Goal: Use online tool/utility: Use online tool/utility

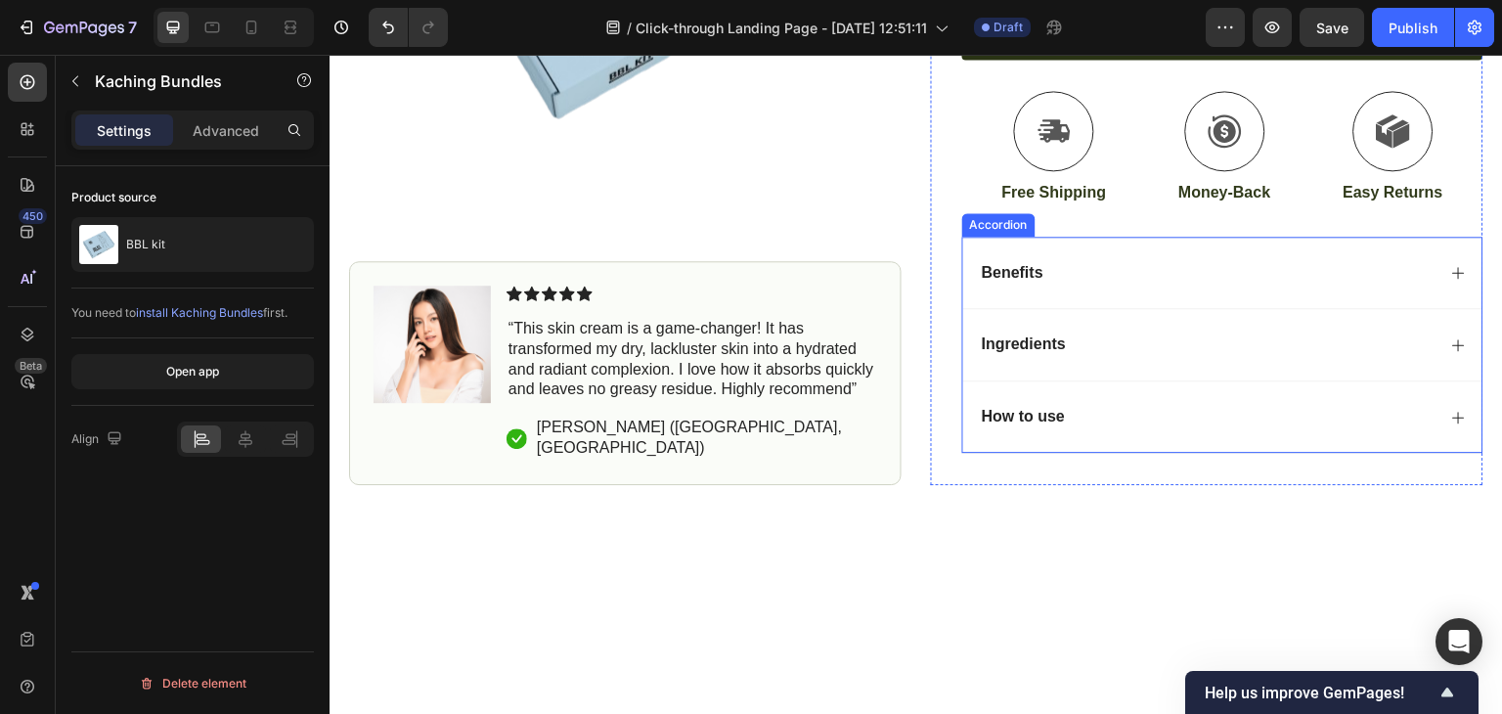
scroll to position [312, 0]
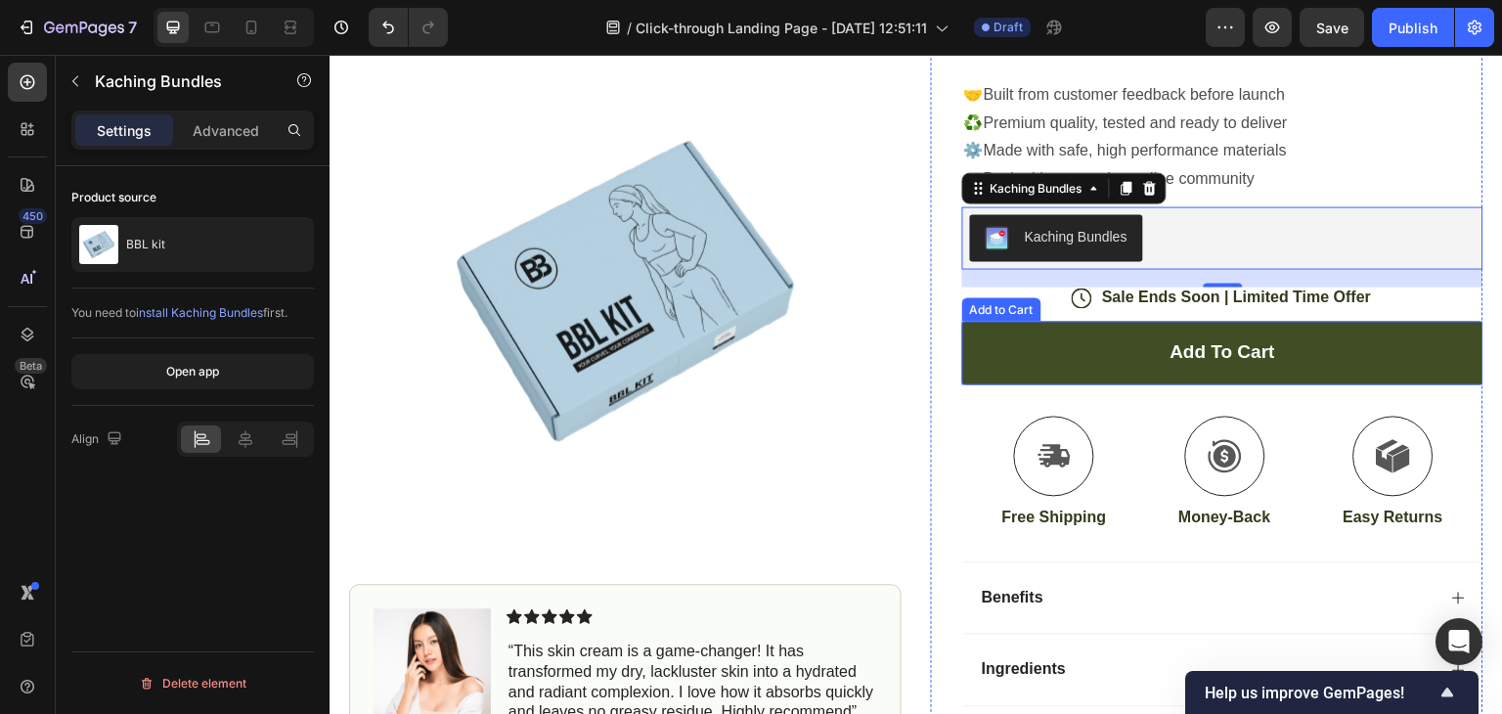
click at [1111, 384] on button "Add to cart" at bounding box center [1222, 353] width 521 height 64
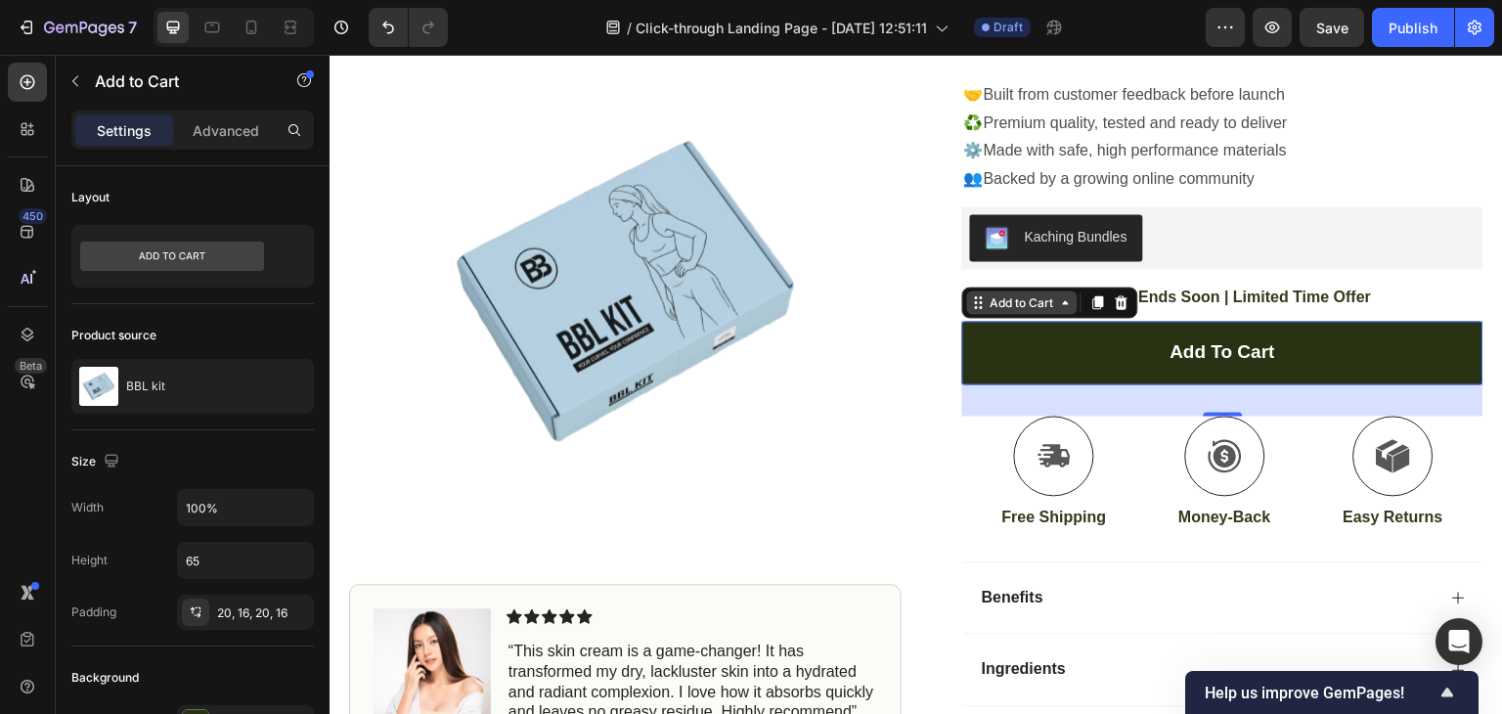
click at [1063, 310] on icon at bounding box center [1066, 302] width 16 height 16
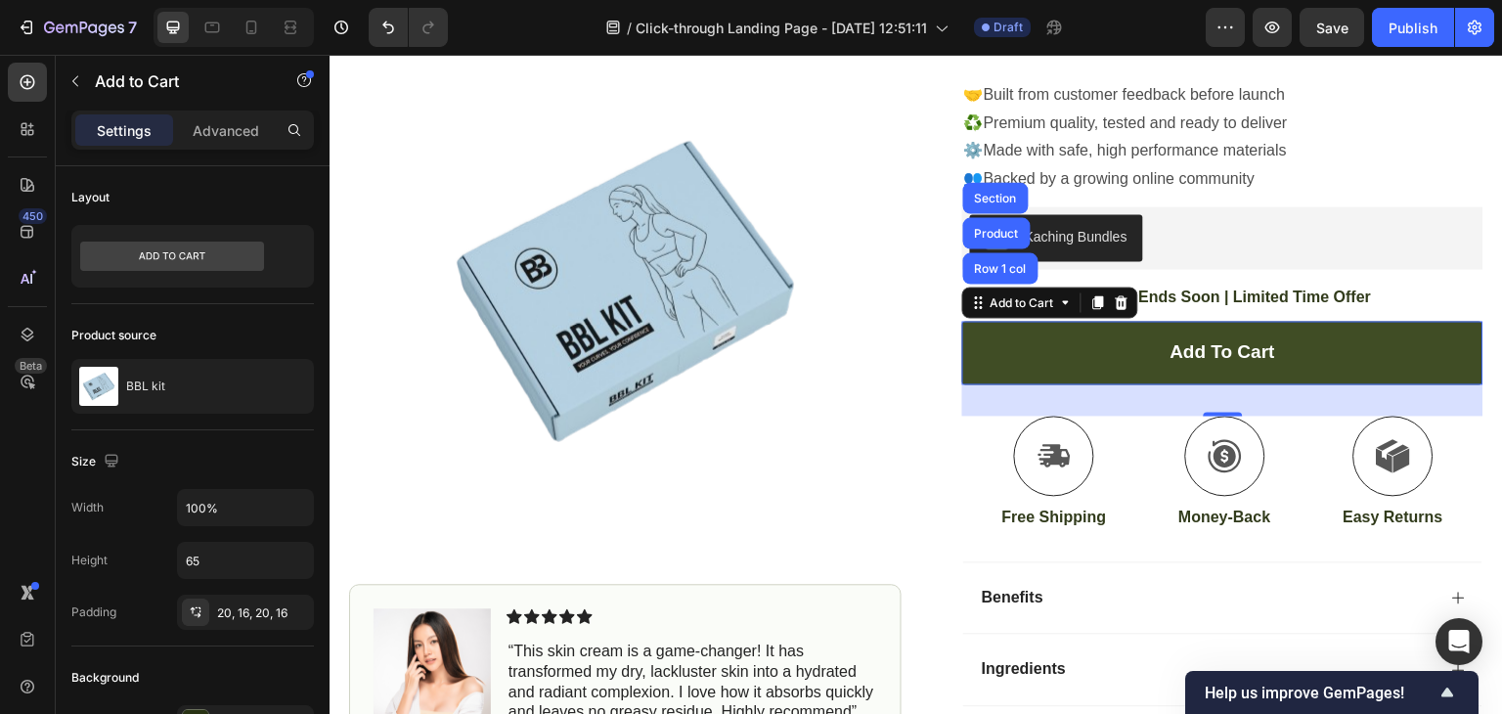
click at [1140, 384] on button "Add to cart" at bounding box center [1222, 353] width 521 height 64
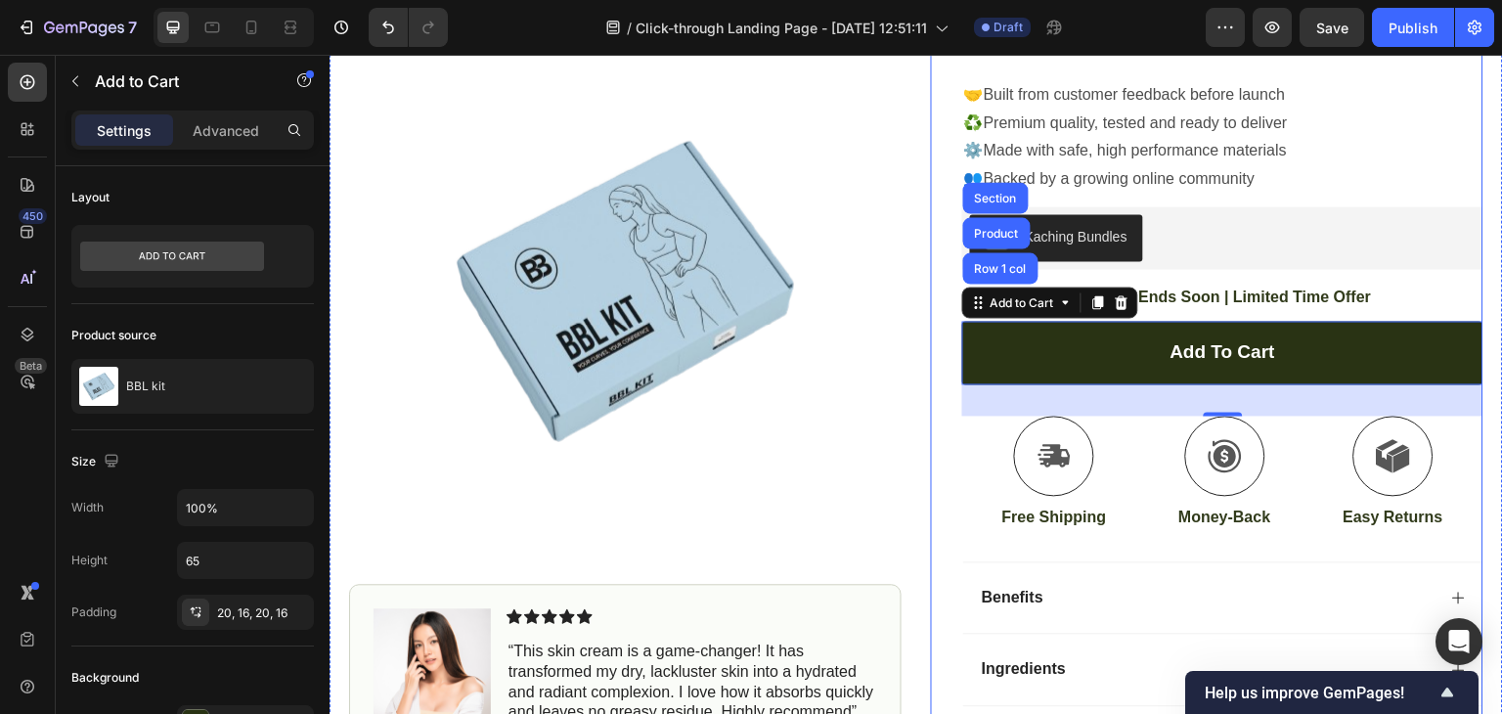
click at [865, 401] on img at bounding box center [625, 289] width 552 height 431
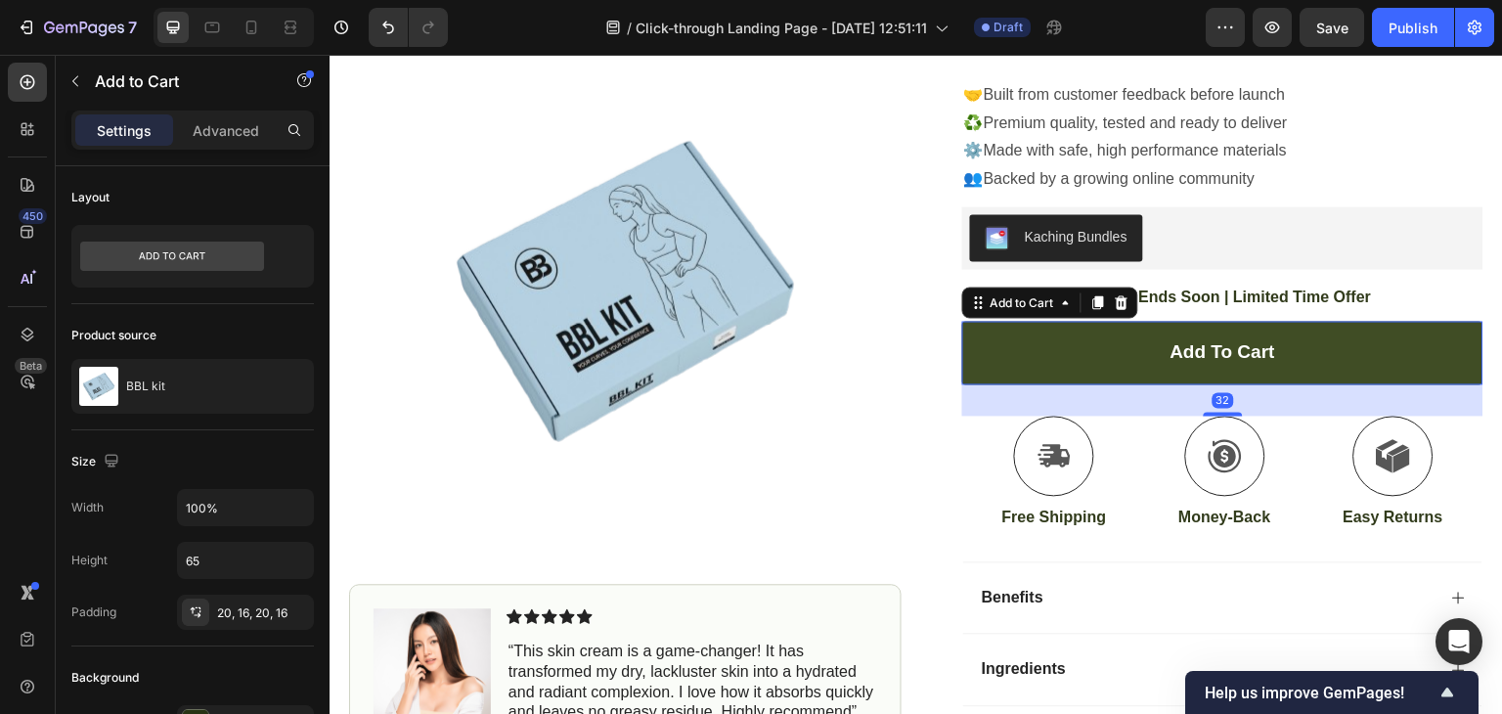
click at [1071, 374] on button "Add to cart" at bounding box center [1222, 353] width 521 height 64
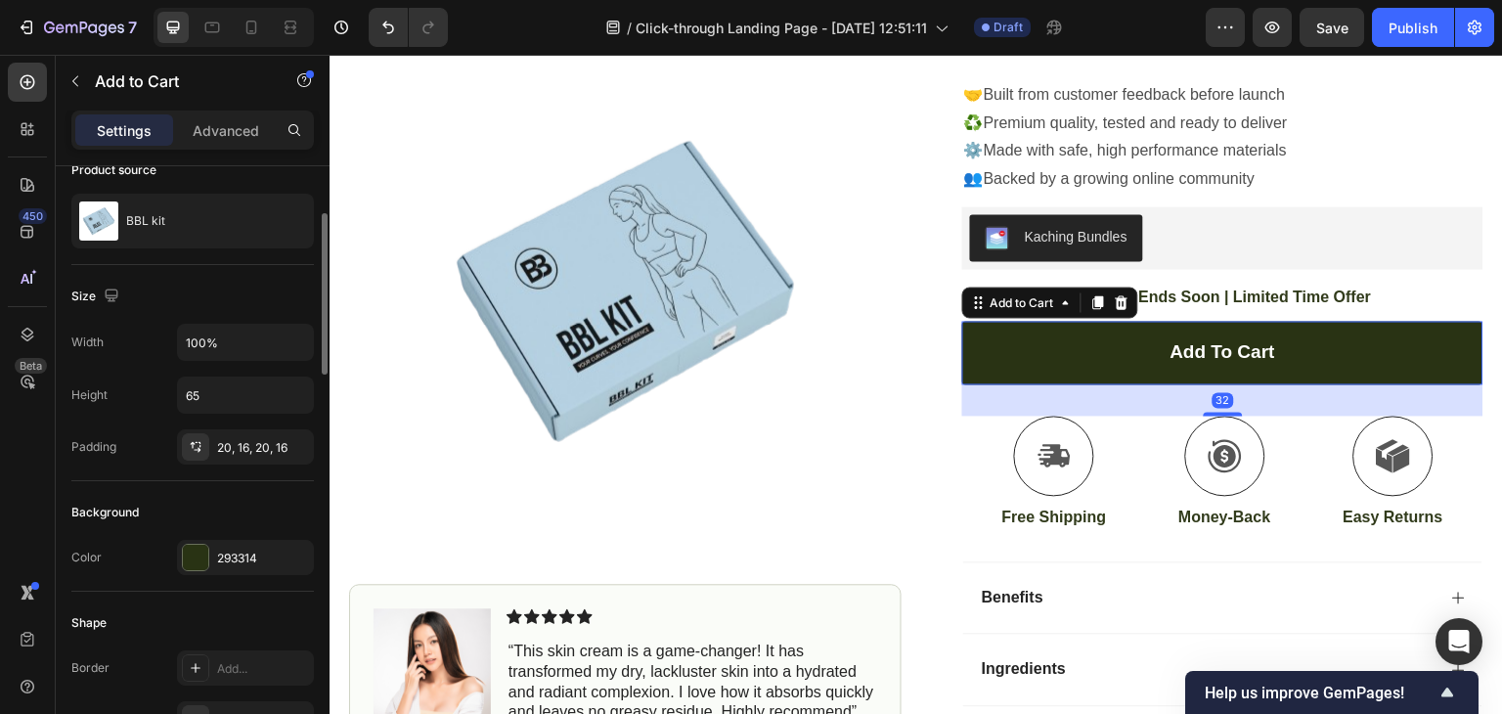
scroll to position [168, 0]
click at [196, 548] on div at bounding box center [195, 554] width 25 height 25
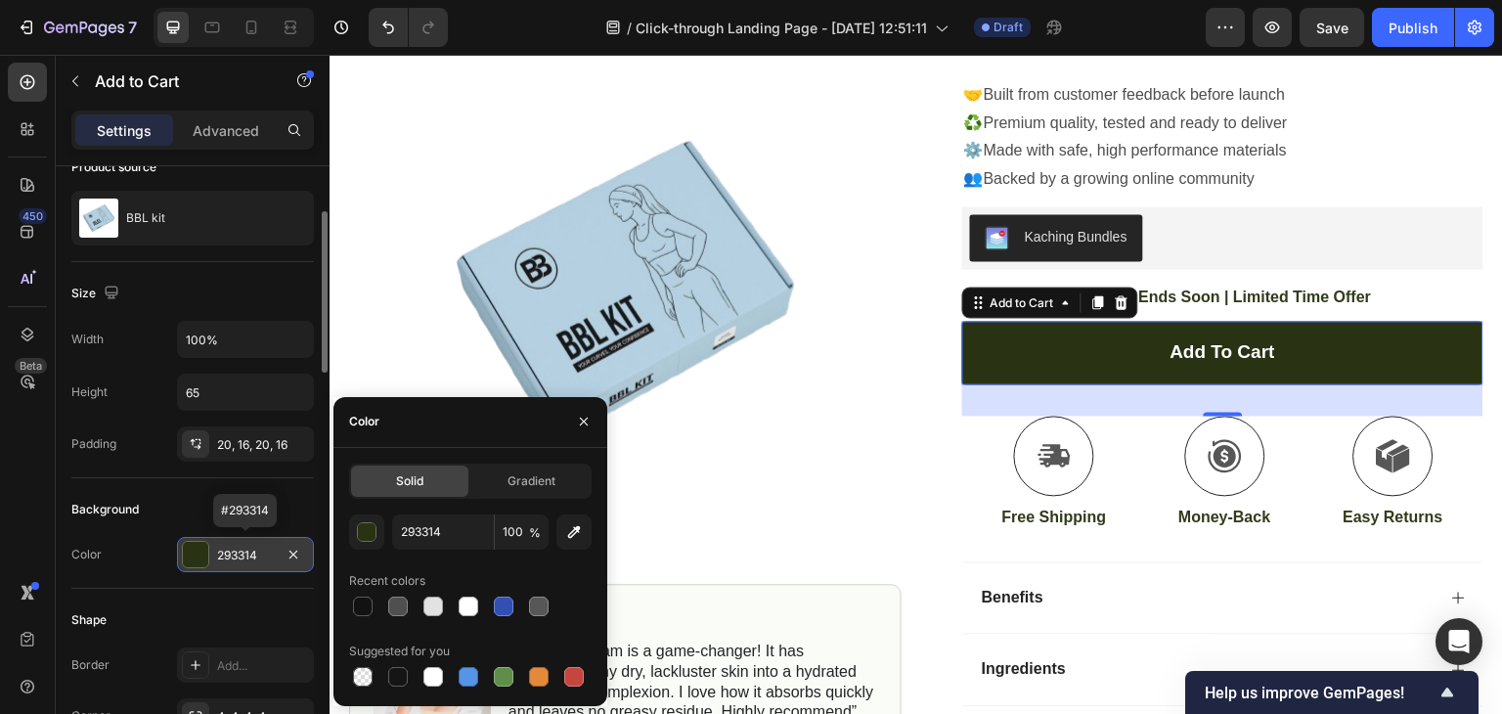
click at [196, 548] on div at bounding box center [195, 554] width 25 height 25
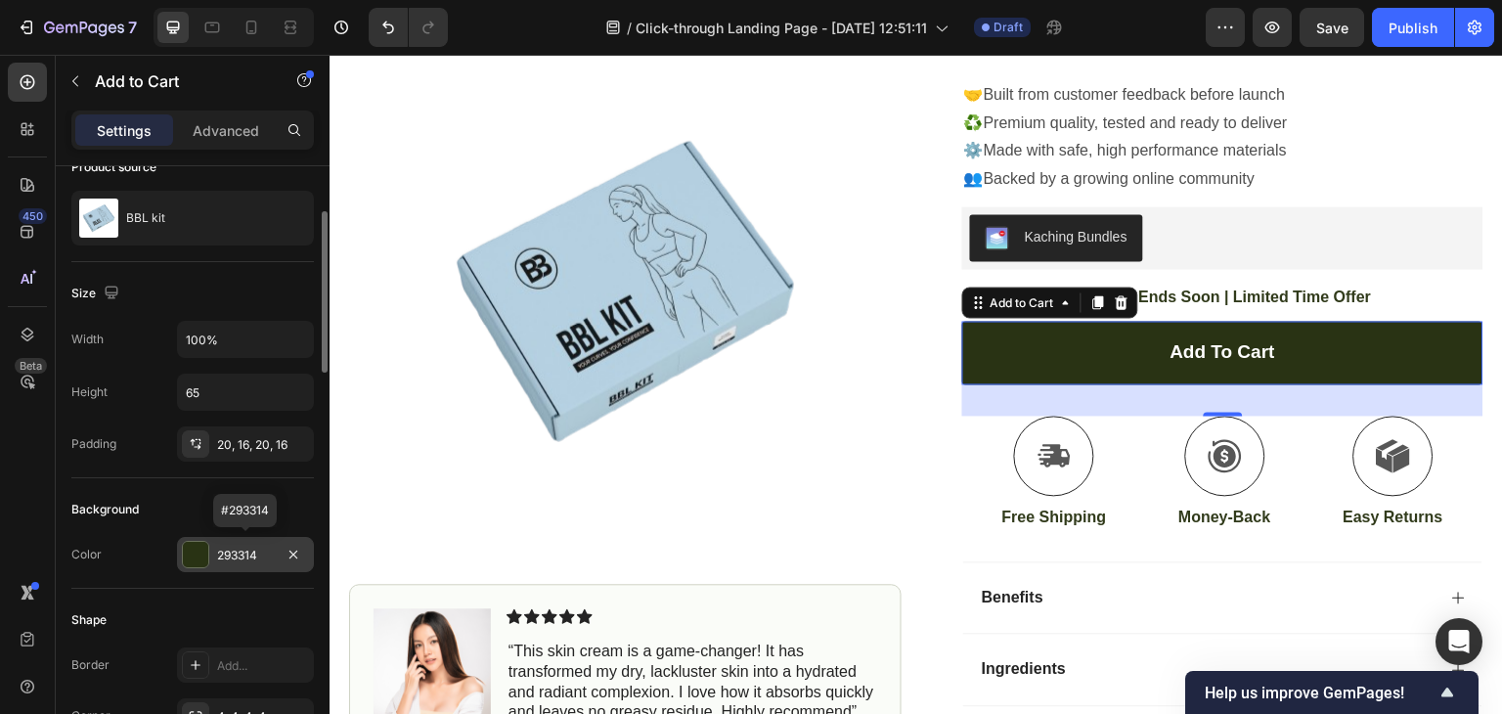
click at [196, 548] on div at bounding box center [195, 554] width 25 height 25
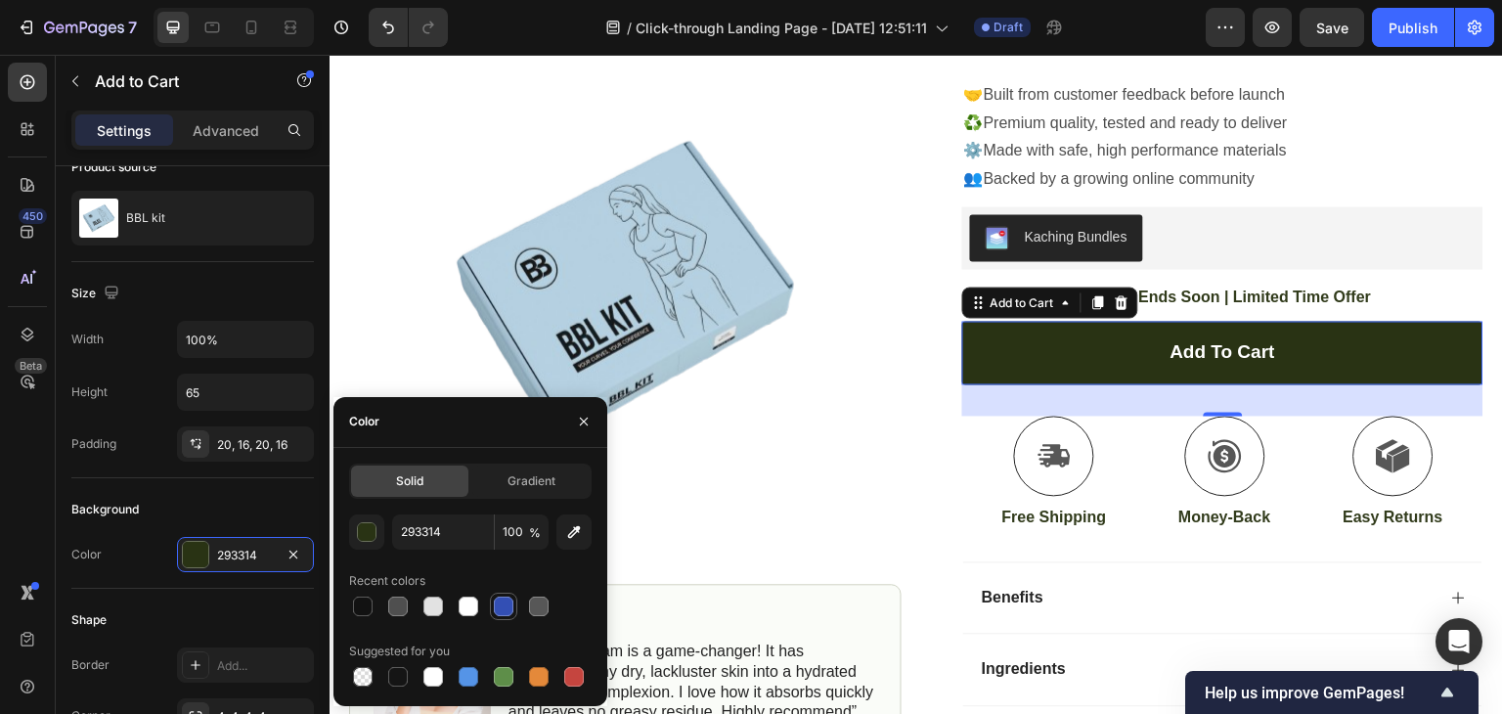
click at [506, 600] on div at bounding box center [504, 606] width 20 height 20
type input "334FB4"
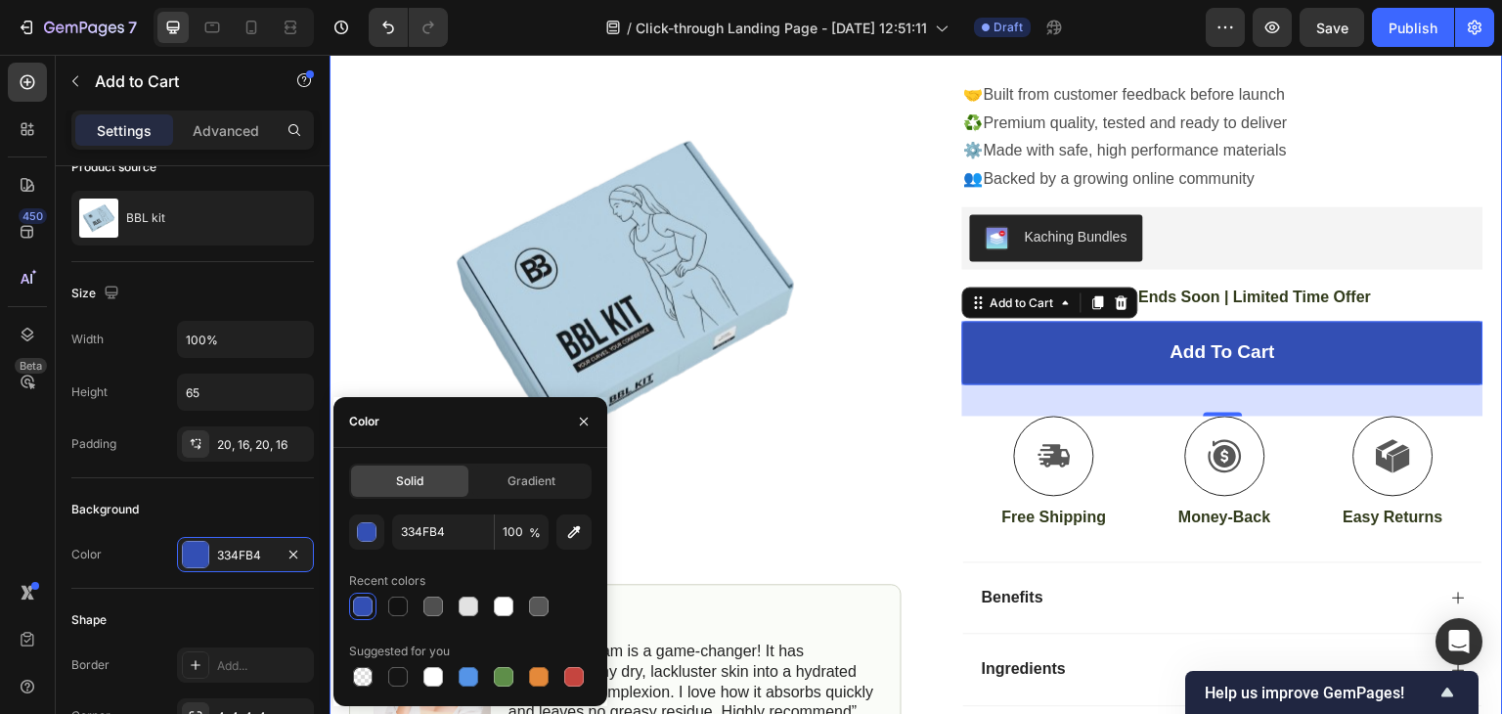
click at [913, 371] on div "Product Images Image Icon Icon Icon Icon Icon Icon List “This skin cream is a g…" at bounding box center [915, 314] width 1173 height 990
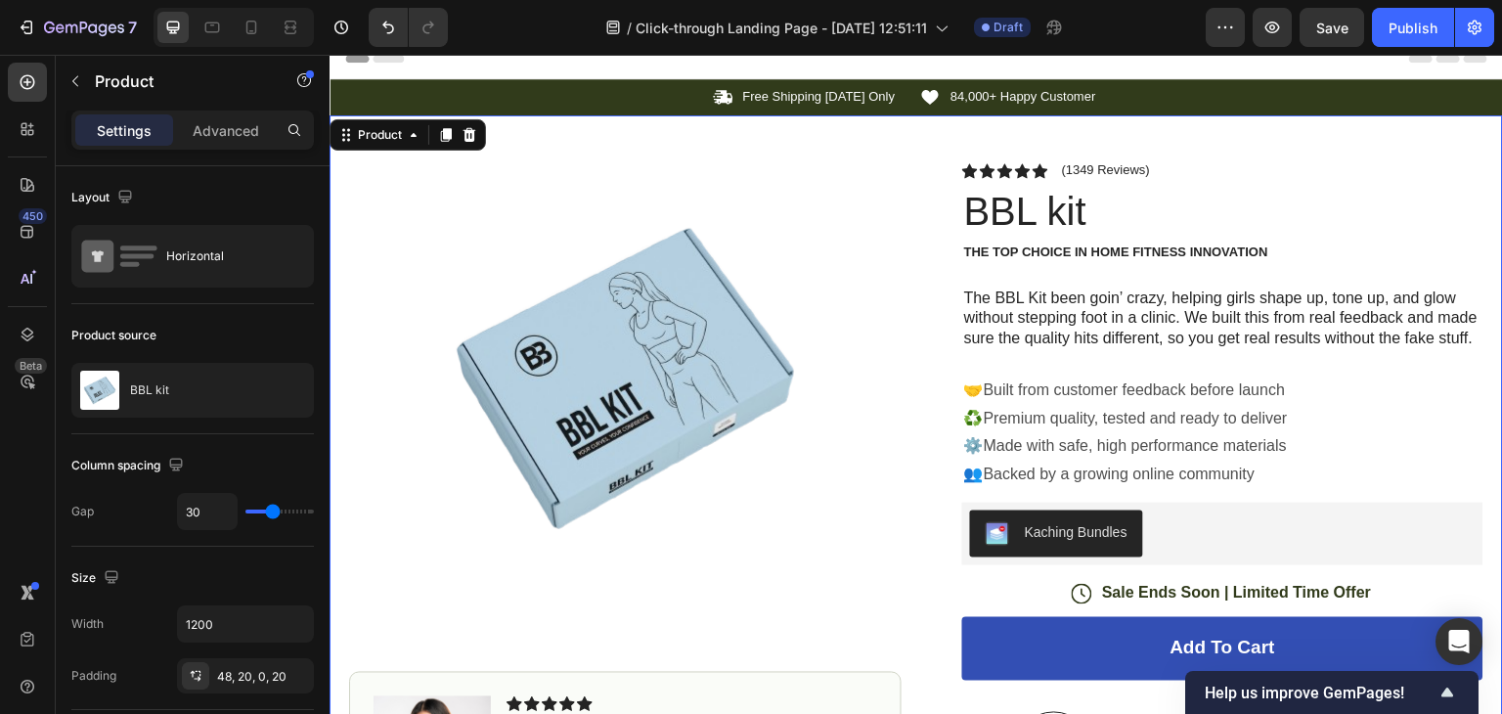
scroll to position [10, 0]
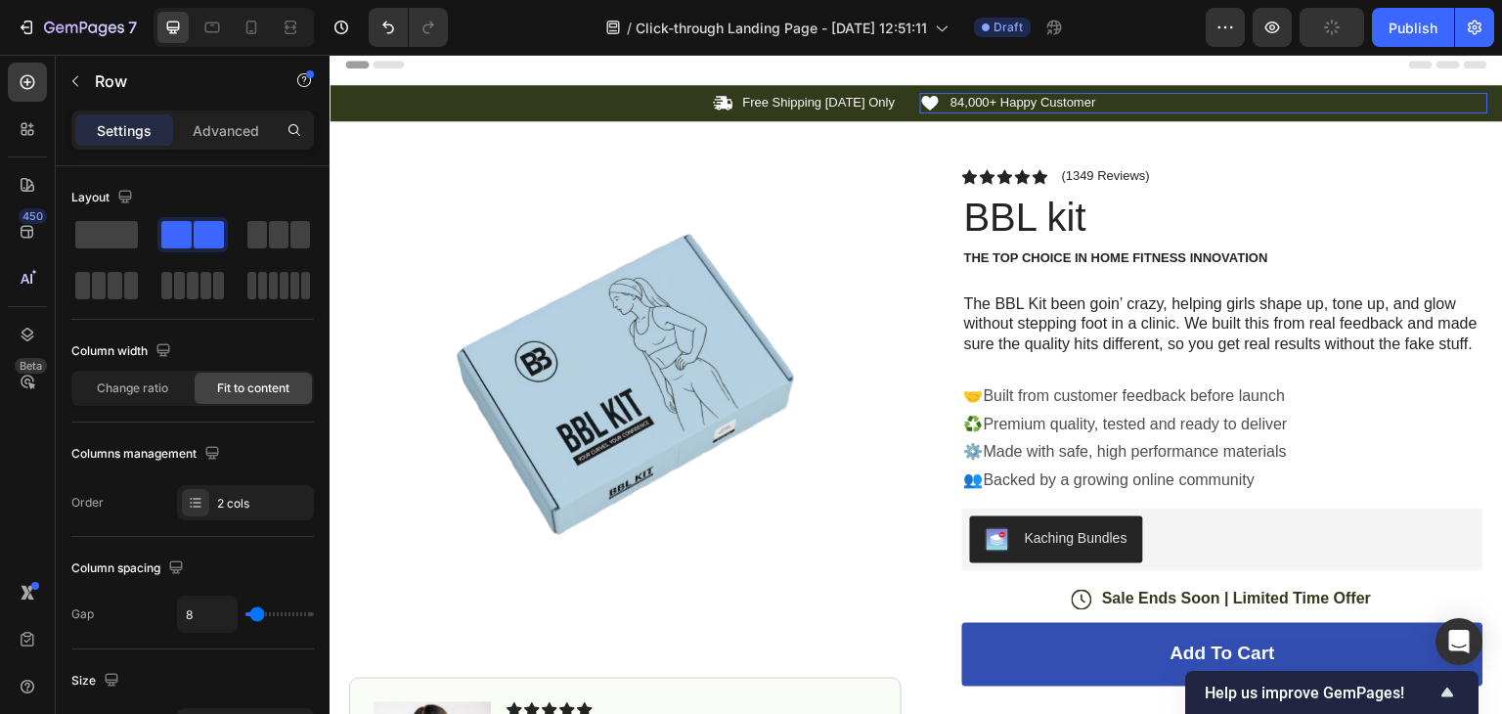
click at [1179, 110] on div "Icon 84,000+ Happy Customer Text Block Row" at bounding box center [1203, 103] width 567 height 21
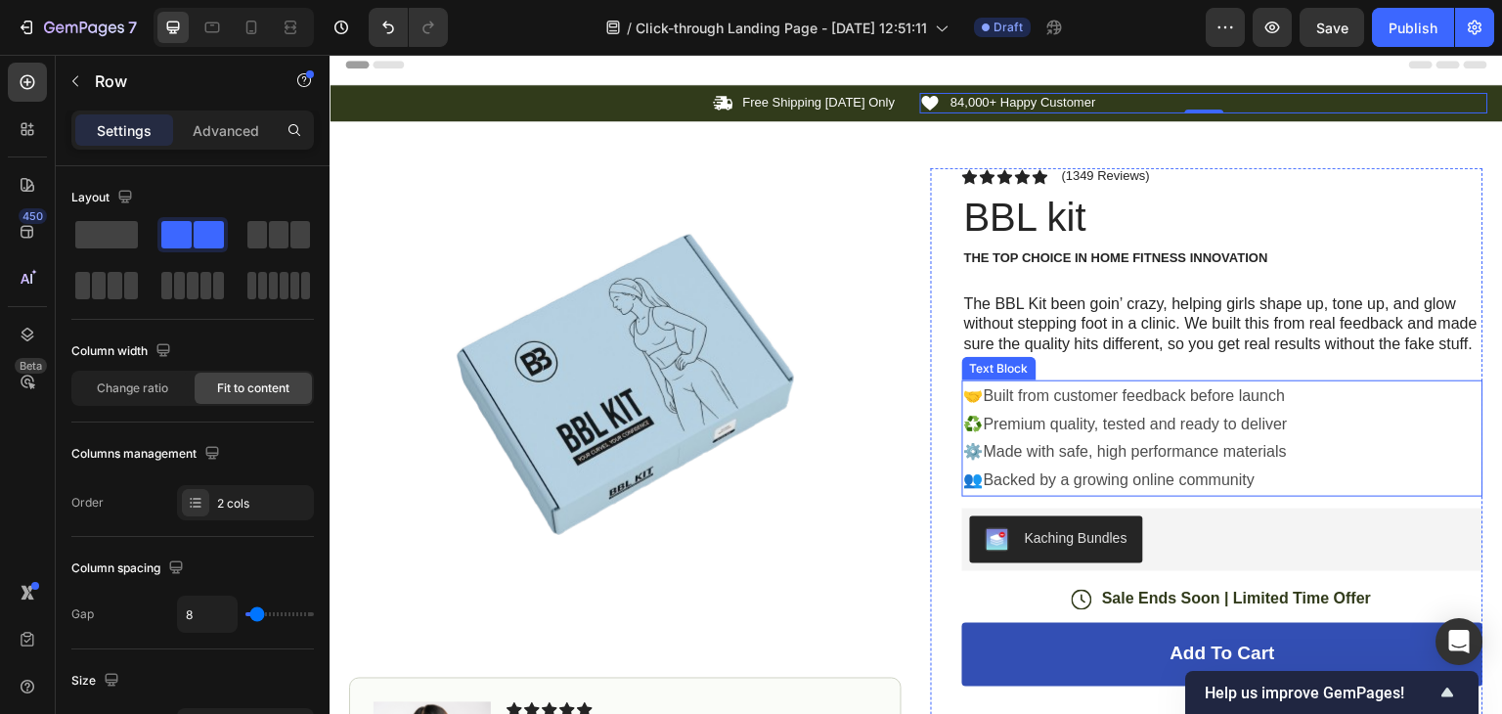
scroll to position [325, 0]
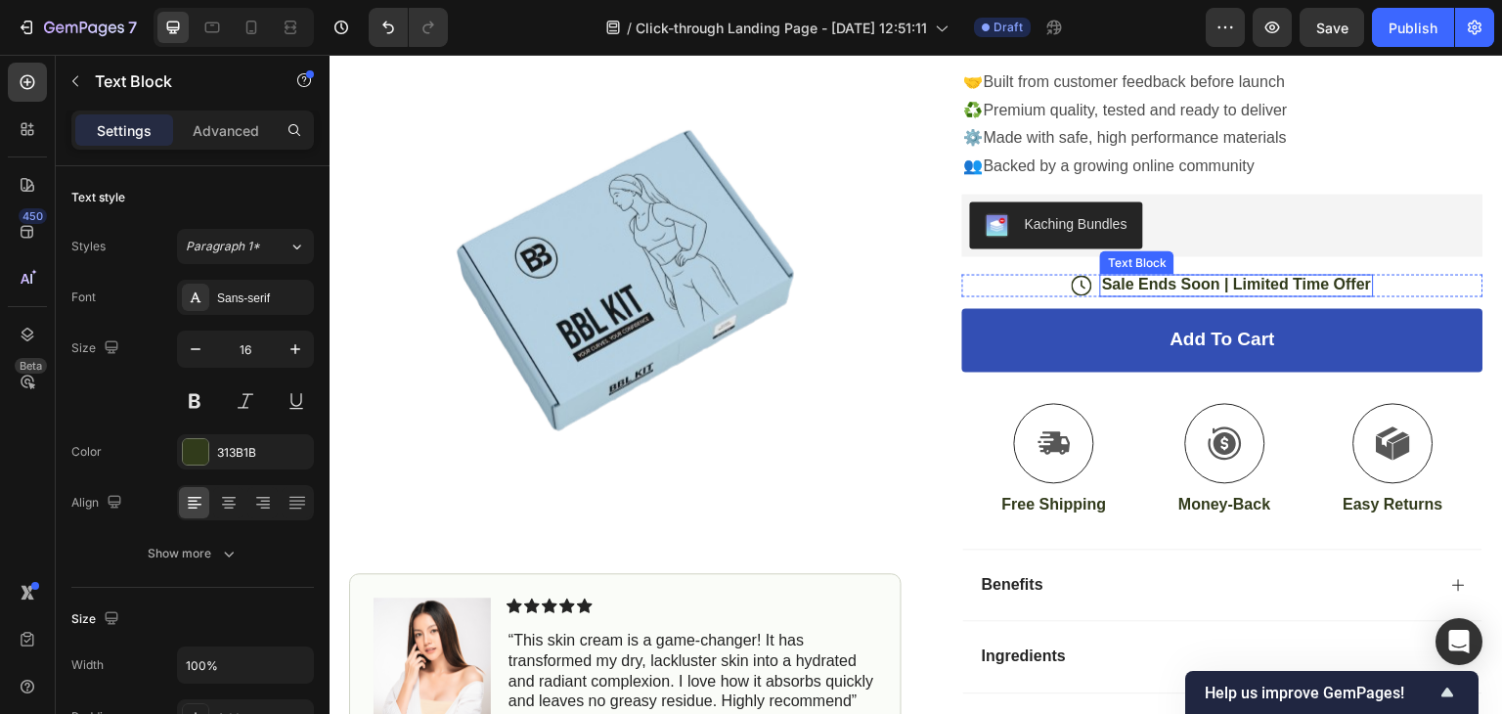
click at [1223, 294] on p "Sale Ends Soon | Limited Time Offer" at bounding box center [1236, 284] width 269 height 21
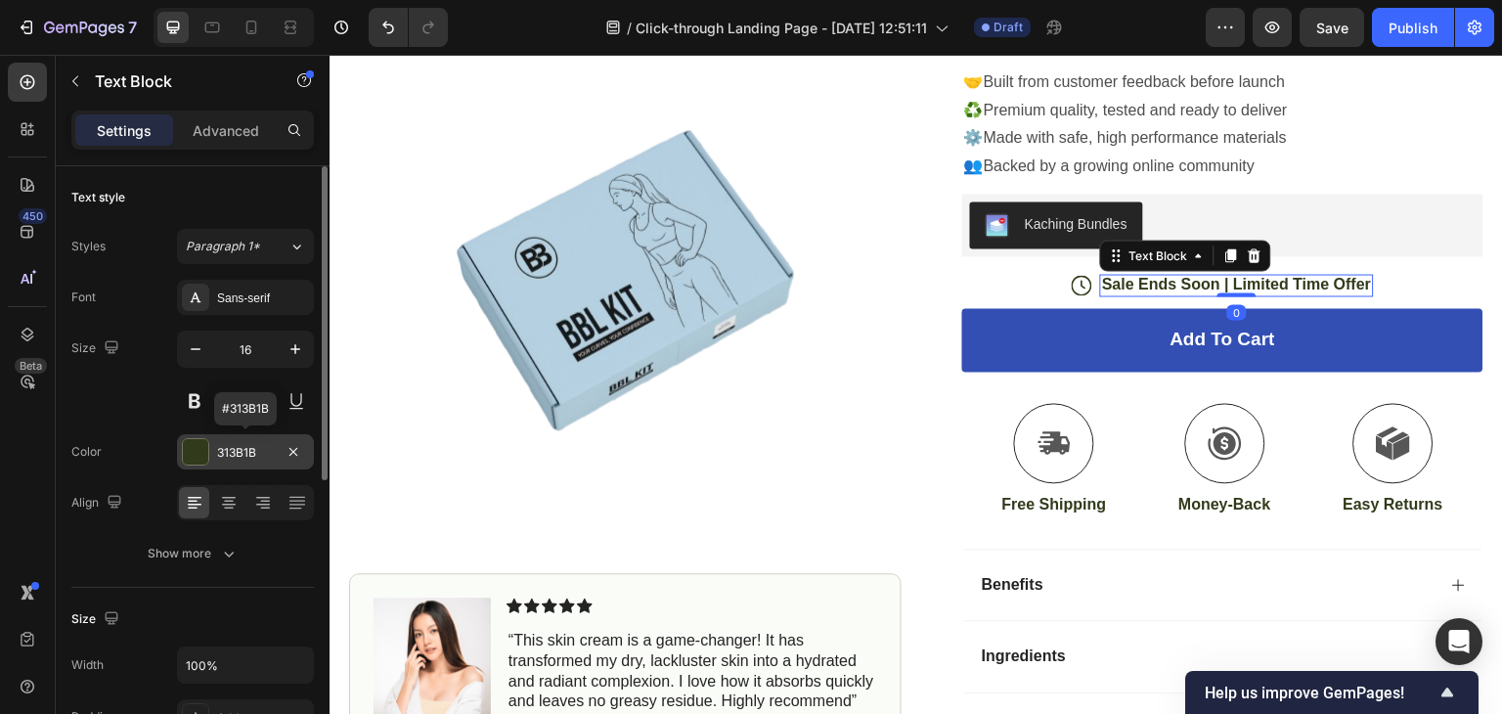
click at [243, 454] on div "313B1B" at bounding box center [245, 453] width 57 height 18
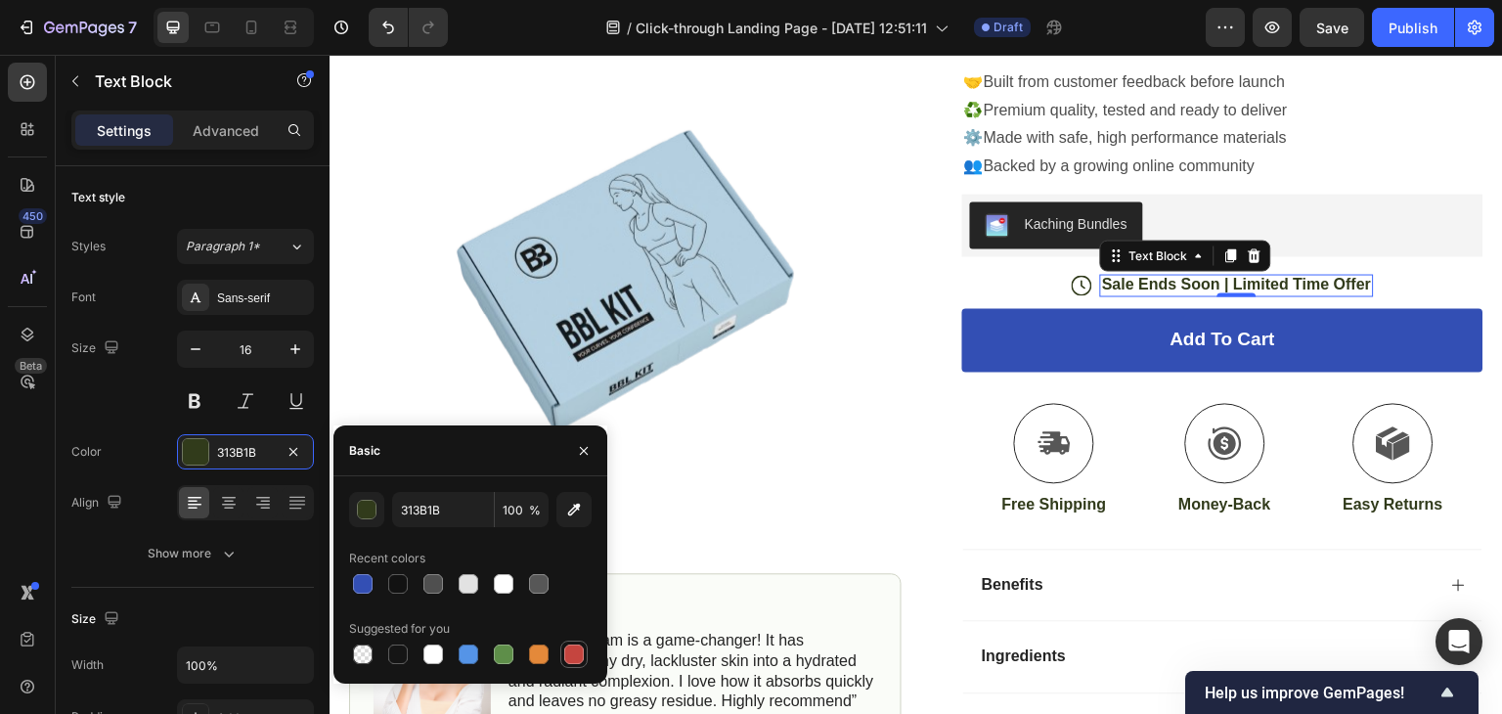
click at [571, 655] on div at bounding box center [574, 654] width 20 height 20
type input "C5453F"
click at [1072, 295] on icon at bounding box center [1082, 285] width 21 height 21
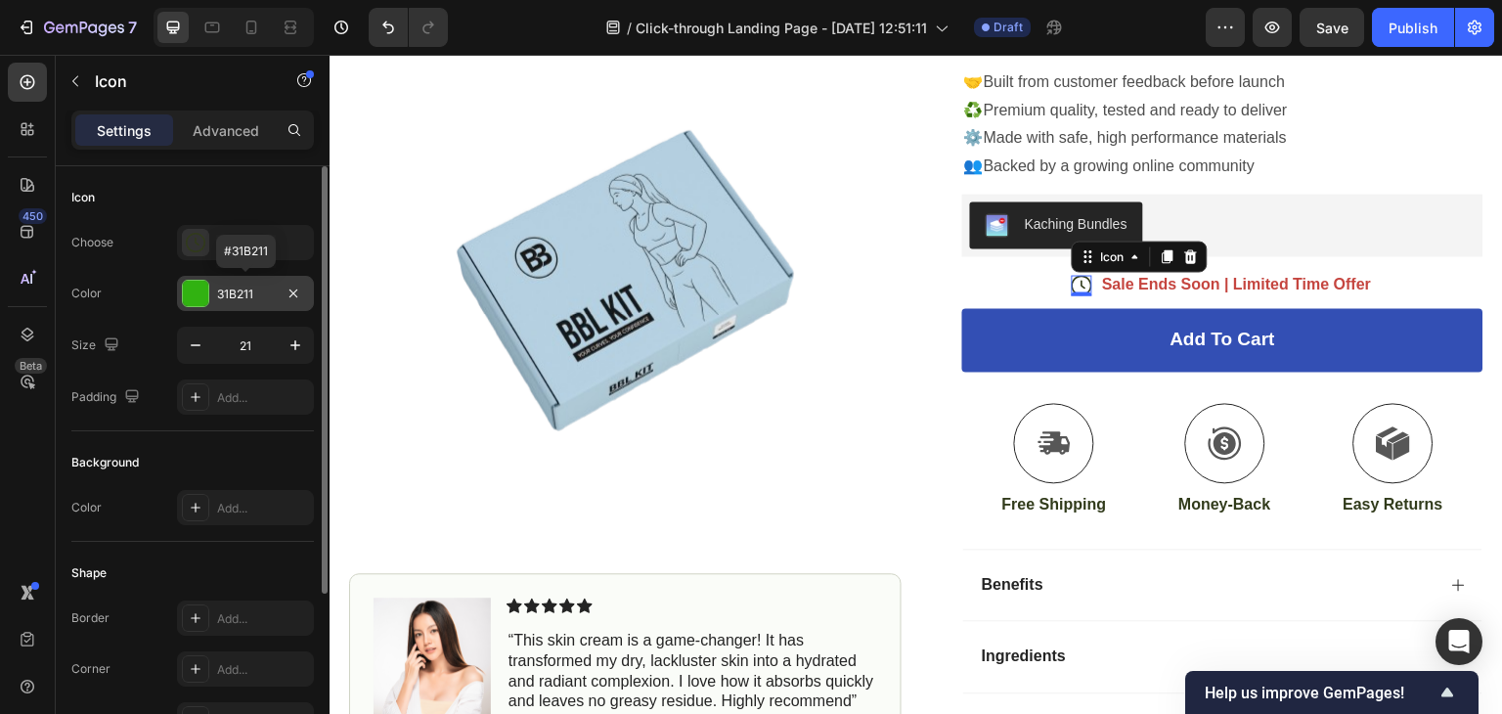
click at [211, 302] on div "31B211" at bounding box center [245, 293] width 137 height 35
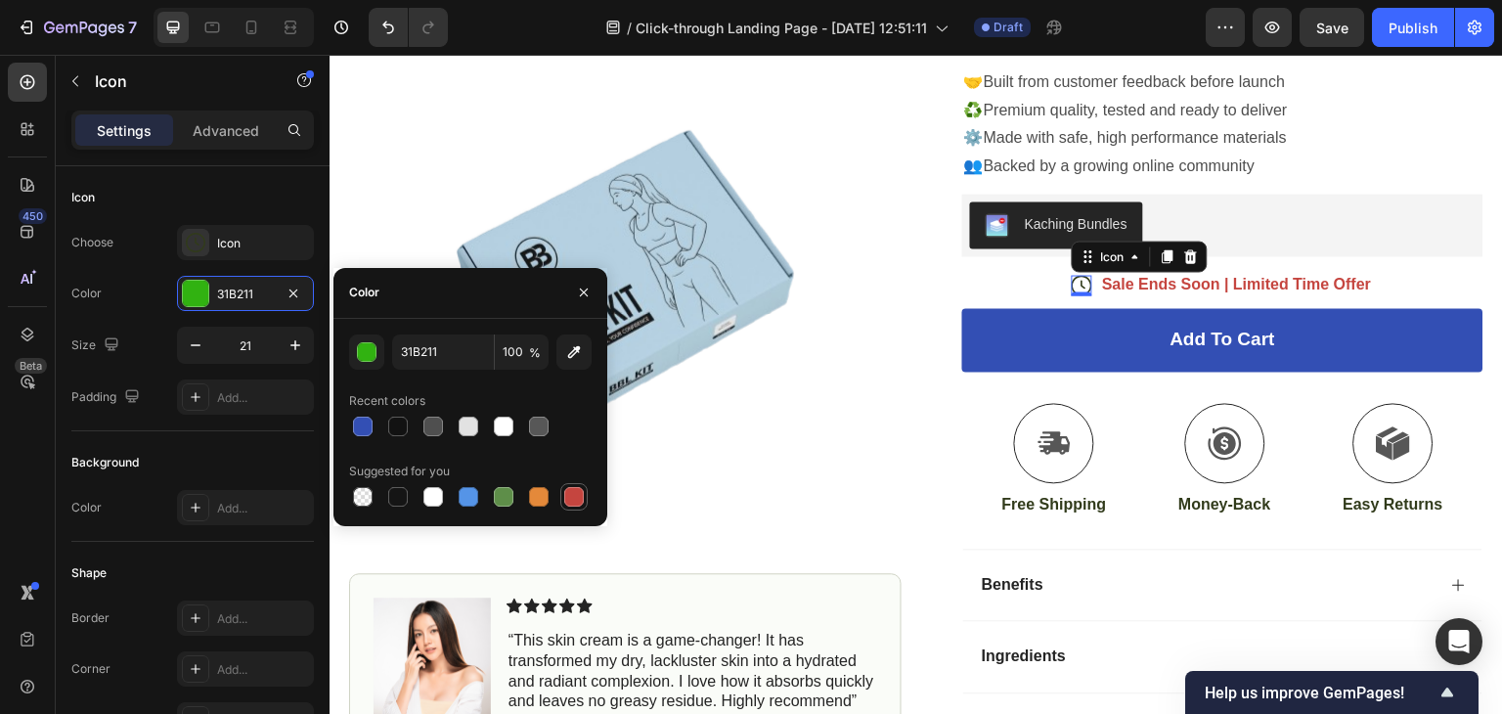
click at [568, 495] on div at bounding box center [574, 497] width 20 height 20
type input "C5453F"
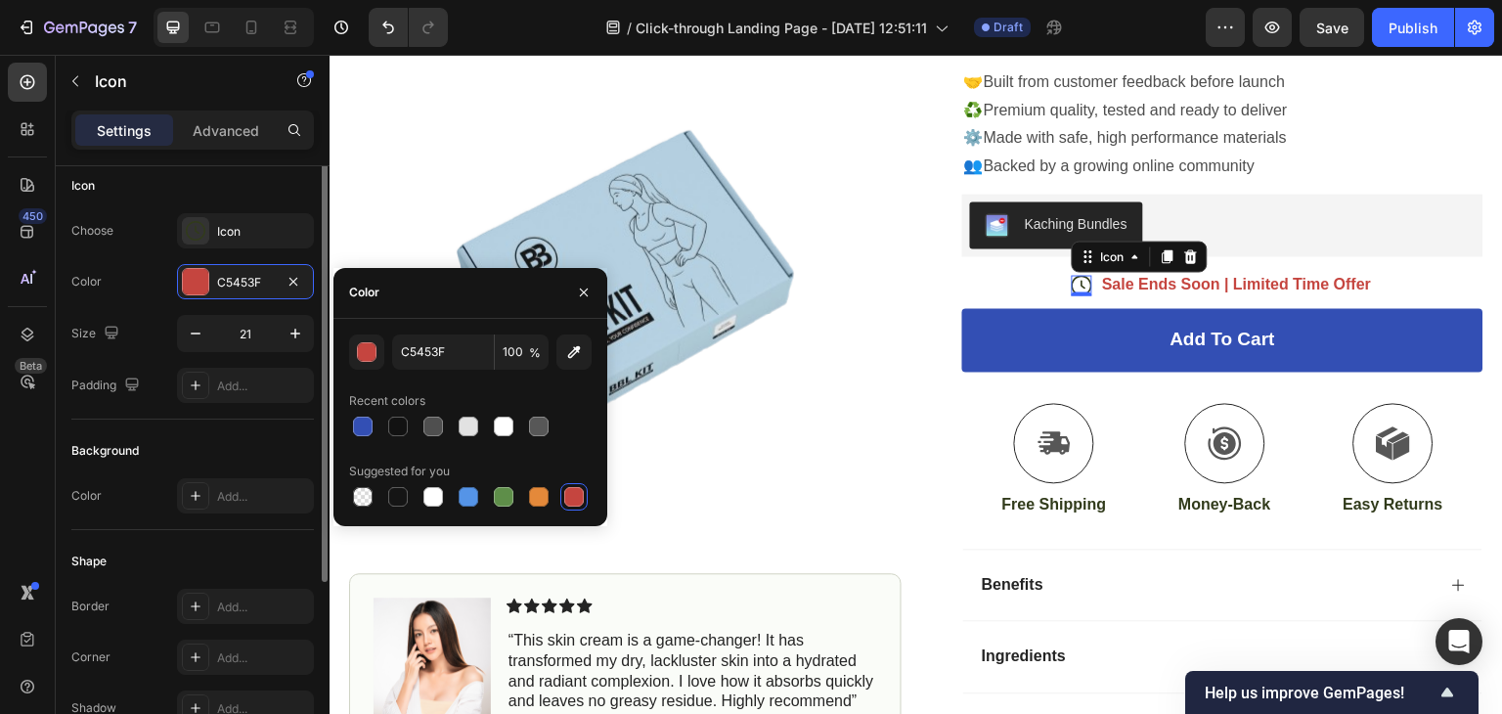
scroll to position [0, 0]
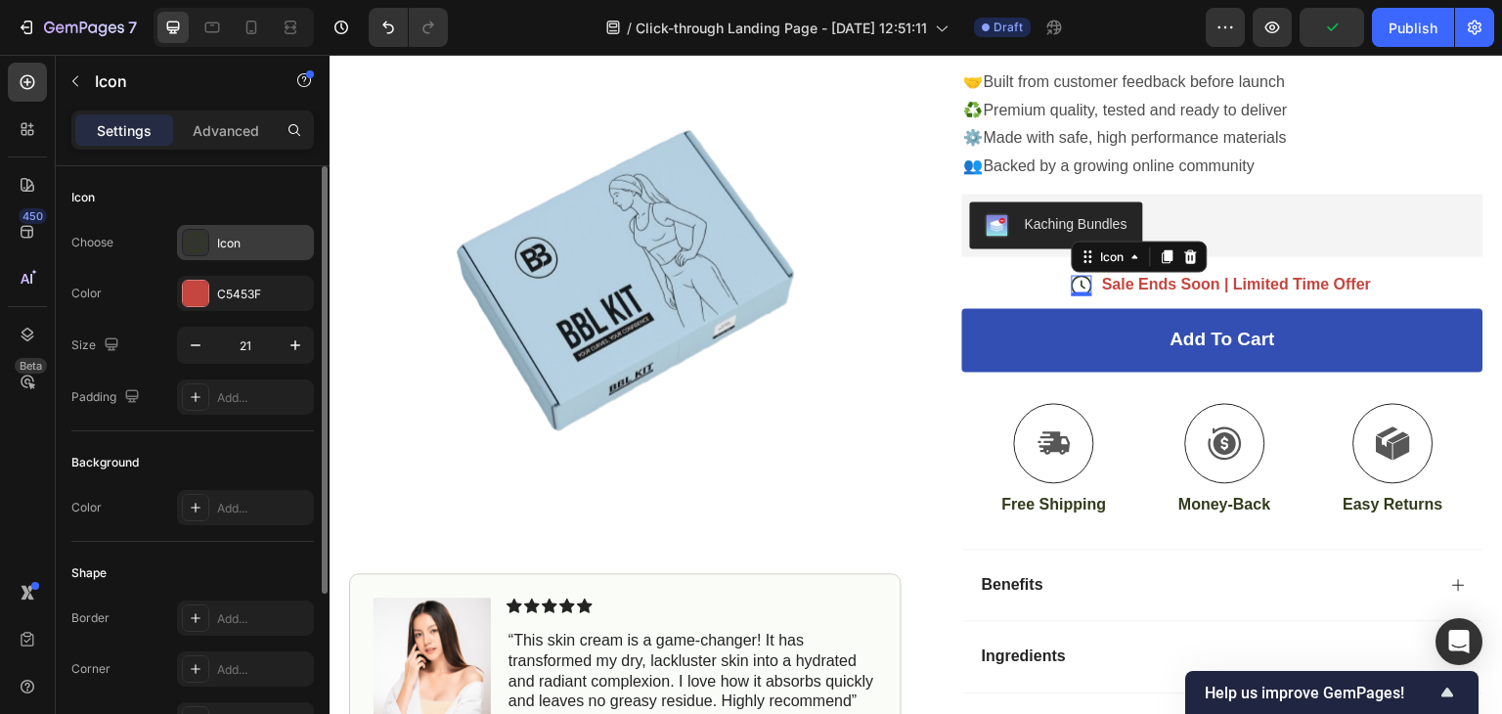
click at [217, 247] on div "Icon" at bounding box center [263, 244] width 92 height 18
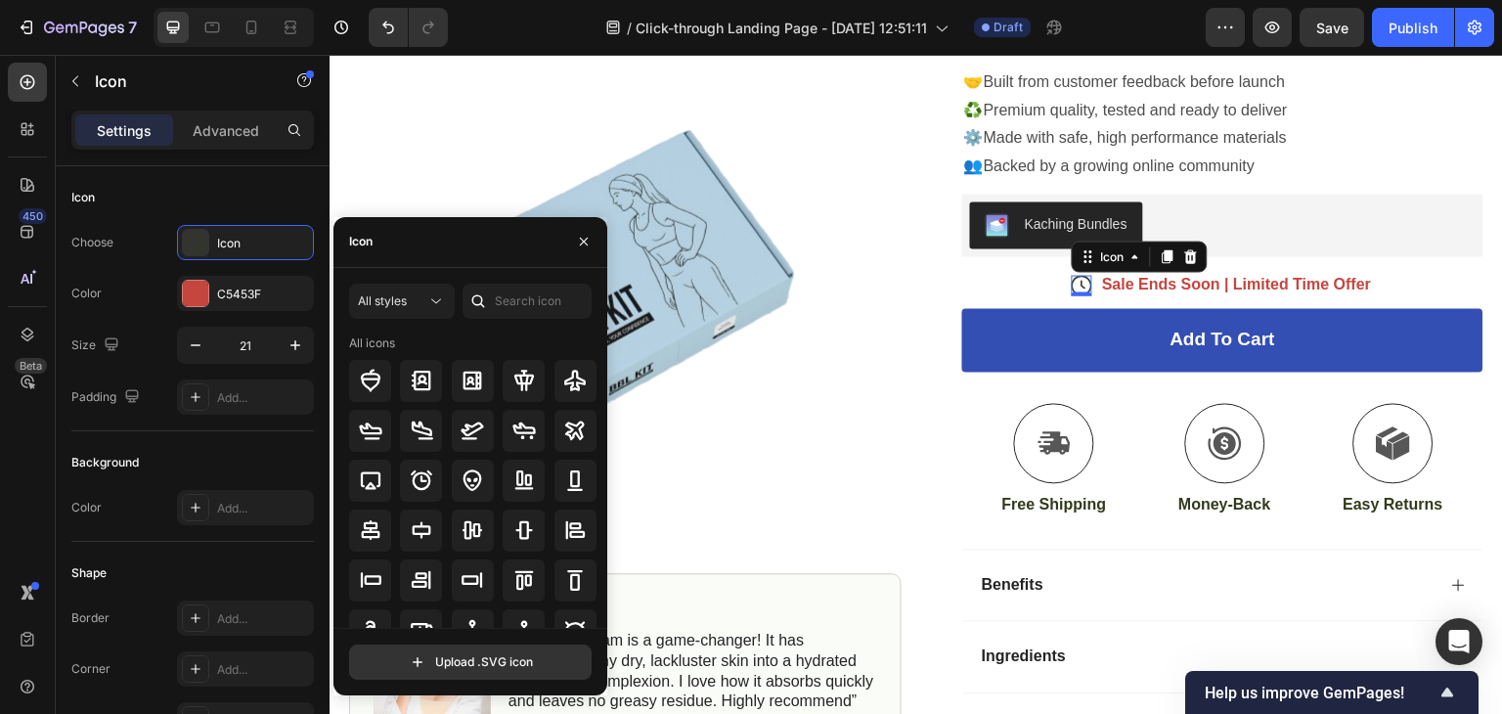
scroll to position [215, 0]
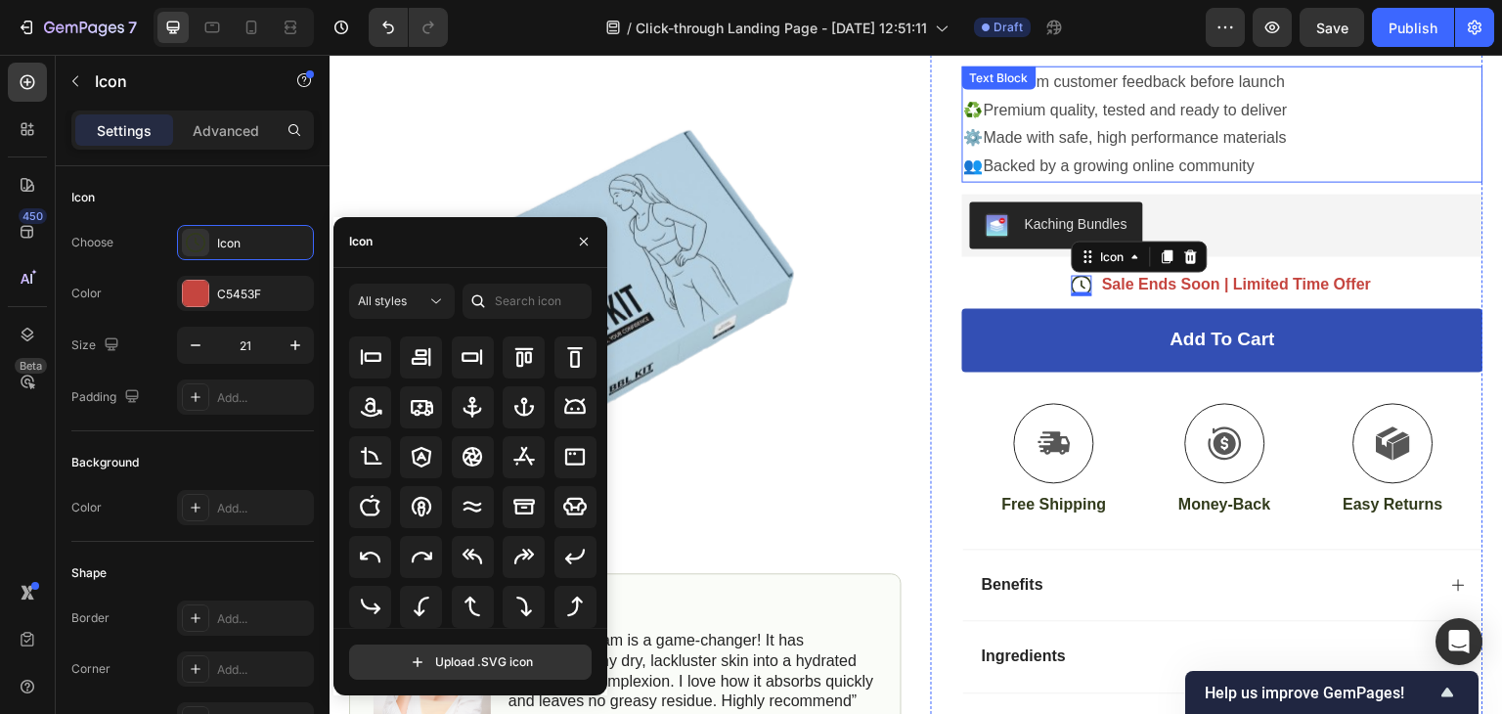
click at [1415, 152] on p "⚙️Made with safe, high performance materials" at bounding box center [1222, 137] width 517 height 28
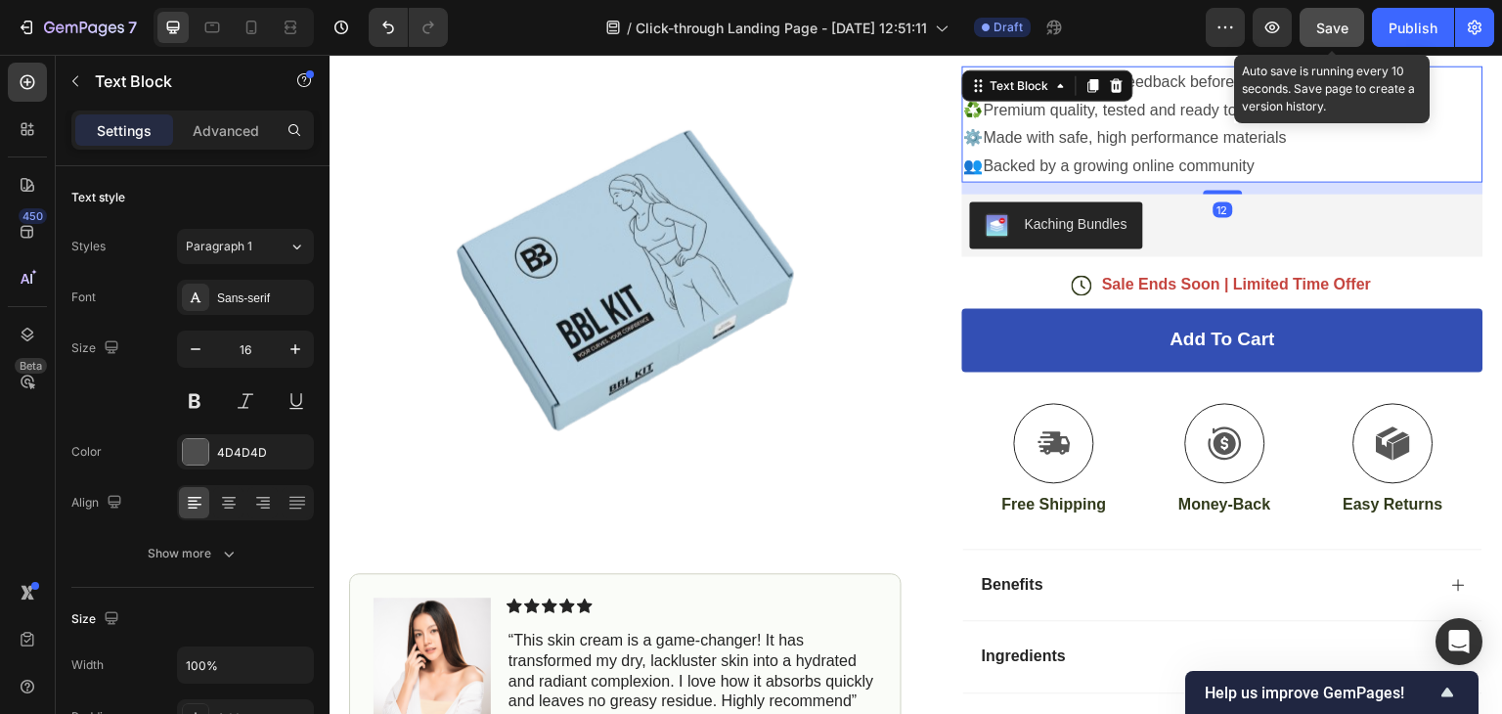
click at [1337, 31] on span "Save" at bounding box center [1332, 28] width 32 height 17
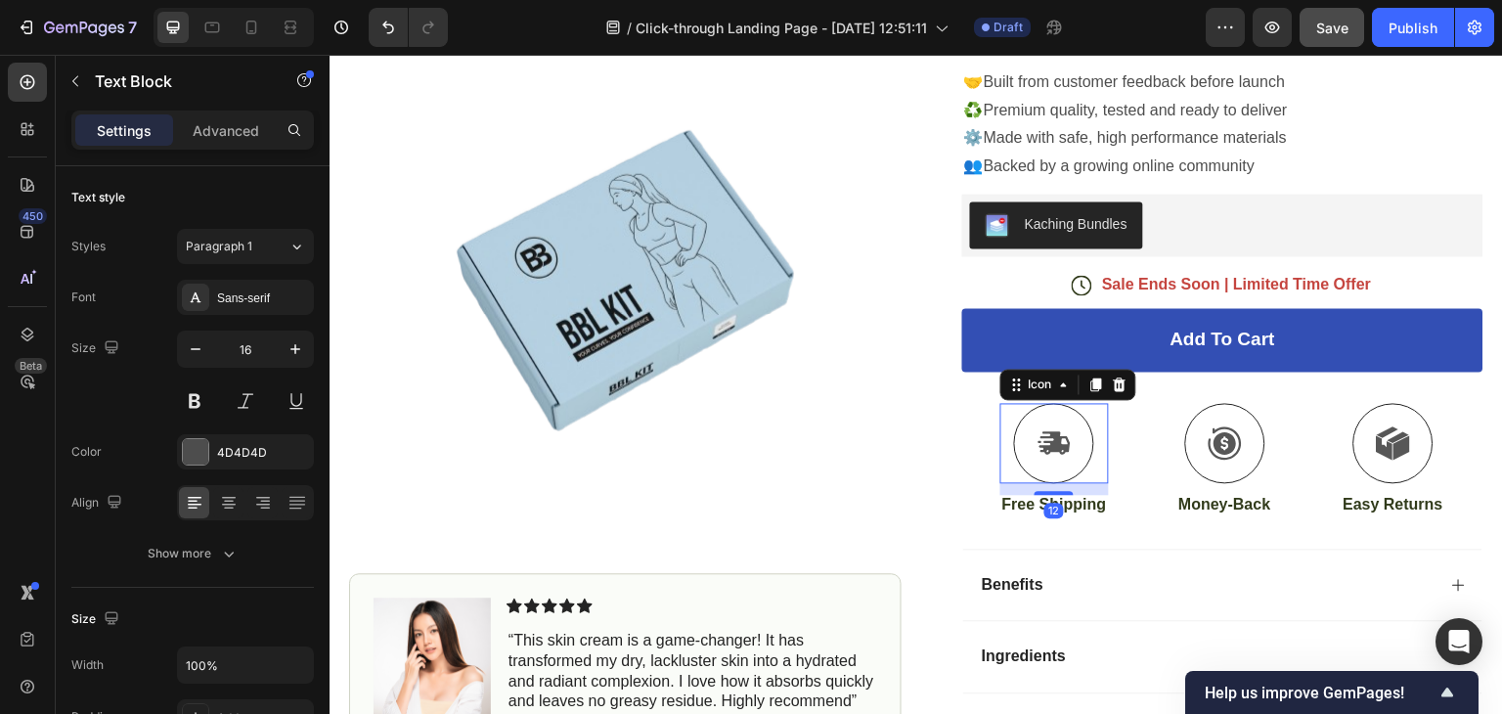
click at [1092, 461] on div "Icon 12" at bounding box center [1054, 443] width 109 height 80
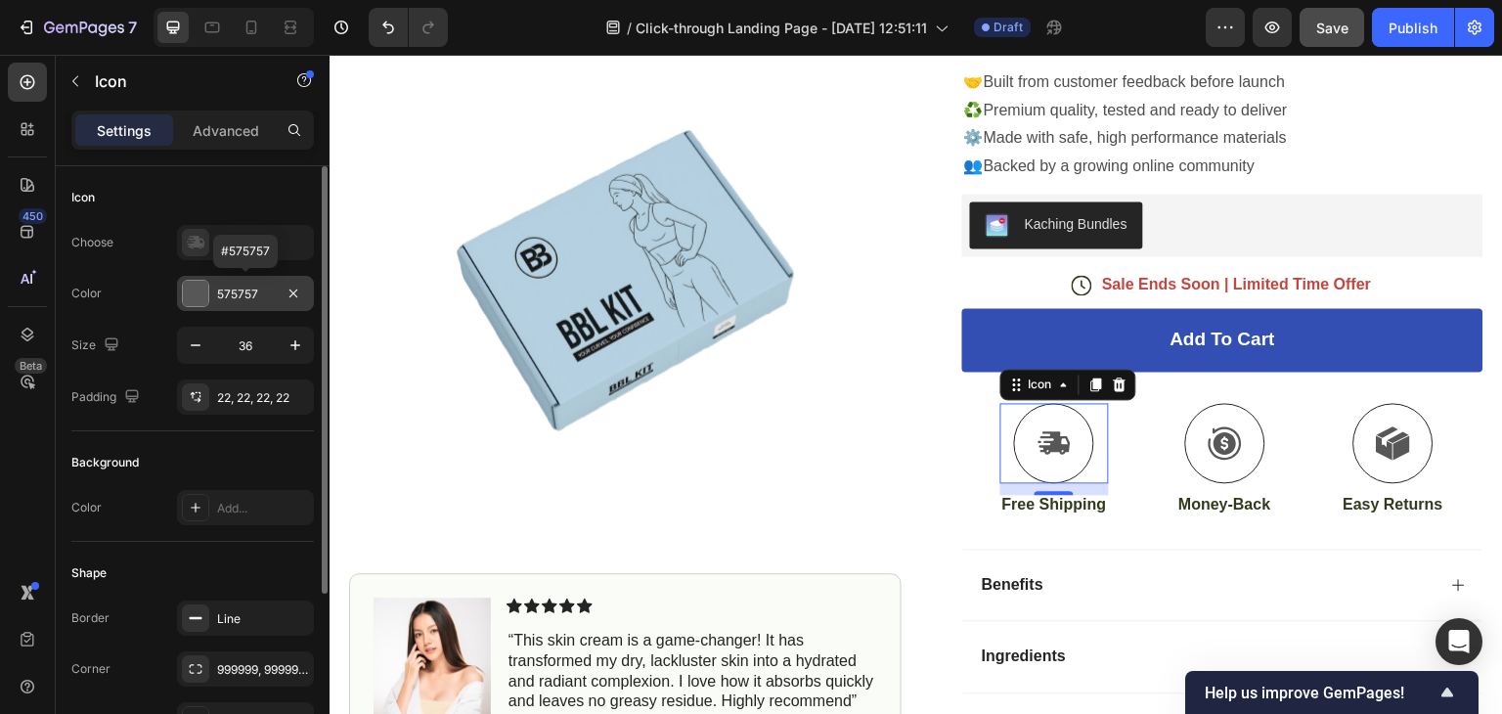
click at [191, 290] on div at bounding box center [195, 293] width 25 height 25
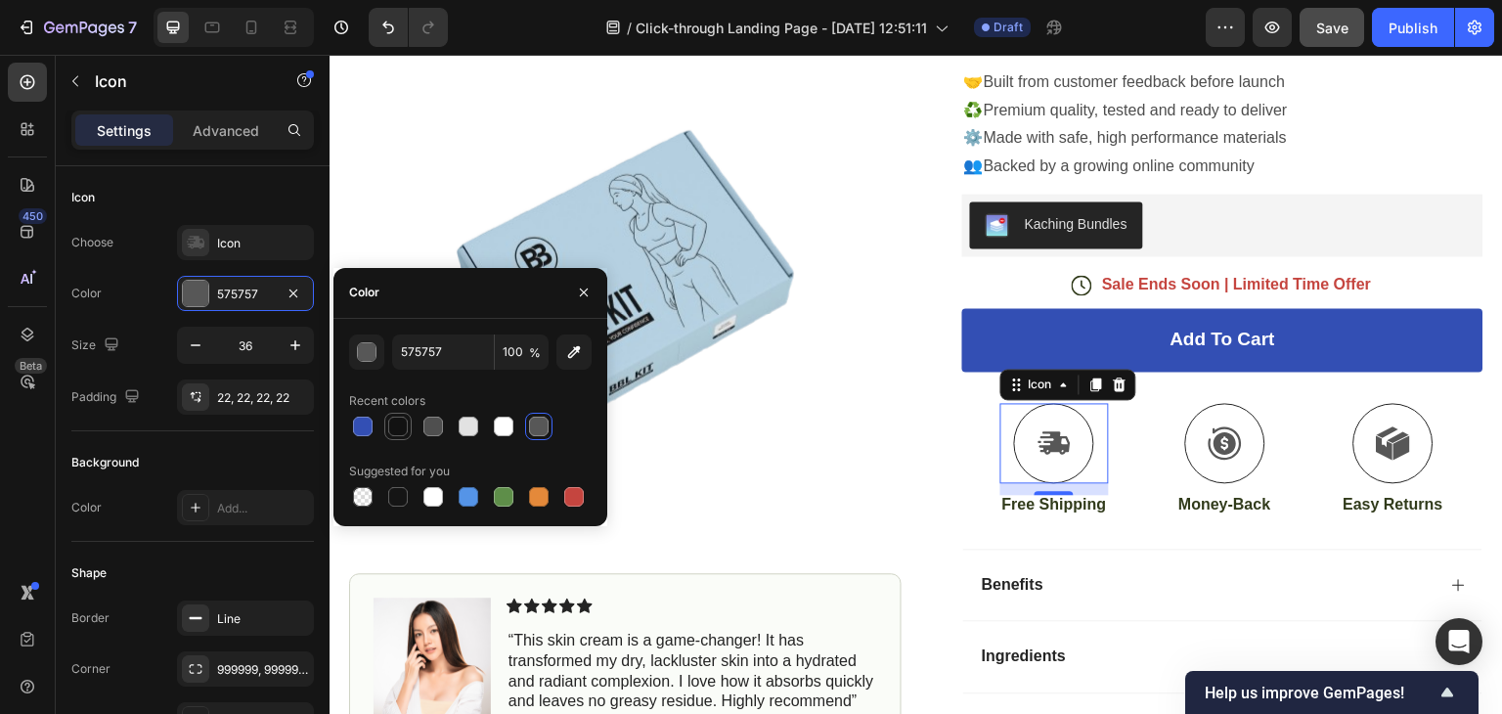
click at [398, 424] on div at bounding box center [398, 426] width 20 height 20
type input "121212"
click at [1194, 463] on div at bounding box center [1225, 443] width 80 height 80
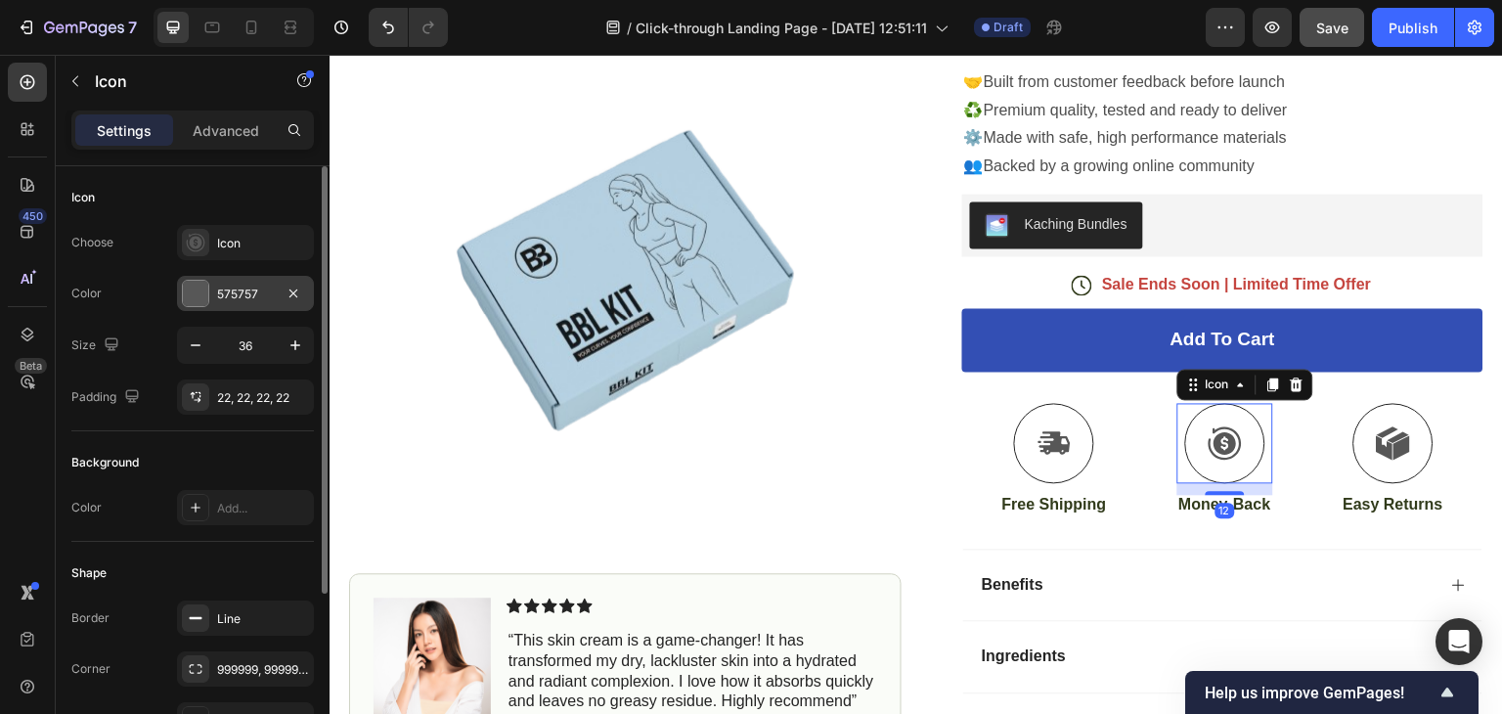
click at [191, 288] on div at bounding box center [195, 293] width 25 height 25
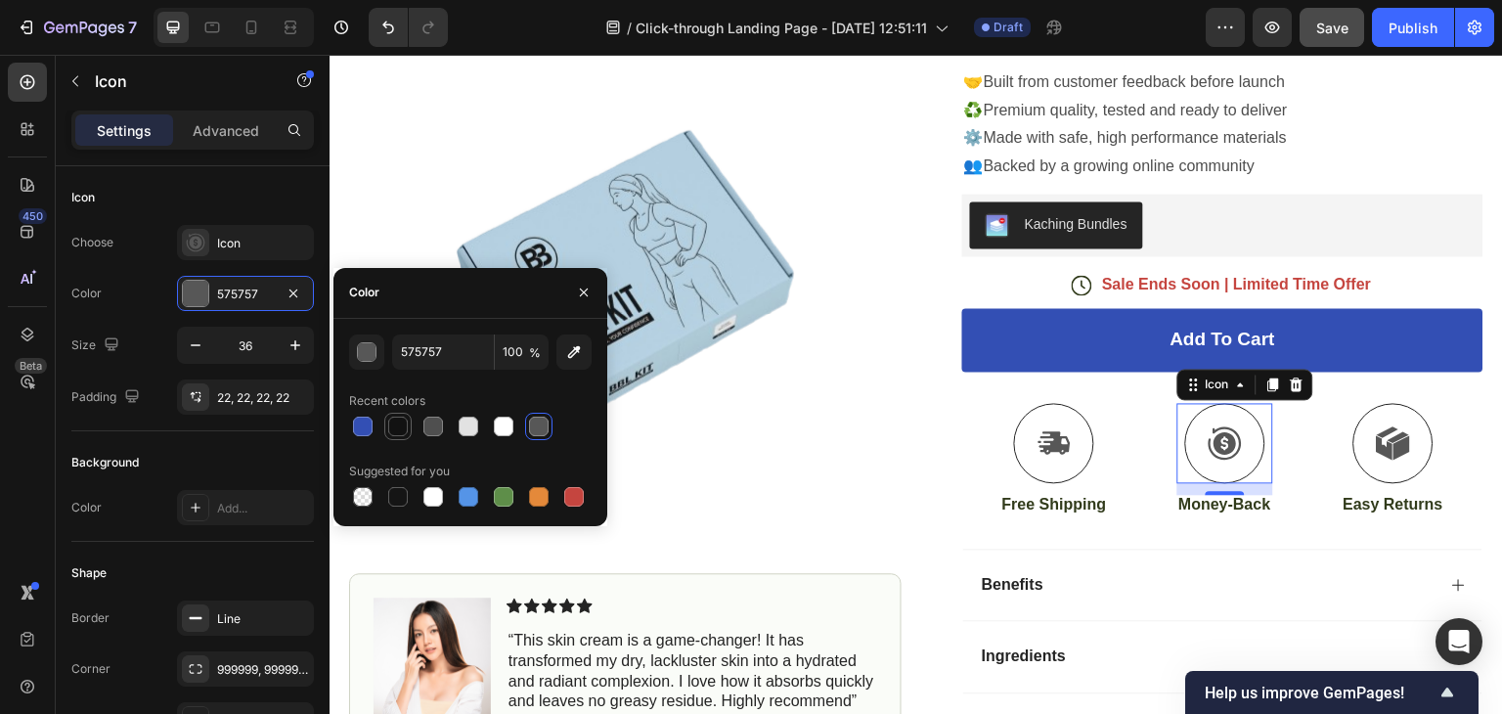
click at [395, 435] on div at bounding box center [397, 426] width 23 height 23
type input "121212"
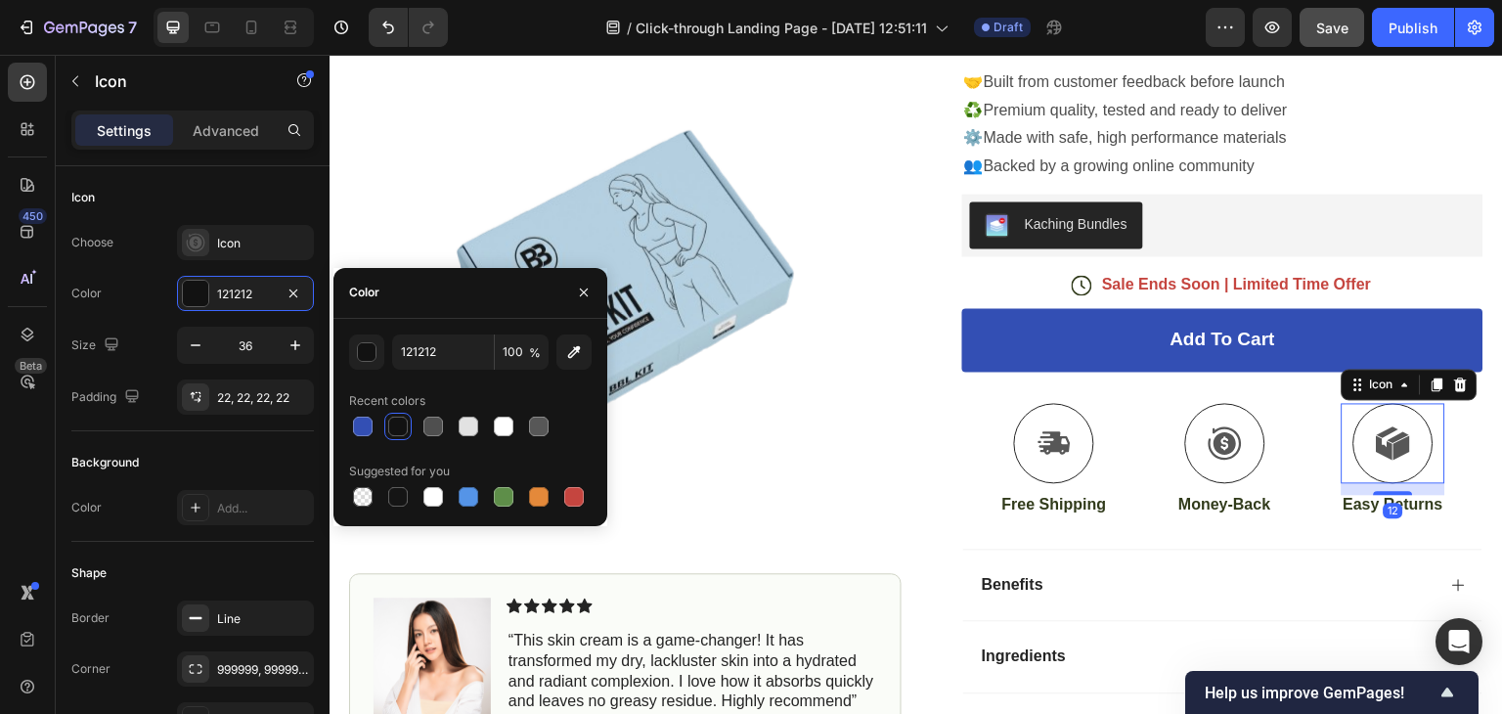
click at [1353, 468] on div at bounding box center [1393, 443] width 80 height 80
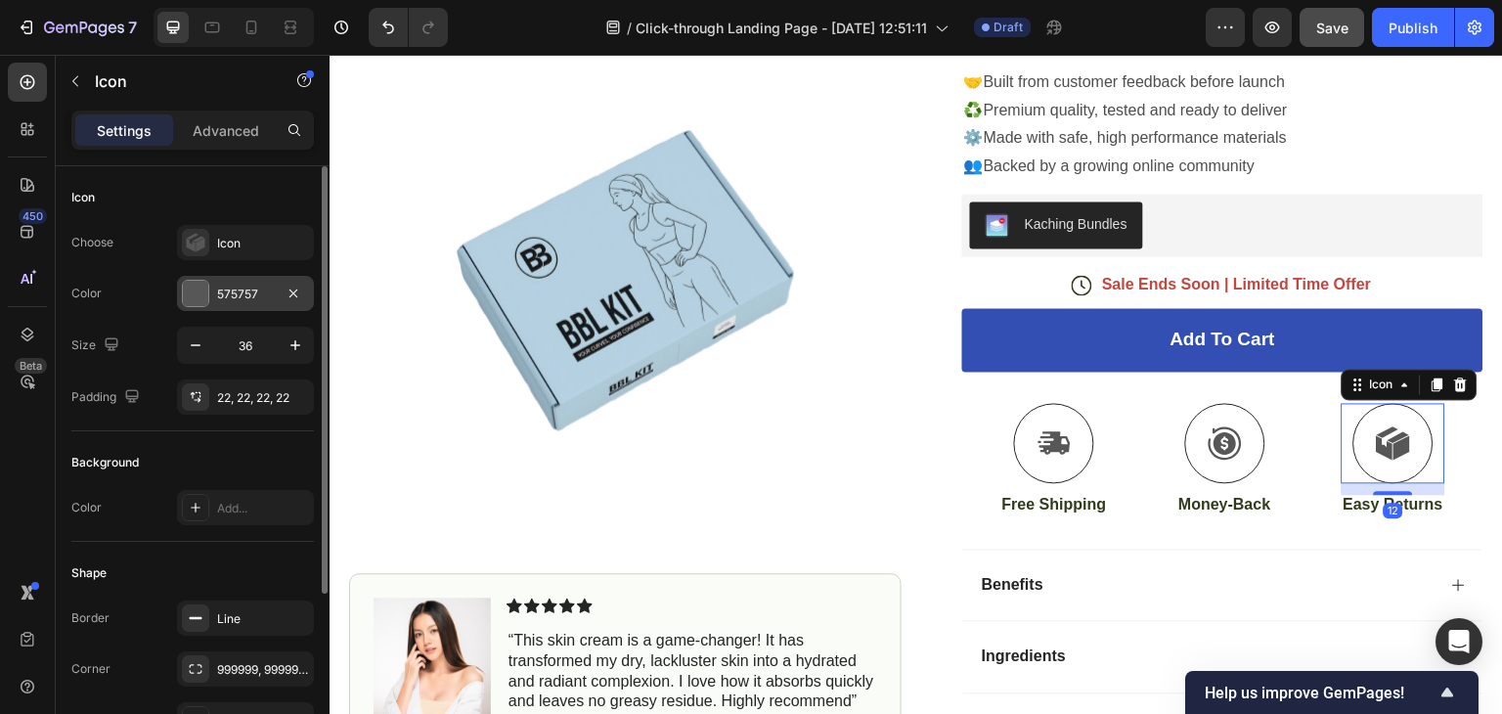
click at [200, 290] on div at bounding box center [195, 293] width 25 height 25
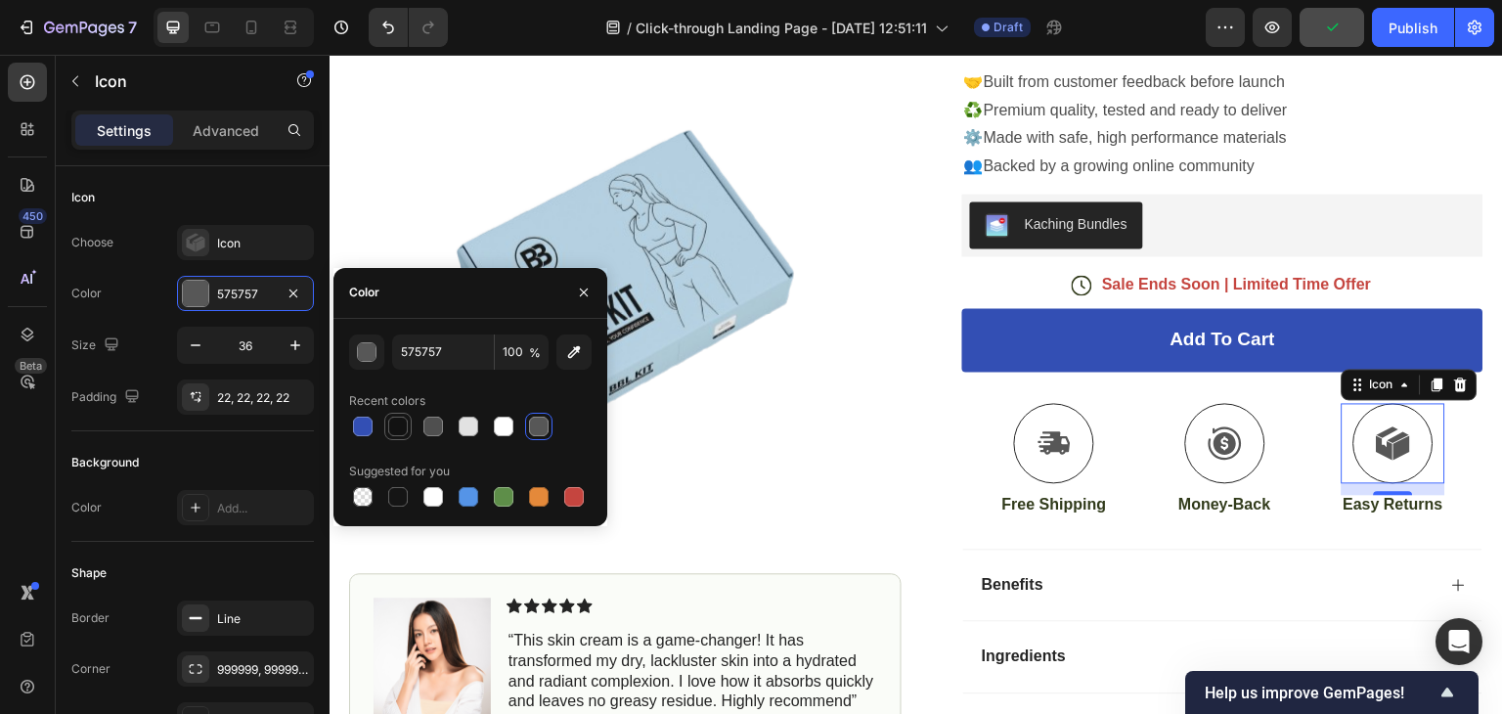
click at [396, 420] on div at bounding box center [398, 426] width 20 height 20
type input "121212"
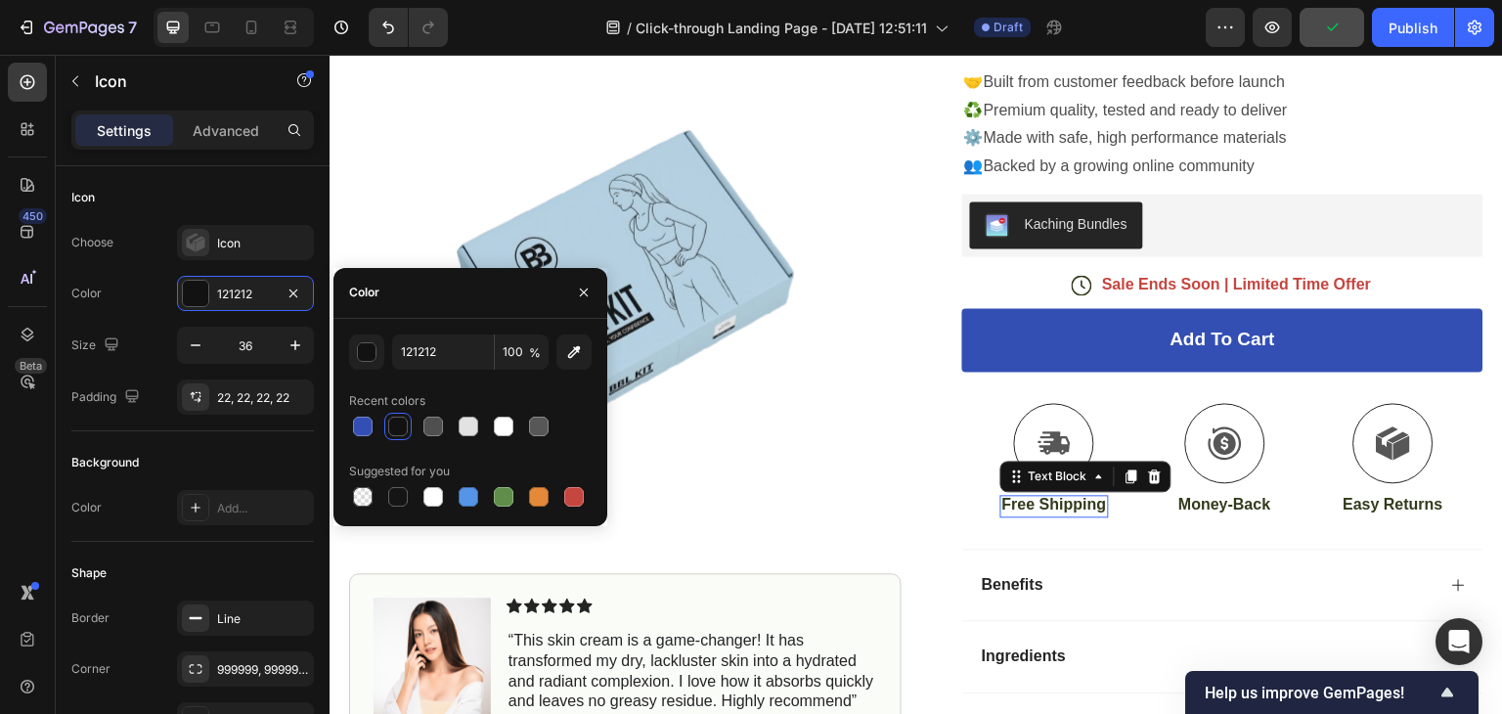
click at [1024, 517] on div "Free Shipping Text Block 0" at bounding box center [1054, 506] width 109 height 22
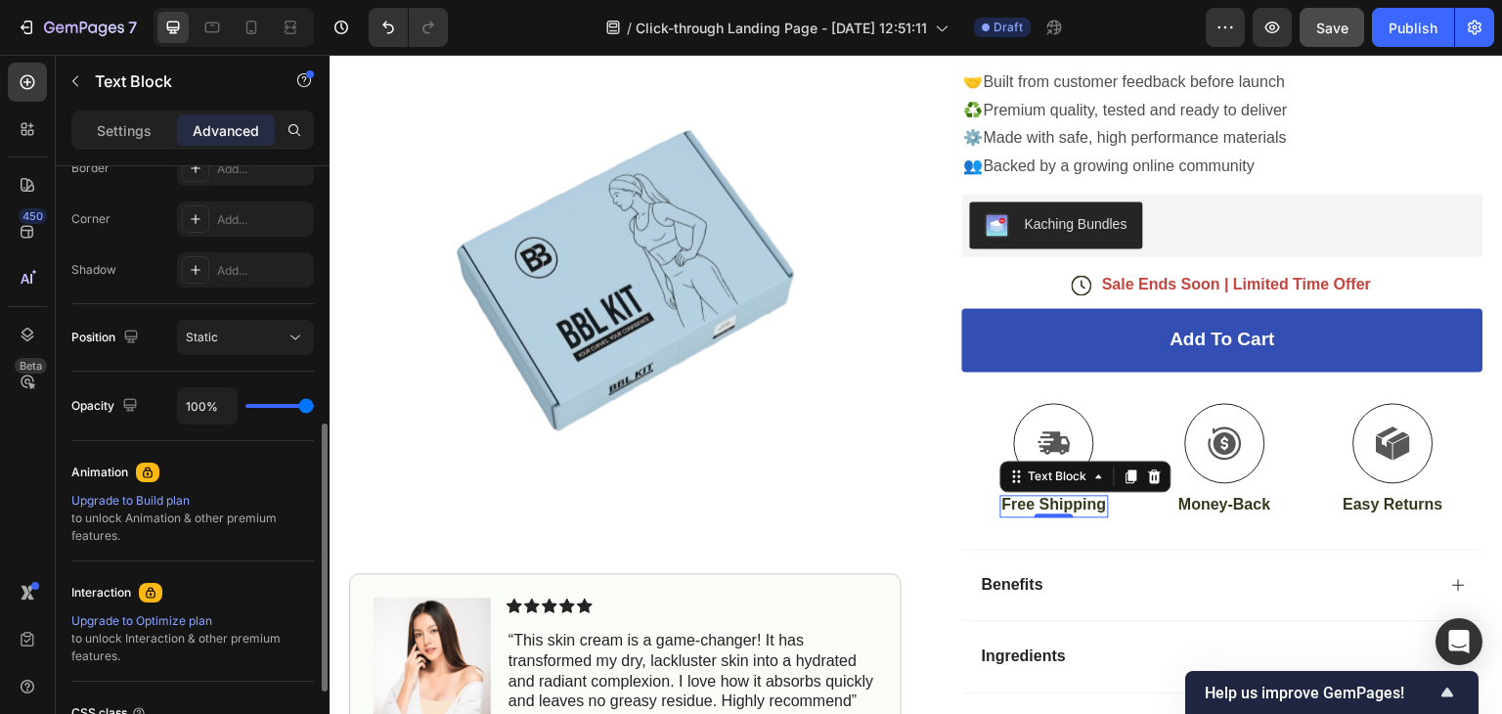
scroll to position [752, 0]
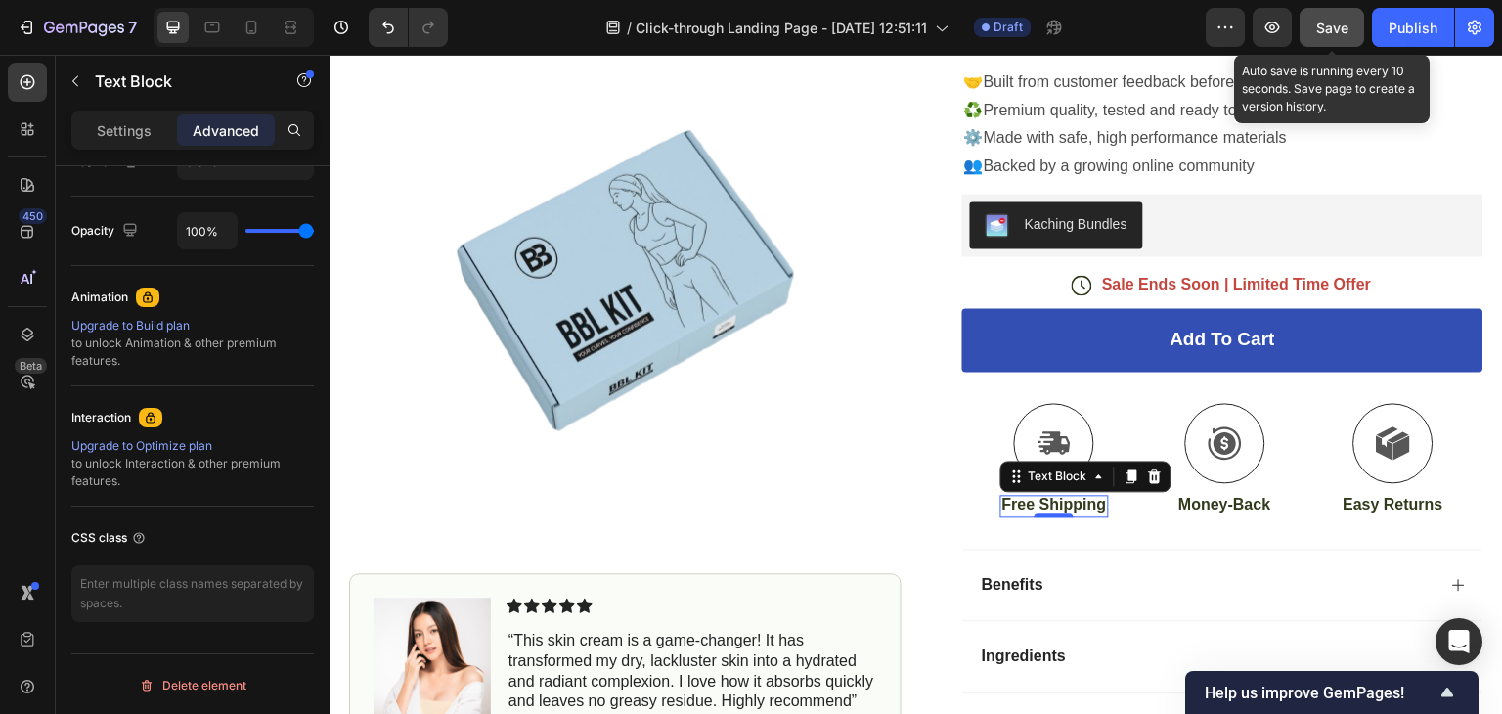
click at [1318, 21] on span "Save" at bounding box center [1332, 28] width 32 height 17
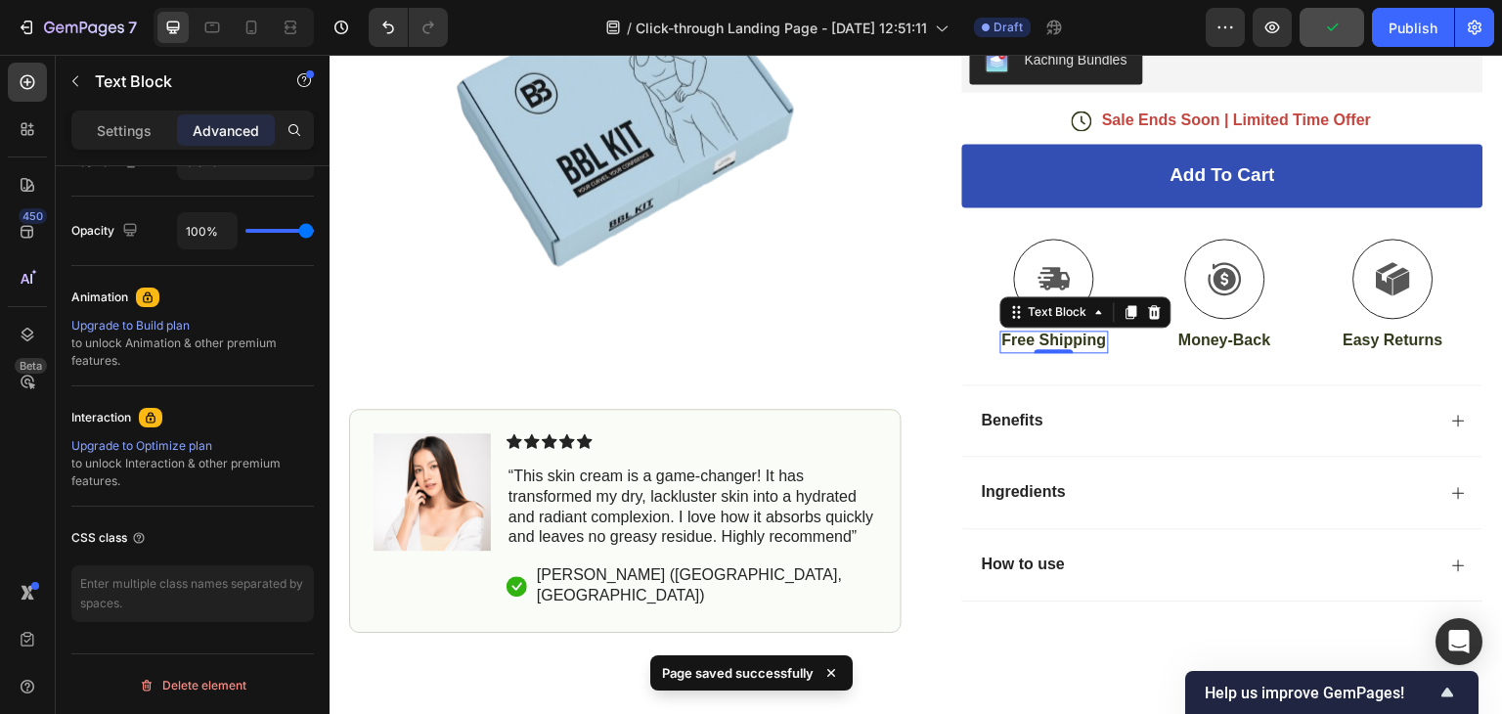
scroll to position [606, 0]
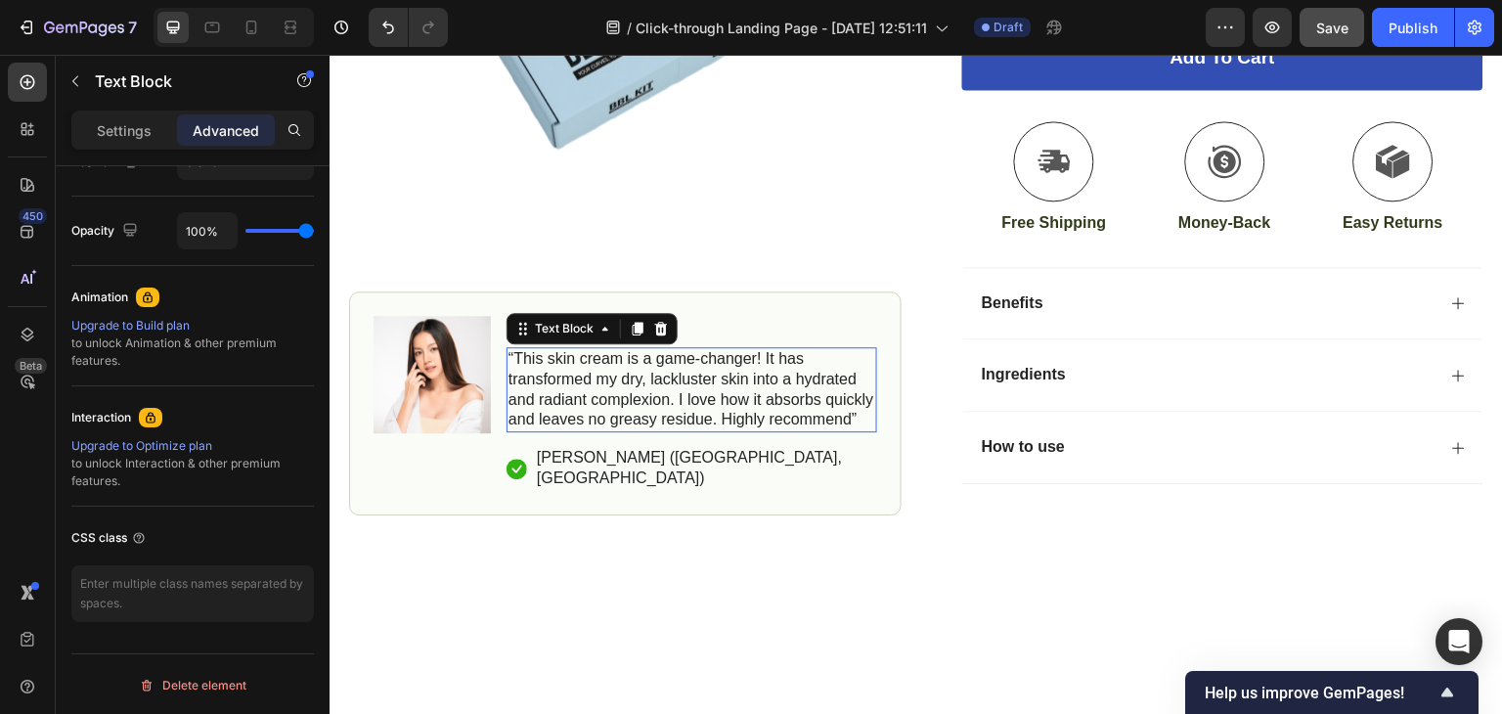
click at [630, 430] on p "“This skin cream is a game-changer! It has transformed my dry, lackluster skin …" at bounding box center [691, 389] width 367 height 81
click at [658, 430] on p "“This skin cream is a game-changer! It has transformed my dry, lackluster skin …" at bounding box center [691, 389] width 367 height 81
click at [591, 430] on p "“This skin cream is a game-changer! It has transformed my dry, lackluster skin …" at bounding box center [691, 389] width 367 height 81
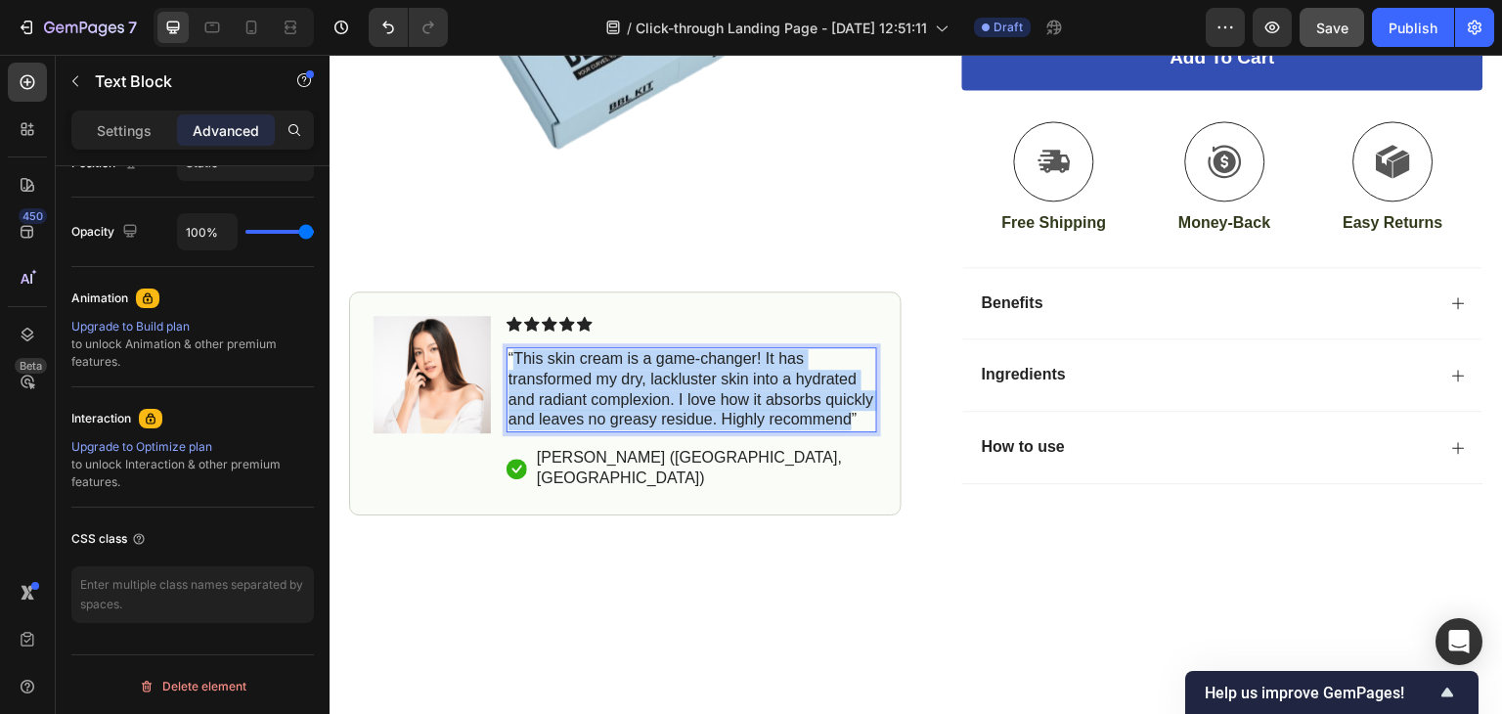
drag, startPoint x: 591, startPoint y: 513, endPoint x: 516, endPoint y: 431, distance: 111.4
click at [516, 430] on p "“This skin cream is a game-changer! It has transformed my dry, lackluster skin …" at bounding box center [691, 389] width 367 height 81
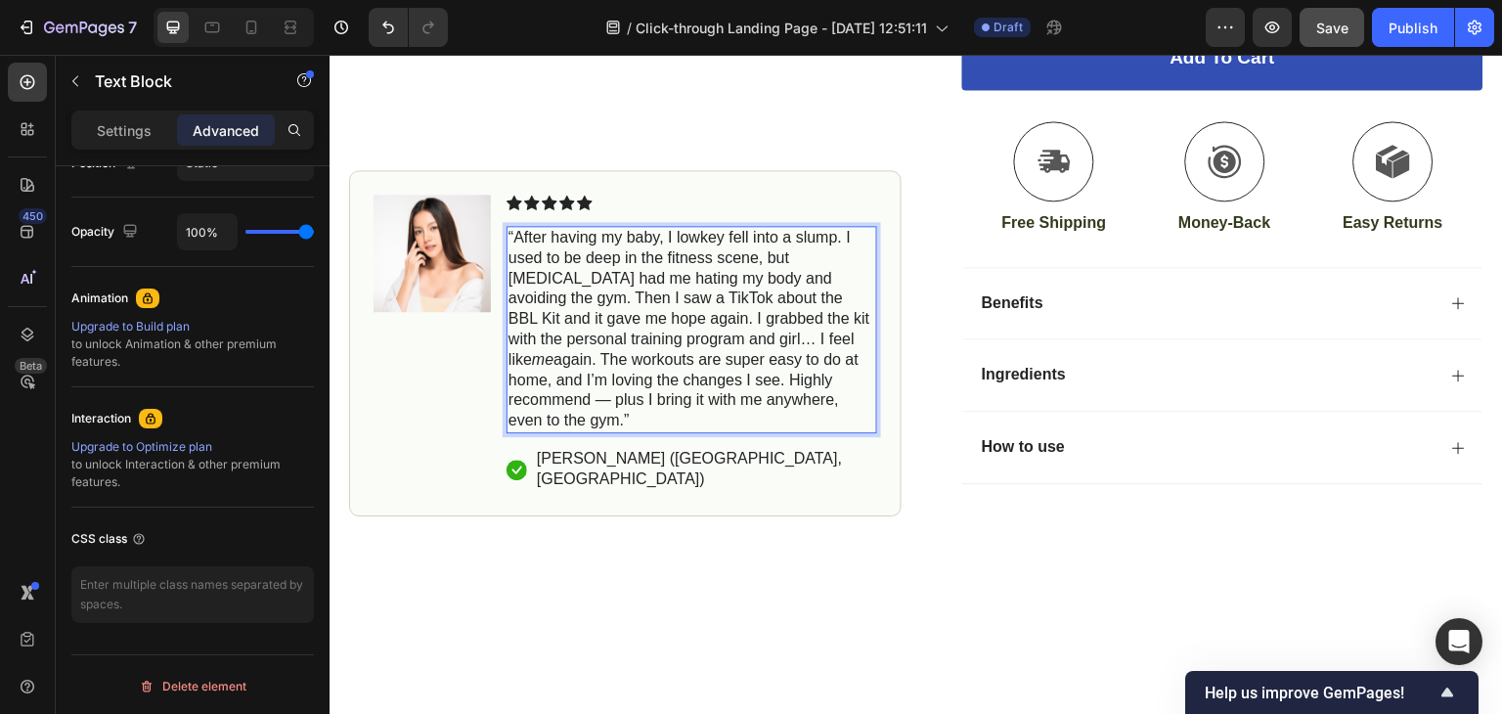
click at [610, 431] on p "“After having my baby, I lowkey fell into a slump. I used to be deep in the fit…" at bounding box center [691, 329] width 367 height 203
click at [603, 489] on p "[PERSON_NAME] ([GEOGRAPHIC_DATA], [GEOGRAPHIC_DATA])" at bounding box center [706, 468] width 338 height 41
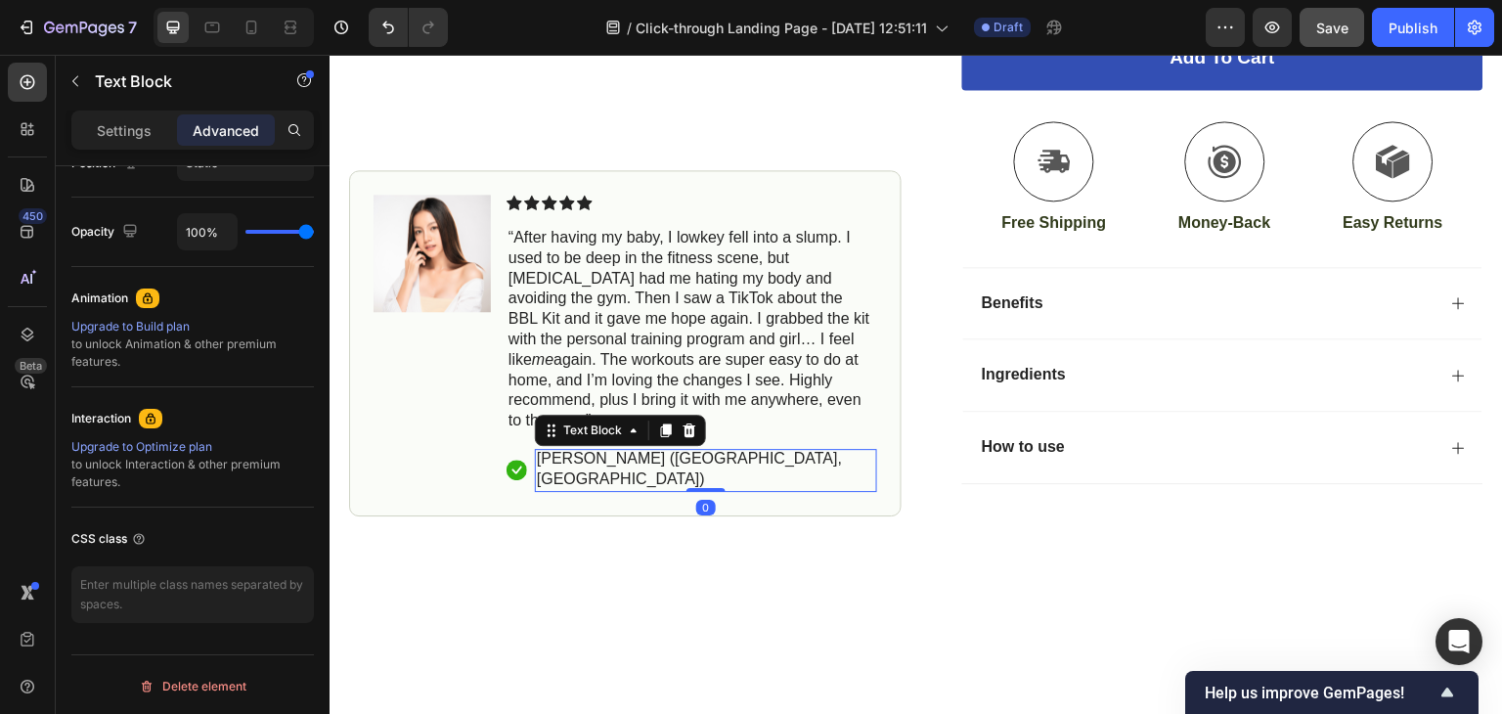
click at [603, 489] on p "[PERSON_NAME] ([GEOGRAPHIC_DATA], [GEOGRAPHIC_DATA])" at bounding box center [706, 468] width 338 height 41
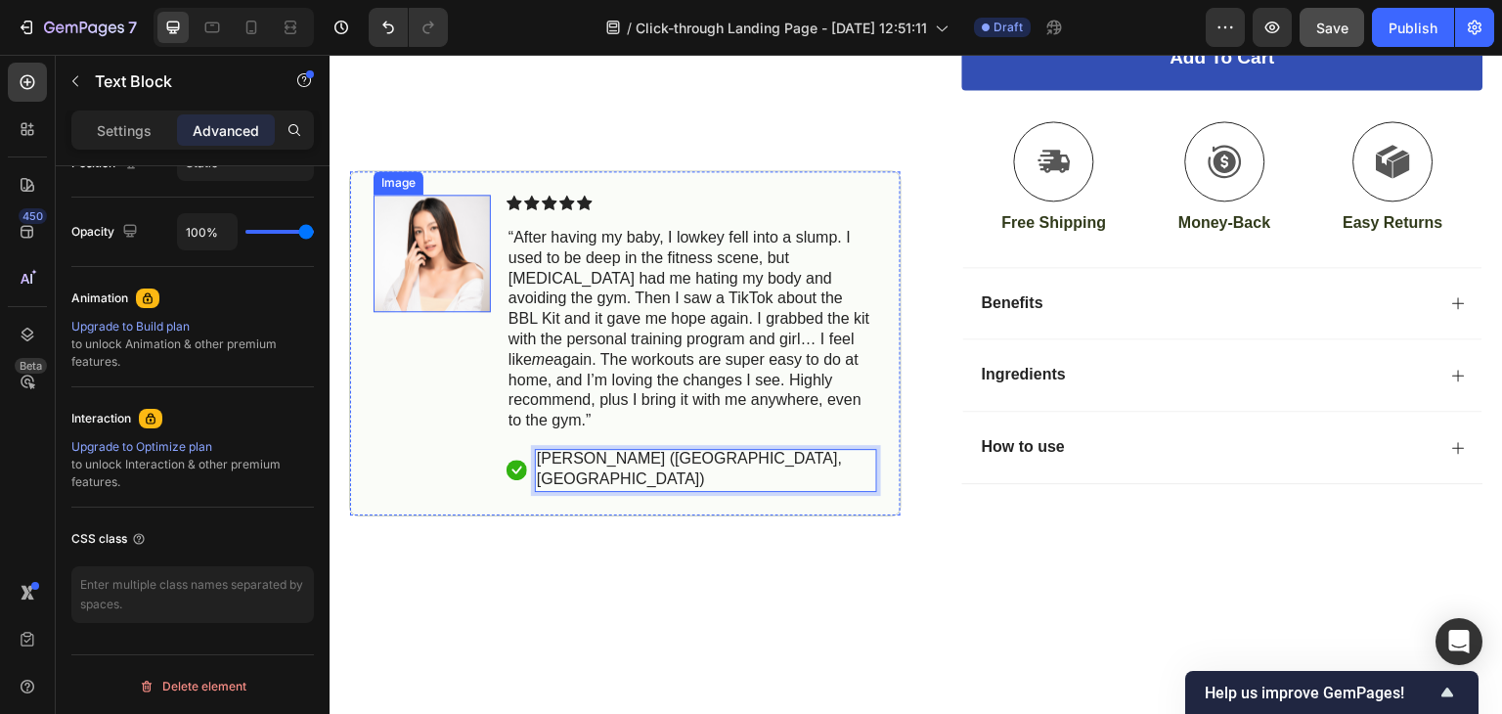
click at [438, 312] on img at bounding box center [431, 253] width 117 height 117
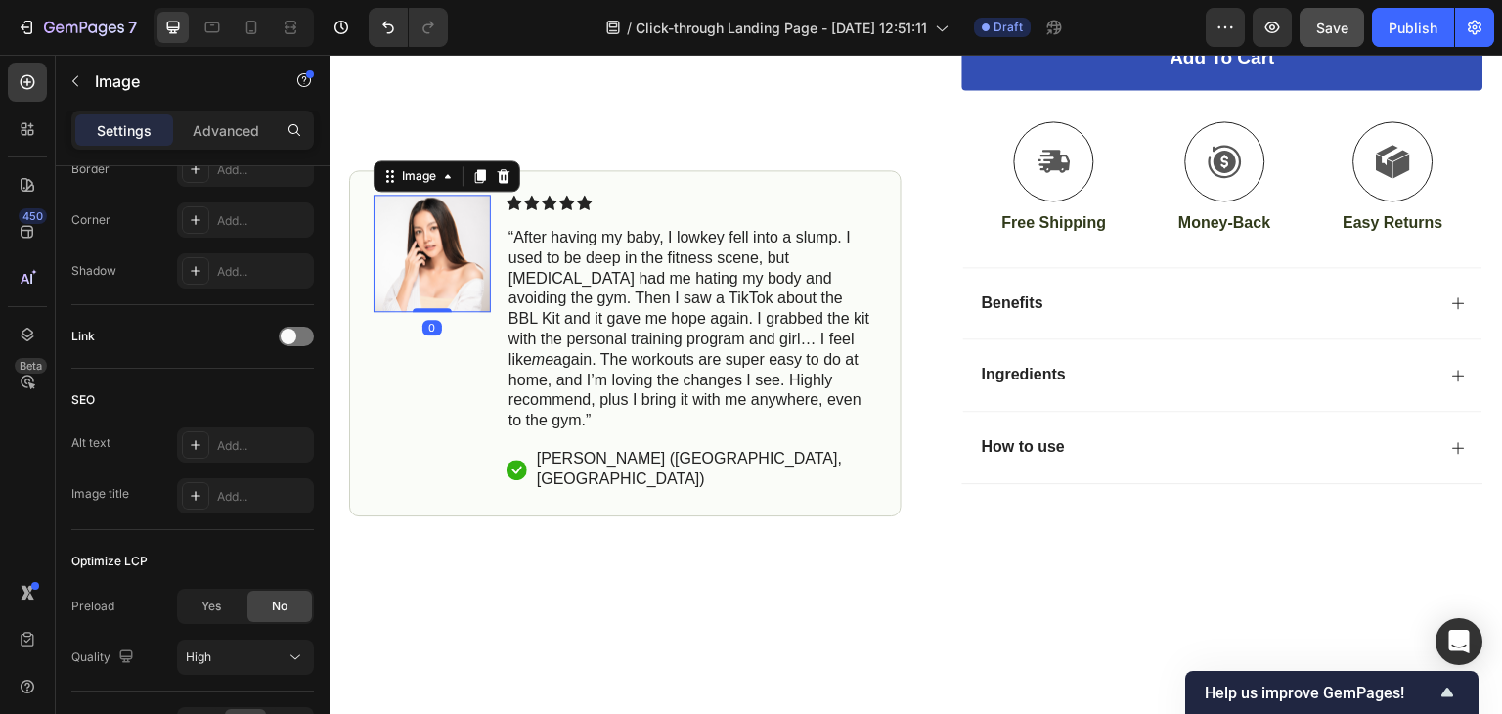
scroll to position [0, 0]
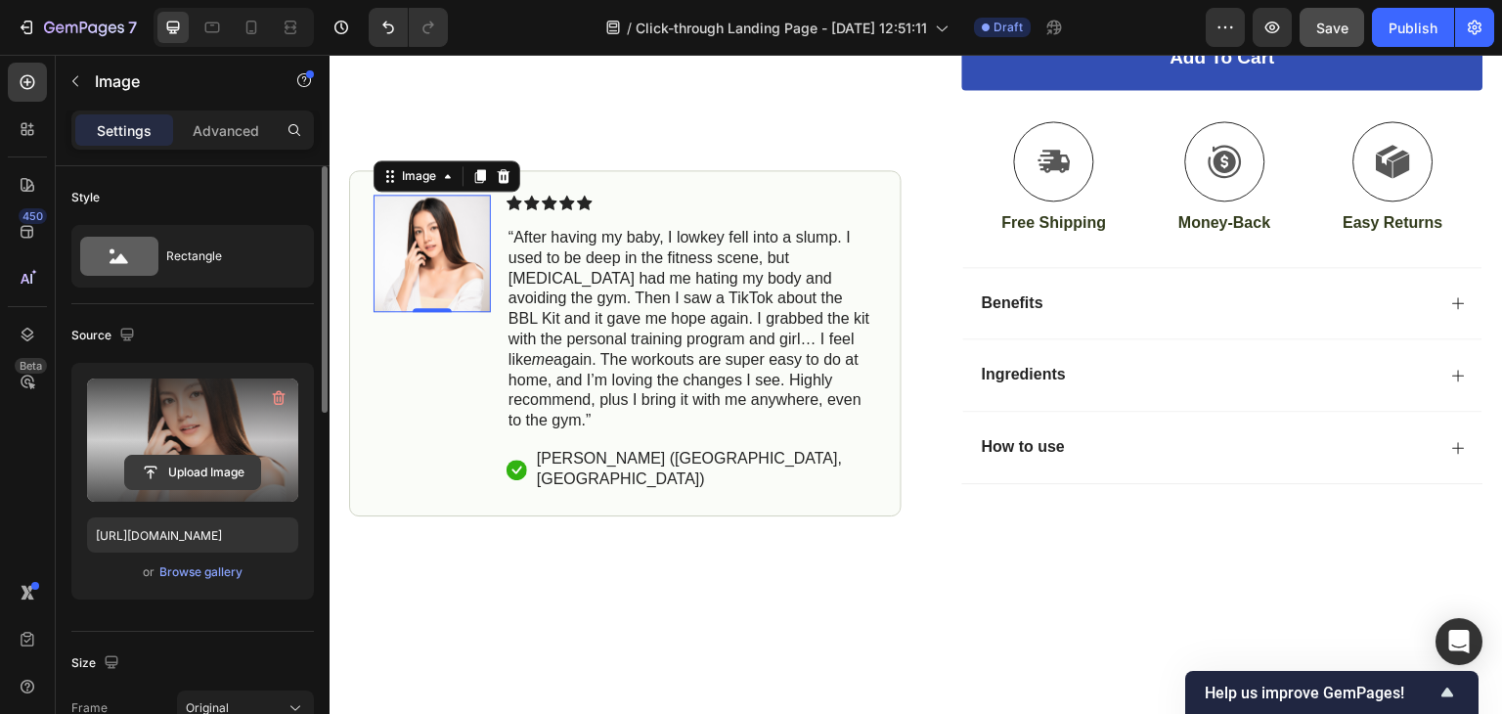
click at [201, 469] on input "file" at bounding box center [192, 472] width 135 height 33
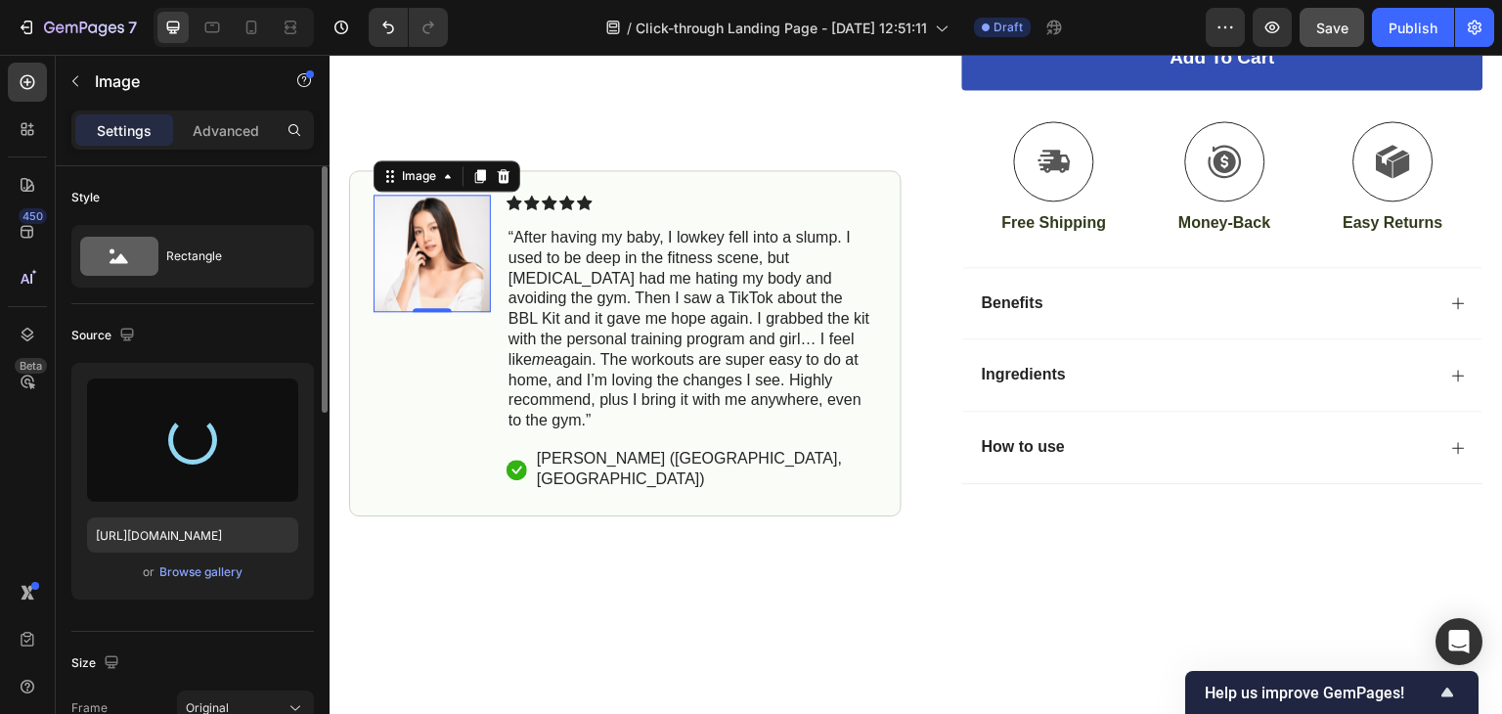
type input "[URL][DOMAIN_NAME]"
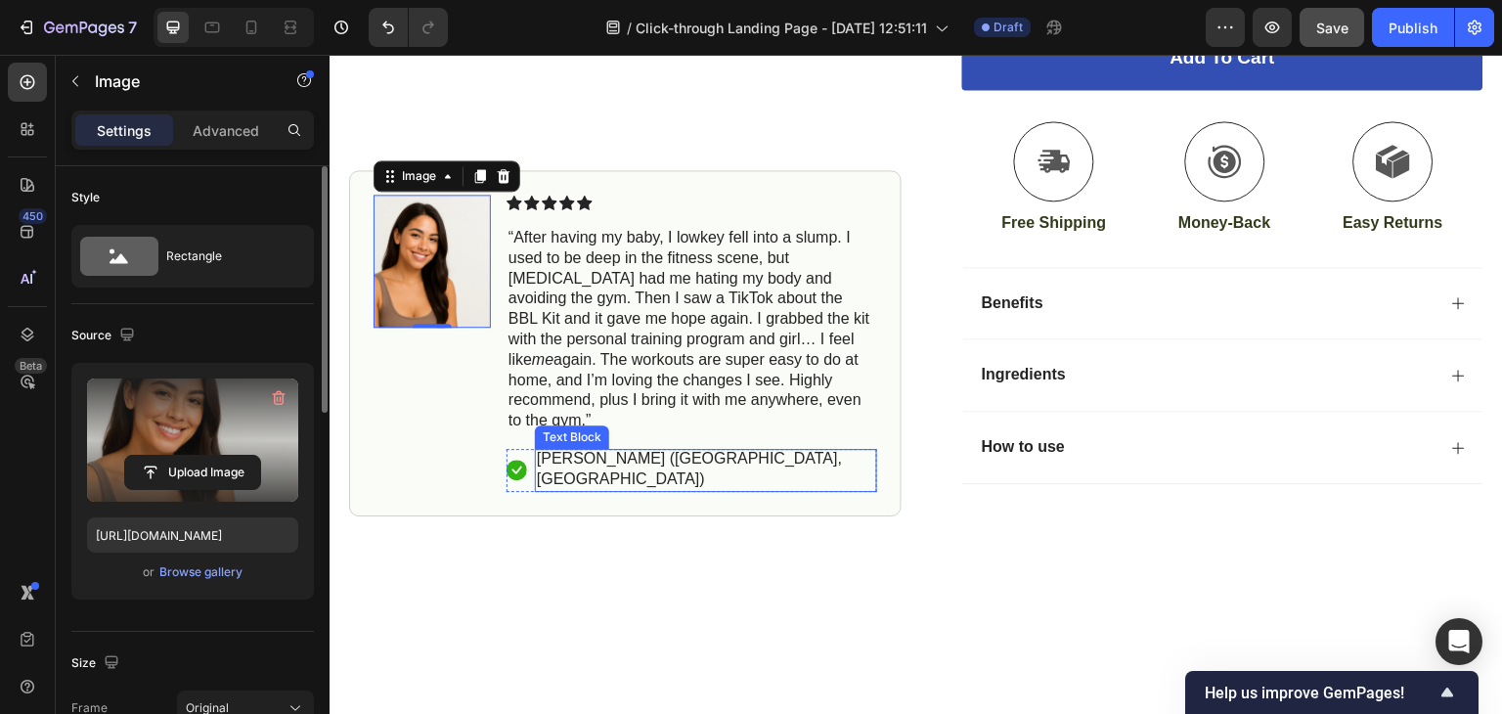
click at [604, 489] on p "[PERSON_NAME] ([GEOGRAPHIC_DATA], [GEOGRAPHIC_DATA])" at bounding box center [706, 468] width 338 height 41
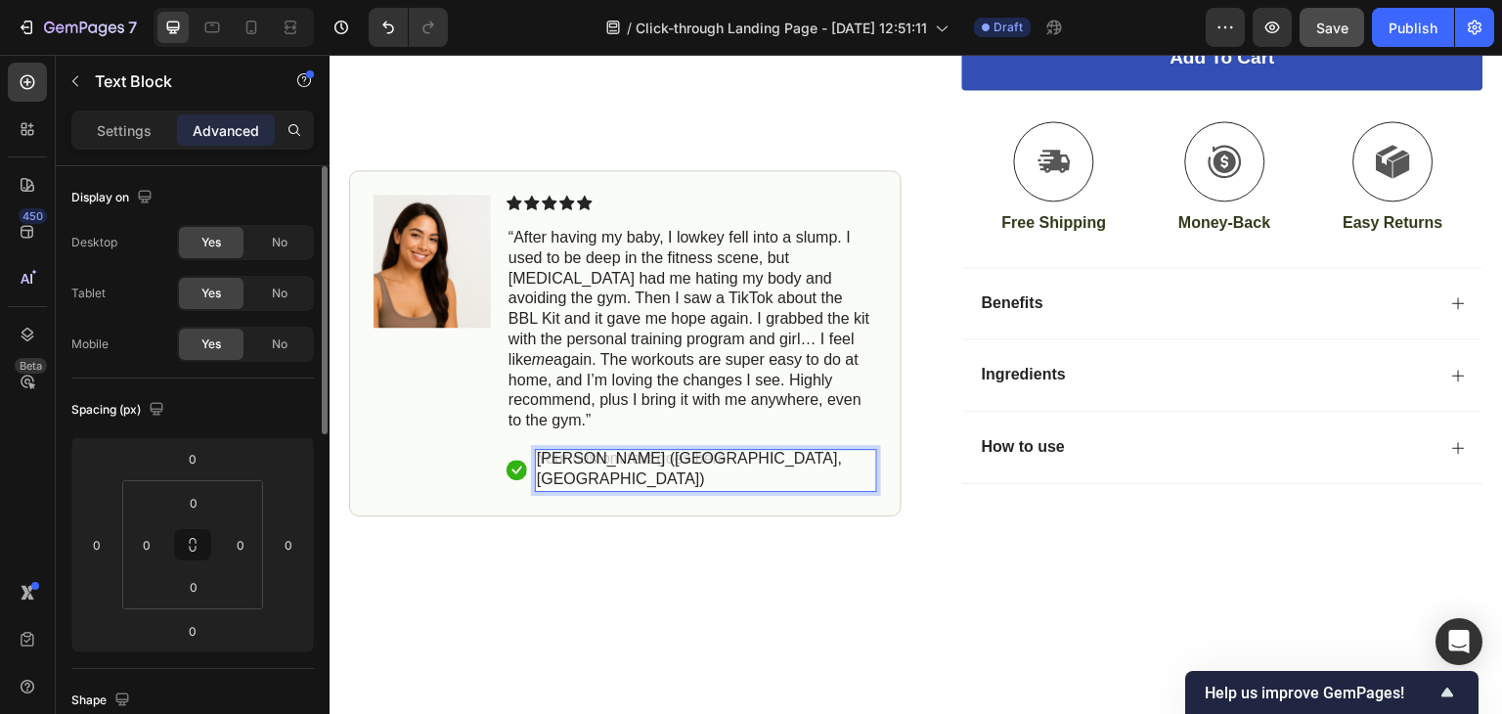
click at [591, 491] on div "[PERSON_NAME] ([GEOGRAPHIC_DATA], [GEOGRAPHIC_DATA])" at bounding box center [706, 469] width 342 height 43
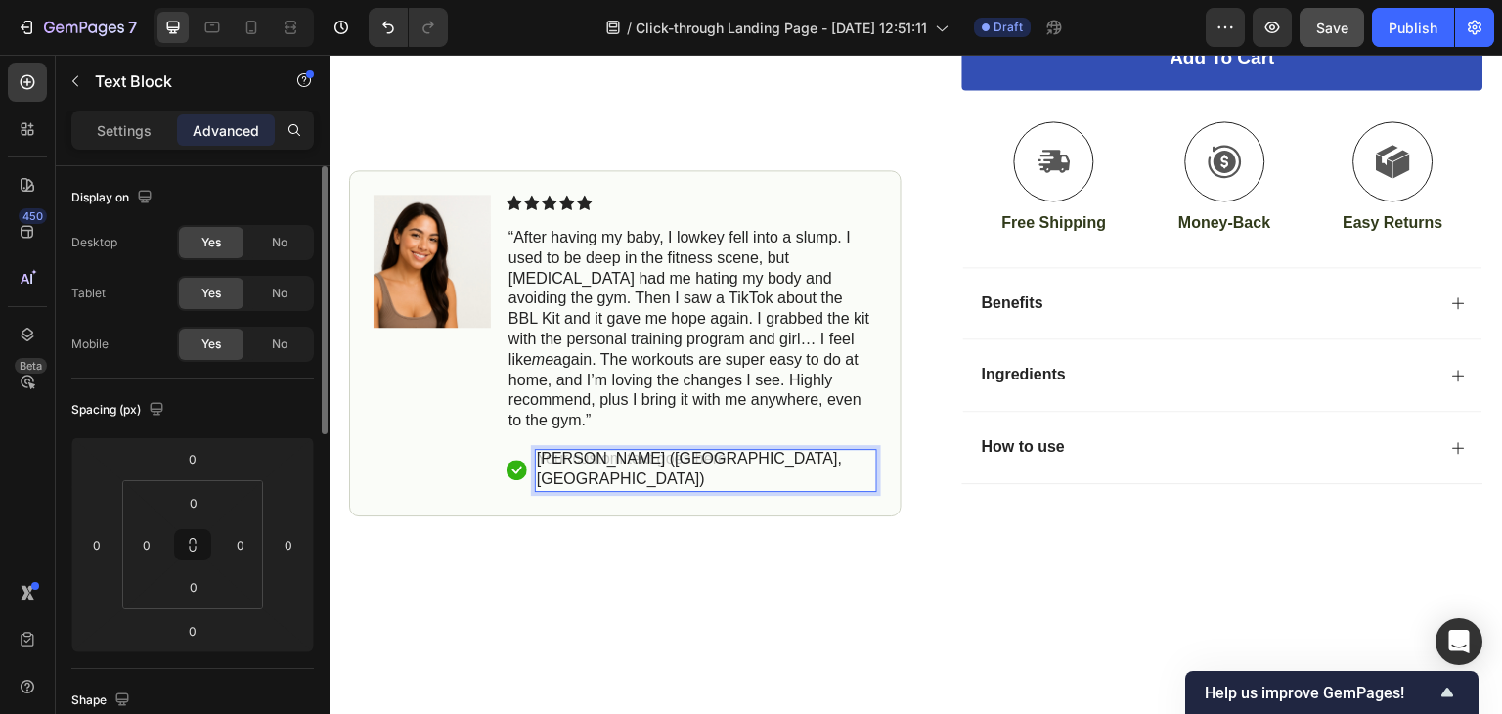
click at [591, 491] on div "[PERSON_NAME] ([GEOGRAPHIC_DATA], [GEOGRAPHIC_DATA])" at bounding box center [706, 469] width 342 height 43
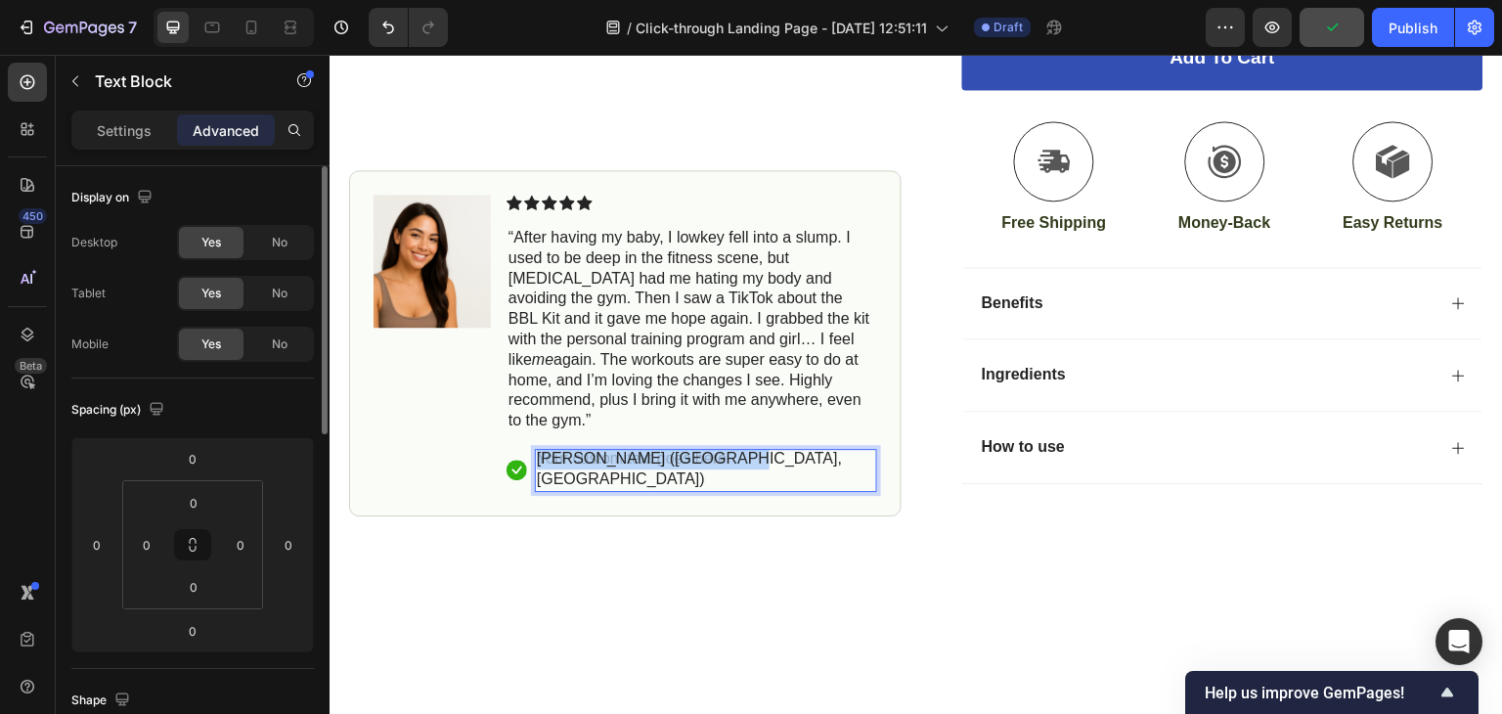
click at [591, 491] on div "[PERSON_NAME] ([GEOGRAPHIC_DATA], [GEOGRAPHIC_DATA])" at bounding box center [706, 469] width 342 height 43
click at [591, 489] on p "[PERSON_NAME] ([GEOGRAPHIC_DATA], [GEOGRAPHIC_DATA])" at bounding box center [706, 468] width 338 height 41
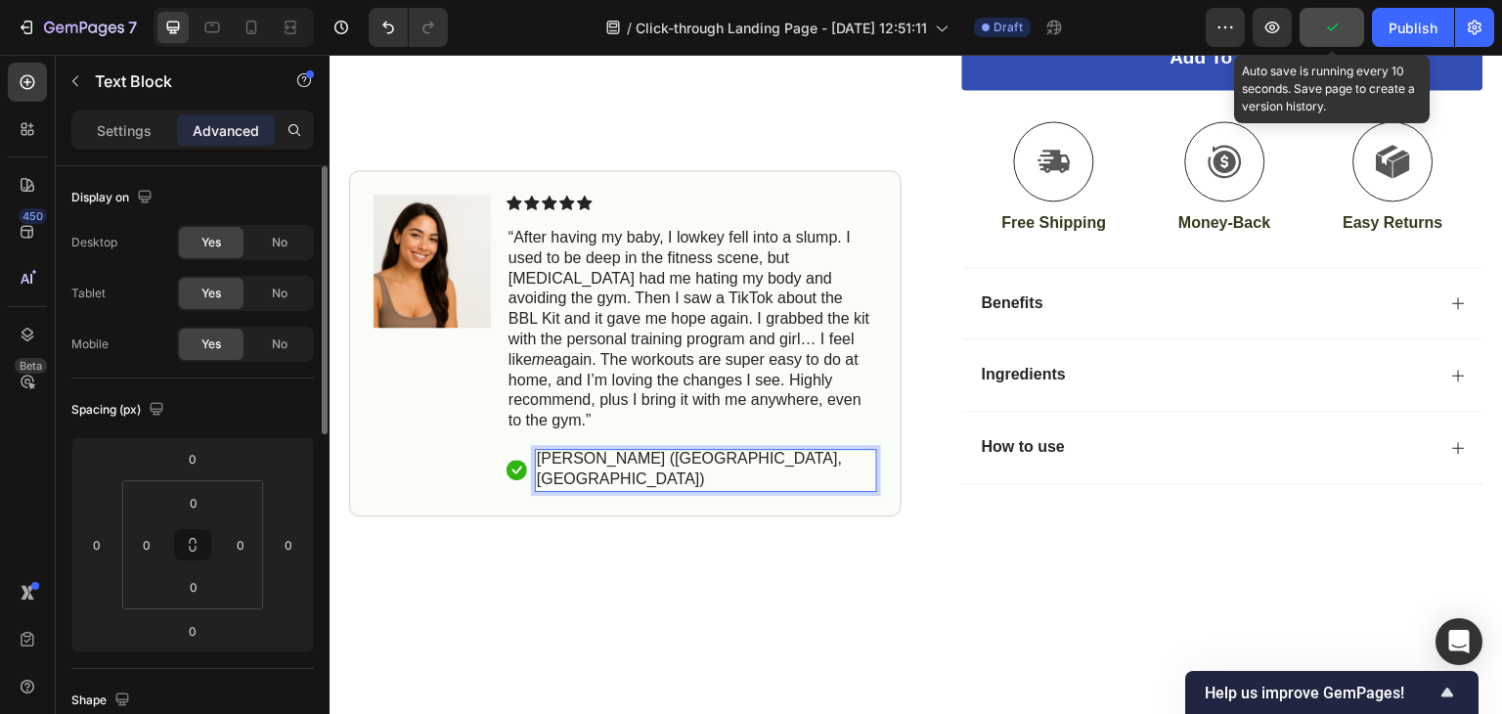
click at [1329, 28] on icon "button" at bounding box center [1332, 28] width 20 height 20
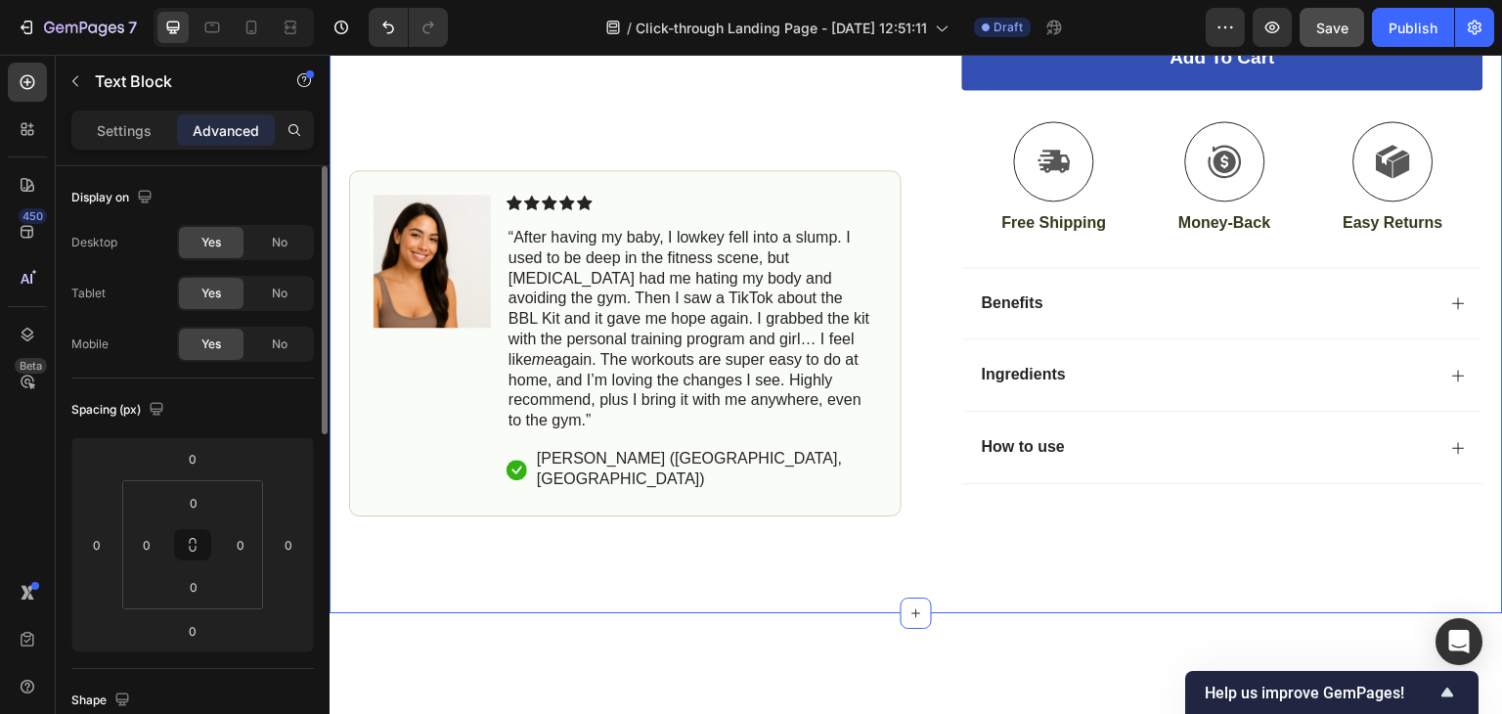
click at [897, 613] on div "Icon Free Shipping [DATE] Only Text Block Row Icon 84,000+ Happy Customer Text …" at bounding box center [915, 51] width 1173 height 1124
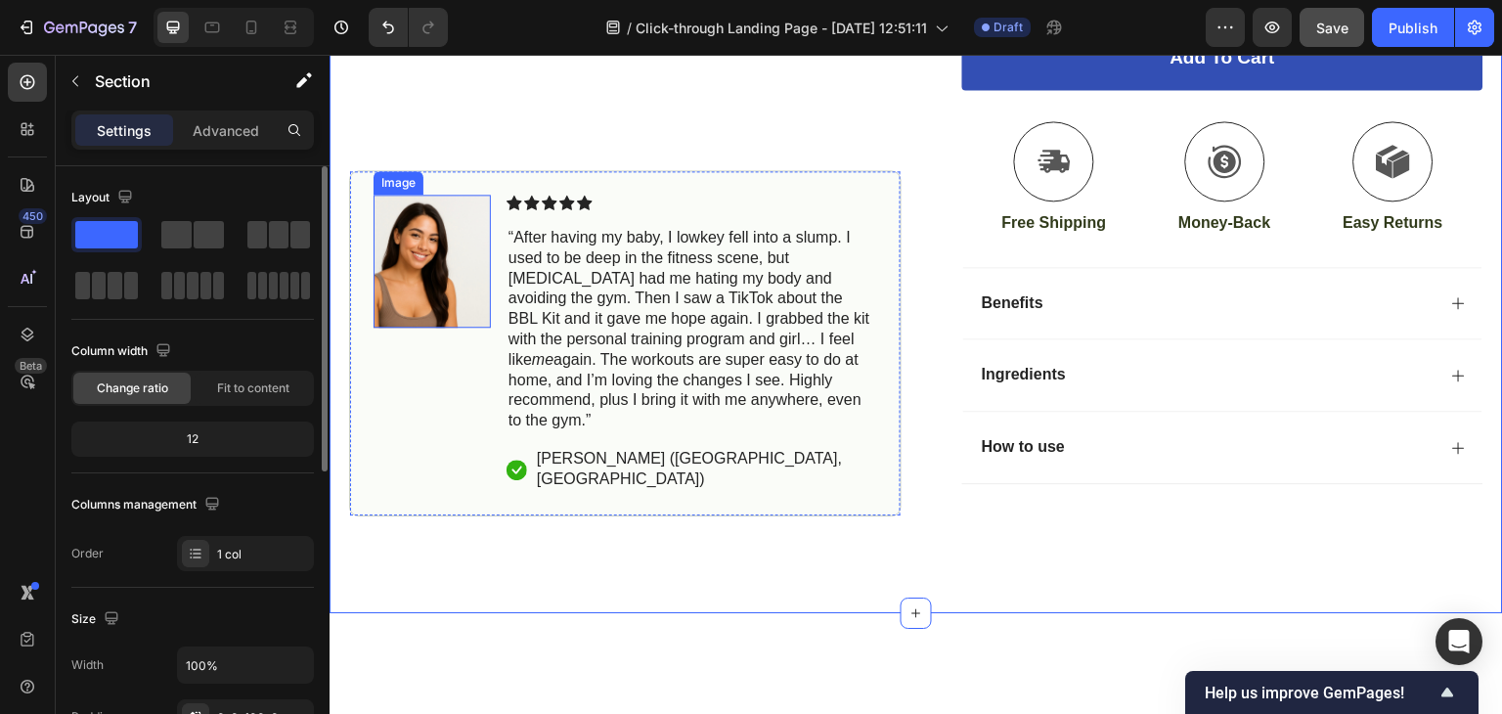
click at [435, 328] on img at bounding box center [431, 261] width 117 height 133
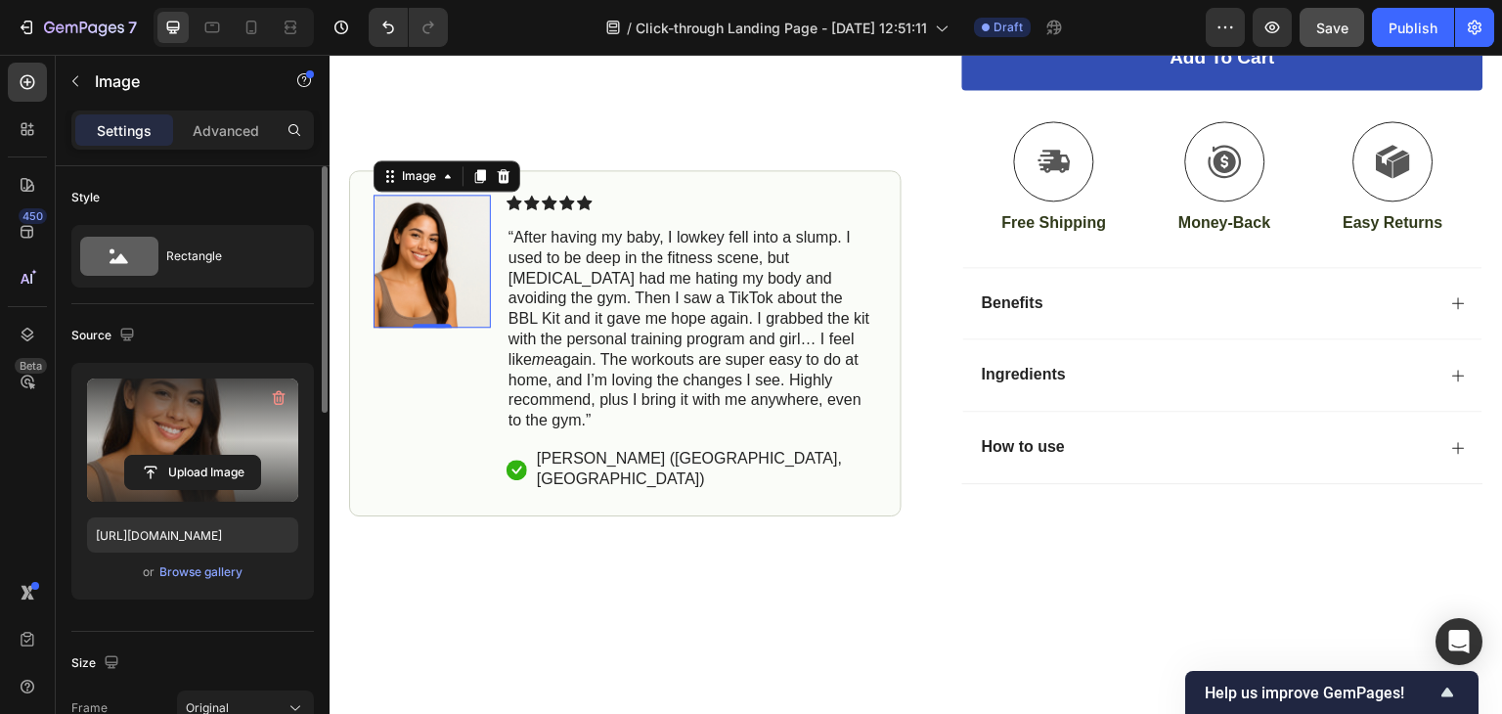
click at [183, 439] on label at bounding box center [192, 439] width 211 height 123
click at [183, 456] on input "file" at bounding box center [192, 472] width 135 height 33
click at [182, 471] on input "file" at bounding box center [192, 472] width 135 height 33
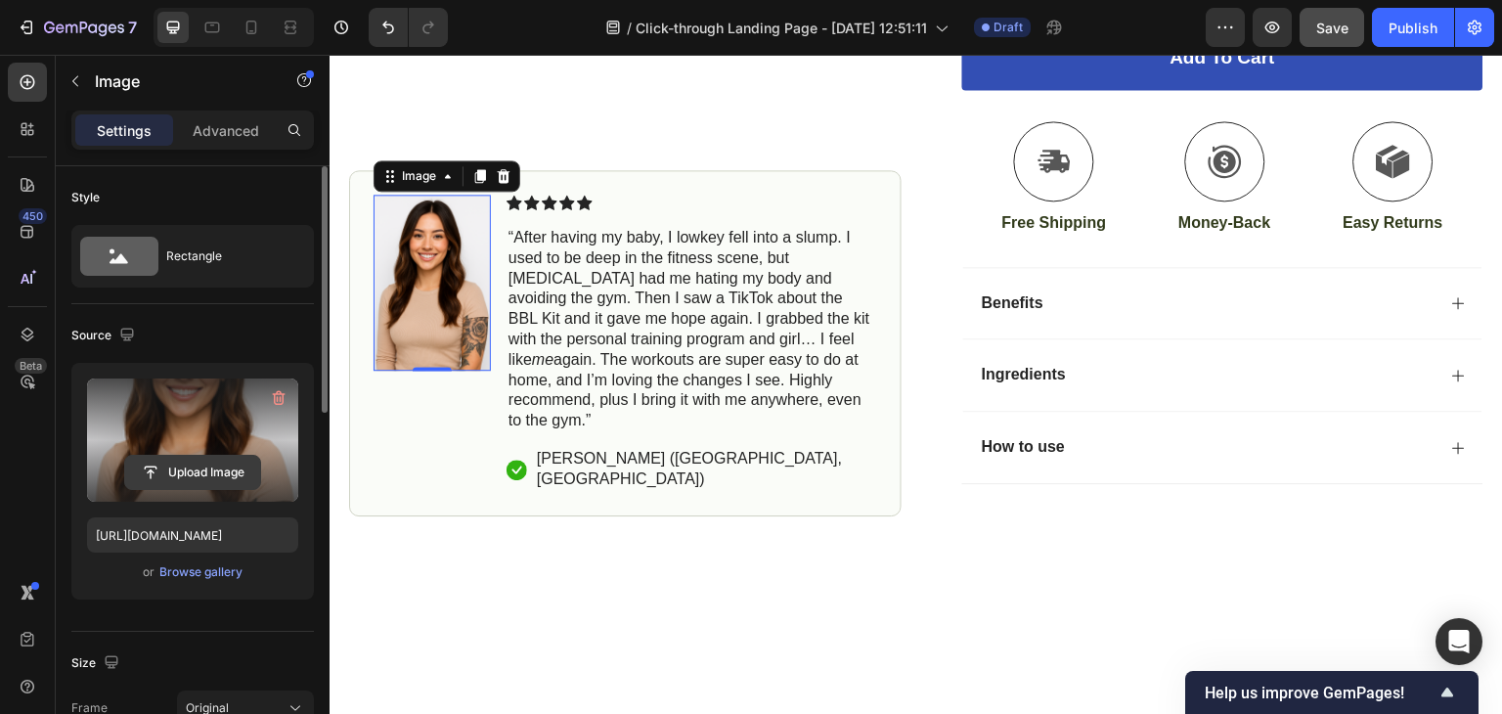
click at [217, 461] on input "file" at bounding box center [192, 472] width 135 height 33
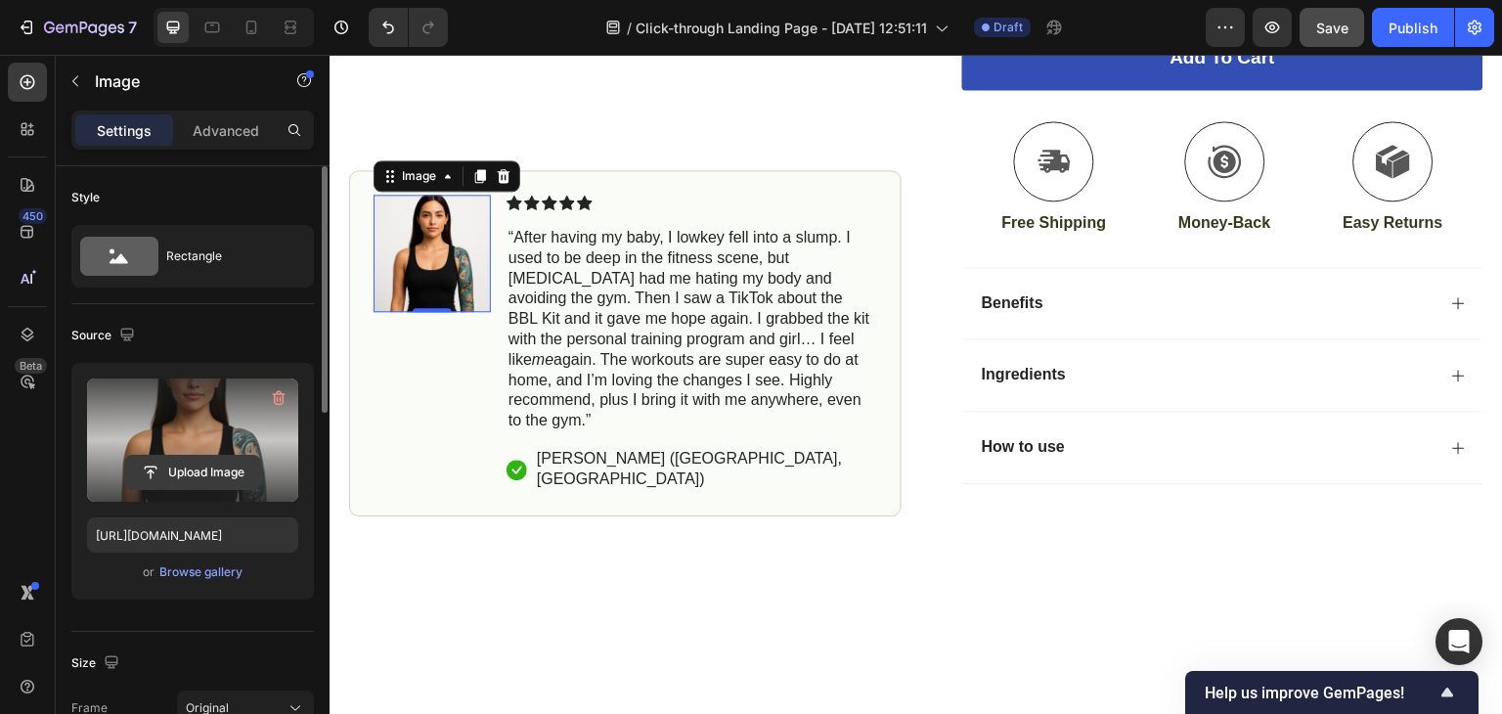
click at [211, 468] on input "file" at bounding box center [192, 472] width 135 height 33
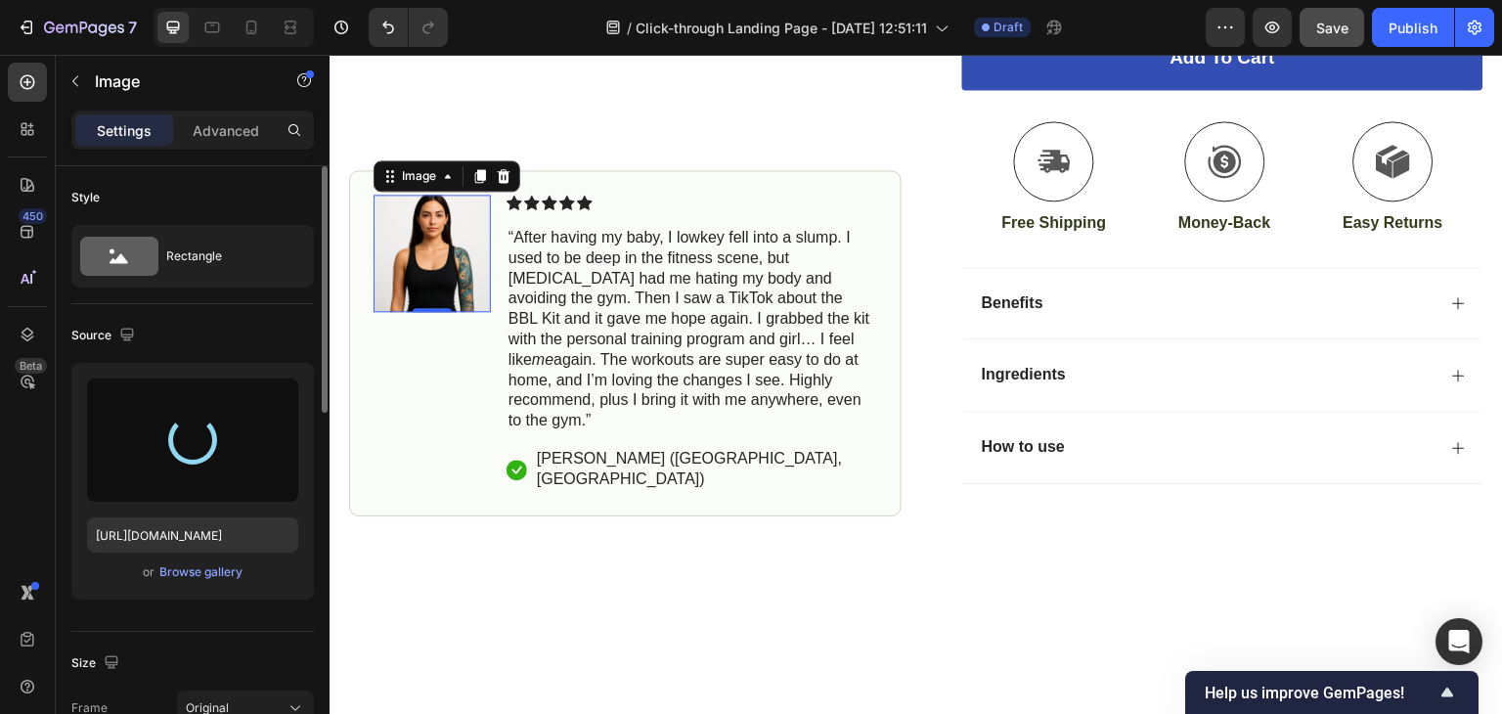
type input "[URL][DOMAIN_NAME]"
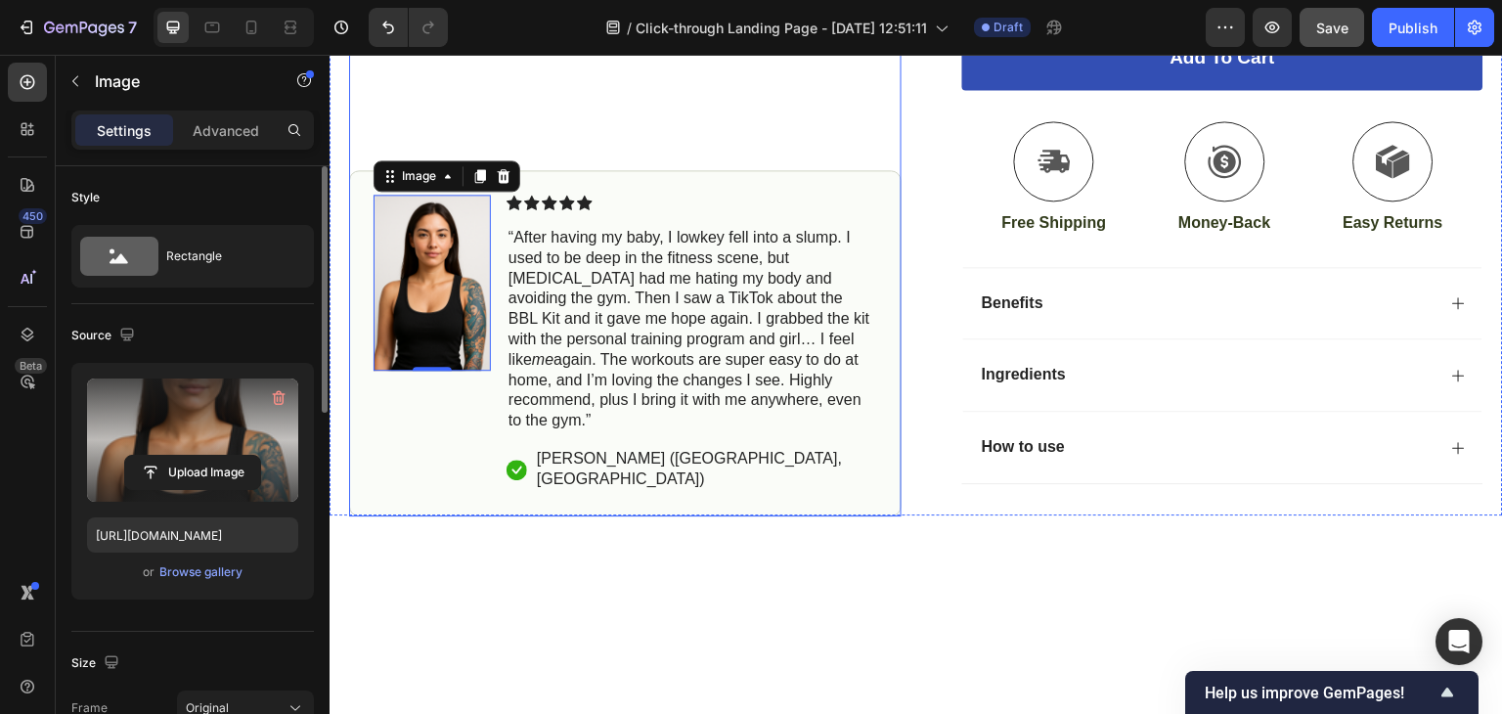
click at [601, 189] on div "Product Images Image 0 Icon Icon Icon Icon Icon Icon List “After having my baby…" at bounding box center [625, 88] width 552 height 855
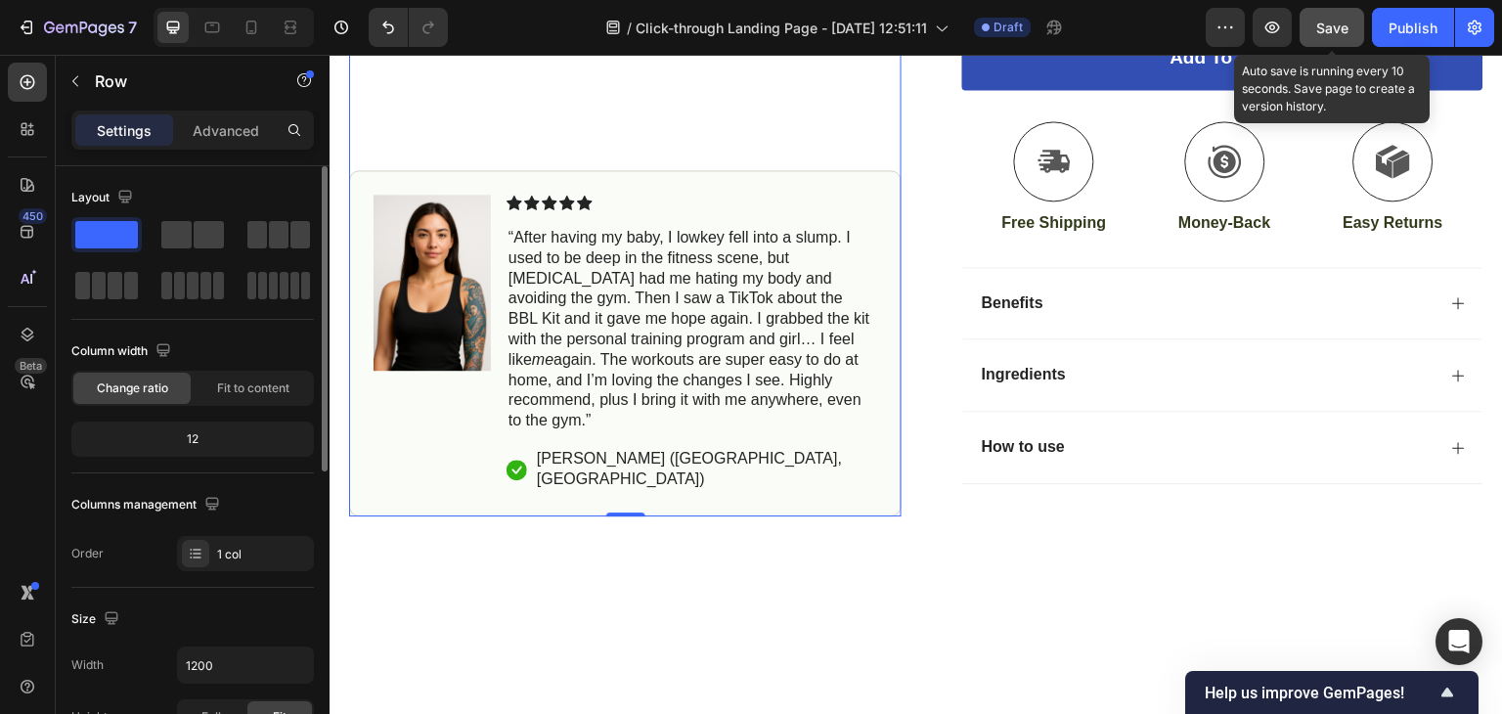
click at [1340, 26] on span "Save" at bounding box center [1332, 28] width 32 height 17
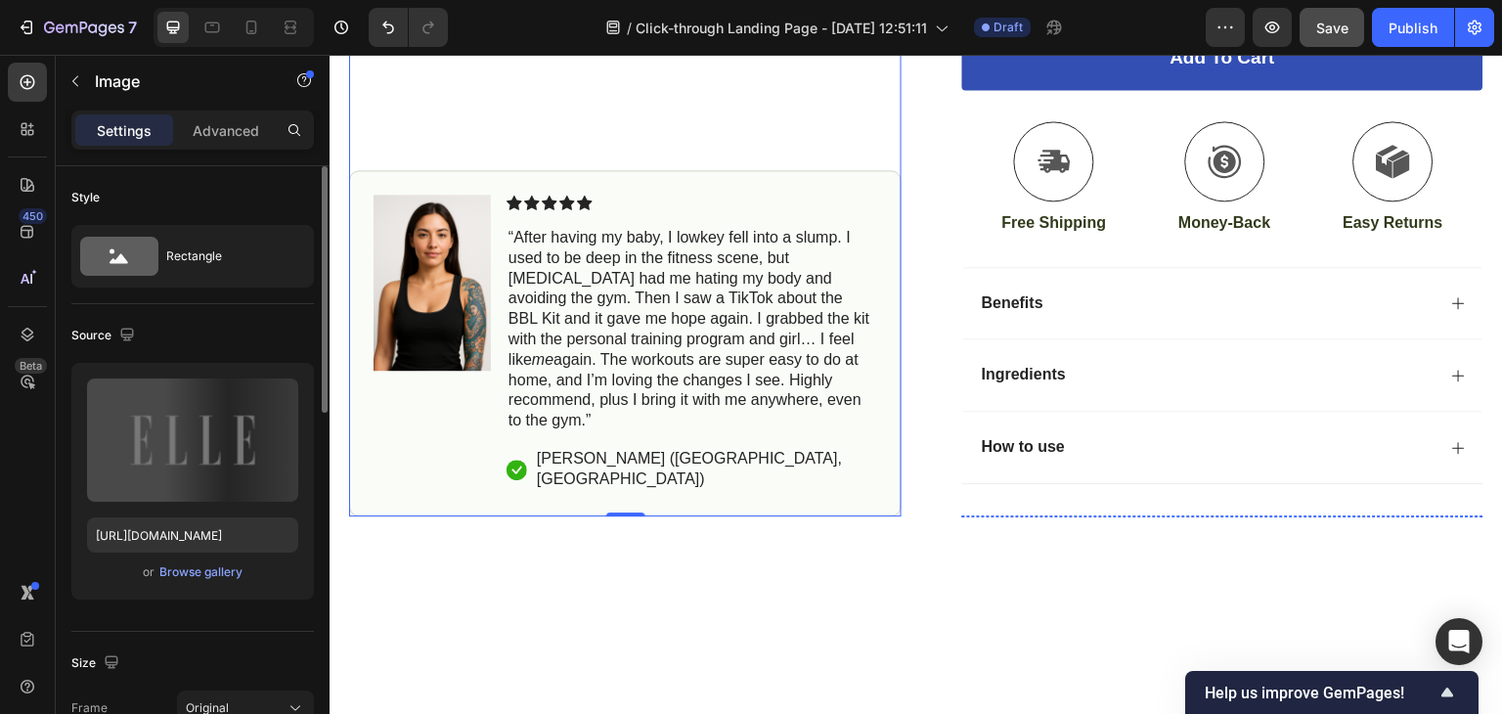
click at [1037, 515] on img at bounding box center [1022, 515] width 121 height 0
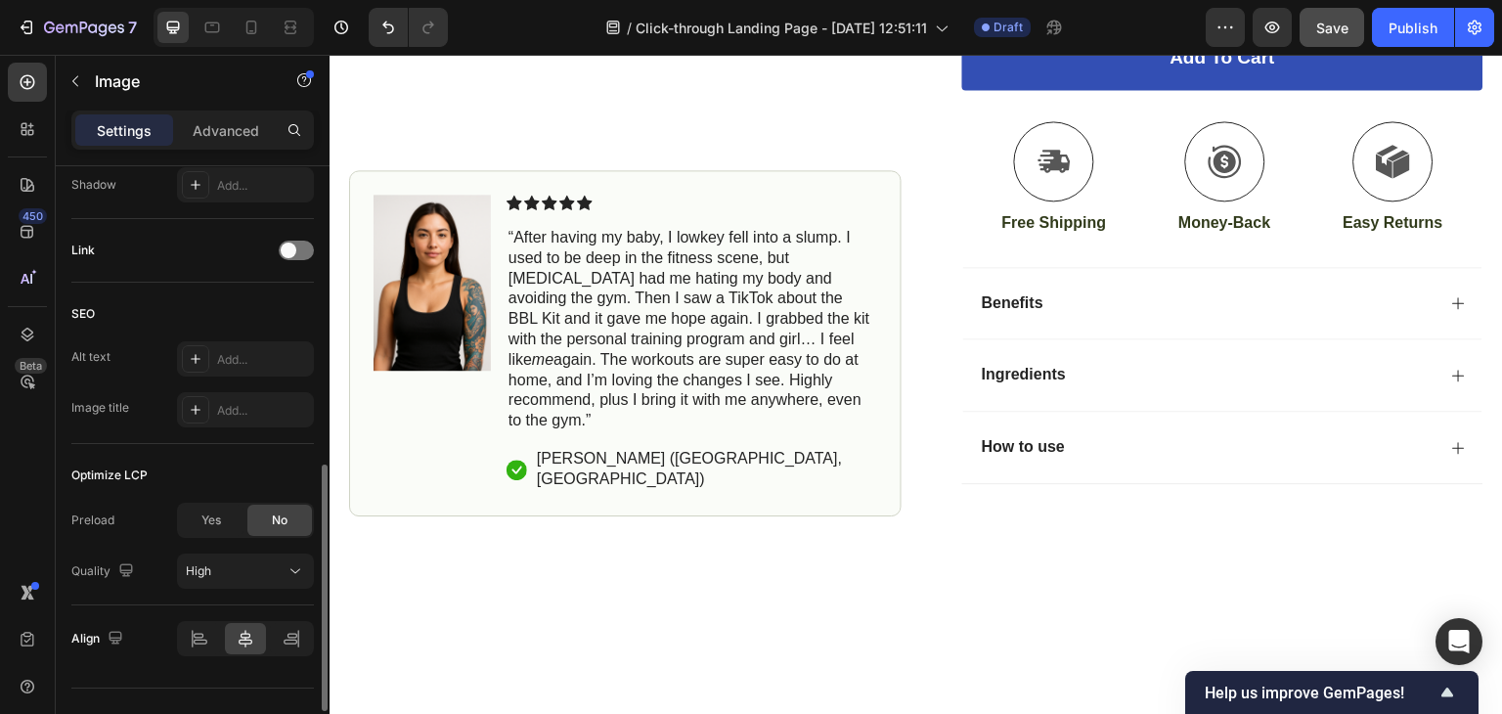
scroll to position [872, 0]
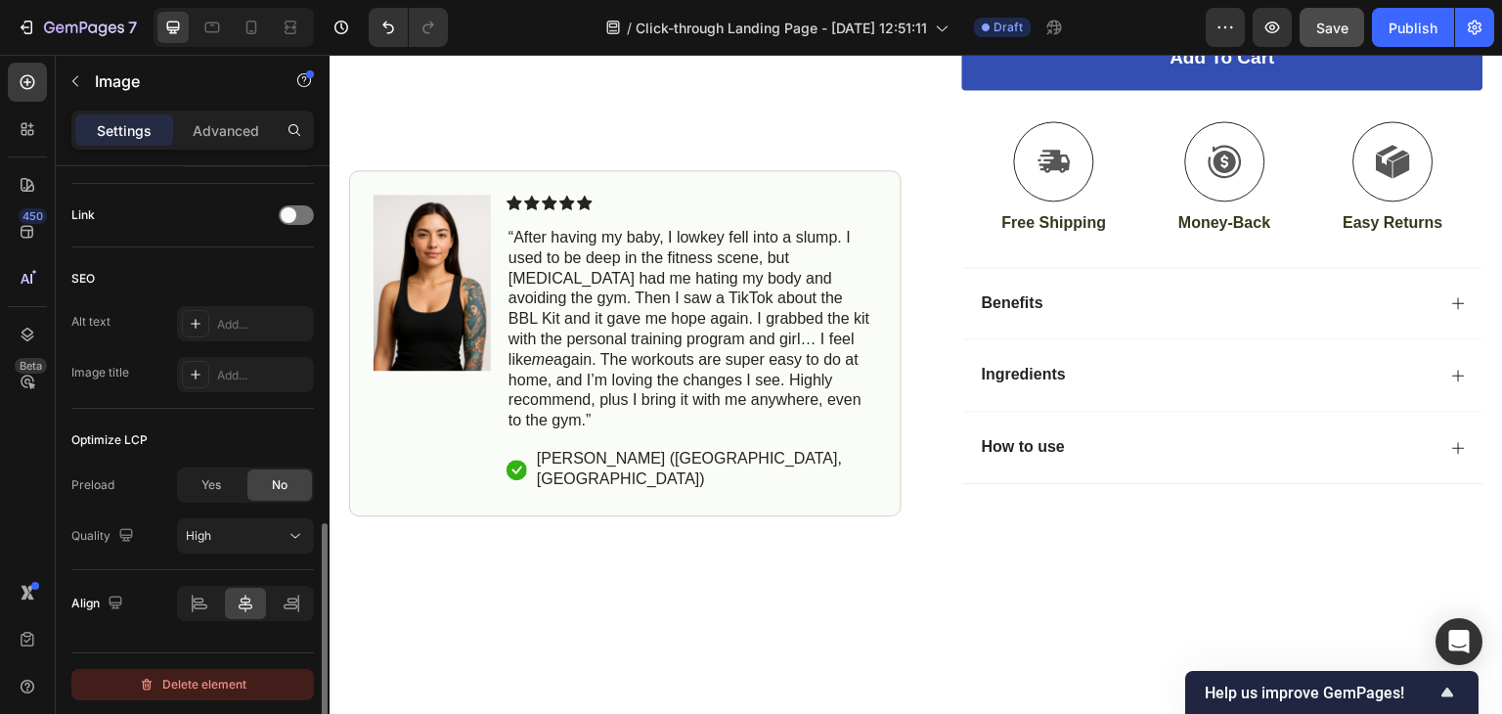
click at [252, 672] on button "Delete element" at bounding box center [192, 684] width 242 height 31
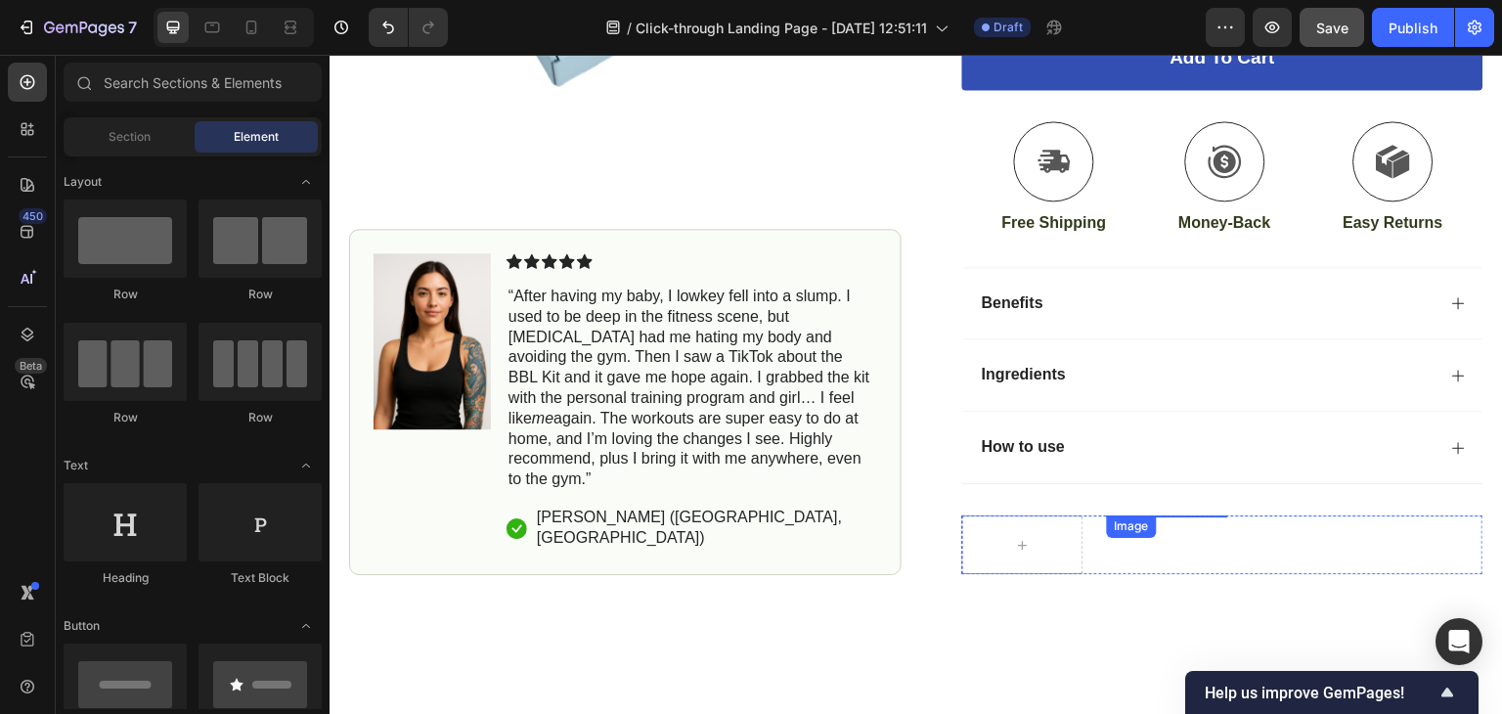
click at [1176, 515] on img at bounding box center [1167, 515] width 121 height 0
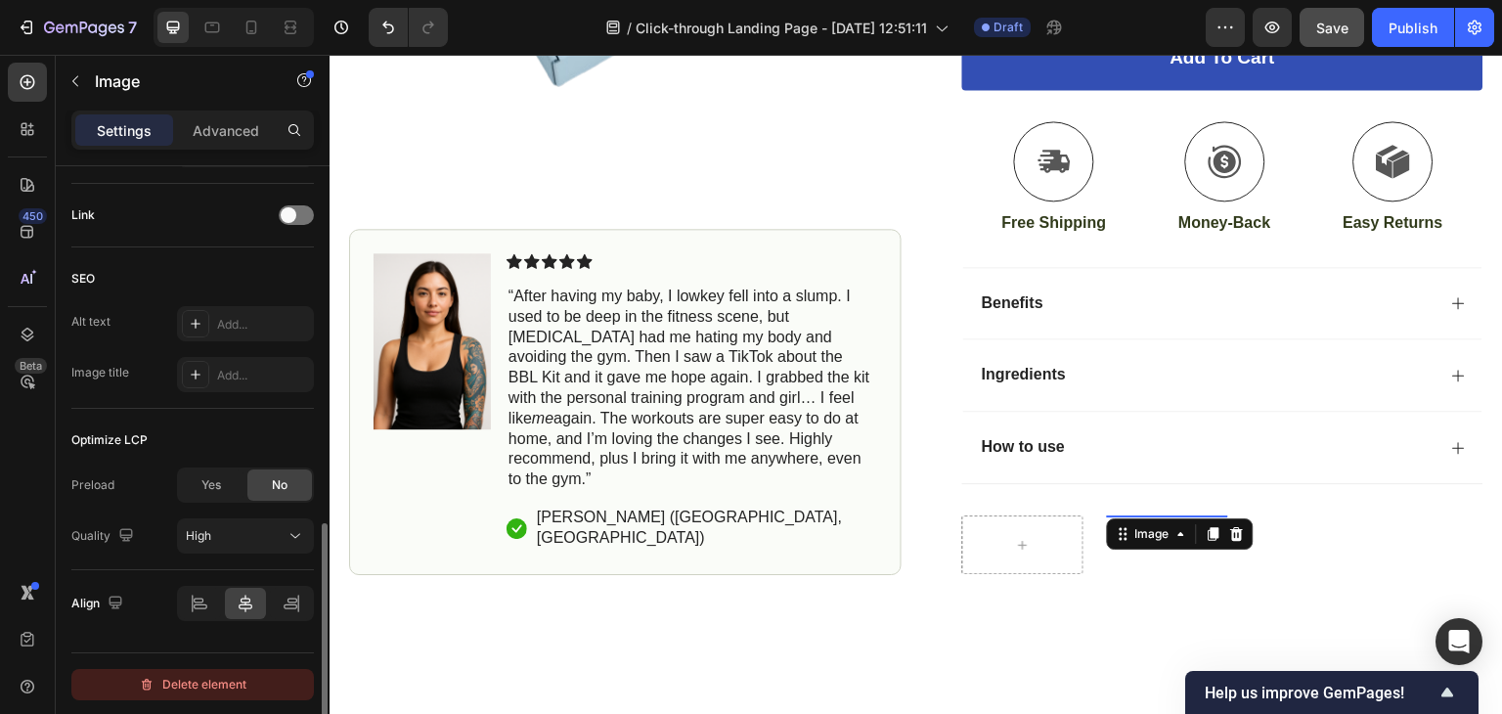
click at [211, 673] on div "Delete element" at bounding box center [193, 684] width 108 height 23
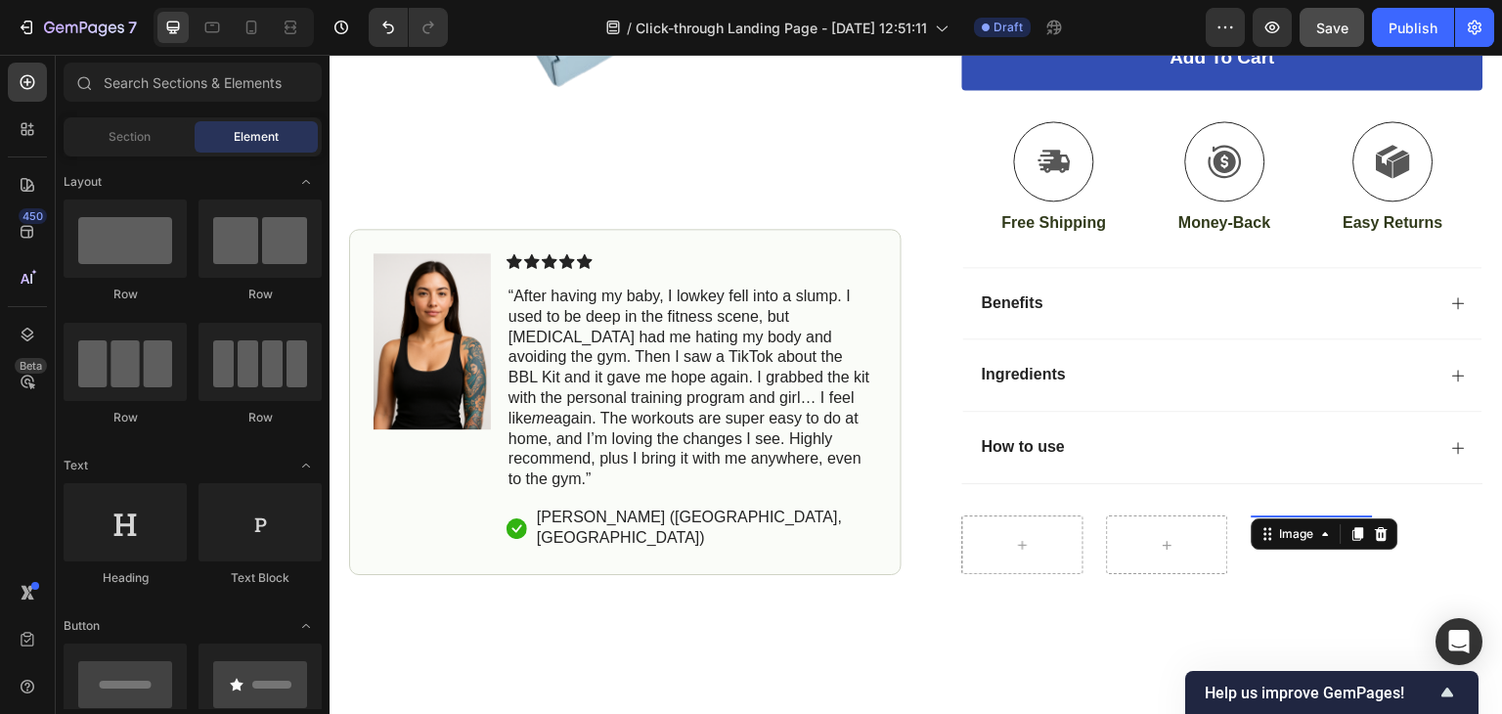
click at [1310, 515] on img at bounding box center [1311, 515] width 121 height 0
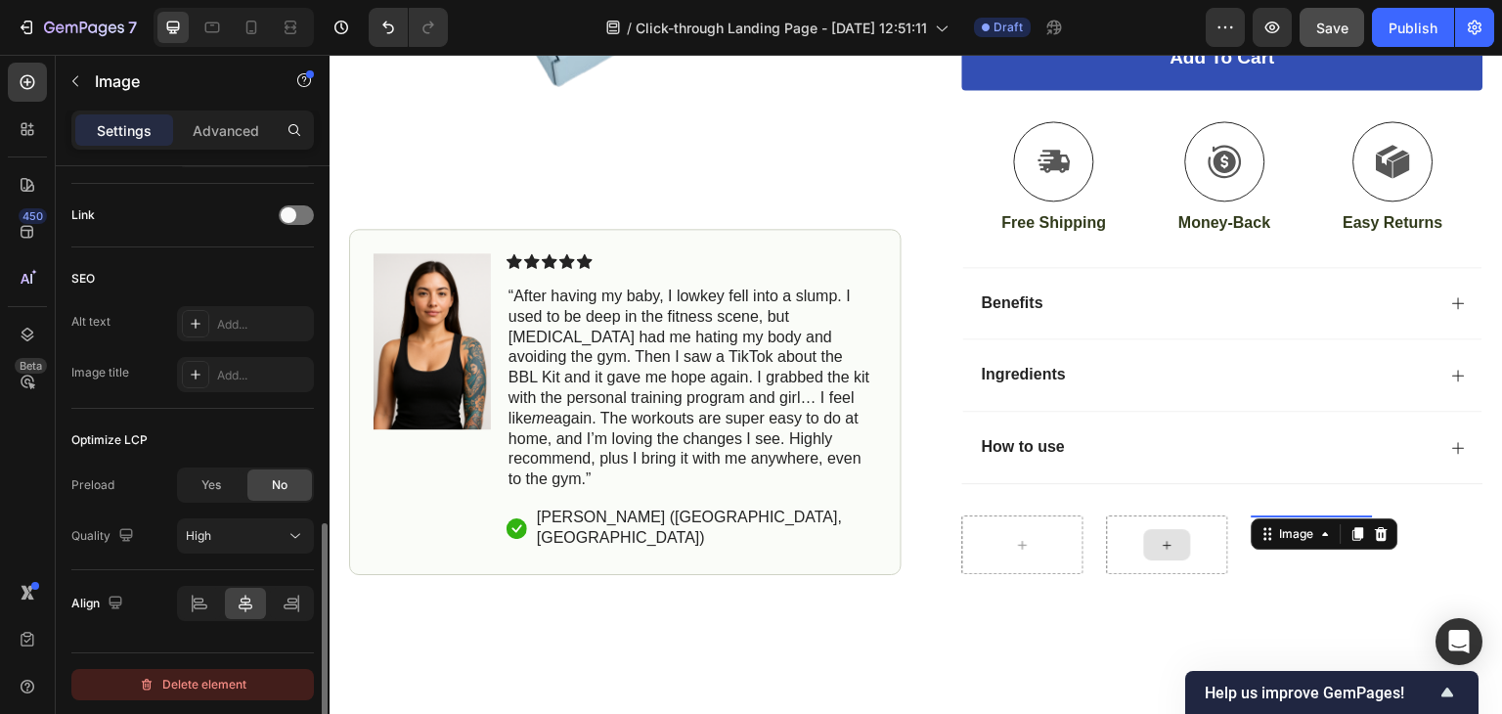
click at [197, 682] on div "Delete element" at bounding box center [193, 684] width 108 height 23
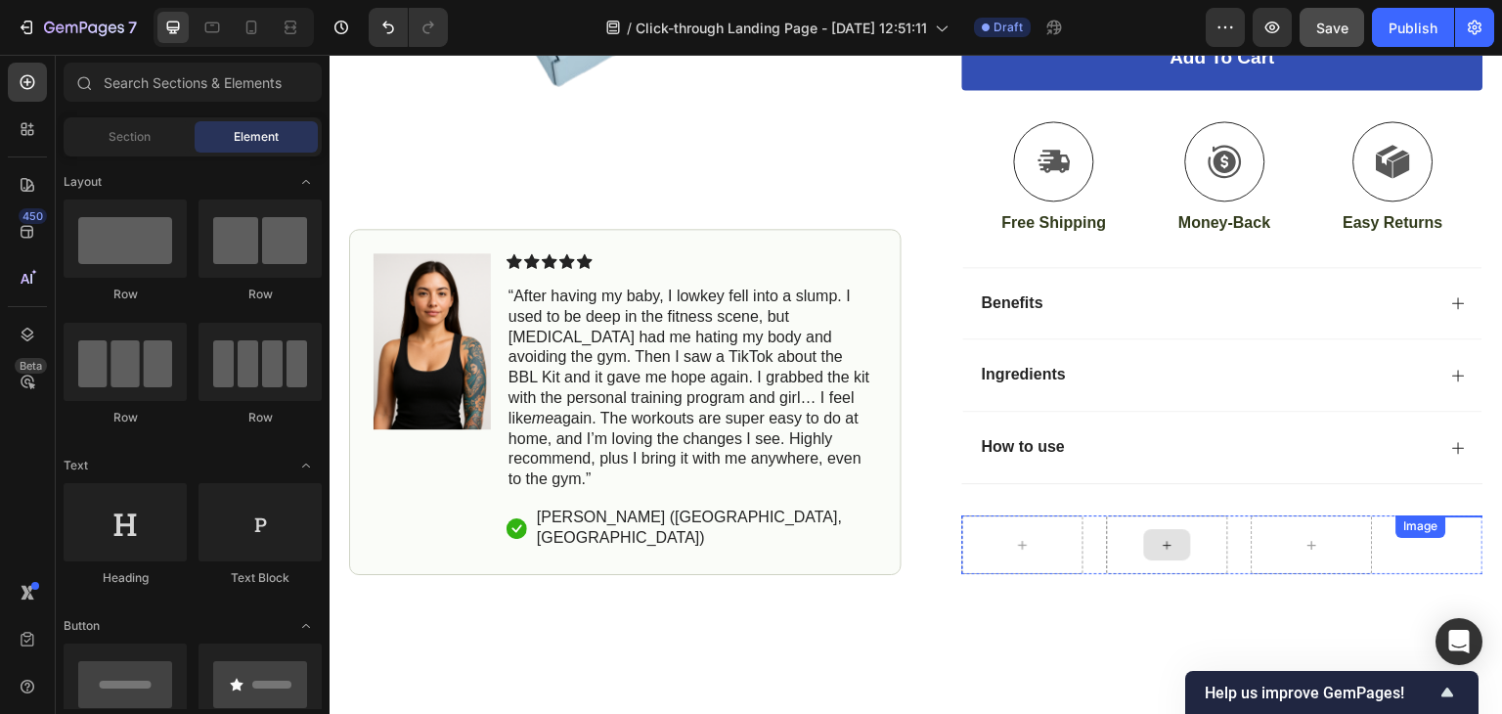
click at [1443, 515] on img at bounding box center [1456, 515] width 121 height 0
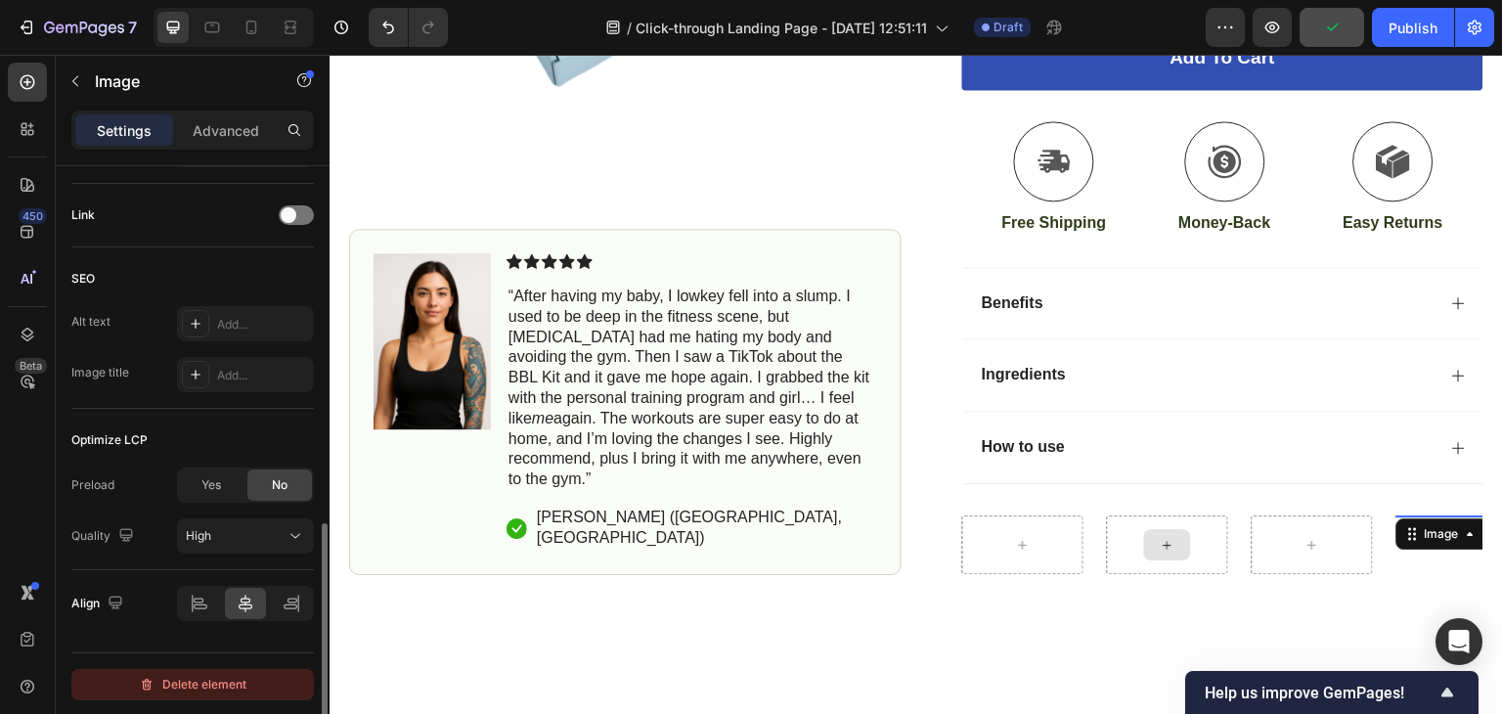
click at [203, 690] on div "Delete element" at bounding box center [193, 684] width 108 height 23
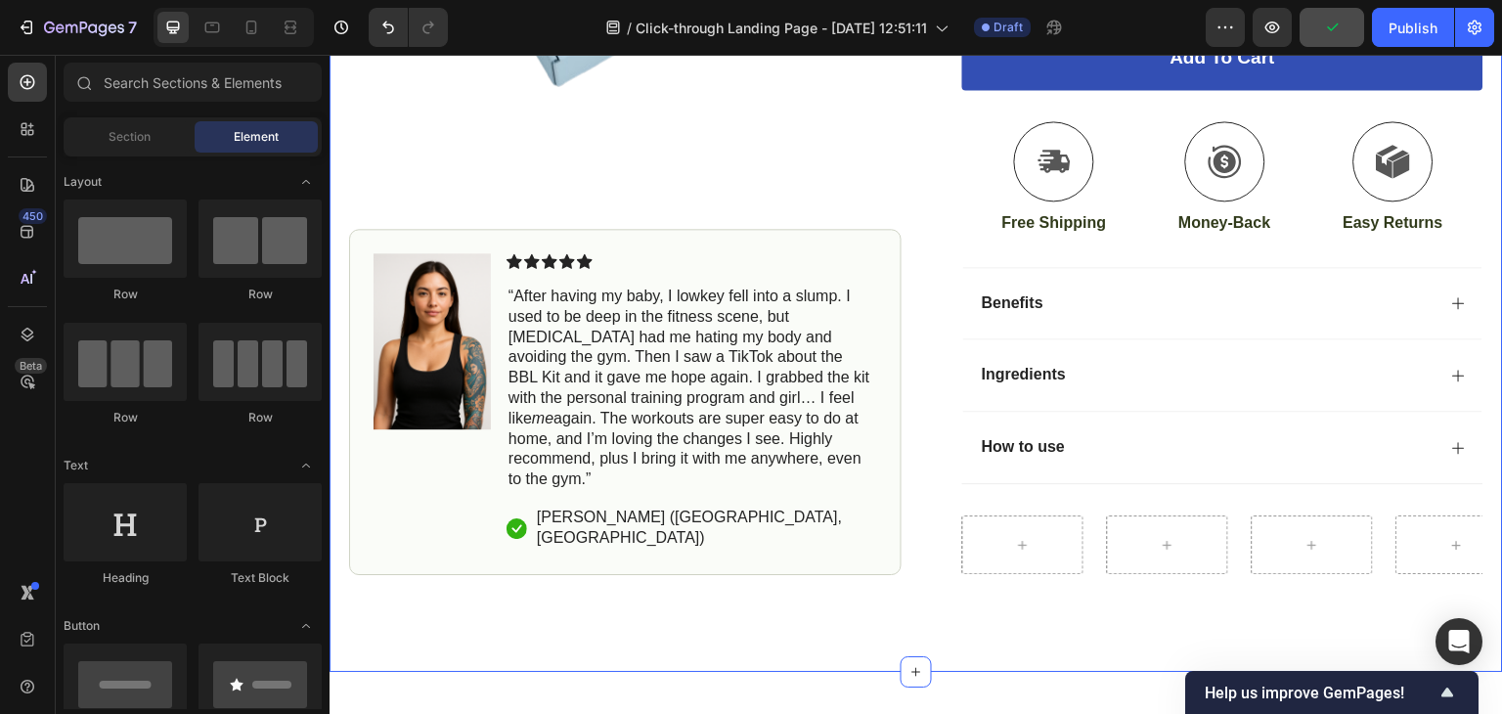
click at [1103, 621] on div "Icon Free Shipping [DATE] Only Text Block Row Icon 84,000+ Happy Customer Text …" at bounding box center [915, 80] width 1173 height 1183
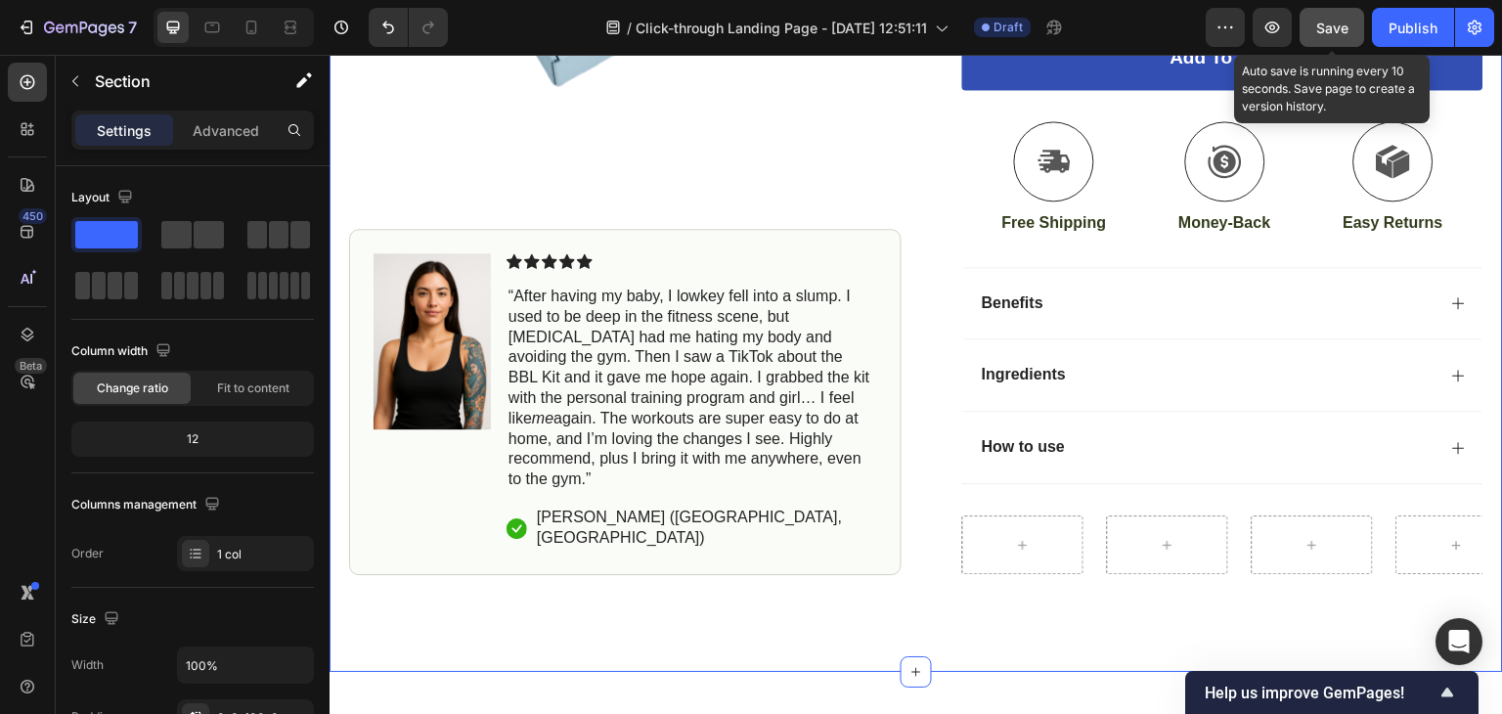
click at [1346, 33] on span "Save" at bounding box center [1332, 28] width 32 height 17
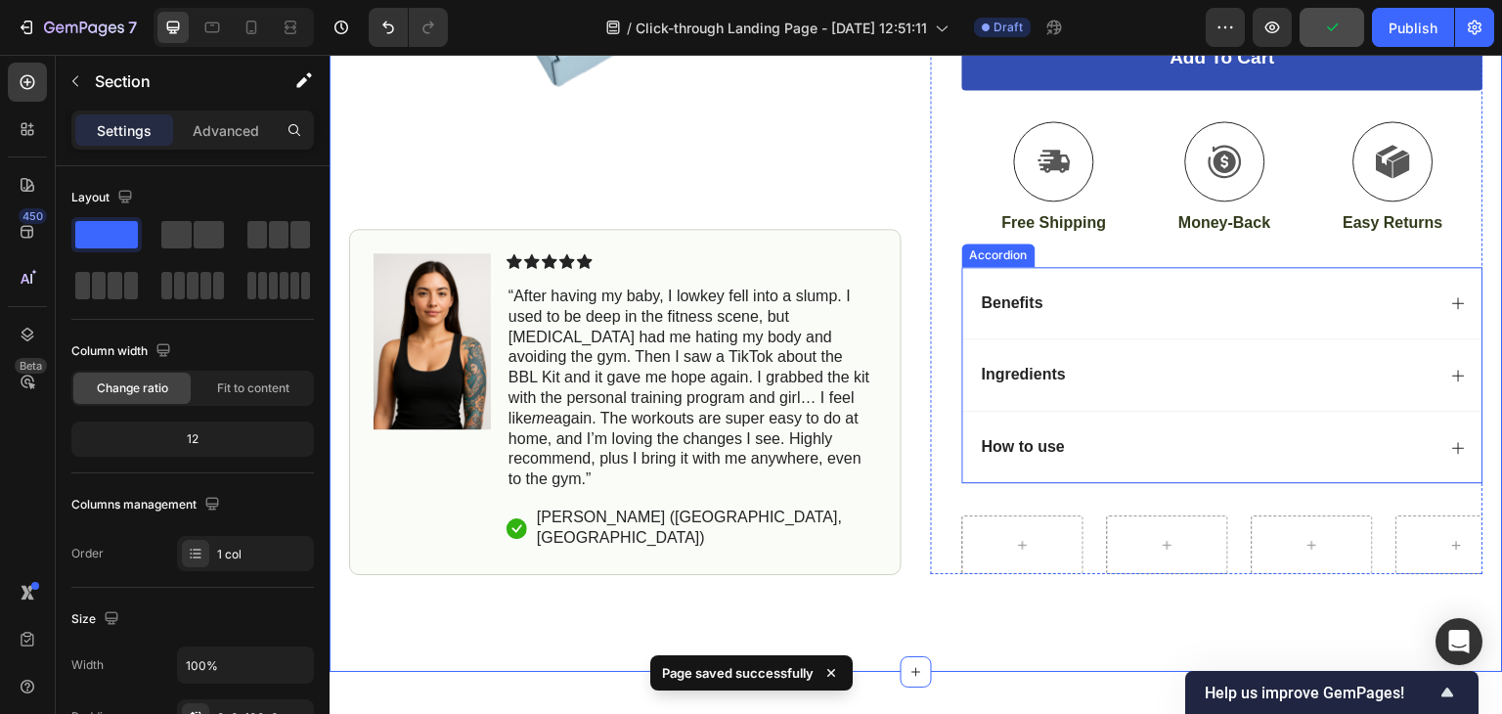
click at [1451, 311] on icon at bounding box center [1459, 303] width 16 height 16
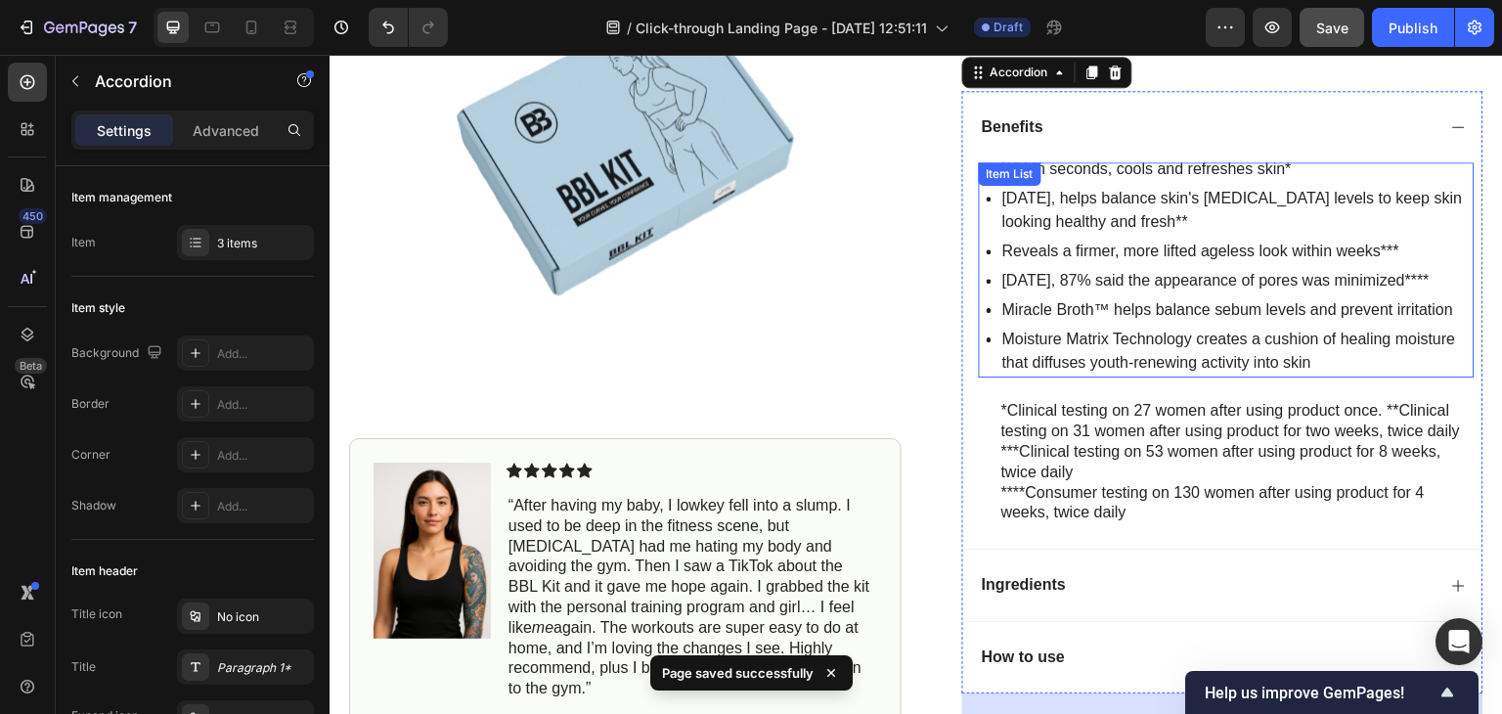
scroll to position [778, 0]
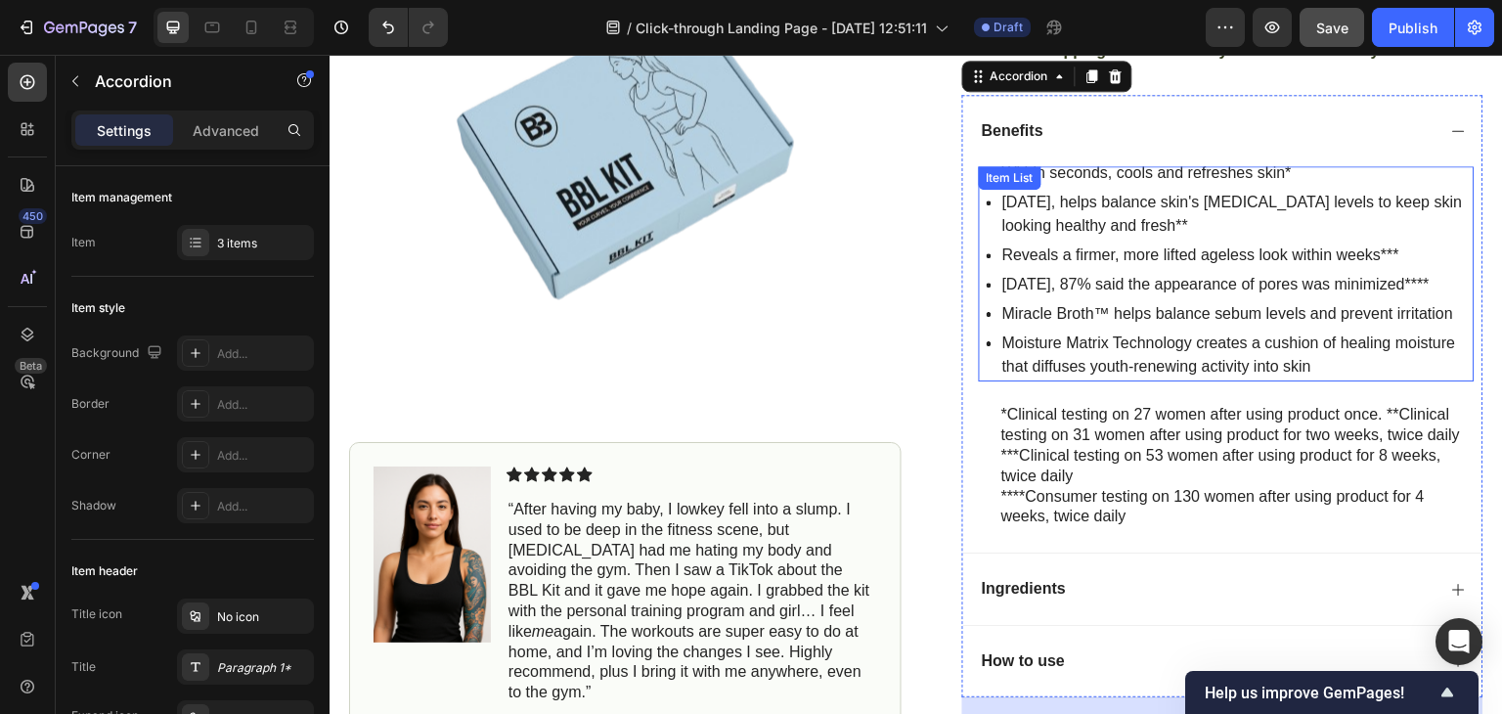
click at [1020, 224] on p "[DATE], helps balance skin's [MEDICAL_DATA] levels to keep skin looking healthy…" at bounding box center [1236, 214] width 469 height 47
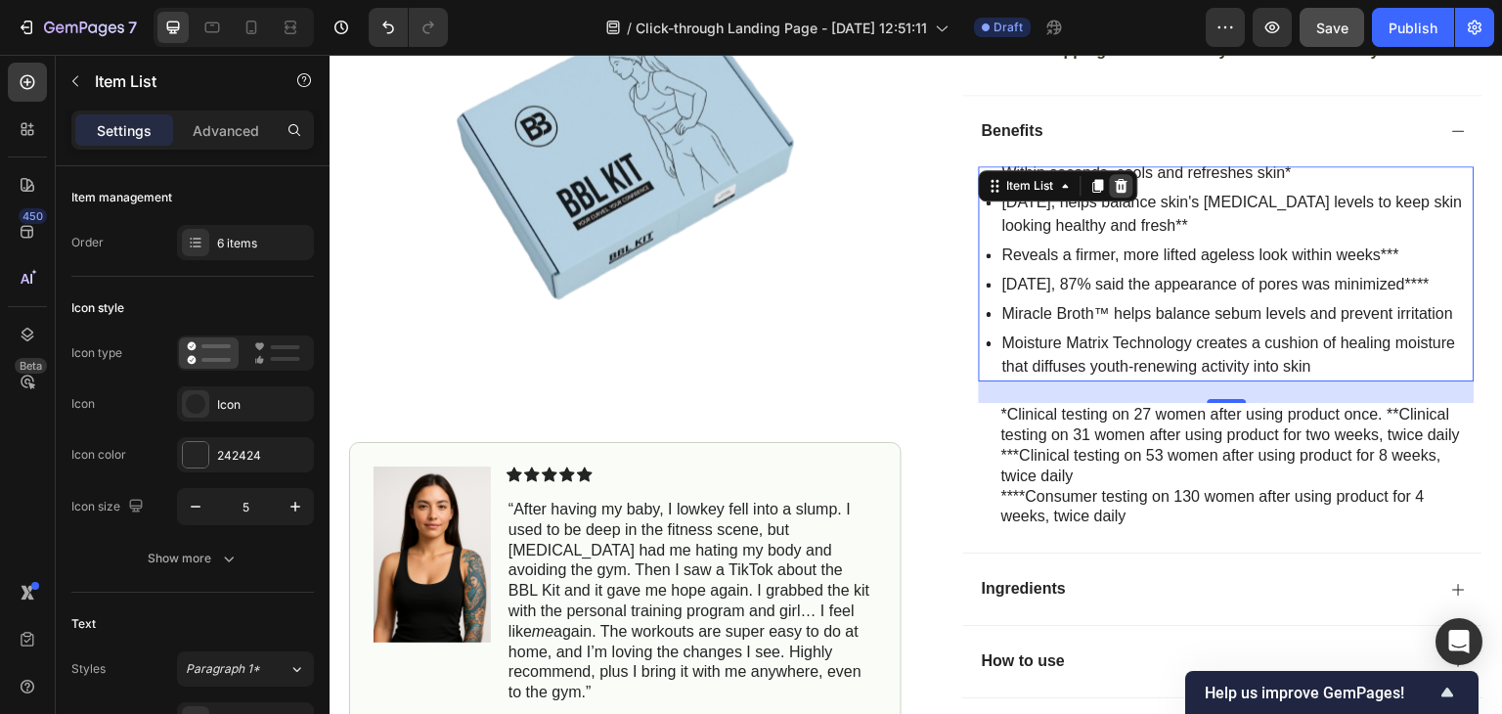
click at [1117, 193] on icon at bounding box center [1122, 186] width 13 height 14
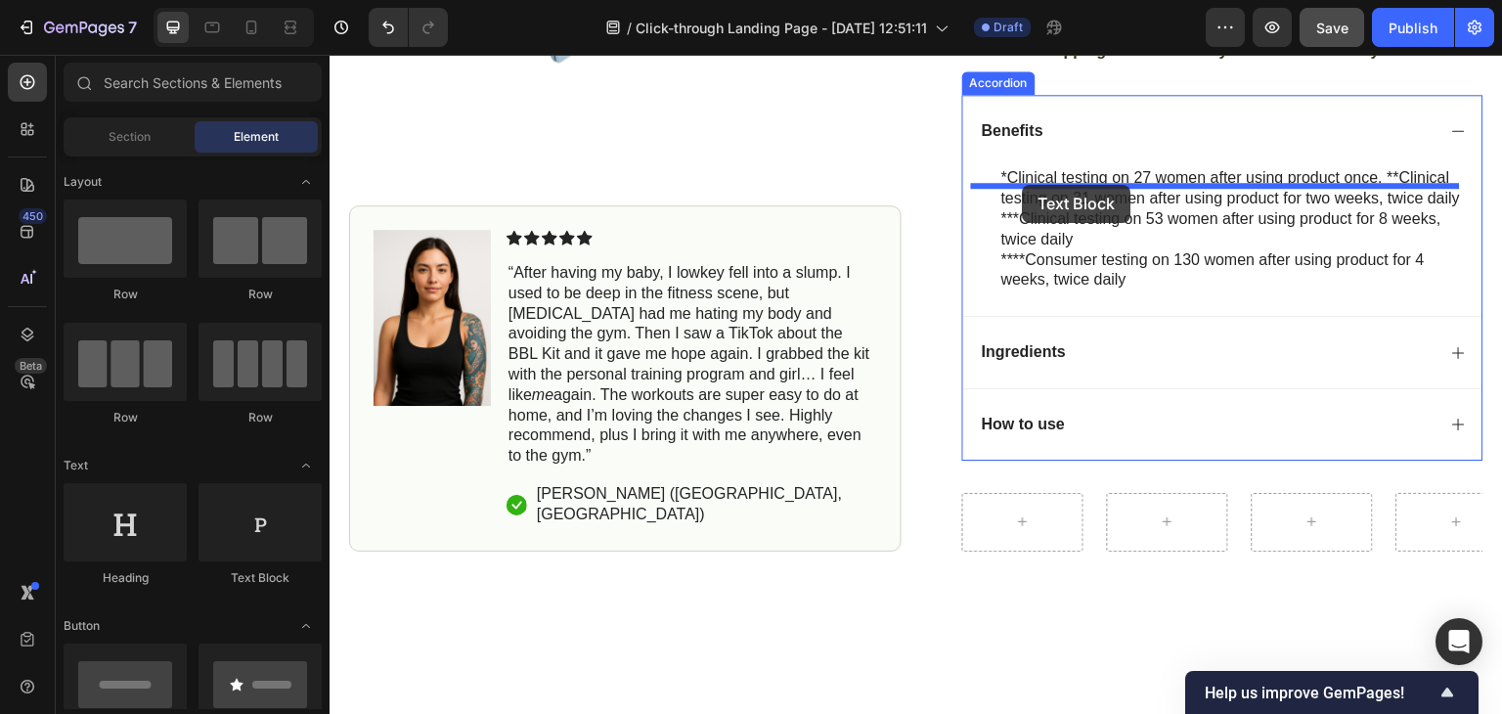
drag, startPoint x: 564, startPoint y: 562, endPoint x: 1023, endPoint y: 185, distance: 593.9
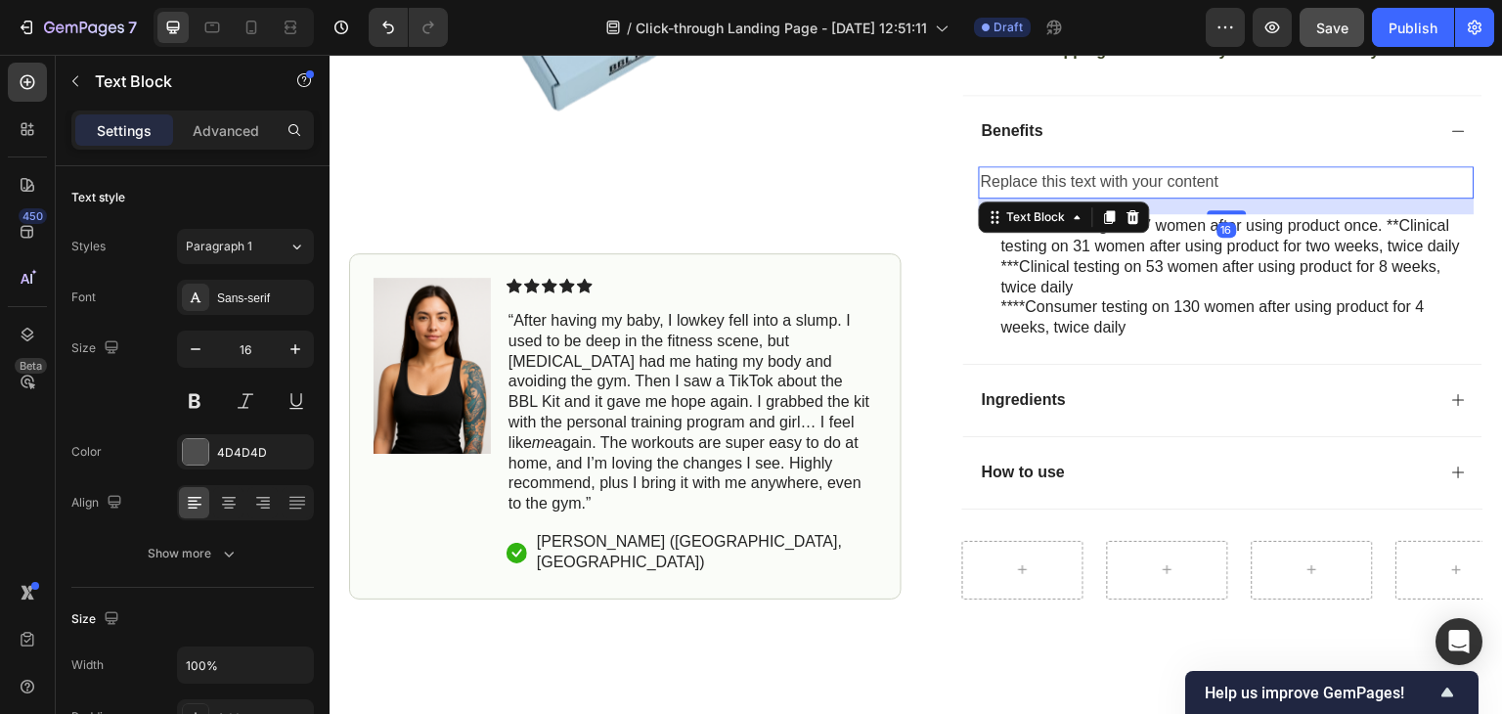
click at [1035, 197] on div "Replace this text with your content" at bounding box center [1227, 182] width 496 height 32
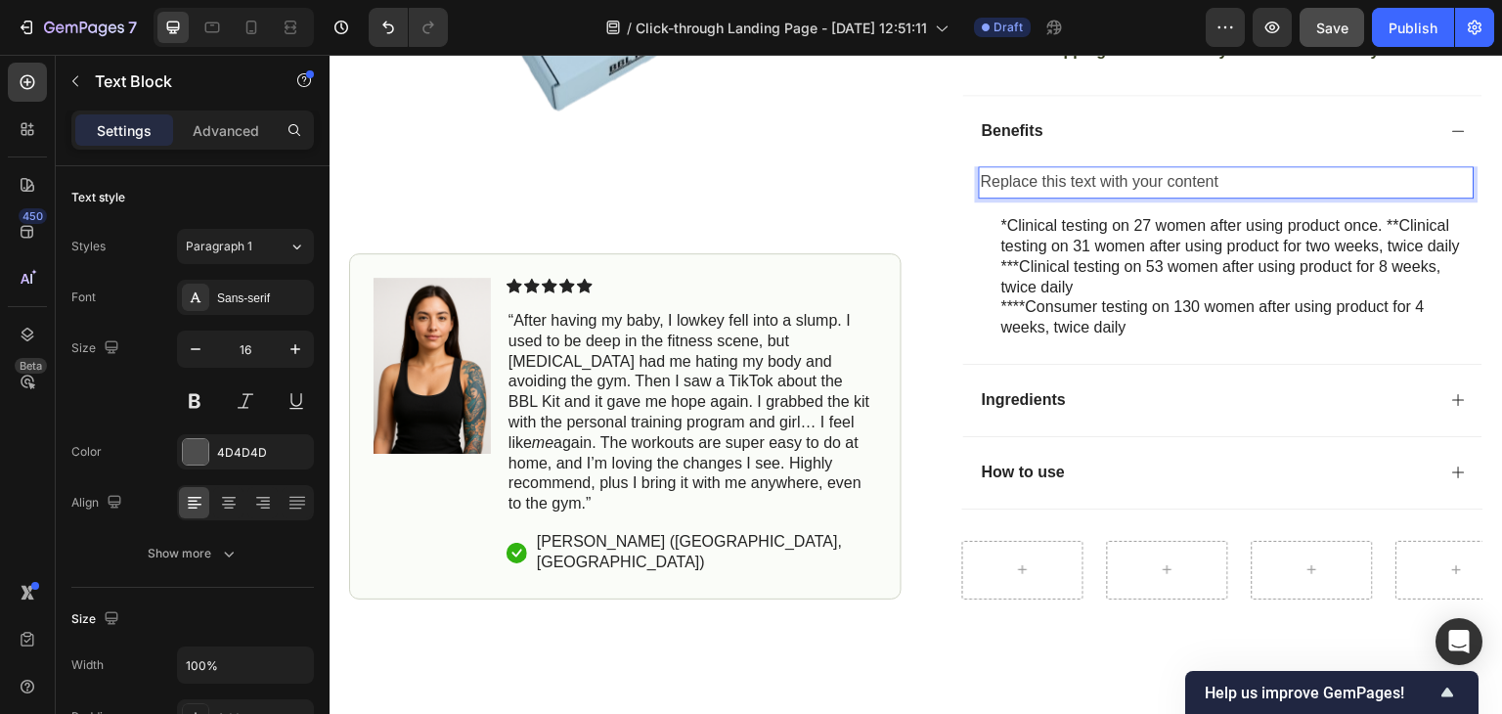
click at [1035, 197] on p "Replace this text with your content" at bounding box center [1227, 182] width 492 height 28
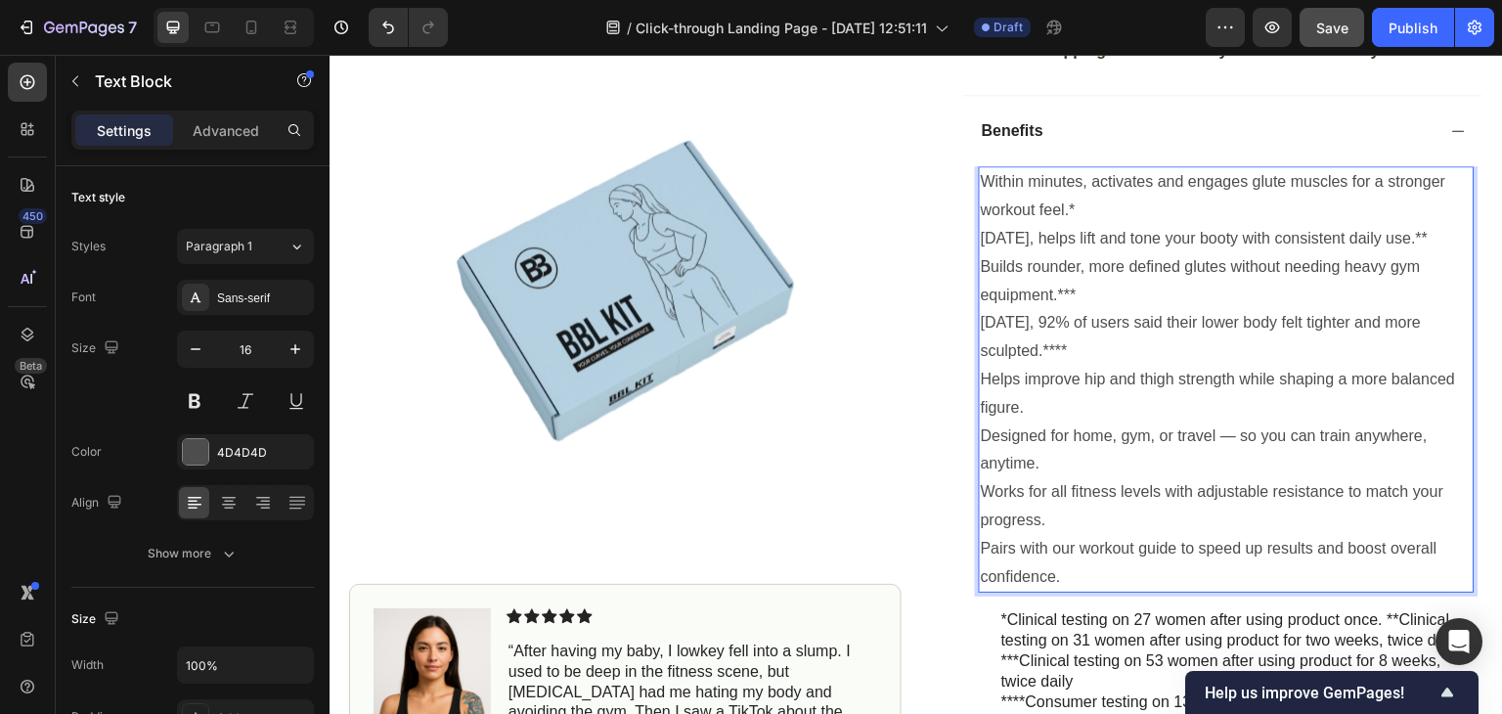
click at [1231, 458] on p "Designed for home, gym, or travel — so you can train anywhere, anytime." at bounding box center [1227, 450] width 492 height 57
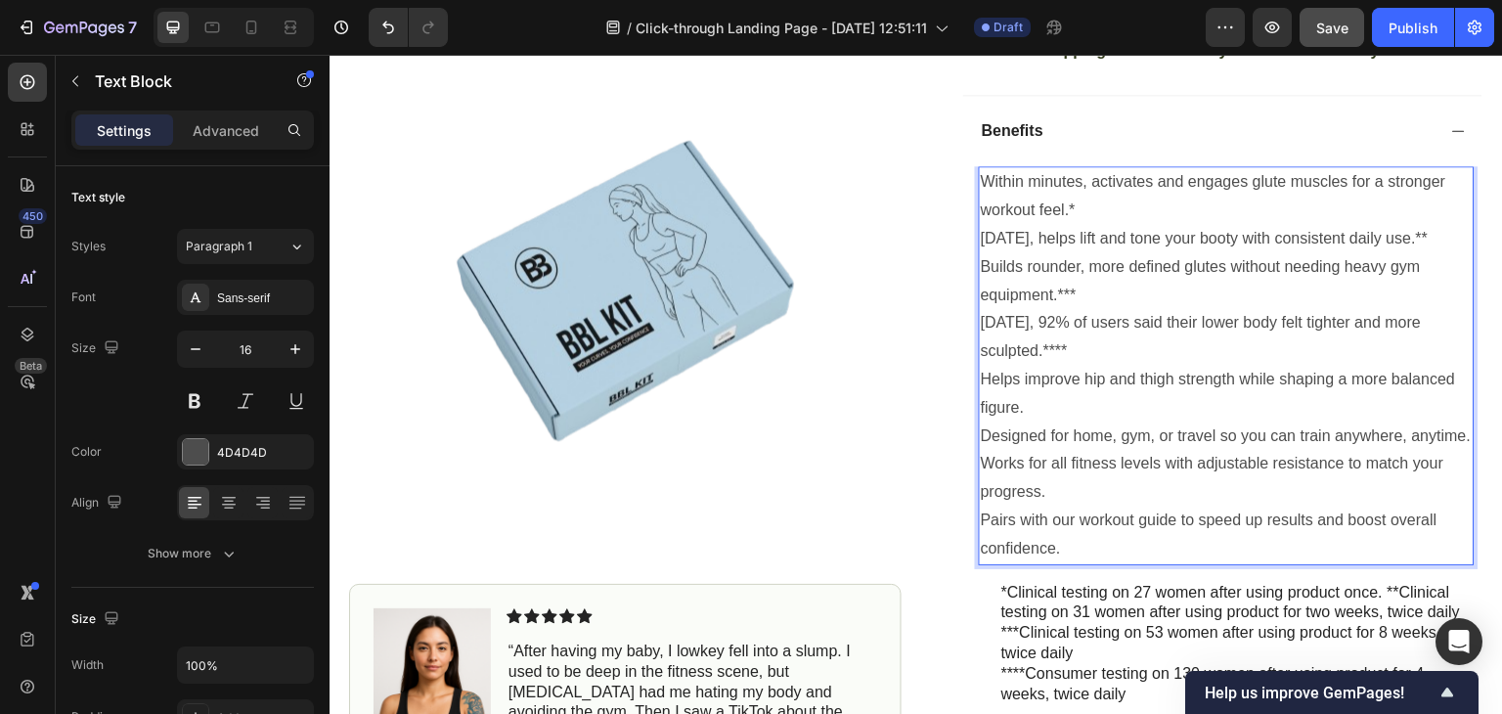
click at [1080, 225] on p "Within minutes, activates and engages glute muscles for a stronger workout feel…" at bounding box center [1227, 196] width 492 height 57
click at [1006, 253] on p "[DATE], helps lift and tone your booty with consistent daily use.**" at bounding box center [1227, 239] width 492 height 28
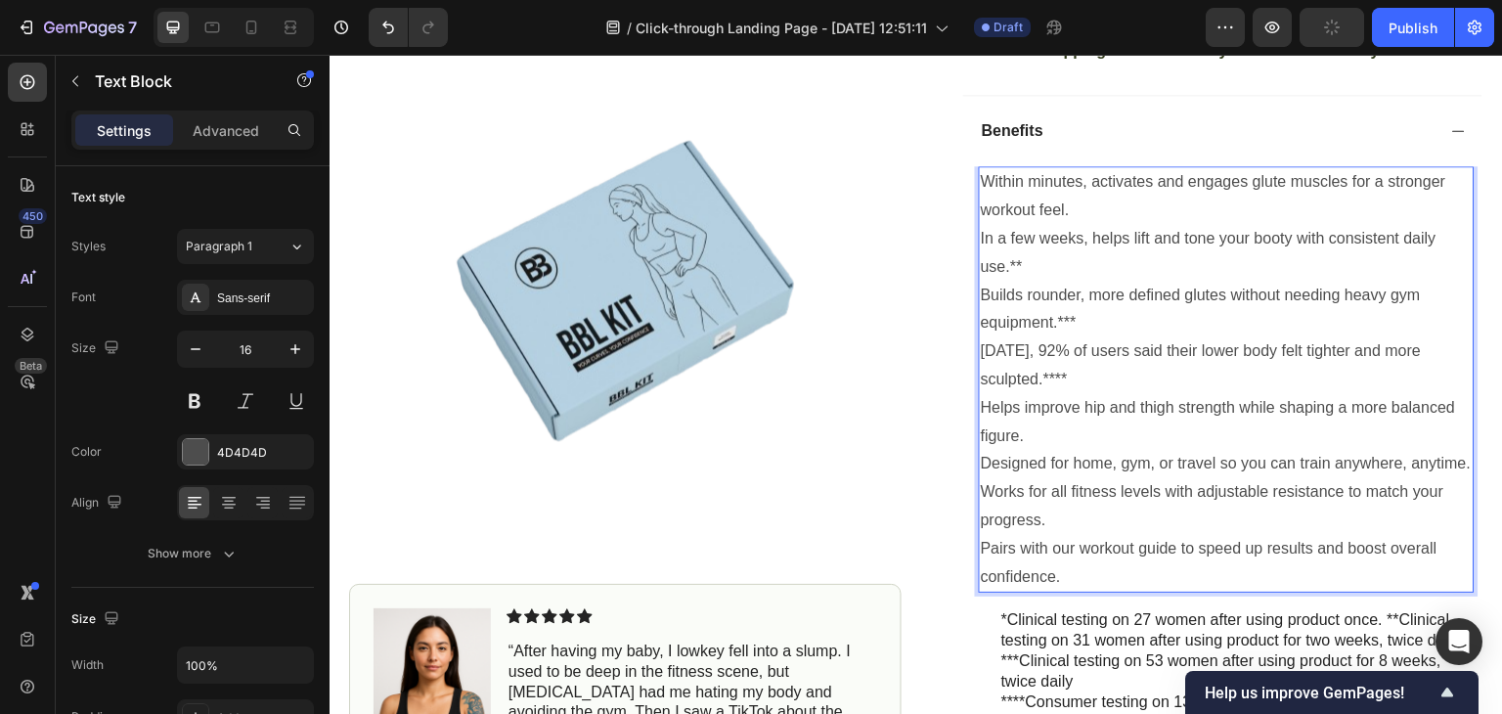
click at [1039, 282] on p "In a few weeks, helps lift and tone your booty with consistent daily use.**" at bounding box center [1227, 253] width 492 height 57
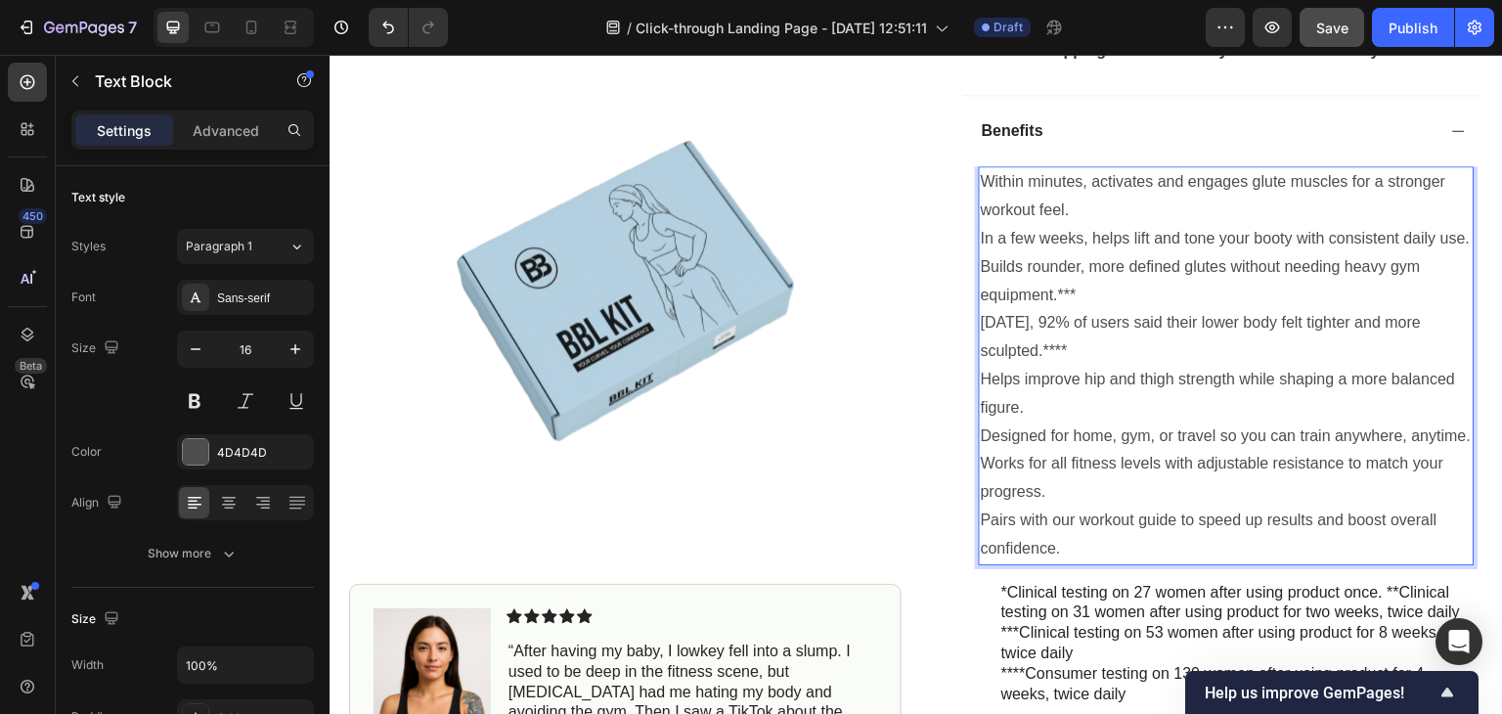
click at [1079, 310] on p "Builds rounder, more defined glutes without needing heavy gym equipment.***" at bounding box center [1227, 281] width 492 height 57
click at [1081, 366] on p "[DATE], 92% of users said their lower body felt tighter and more sculpted.****" at bounding box center [1227, 337] width 492 height 57
click at [981, 200] on p "Within minutes, activates and engages glute muscles for a stronger workout feel." at bounding box center [1227, 196] width 492 height 57
click at [981, 253] on p "In a few weeks, helps lift and tone your booty with consistent daily use." at bounding box center [1227, 239] width 492 height 28
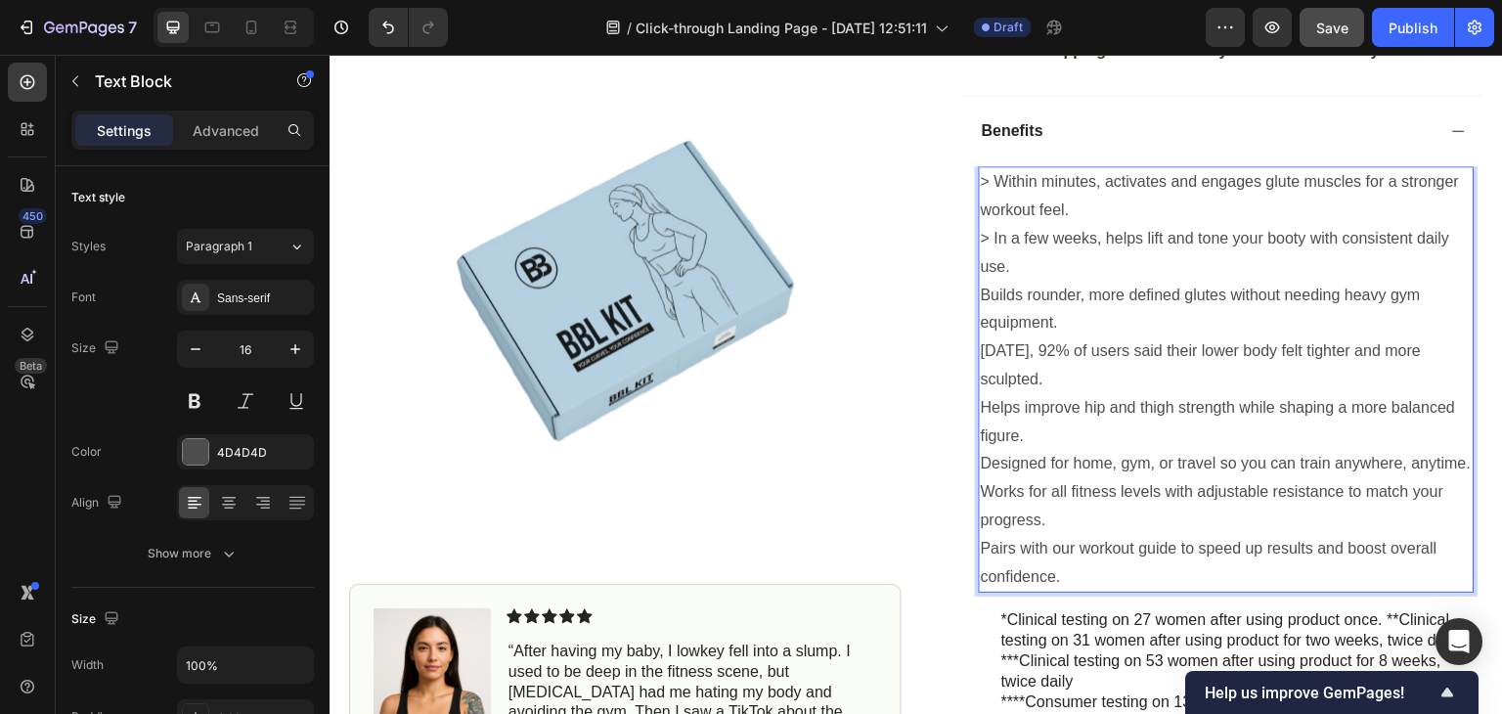
click at [981, 315] on p "Builds rounder, more defined glutes without needing heavy gym equipment." at bounding box center [1227, 310] width 492 height 57
click at [981, 371] on p "[DATE], 92% of users said their lower body felt tighter and more sculpted." at bounding box center [1227, 365] width 492 height 57
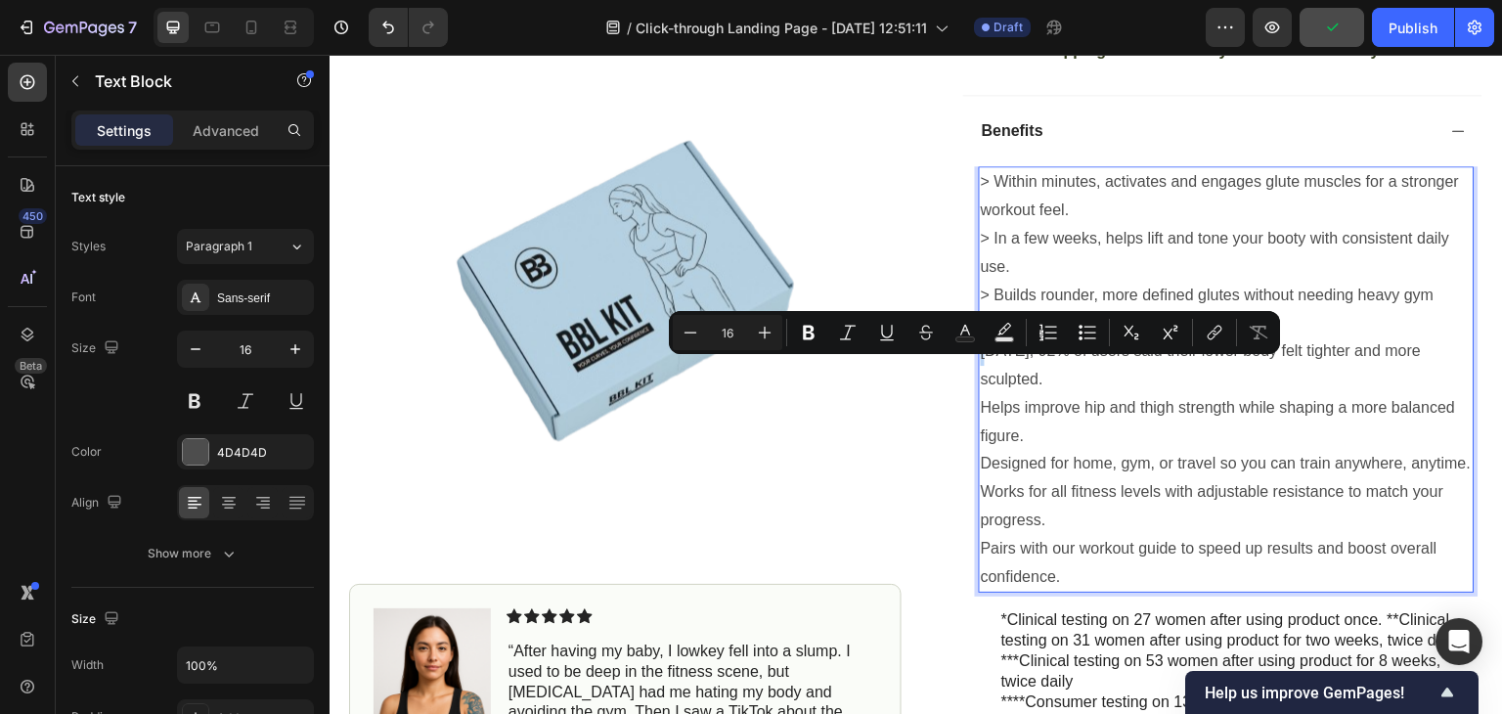
click at [981, 371] on p "[DATE], 92% of users said their lower body felt tighter and more sculpted." at bounding box center [1227, 365] width 492 height 57
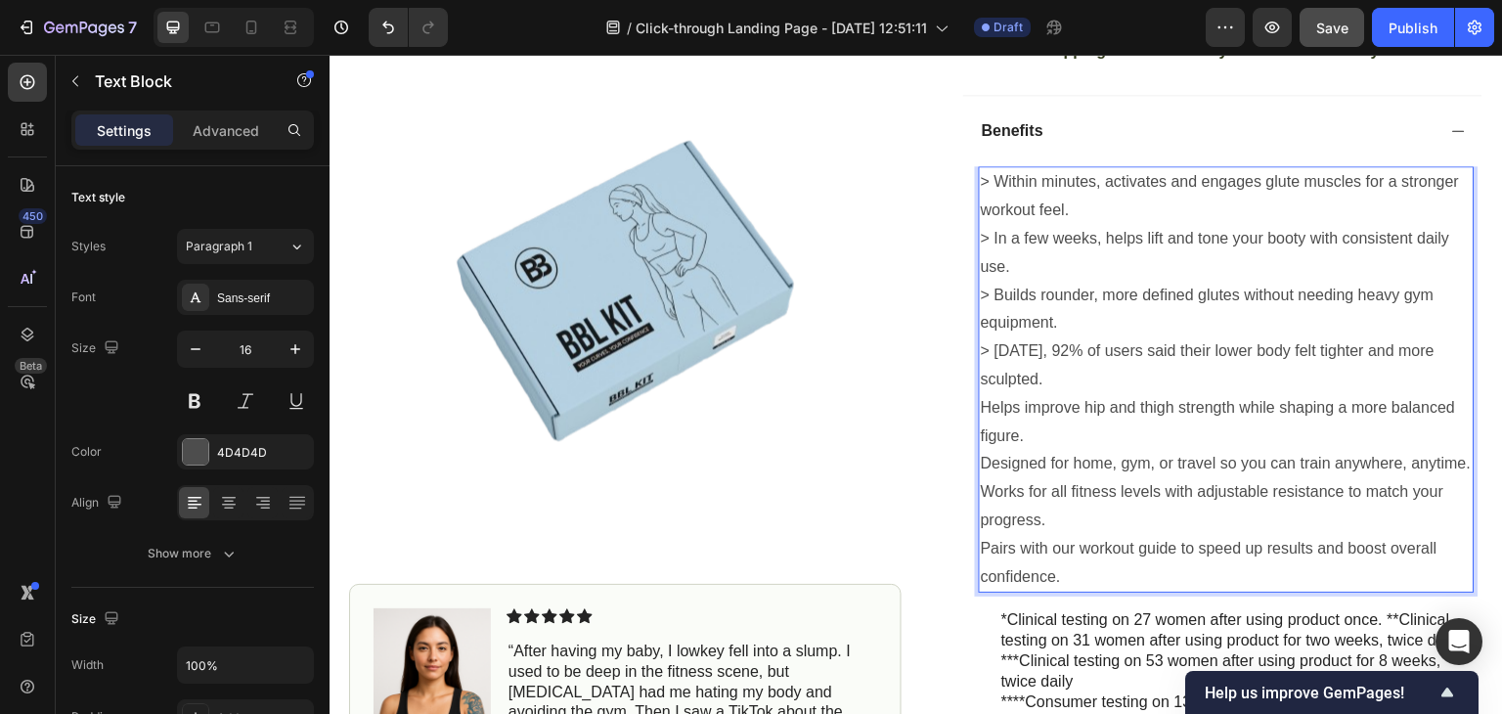
click at [981, 428] on p "Helps improve hip and thigh strength while shaping a more balanced figure." at bounding box center [1227, 422] width 492 height 57
click at [981, 477] on p "Designed for home, gym, or travel so you can train anywhere, anytime." at bounding box center [1227, 464] width 492 height 28
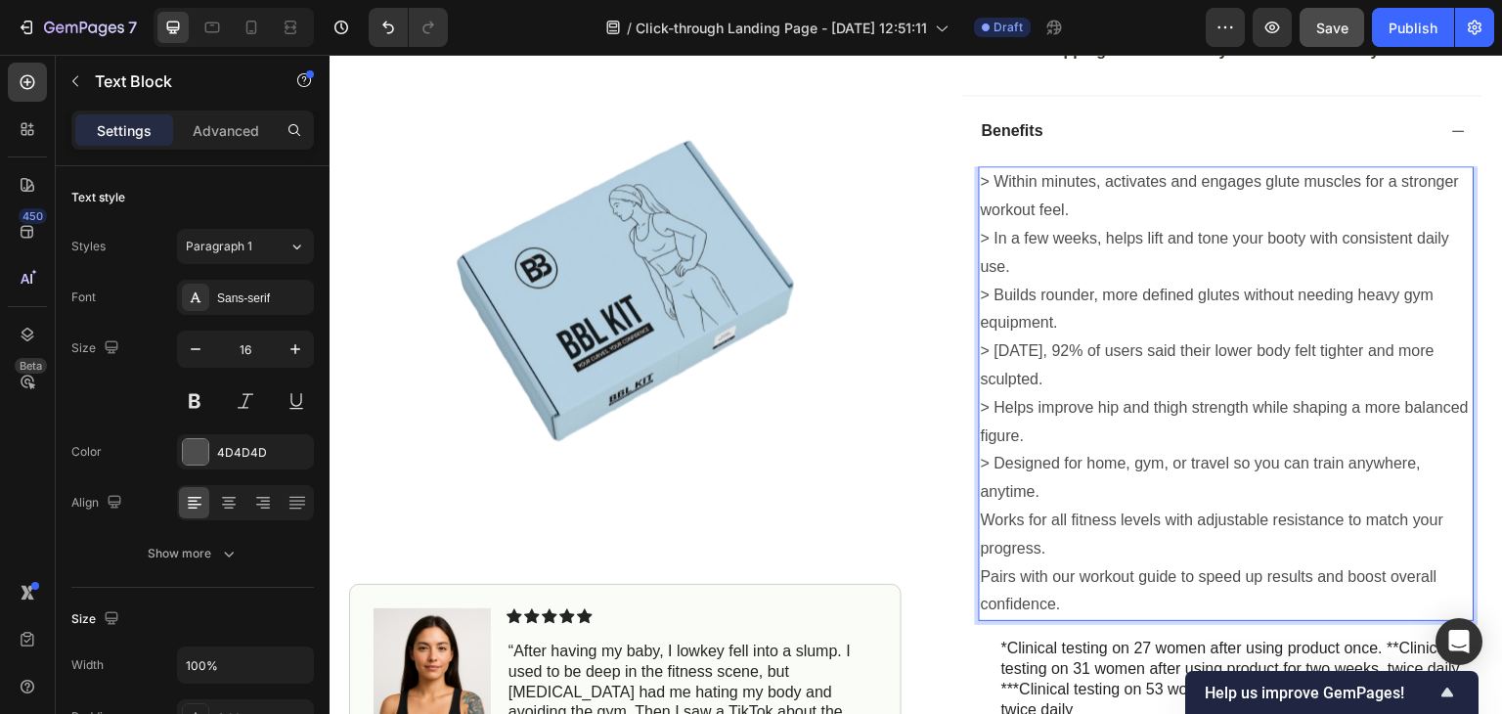
click at [981, 535] on p "Works for all fitness levels with adjustable resistance to match your progress." at bounding box center [1227, 534] width 492 height 57
click at [981, 596] on p "Pairs with our workout guide to speed up results and boost overall confidence." at bounding box center [1227, 591] width 492 height 57
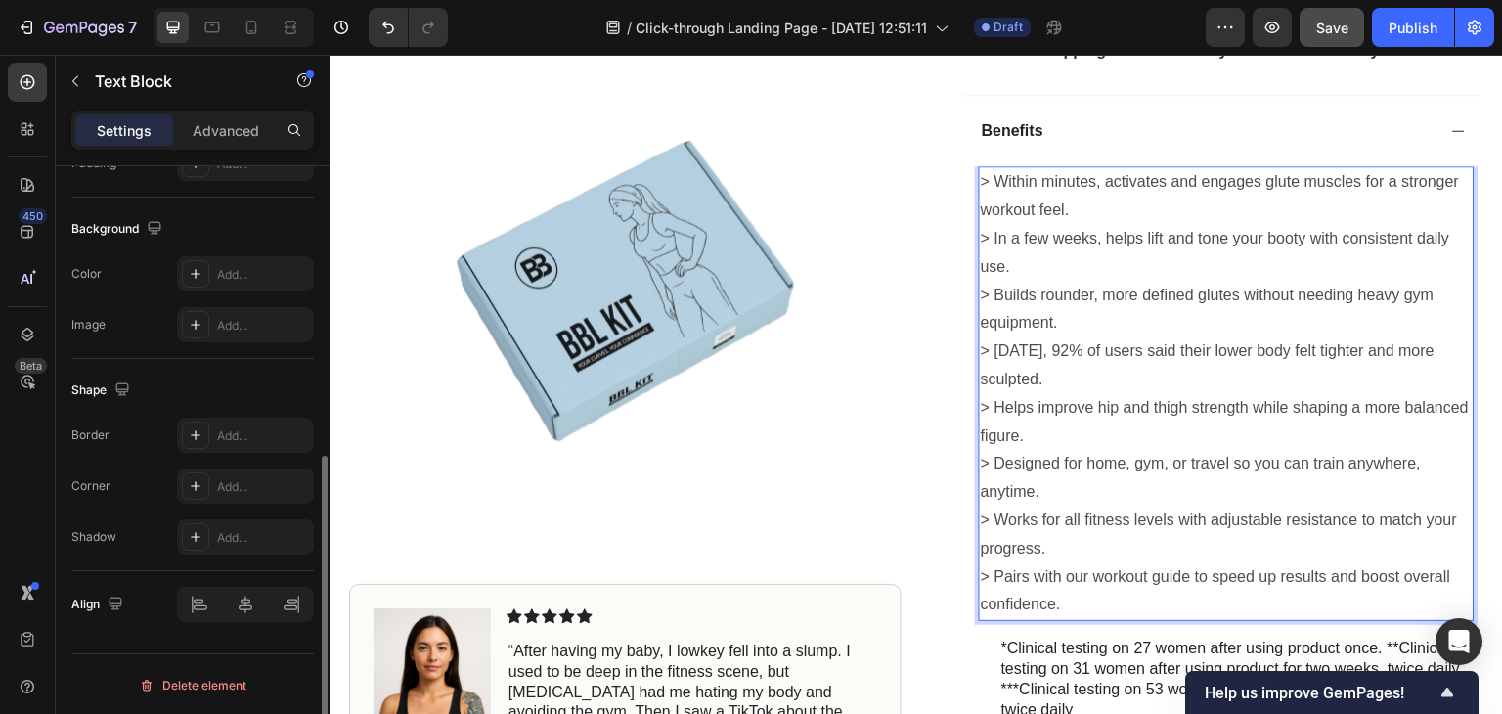
scroll to position [0, 0]
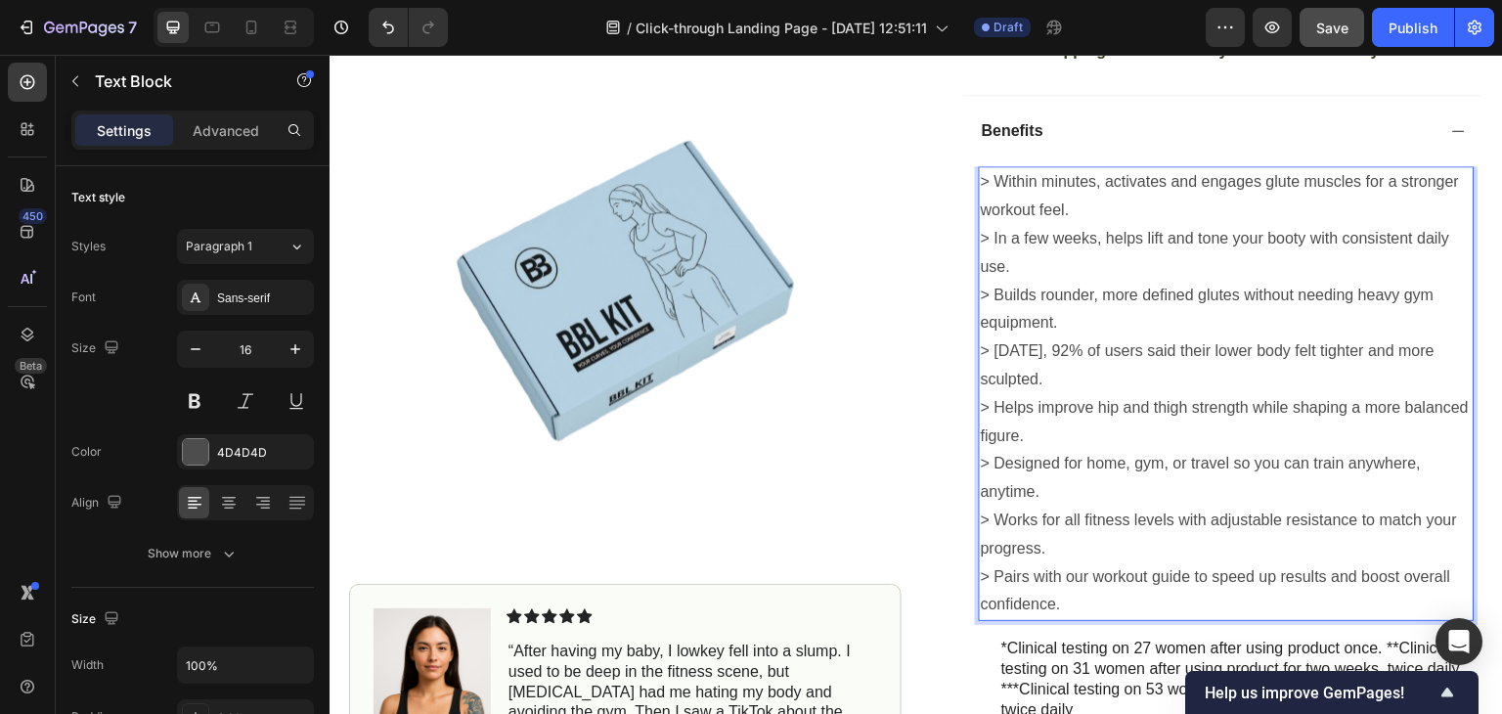
click at [1176, 539] on p "> Works for all fitness levels with adjustable resistance to match your progres…" at bounding box center [1227, 534] width 492 height 57
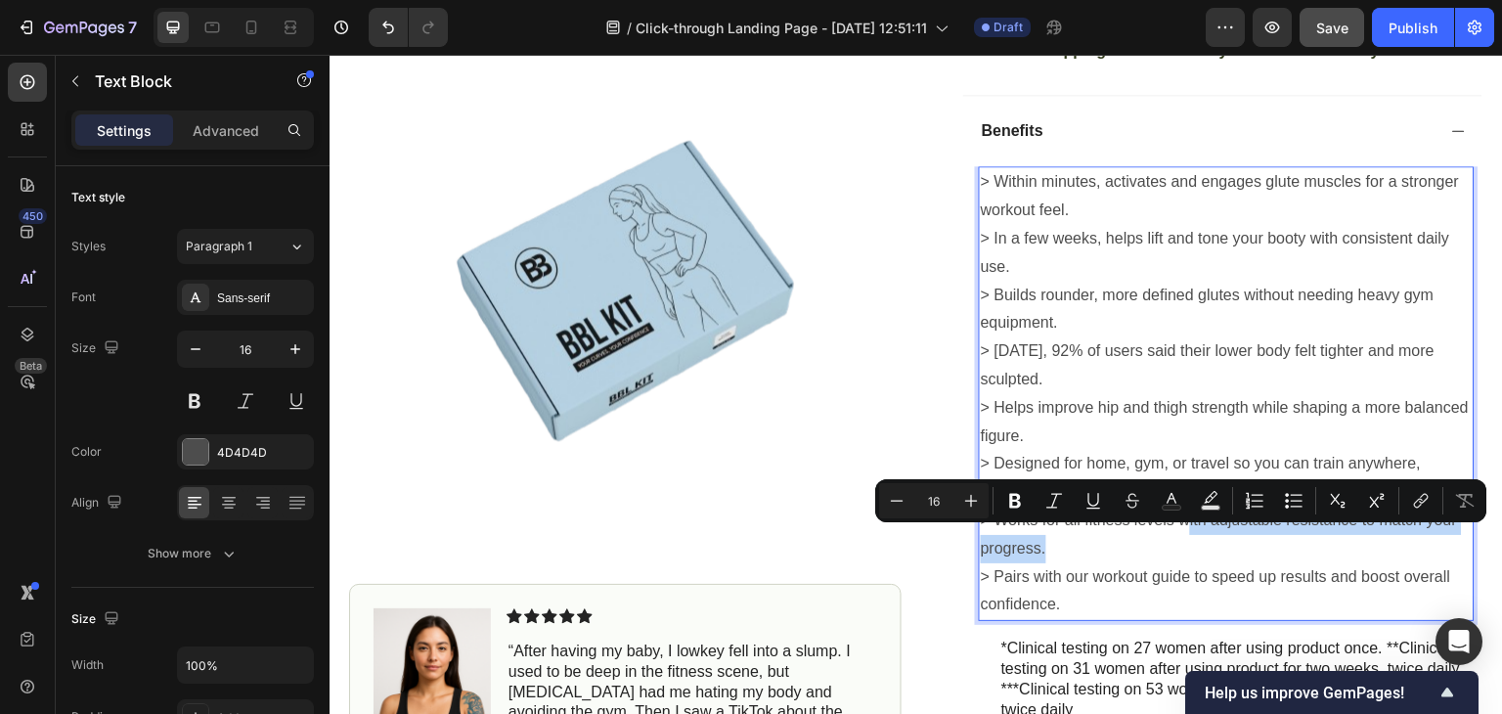
drag, startPoint x: 1051, startPoint y: 572, endPoint x: 1179, endPoint y: 540, distance: 132.1
click at [1179, 540] on p "> Works for all fitness levels with adjustable resistance to match your progres…" at bounding box center [1227, 534] width 492 height 57
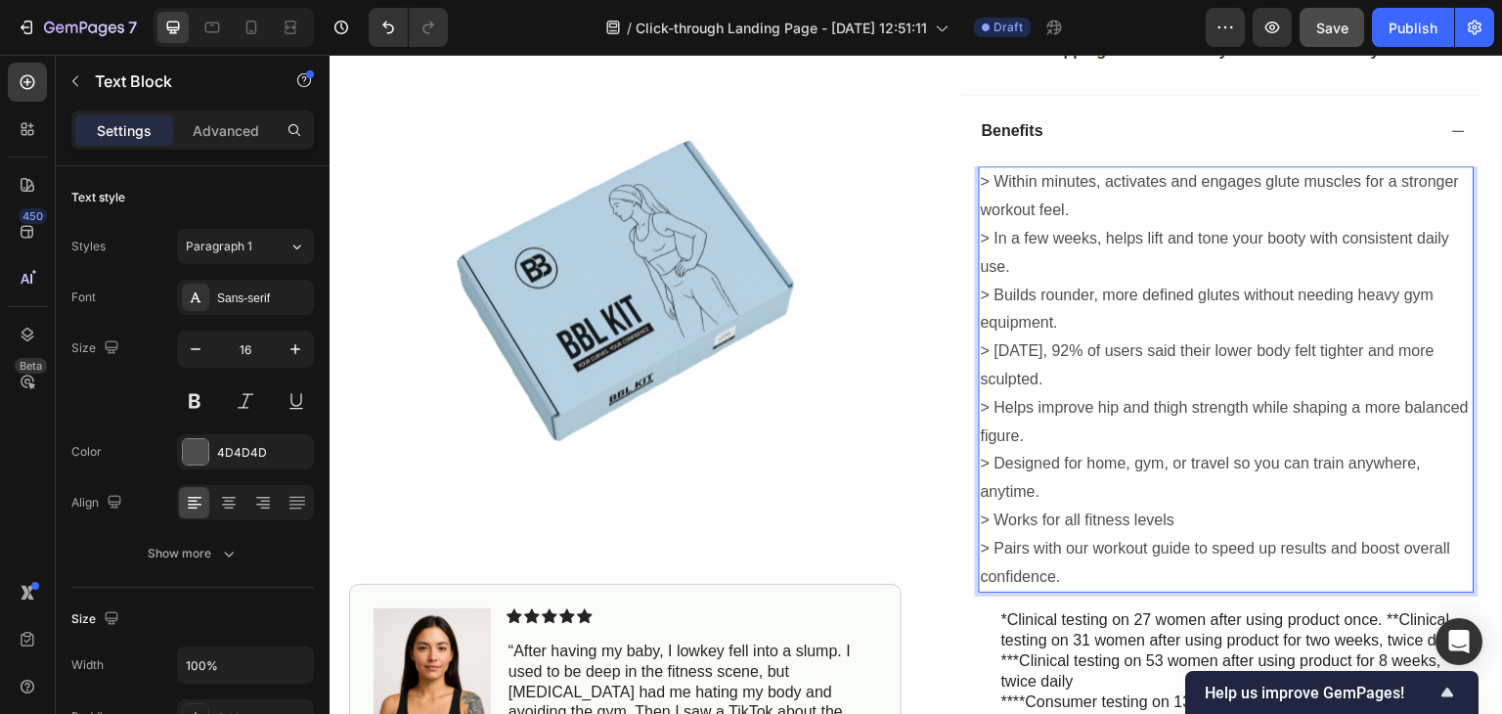
click at [1206, 574] on p "> Pairs with our workout guide to speed up results and boost overall confidence." at bounding box center [1227, 563] width 492 height 57
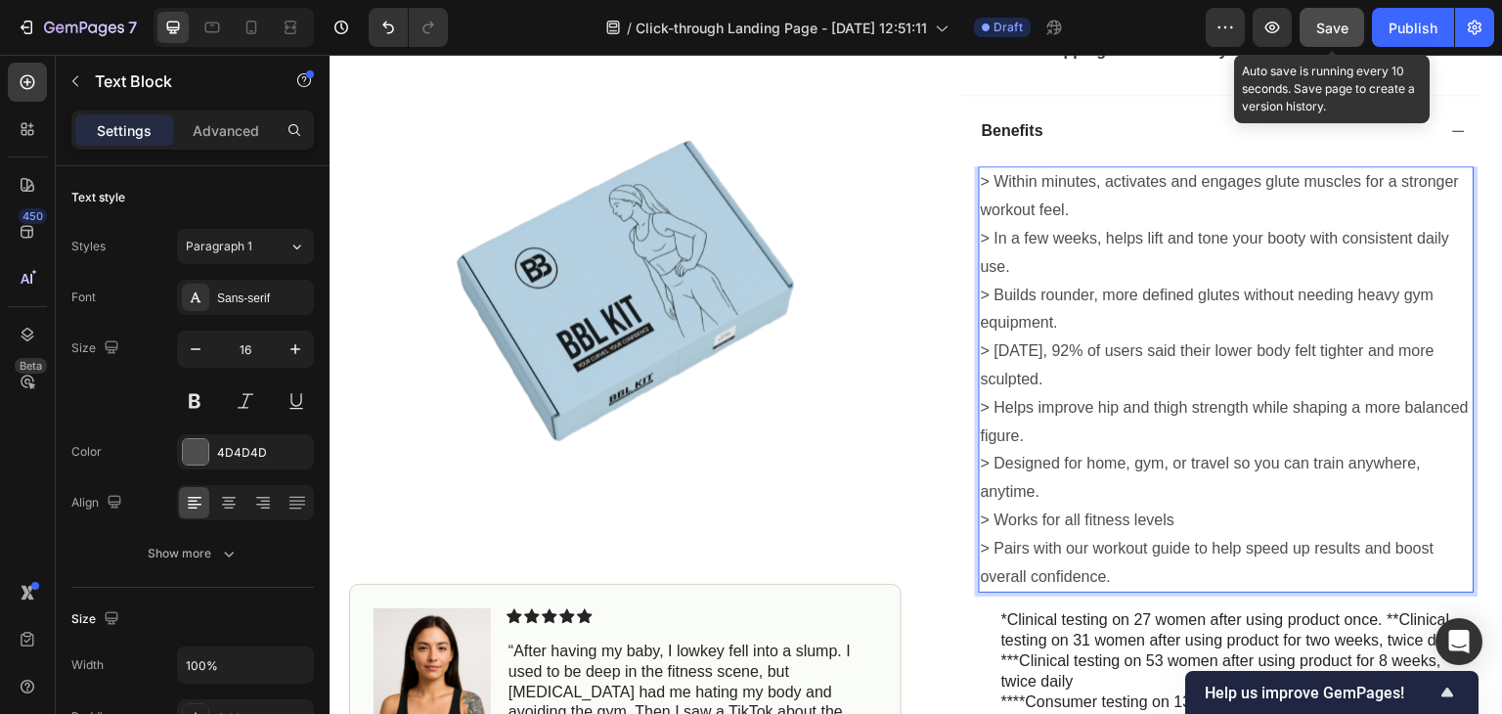
click at [1346, 28] on span "Save" at bounding box center [1332, 28] width 32 height 17
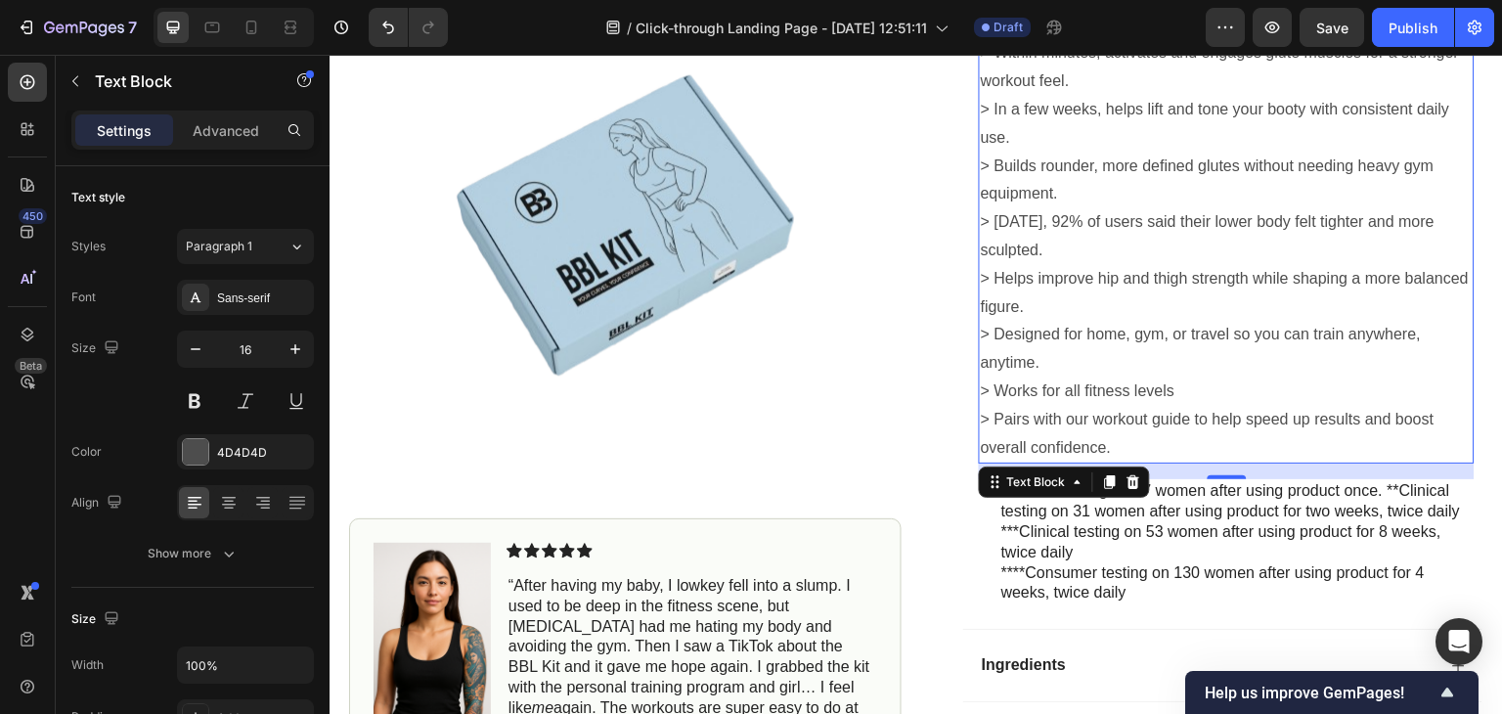
scroll to position [972, 0]
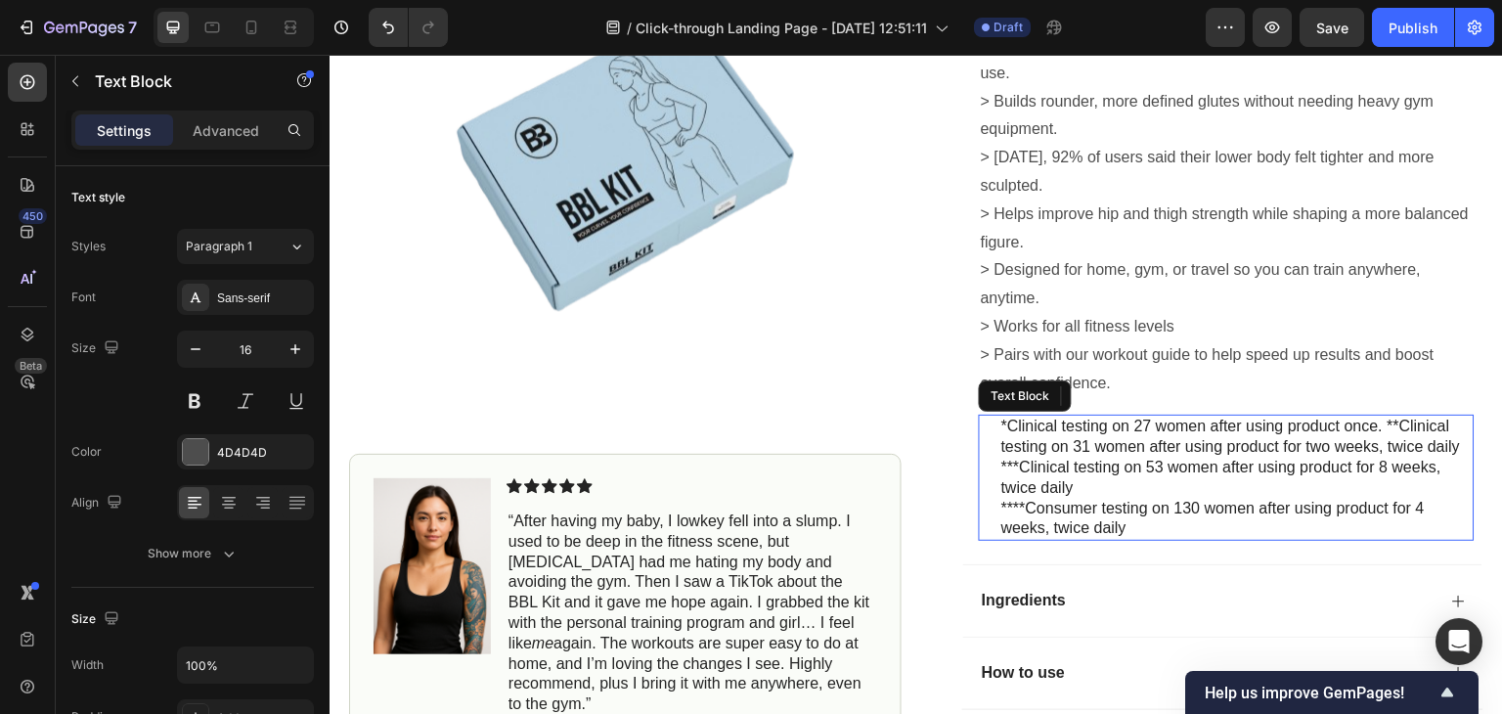
click at [1091, 499] on p "***Clinical testing on 53 women after using product for 8 weeks, twice daily" at bounding box center [1236, 478] width 471 height 41
click at [1131, 540] on p "****Consumer testing on 130 women after using product for 4 weeks, twice daily" at bounding box center [1236, 519] width 471 height 41
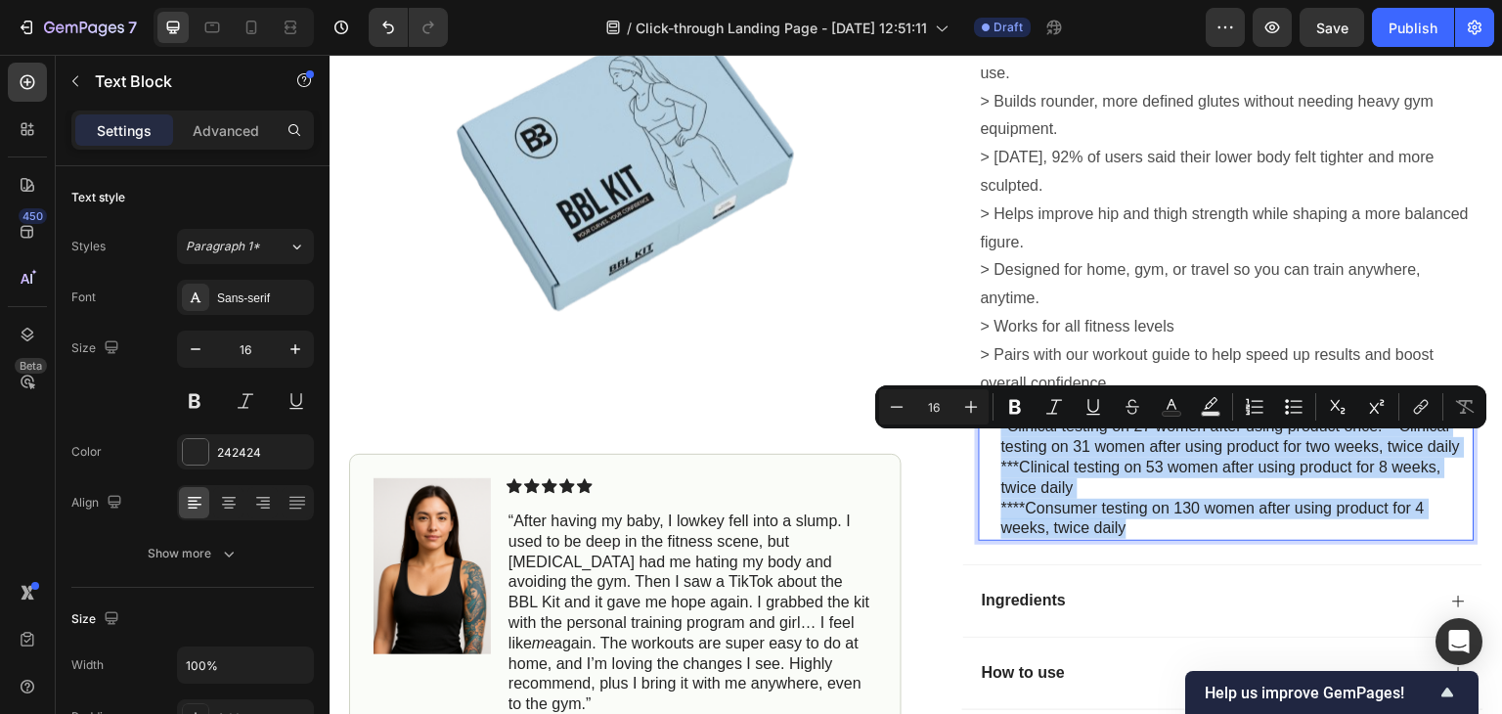
drag, startPoint x: 1131, startPoint y: 547, endPoint x: 994, endPoint y: 444, distance: 171.1
click at [999, 444] on div "*Clinical testing on 27 women after using product once. **Clinical testing on 3…" at bounding box center [1236, 478] width 475 height 126
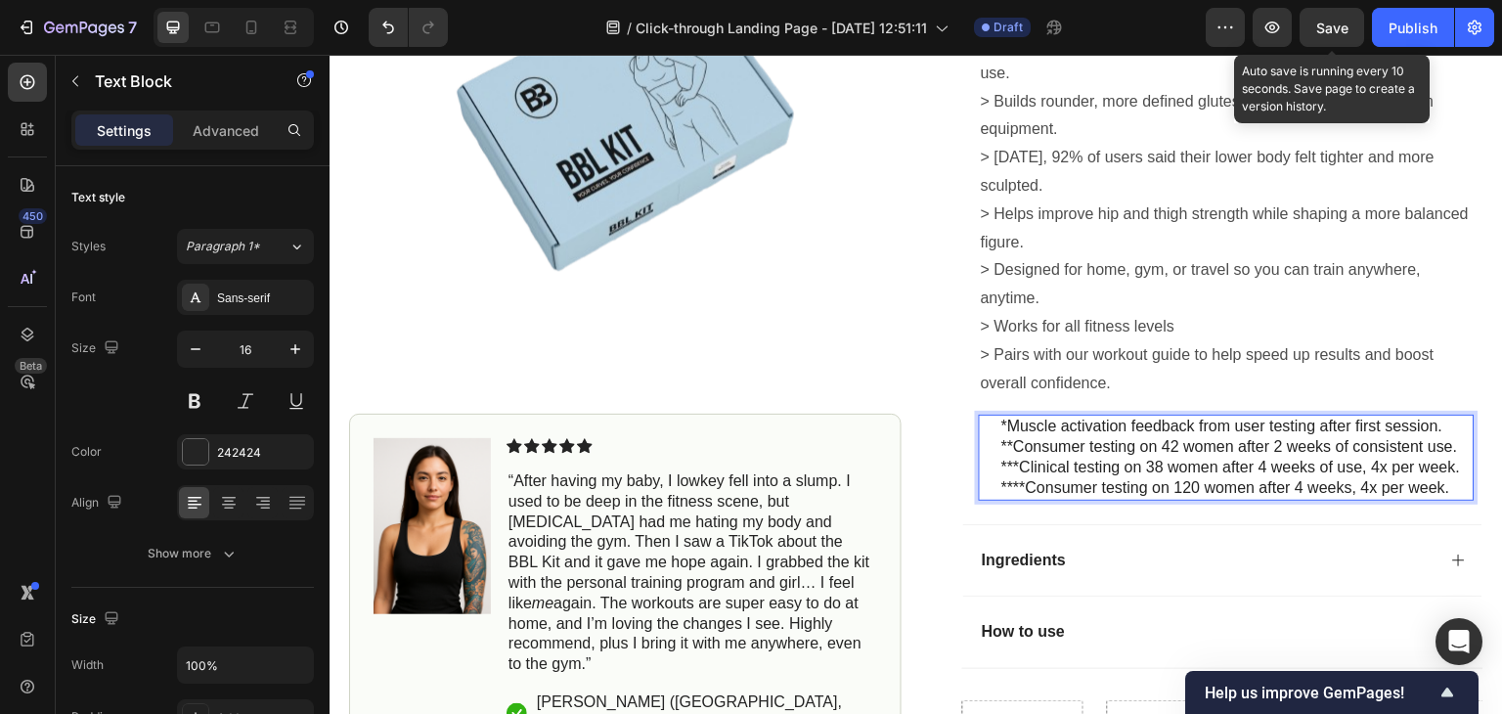
click at [1340, 36] on div "Save" at bounding box center [1332, 28] width 32 height 21
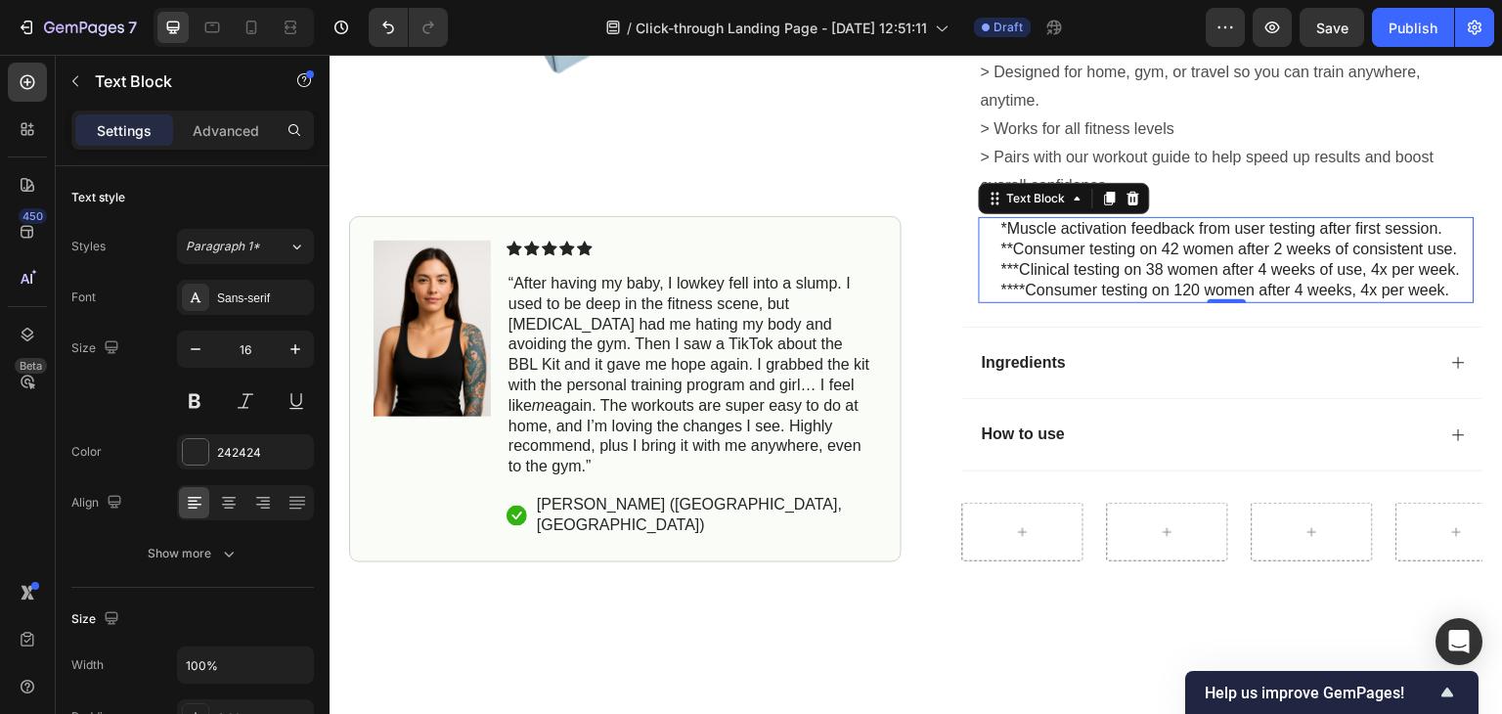
scroll to position [1183, 0]
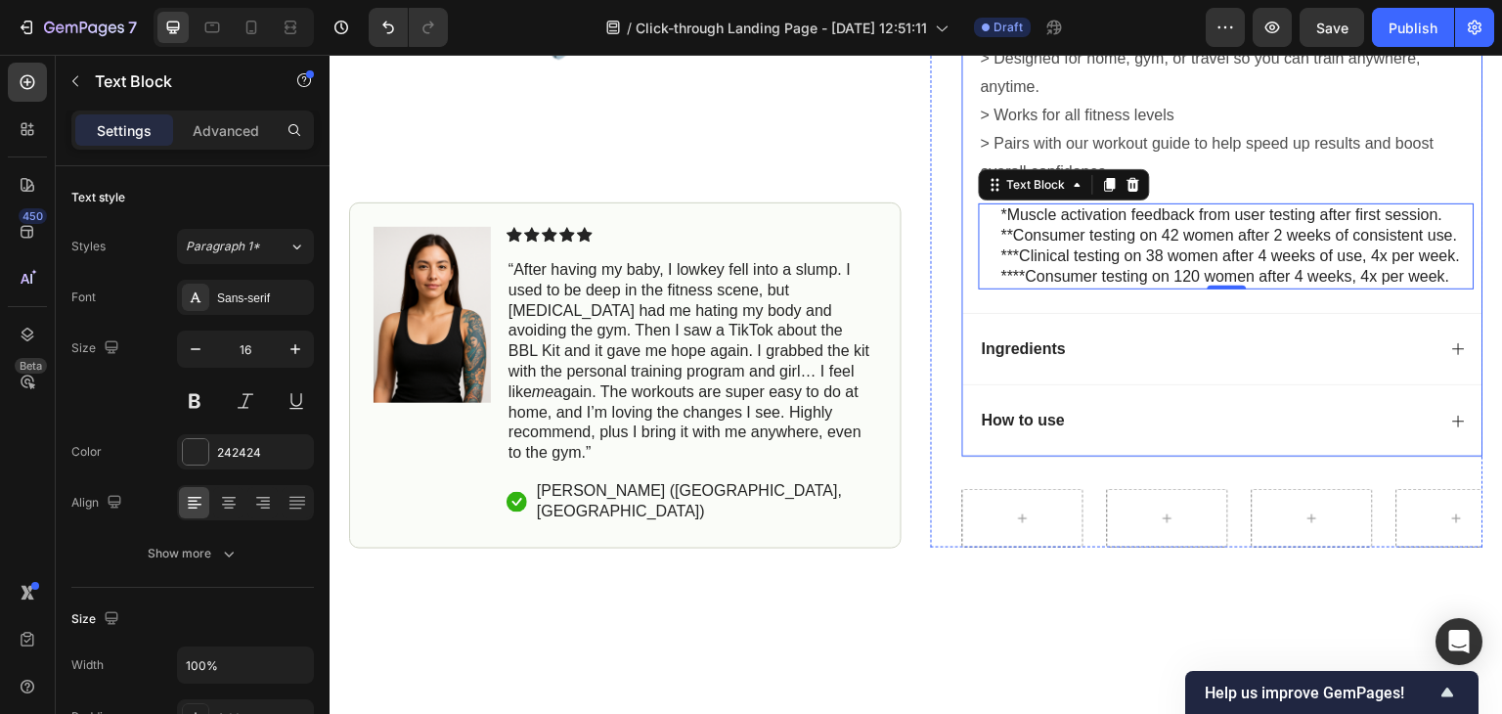
click at [1408, 363] on div "Ingredients" at bounding box center [1207, 349] width 457 height 26
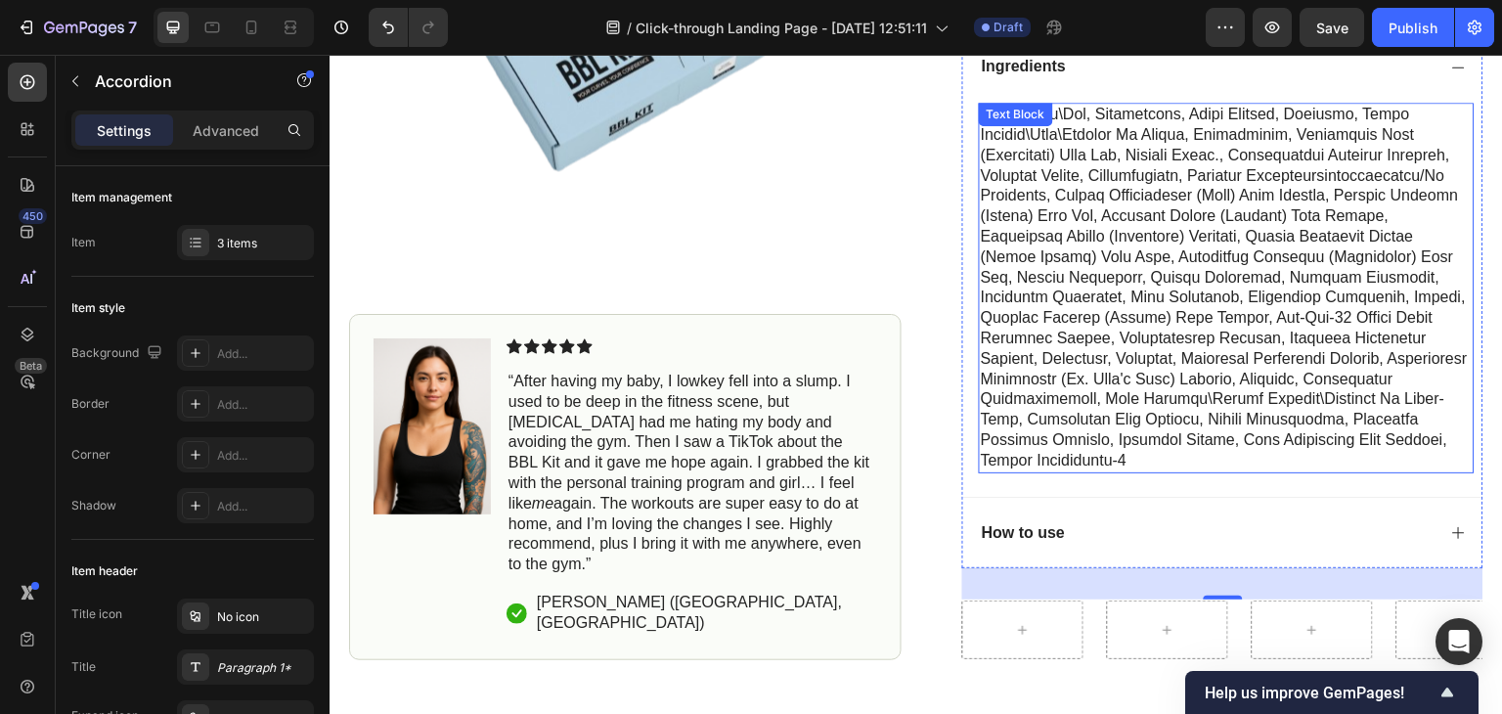
scroll to position [847, 0]
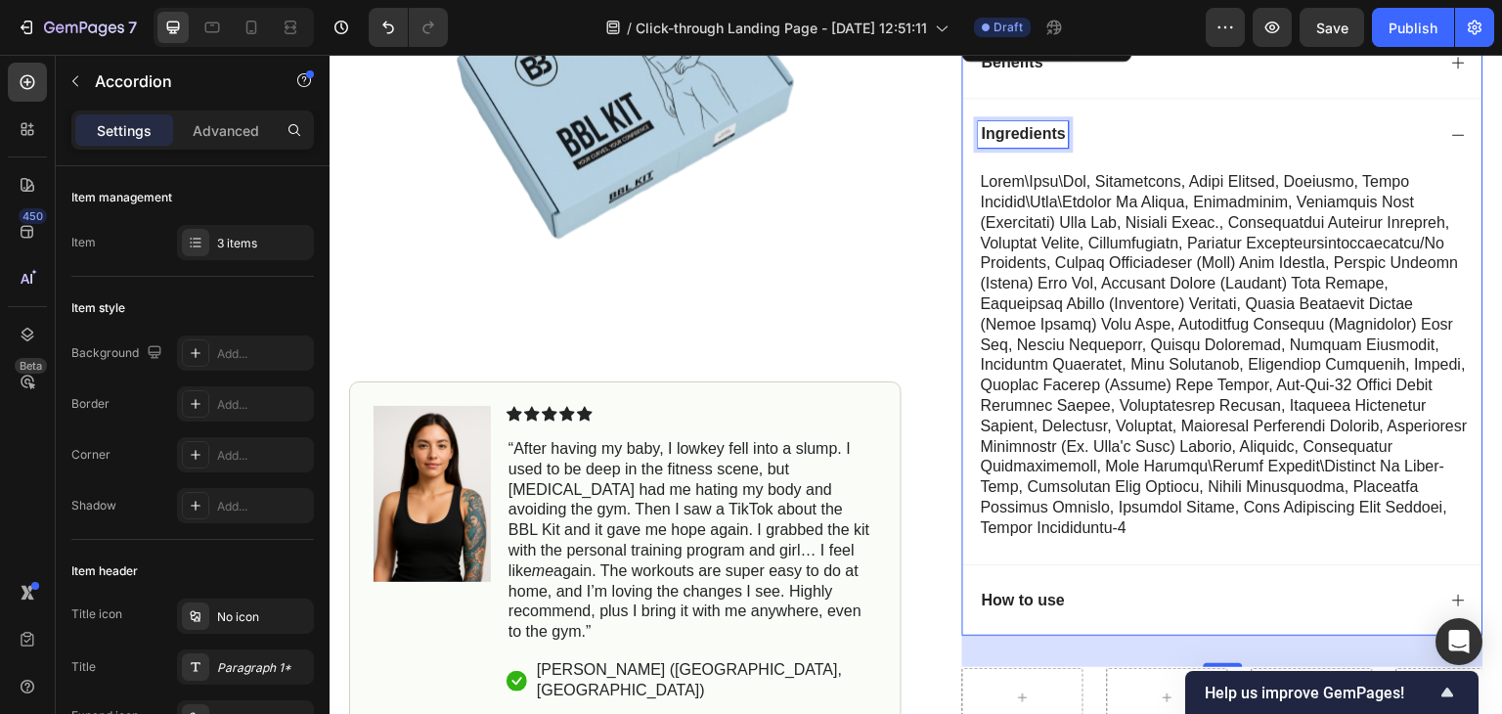
click at [1050, 145] on p "Ingredients" at bounding box center [1024, 134] width 84 height 21
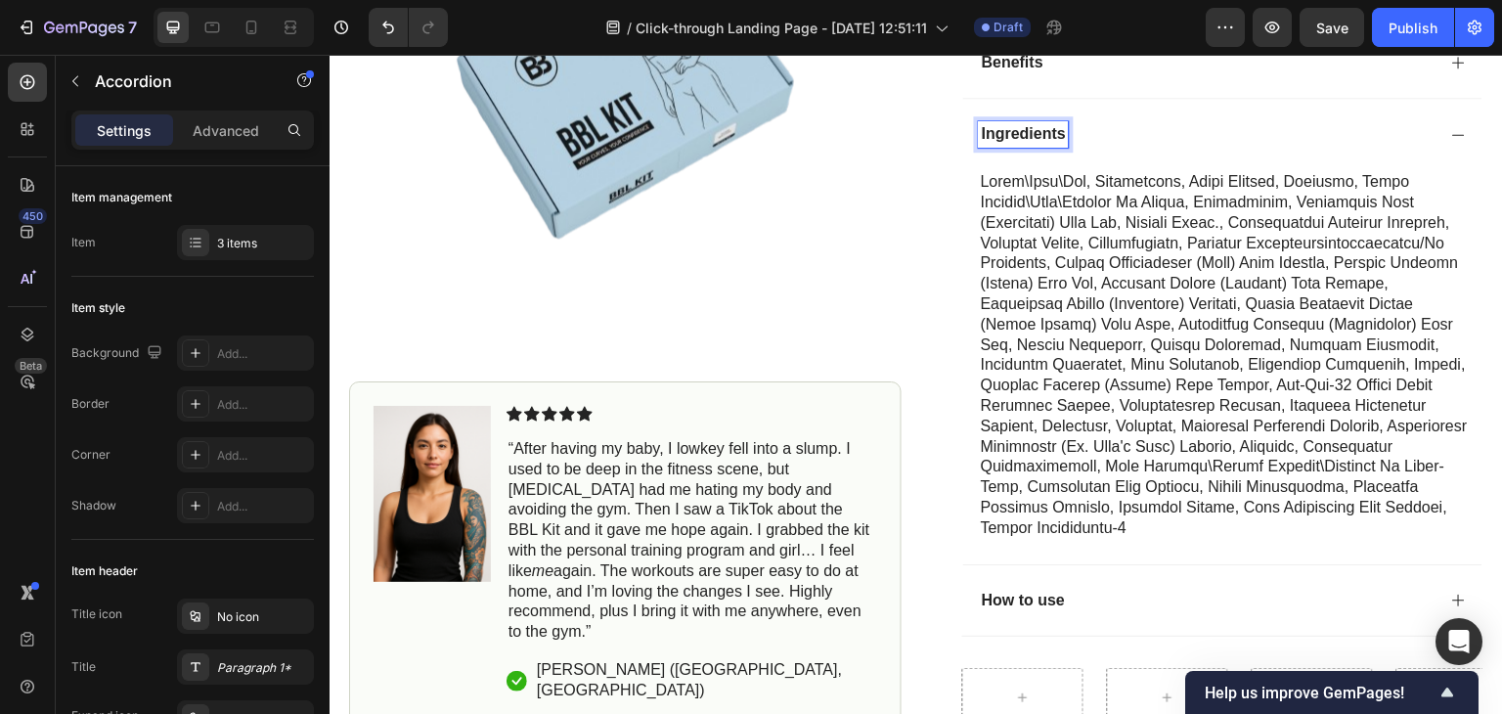
click at [1451, 143] on icon at bounding box center [1459, 135] width 16 height 16
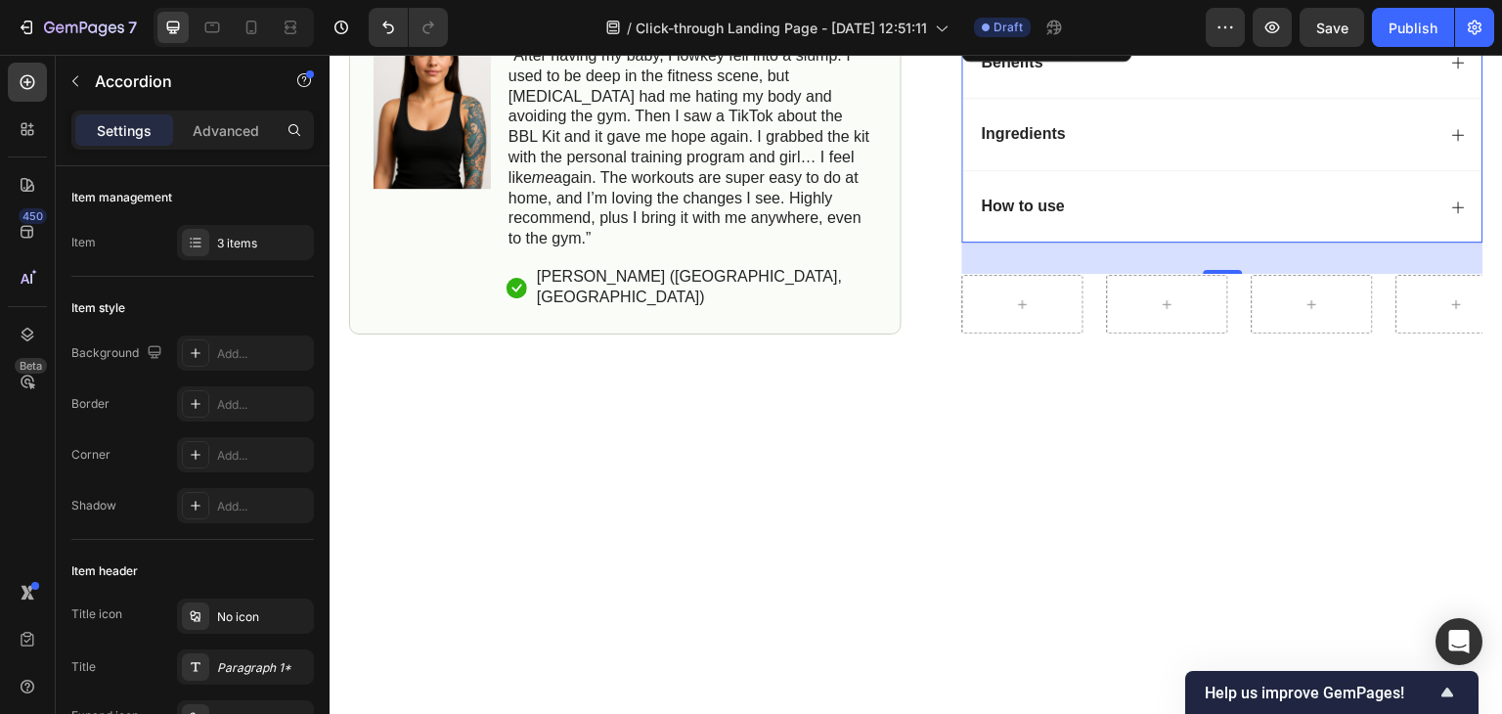
click at [1078, 220] on div "How to use" at bounding box center [1207, 207] width 457 height 26
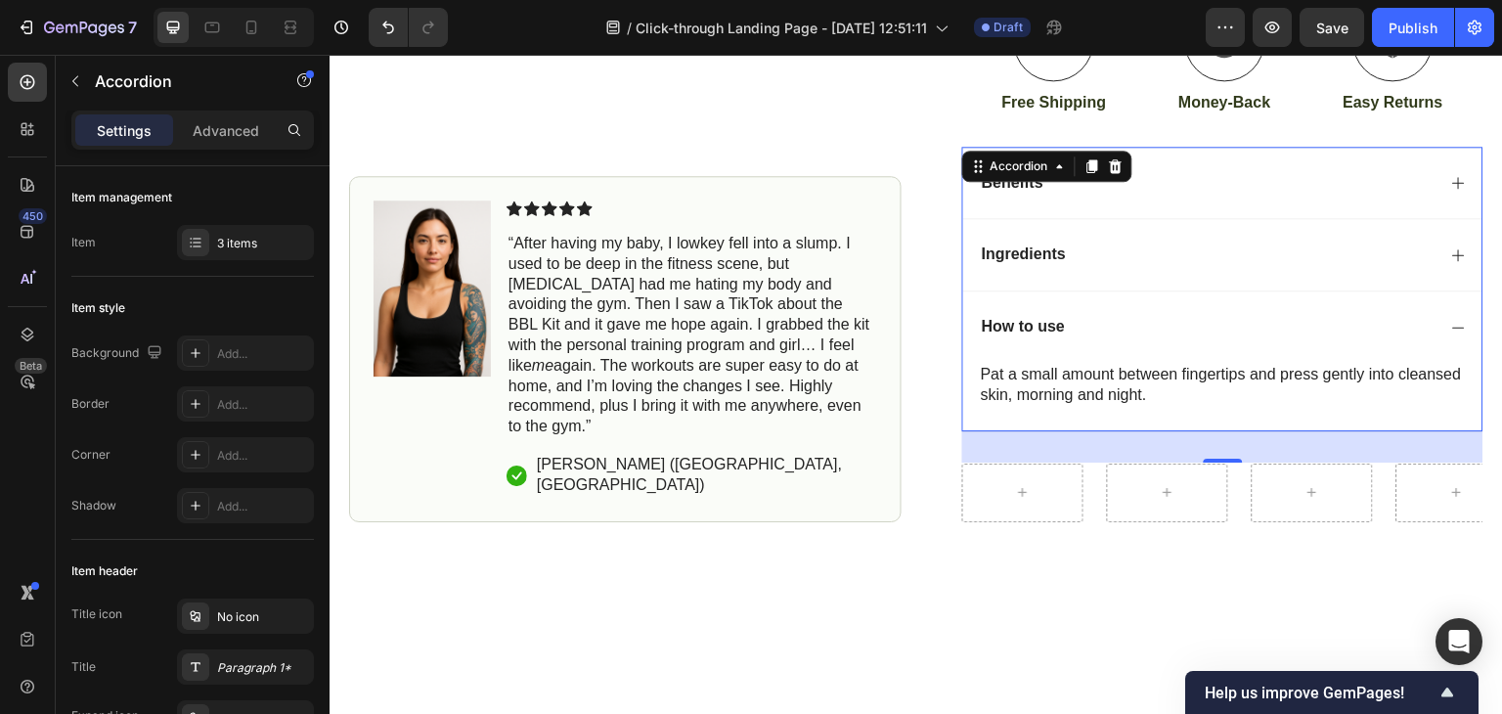
scroll to position [725, 0]
click at [1056, 266] on p "Ingredients" at bounding box center [1024, 255] width 84 height 21
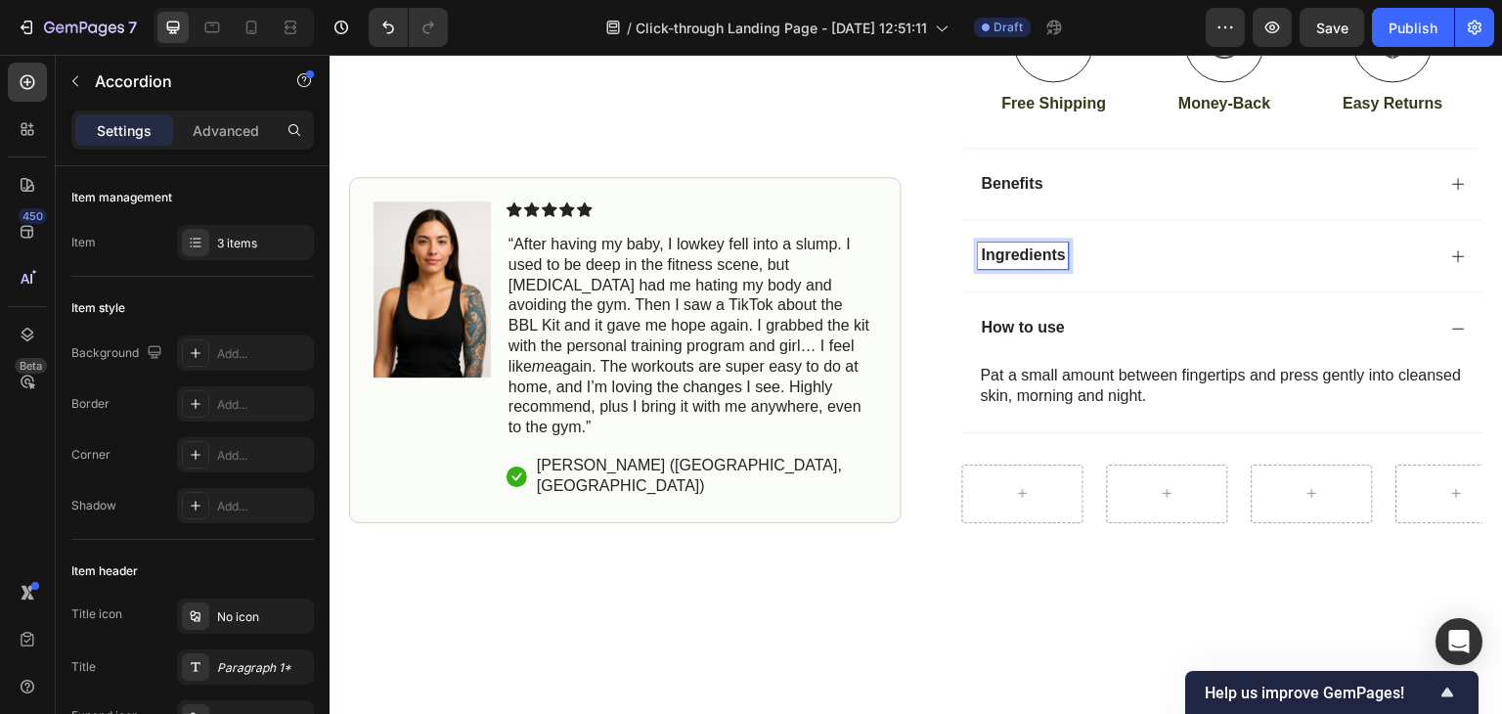
click at [1056, 266] on p "Ingredients" at bounding box center [1024, 255] width 84 height 21
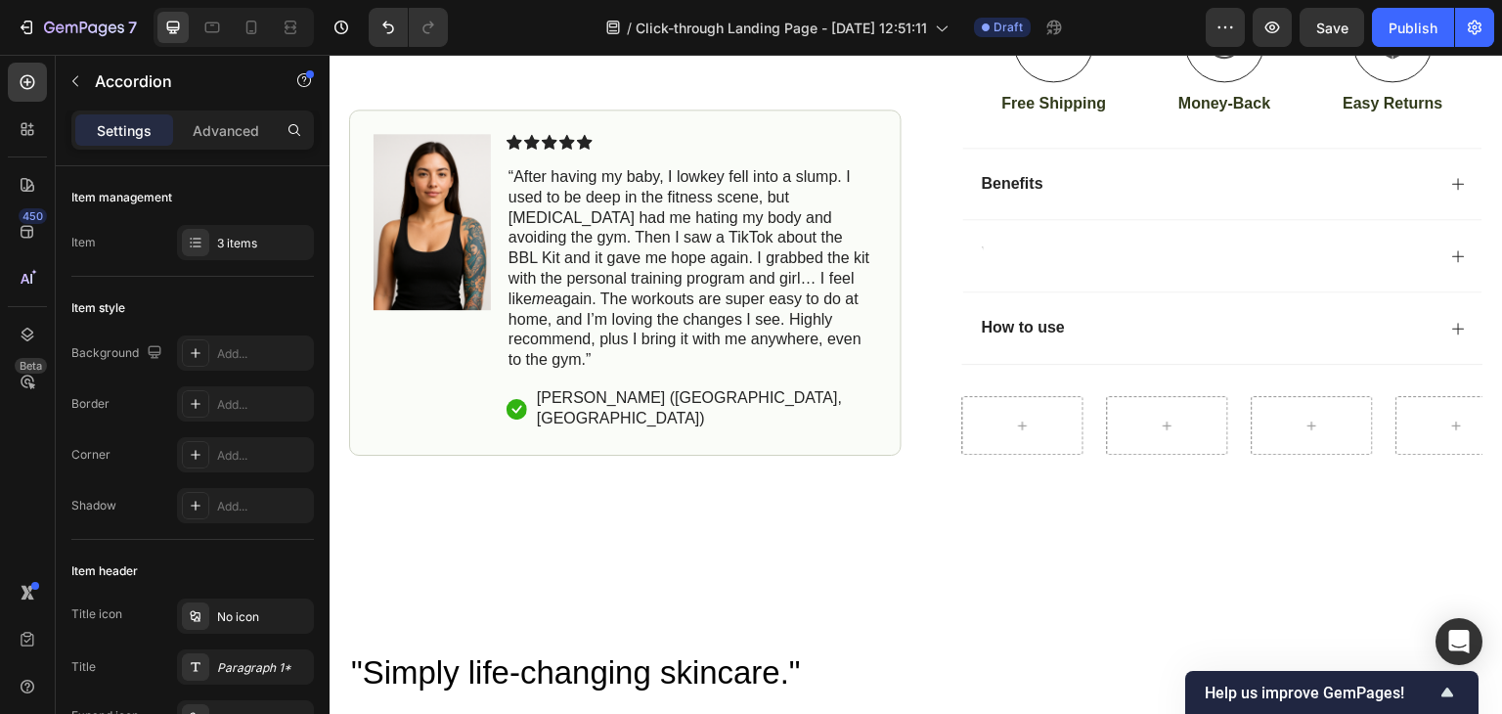
scroll to position [720, 0]
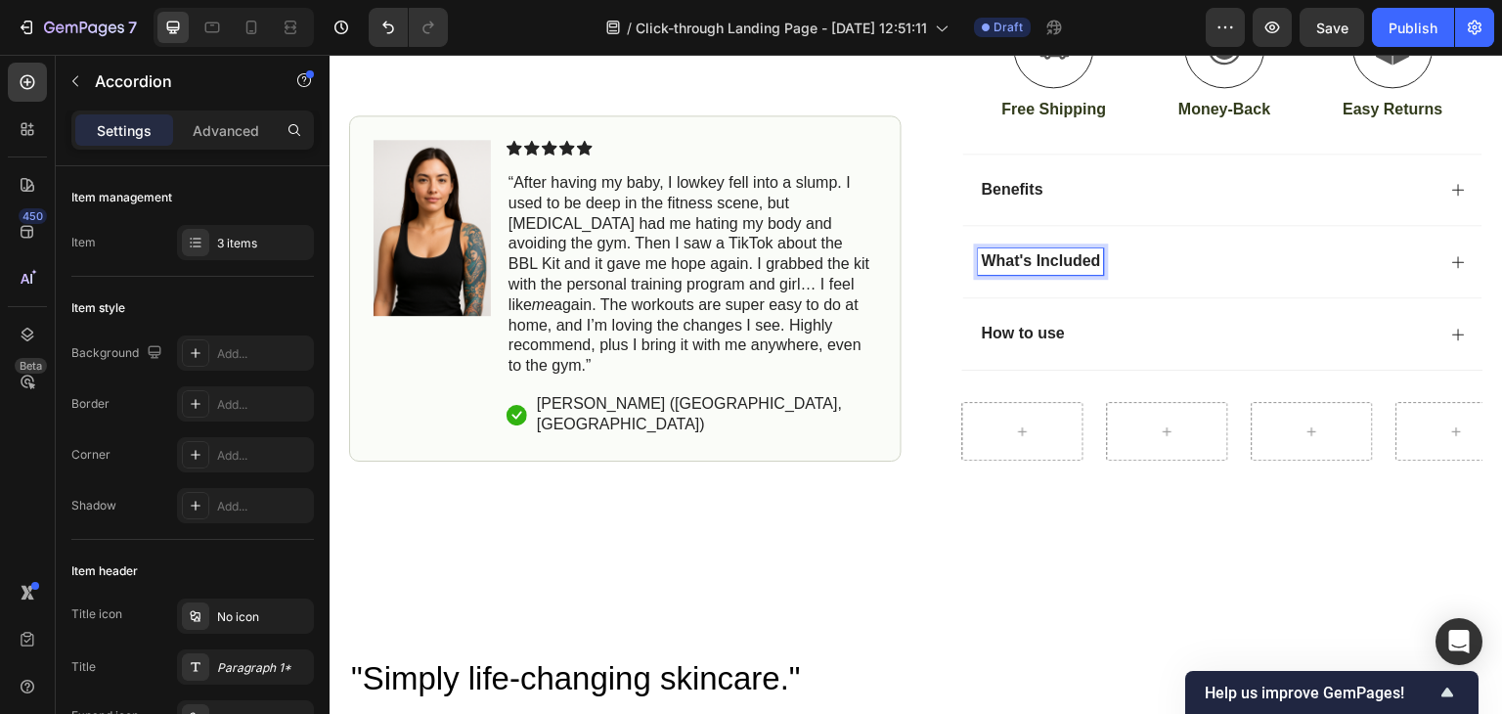
click at [1309, 275] on div "What's Included" at bounding box center [1207, 261] width 457 height 26
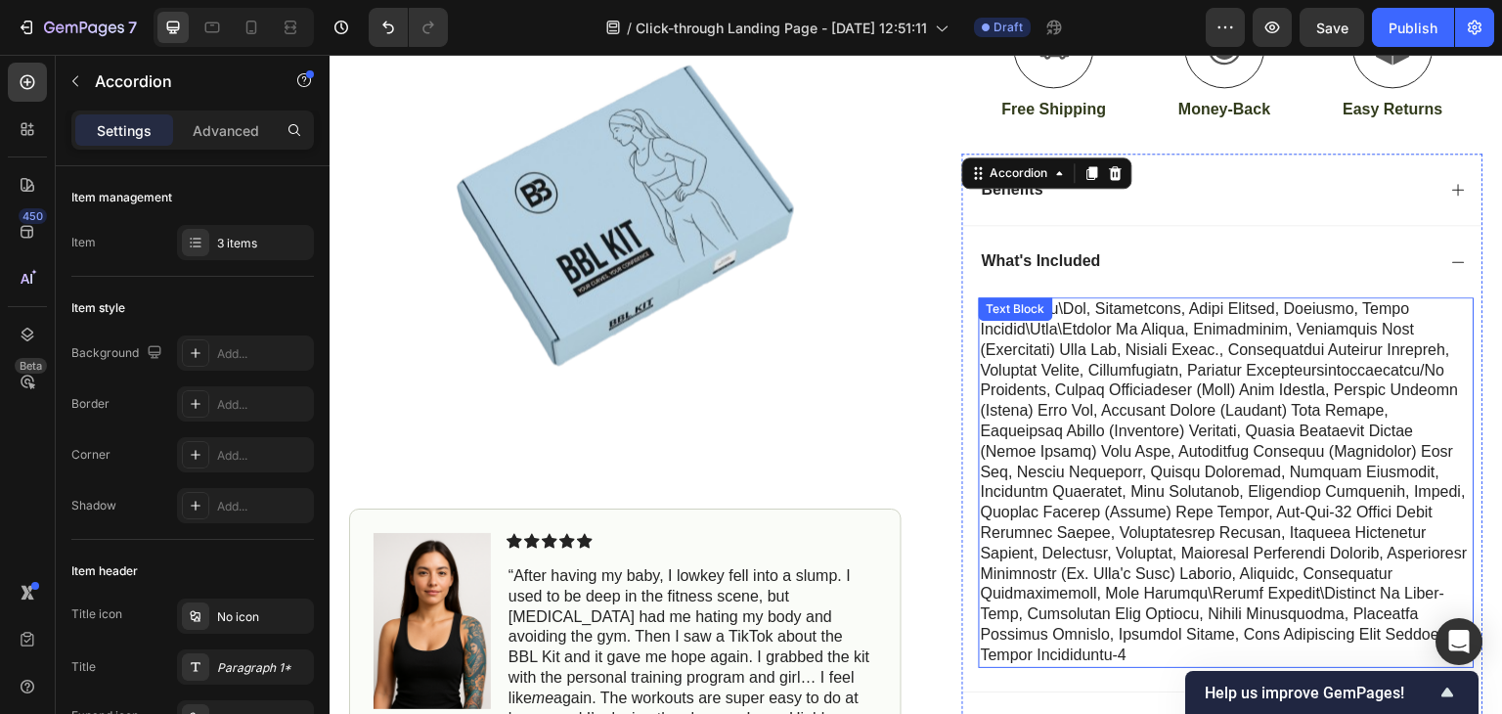
click at [1092, 506] on p at bounding box center [1227, 482] width 492 height 366
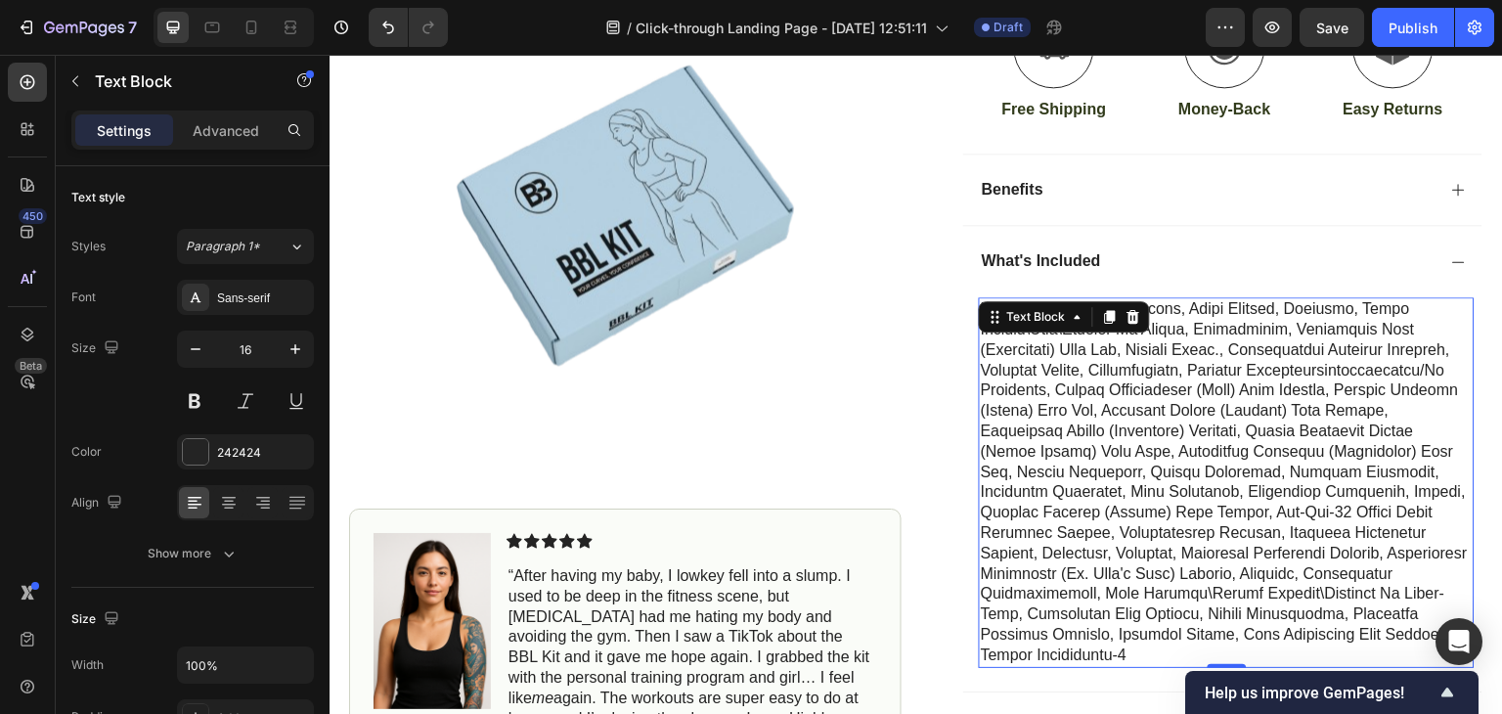
click at [1092, 506] on p at bounding box center [1227, 482] width 492 height 366
click at [1092, 506] on p "Rich Text Editor. Editing area: main" at bounding box center [1227, 482] width 492 height 366
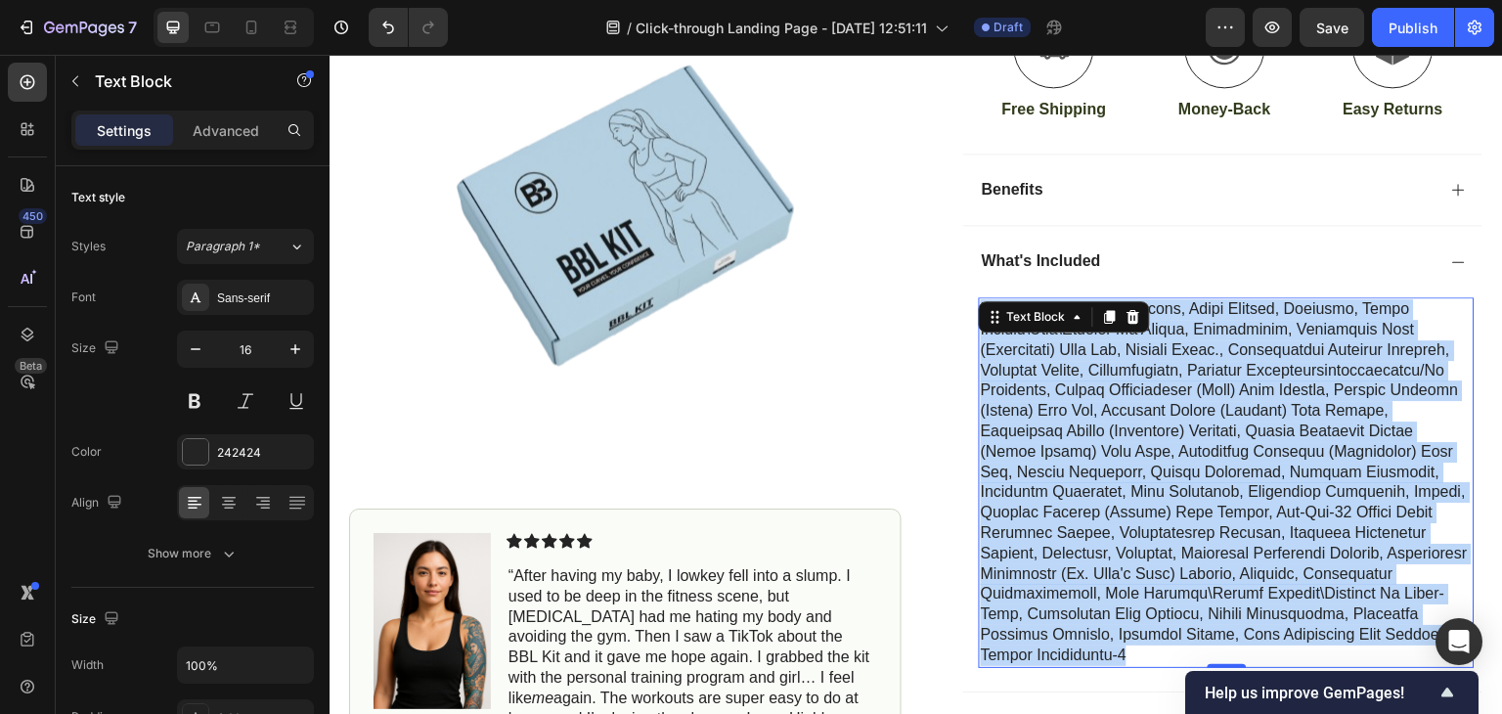
click at [1092, 506] on p "Rich Text Editor. Editing area: main" at bounding box center [1227, 482] width 492 height 366
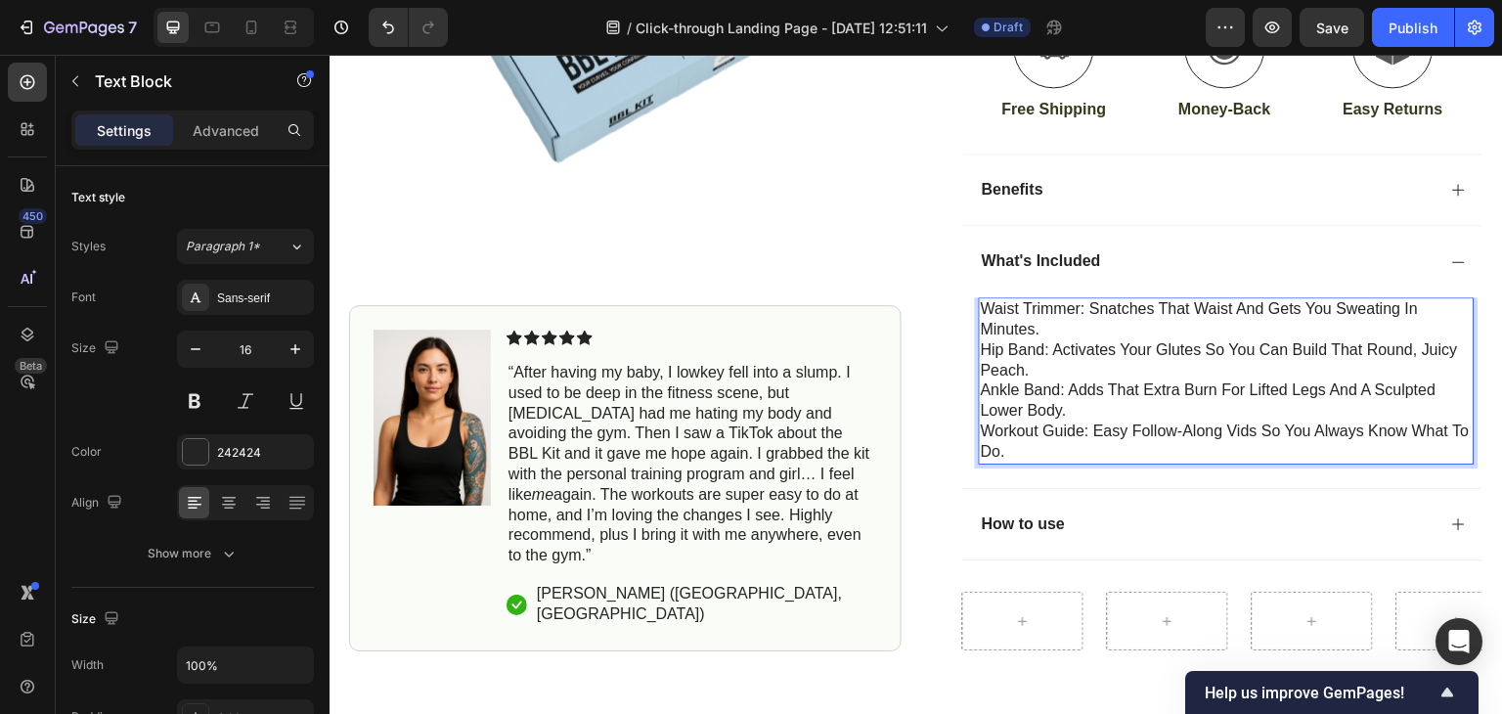
click at [981, 323] on p "Waist Trimmer: Snatches that waist and gets you sweating in minutes." at bounding box center [1227, 319] width 492 height 41
click at [981, 369] on p "Hip Band: Activates your glutes so you can build that round, juicy peach." at bounding box center [1227, 360] width 492 height 41
click at [981, 411] on p "Ankle Band: Adds that extra burn for lifted legs and a sculpted lower body." at bounding box center [1227, 400] width 492 height 41
click at [981, 448] on p "Workout Guide: Easy follow-along vids so you always know what to do." at bounding box center [1227, 441] width 492 height 41
click at [1056, 340] on p "> Waist Trimmer: Snatches that waist and gets you sweating in minutes." at bounding box center [1227, 319] width 492 height 41
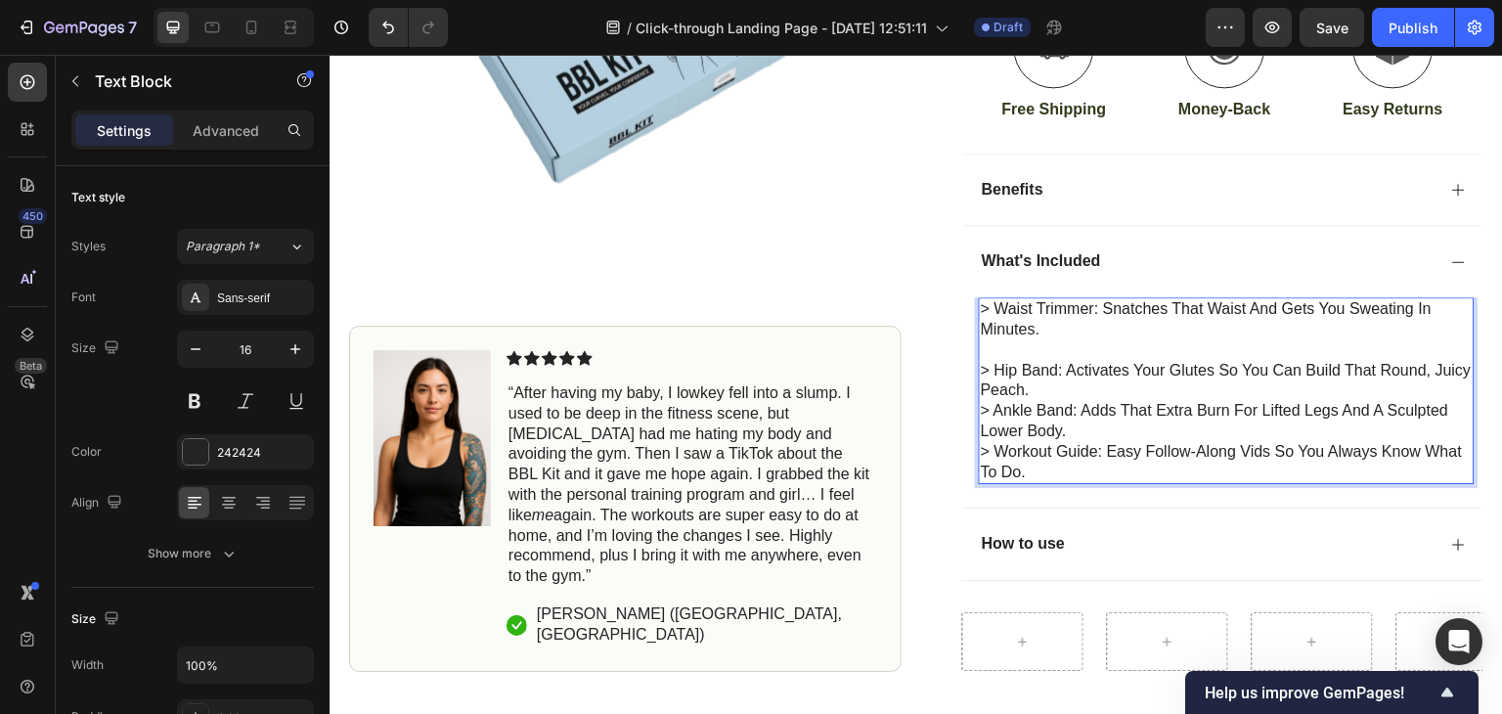
click at [1087, 402] on p "> Hip Band: Activates your glutes so you can build that round, juicy peach." at bounding box center [1227, 381] width 492 height 41
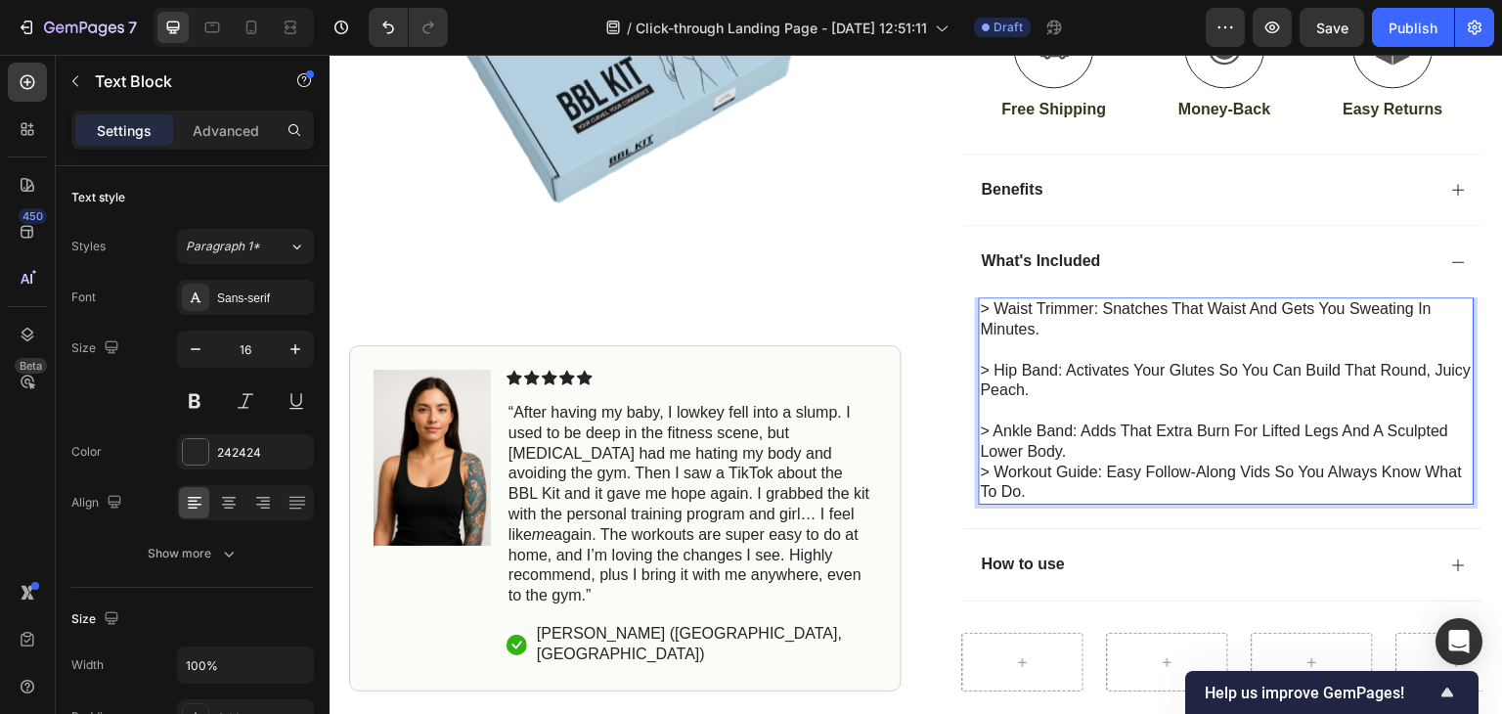
click at [1094, 460] on p "> Ankle Band: Adds that extra burn for lifted legs and a sculpted lower body." at bounding box center [1227, 441] width 492 height 41
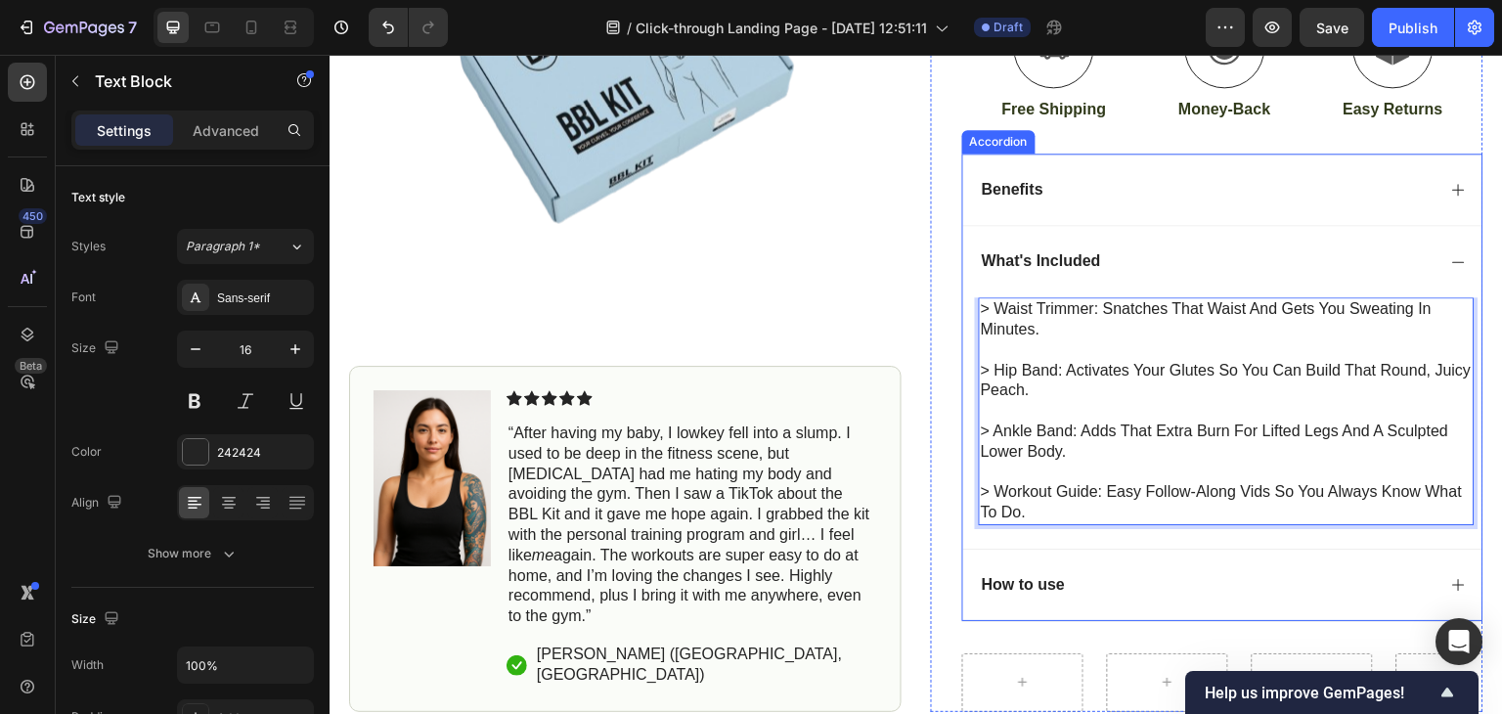
click at [1254, 548] on div "> Waist Trimmer: Snatches that waist and gets you sweating in minutes. > Hip Ba…" at bounding box center [1222, 422] width 519 height 251
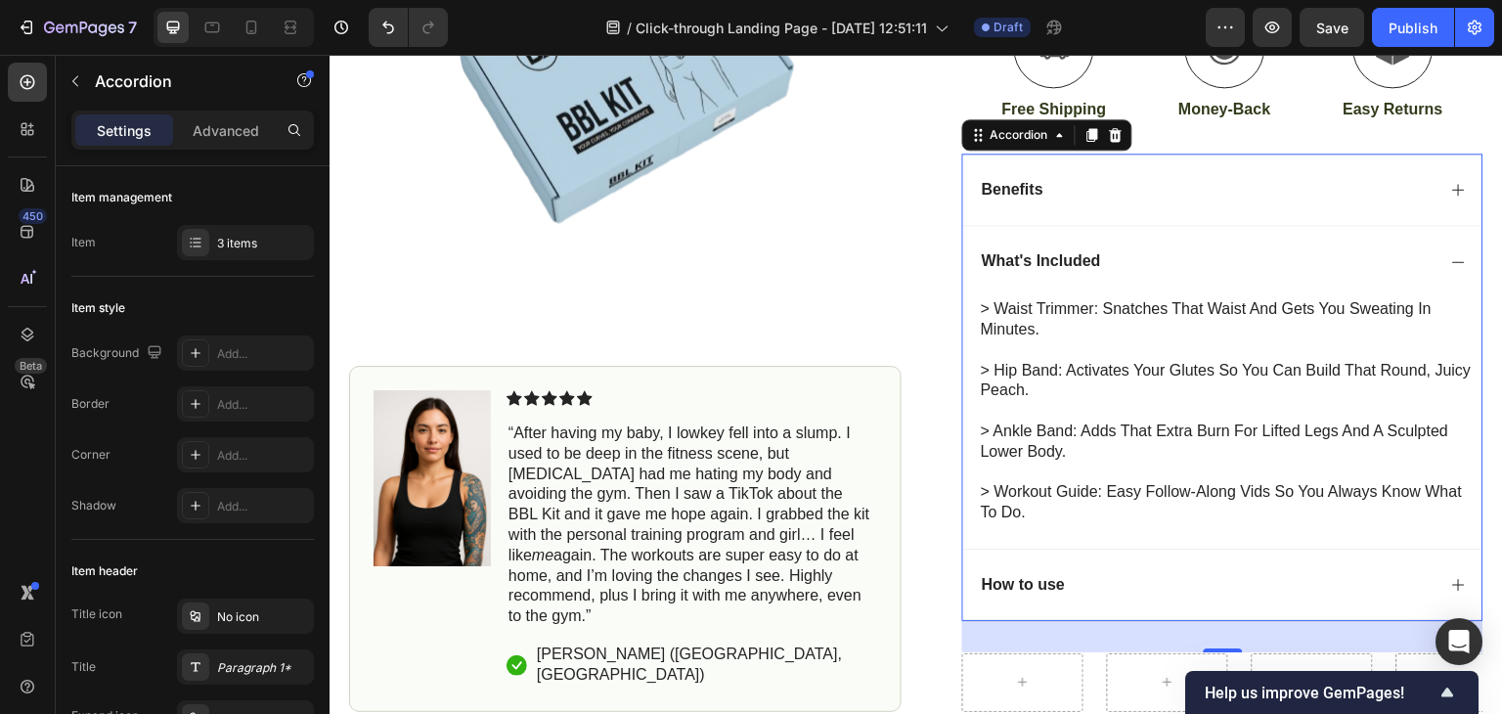
click at [1271, 226] on div "Benefits" at bounding box center [1222, 189] width 519 height 72
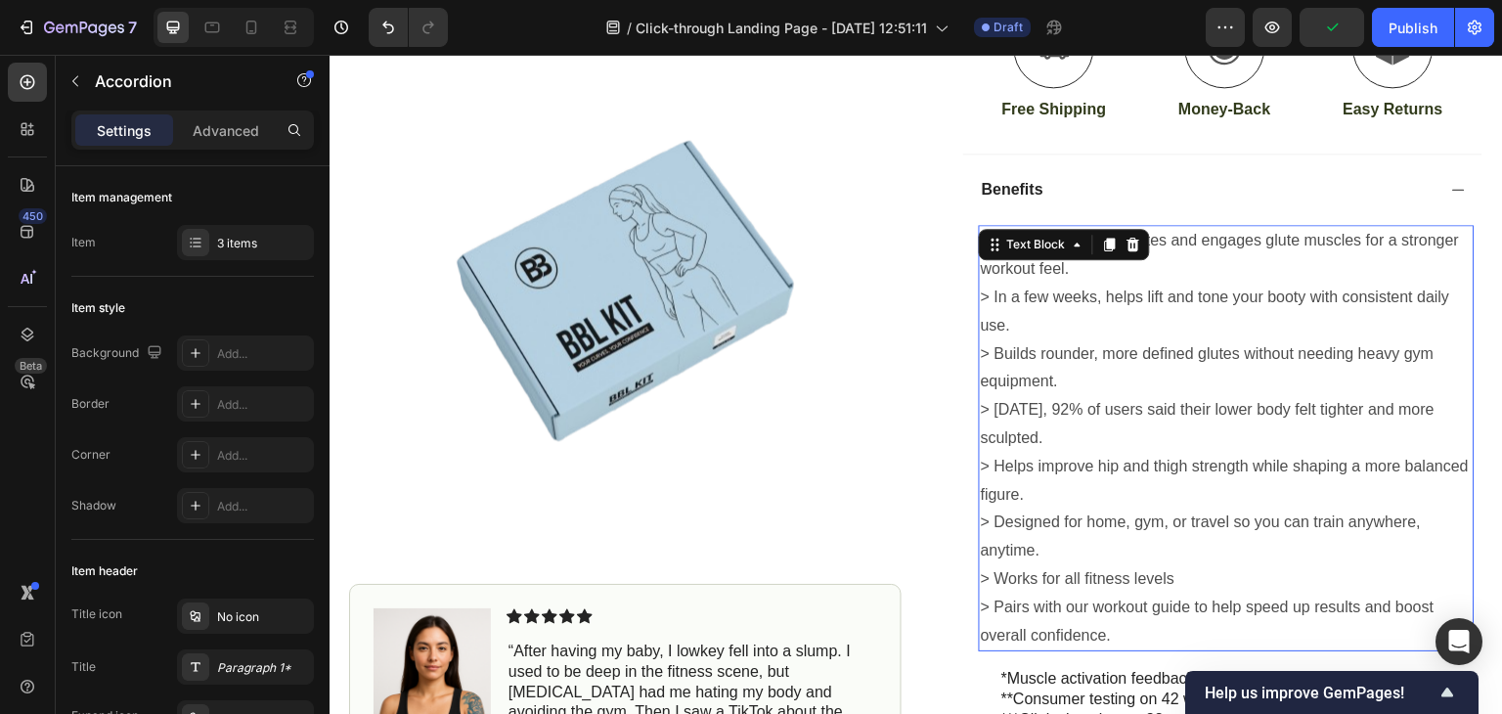
click at [1100, 284] on p "> Within minutes, activates and engages glute muscles for a stronger workout fe…" at bounding box center [1227, 255] width 492 height 57
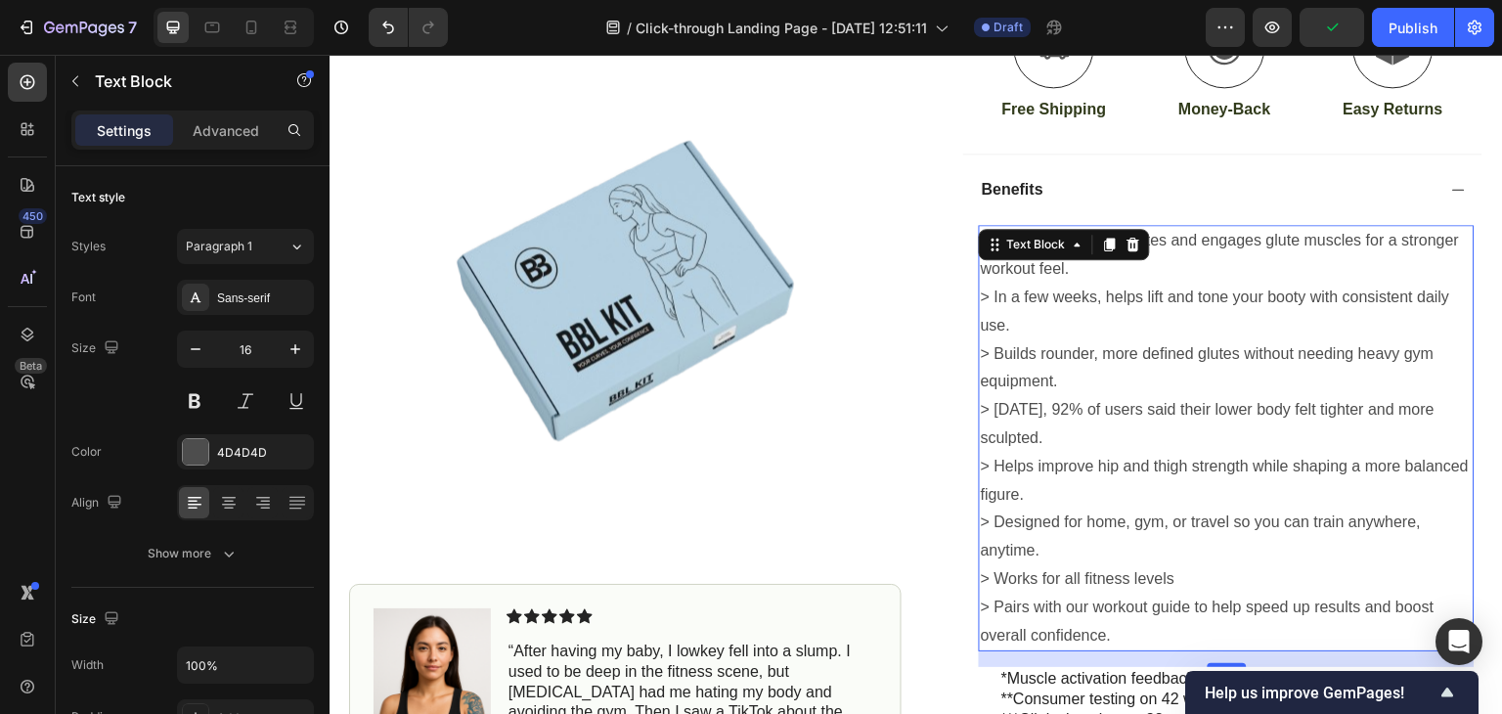
click at [1100, 284] on p "> Within minutes, activates and engages glute muscles for a stronger workout fe…" at bounding box center [1227, 255] width 492 height 57
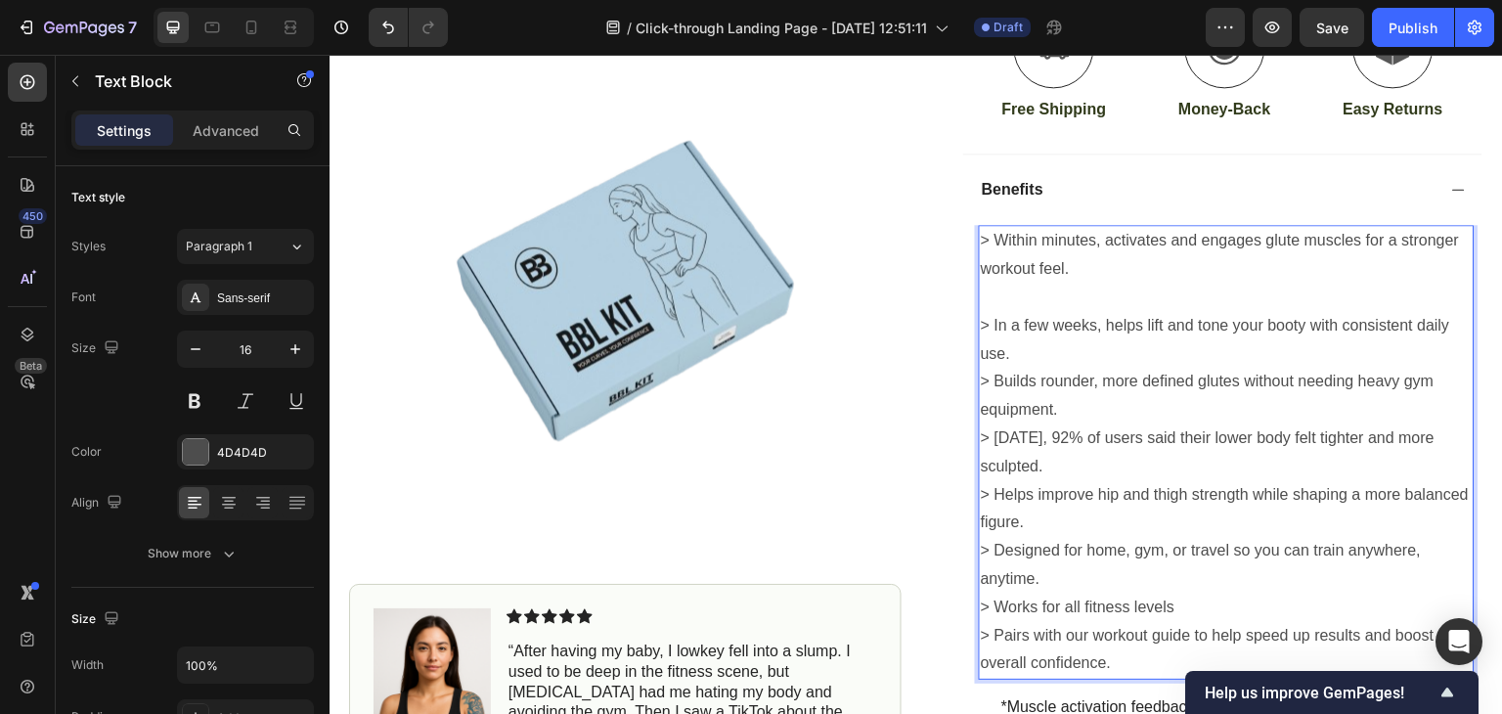
click at [1027, 369] on p "> In a few weeks, helps lift and tone your booty with consistent daily use." at bounding box center [1227, 340] width 492 height 57
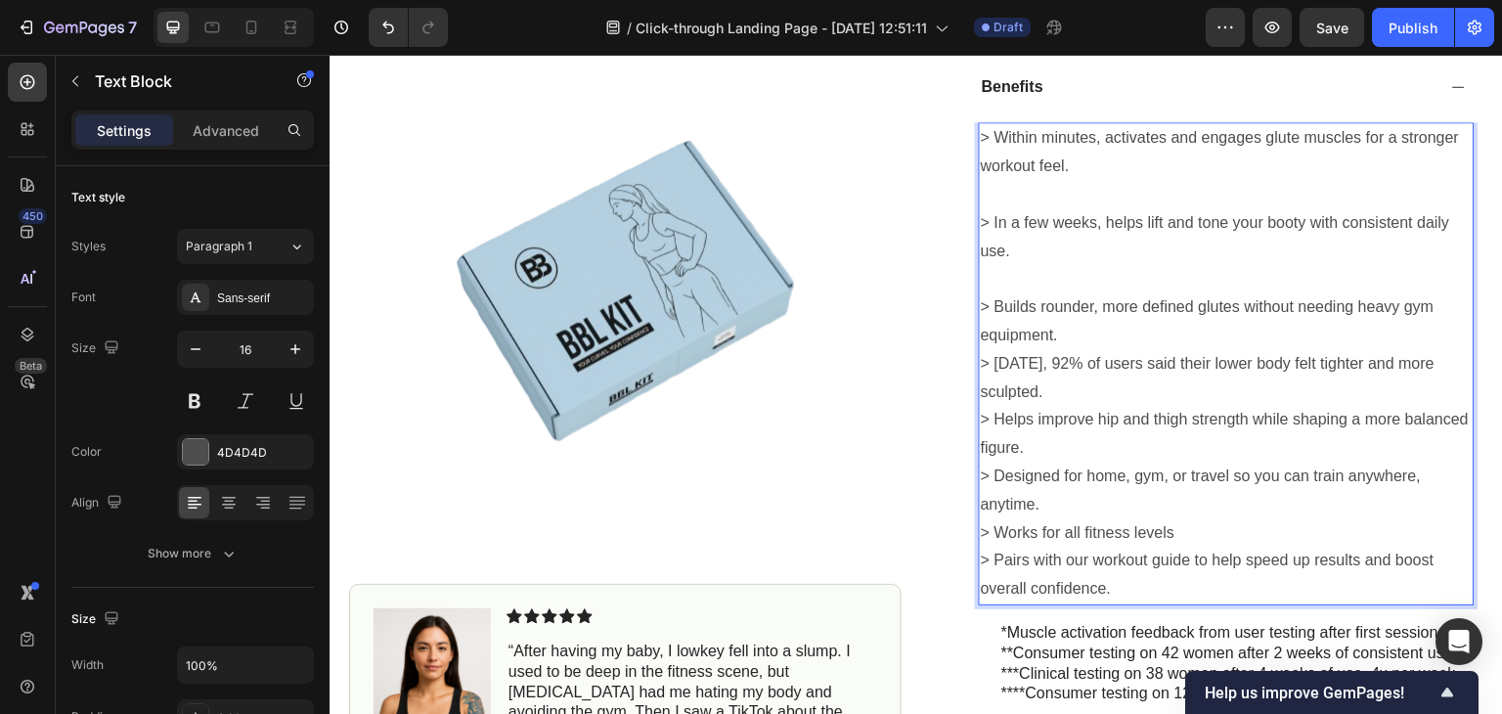
scroll to position [823, 0]
click at [1081, 346] on p "> Builds rounder, more defined glutes without needing heavy gym equipment." at bounding box center [1227, 320] width 492 height 57
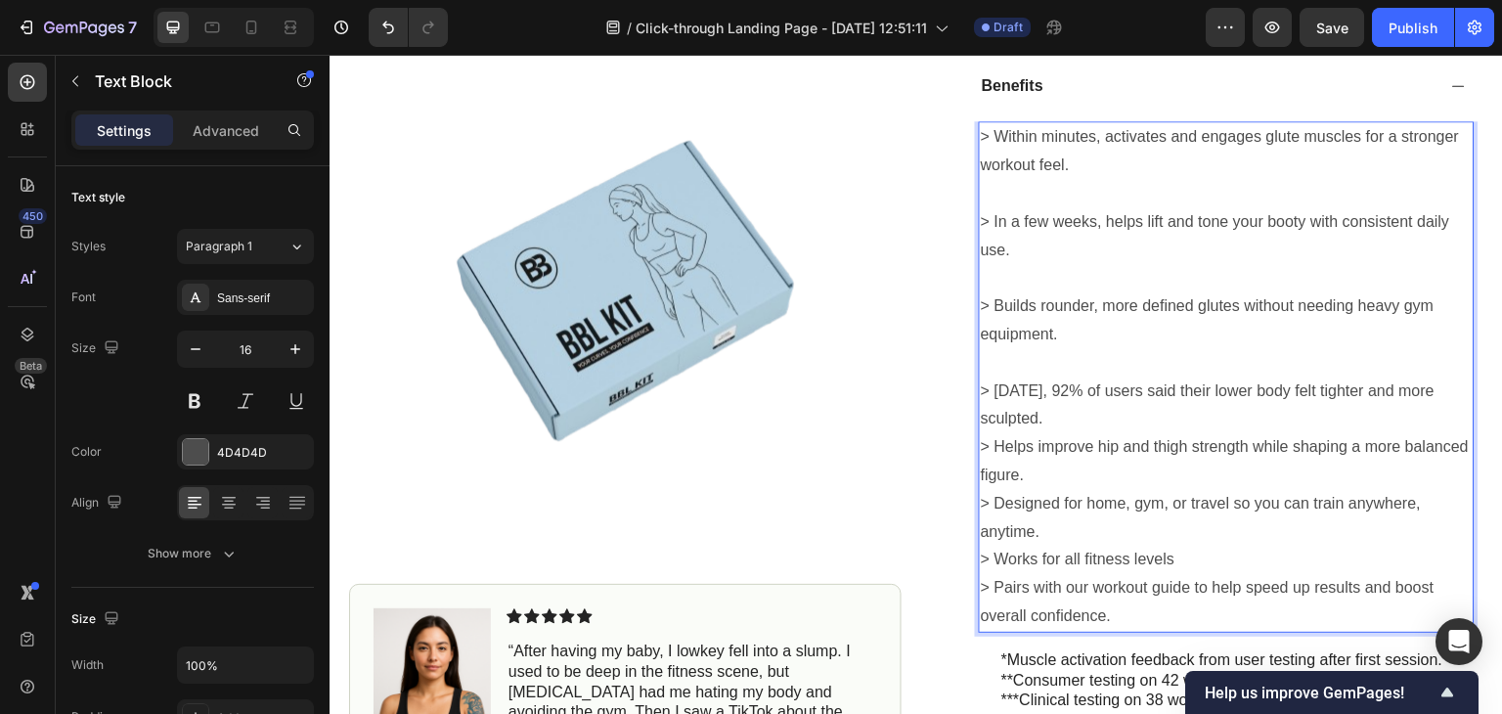
click at [1077, 434] on p "> [DATE], 92% of users said their lower body felt tighter and more sculpted." at bounding box center [1227, 405] width 492 height 57
drag, startPoint x: 1077, startPoint y: 441, endPoint x: 1068, endPoint y: 442, distance: 9.8
click at [1068, 434] on p "> [DATE], 92% of users said their lower body felt tighter and more sculpted." at bounding box center [1227, 405] width 492 height 57
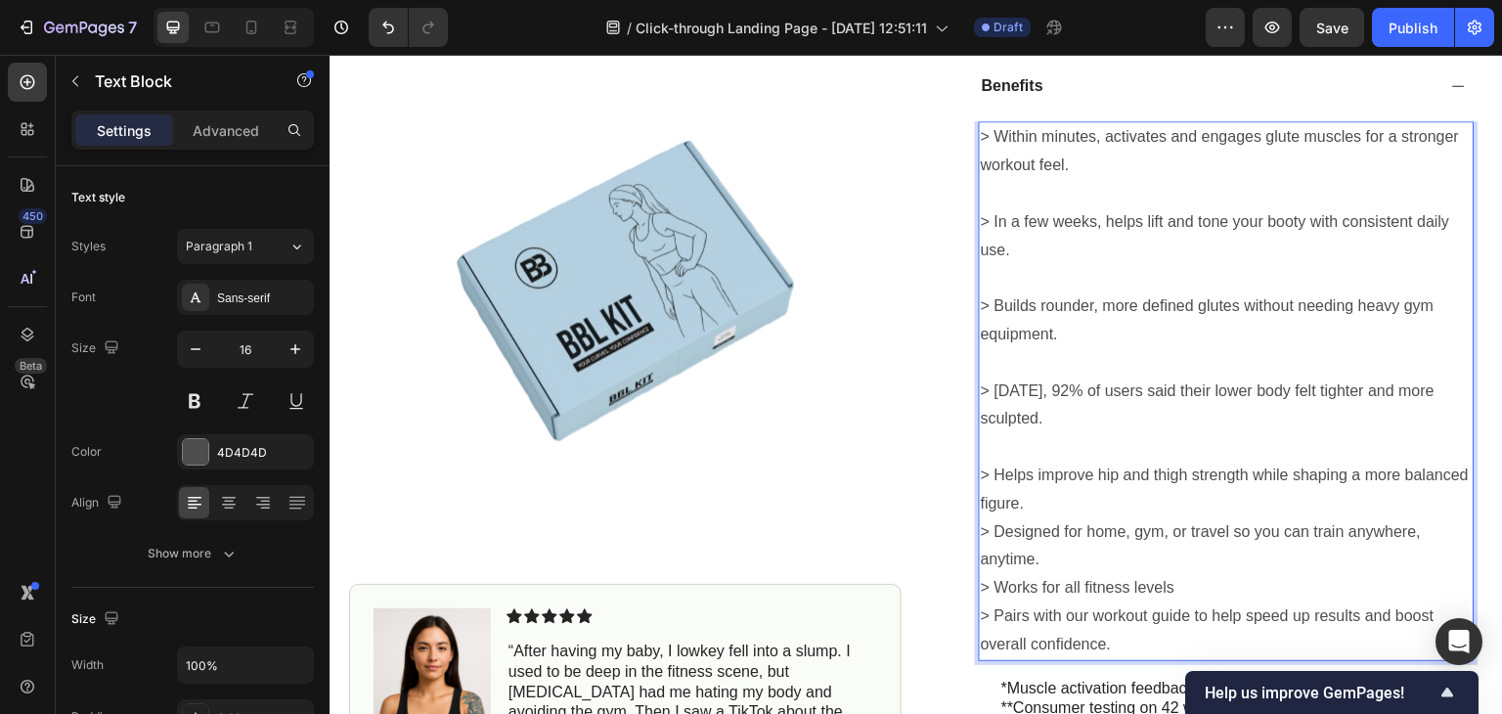
click at [1104, 518] on p "> Helps improve hip and thigh strength while shaping a more balanced figure." at bounding box center [1227, 489] width 492 height 57
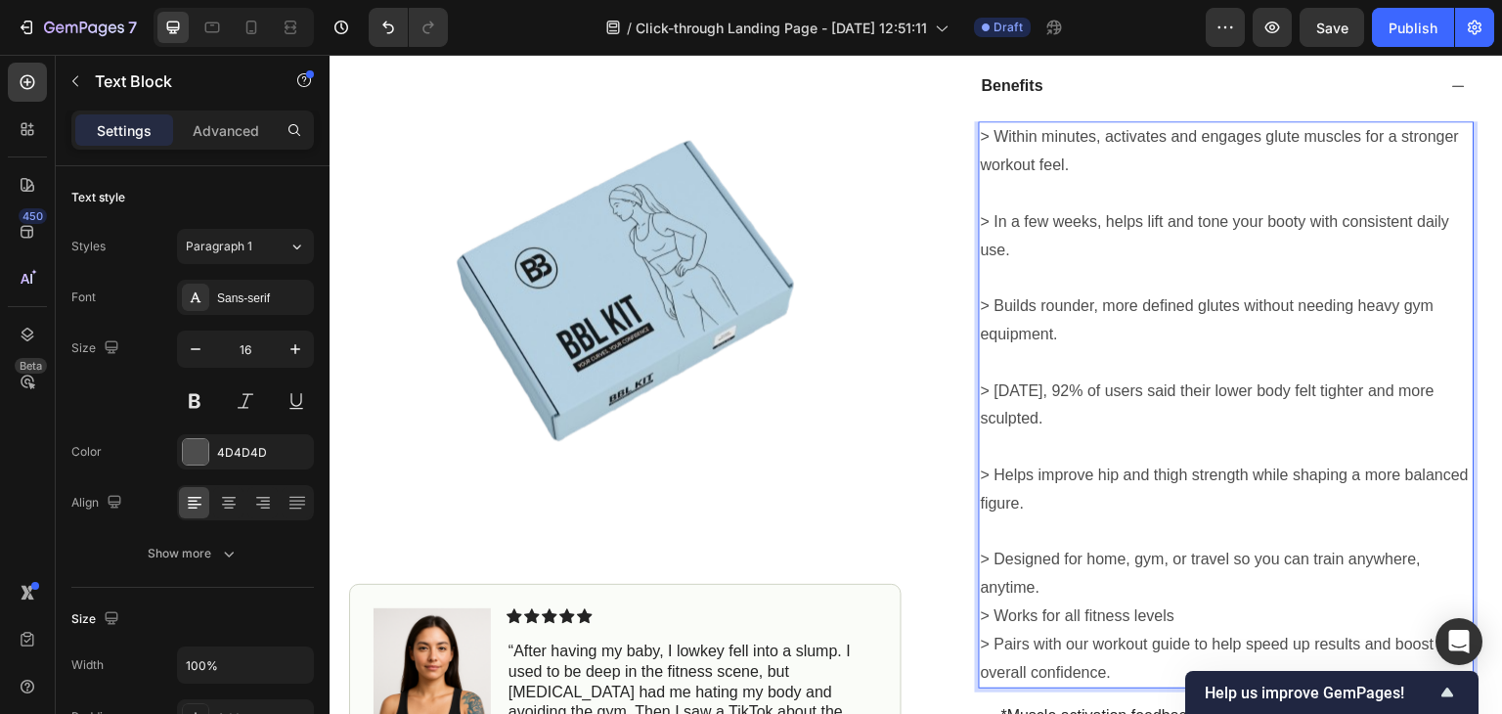
click at [1074, 602] on p "> Designed for home, gym, or travel so you can train anywhere, anytime." at bounding box center [1227, 574] width 492 height 57
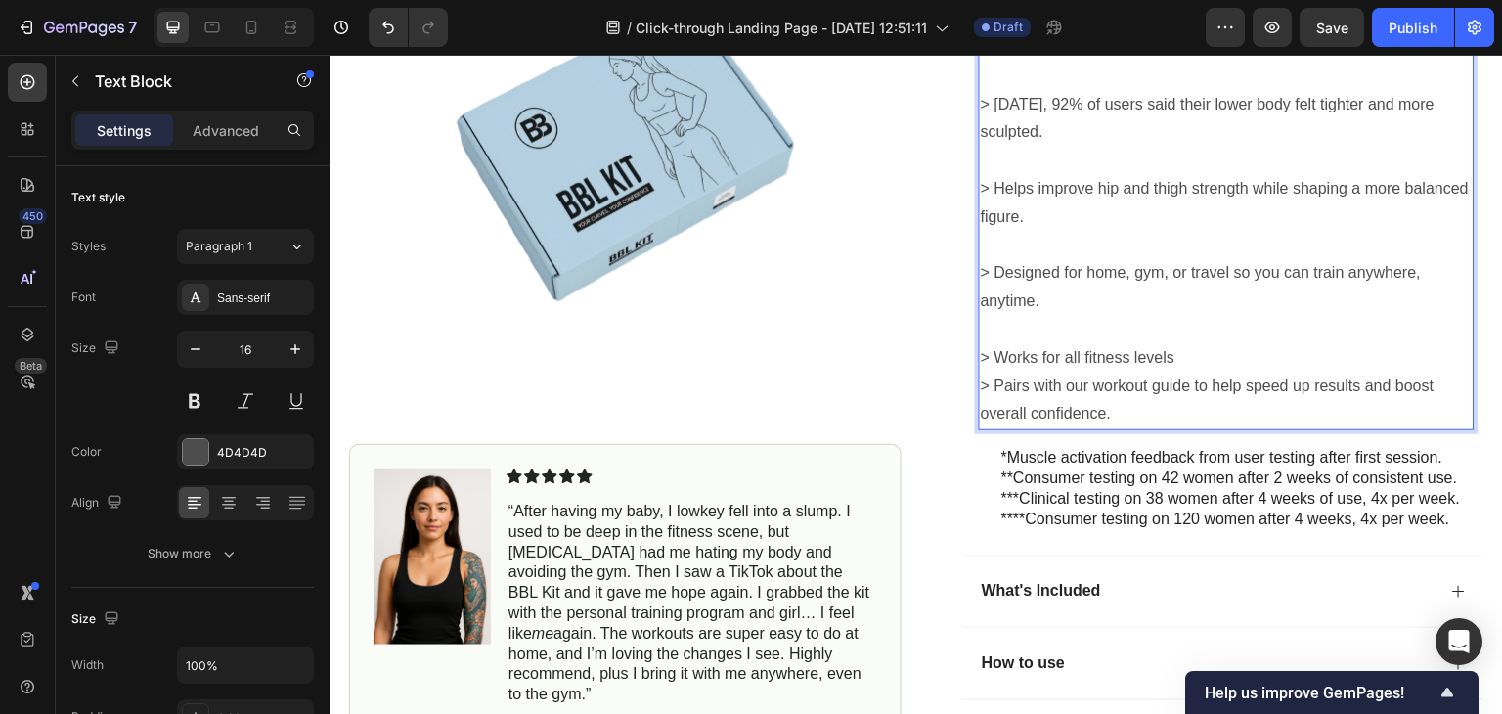
scroll to position [1111, 0]
click at [1192, 370] on p "> Works for all fitness levels" at bounding box center [1227, 357] width 492 height 28
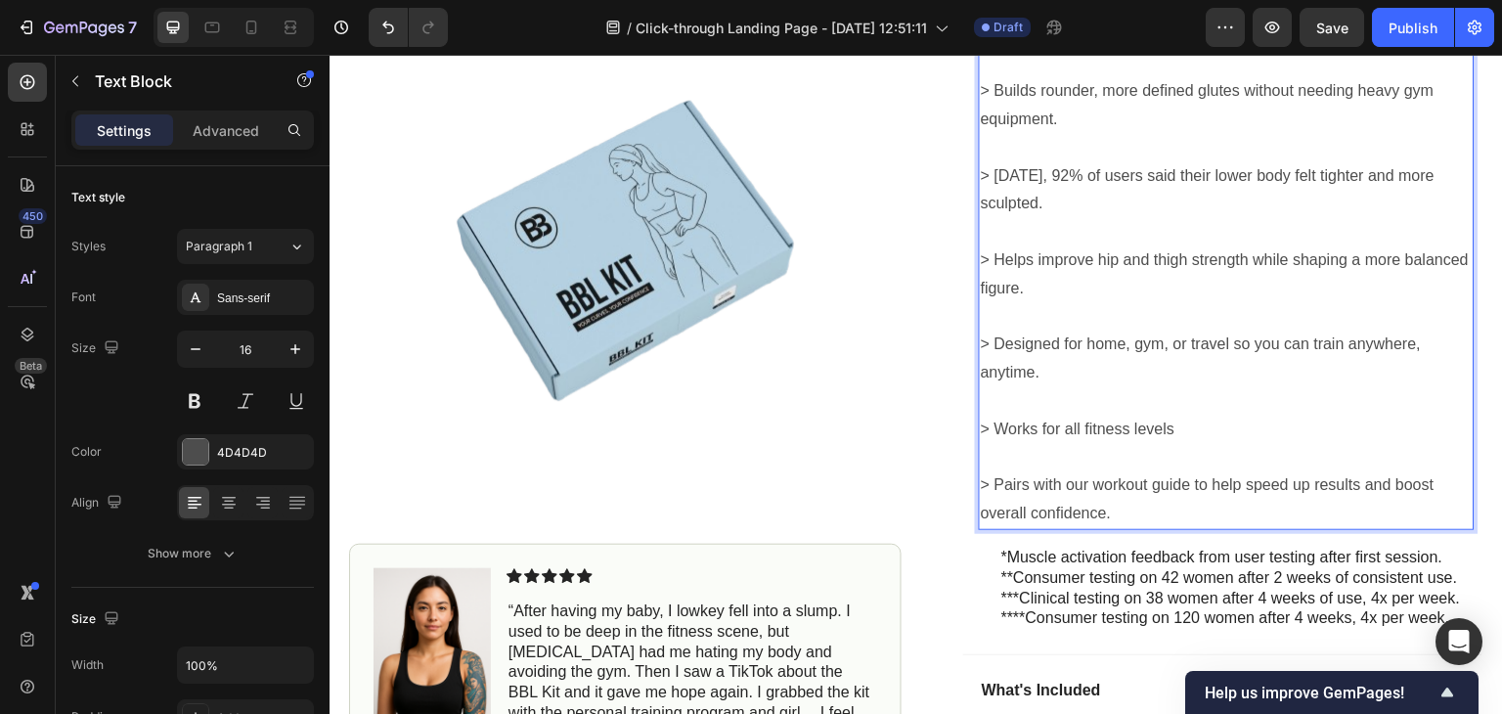
scroll to position [1029, 0]
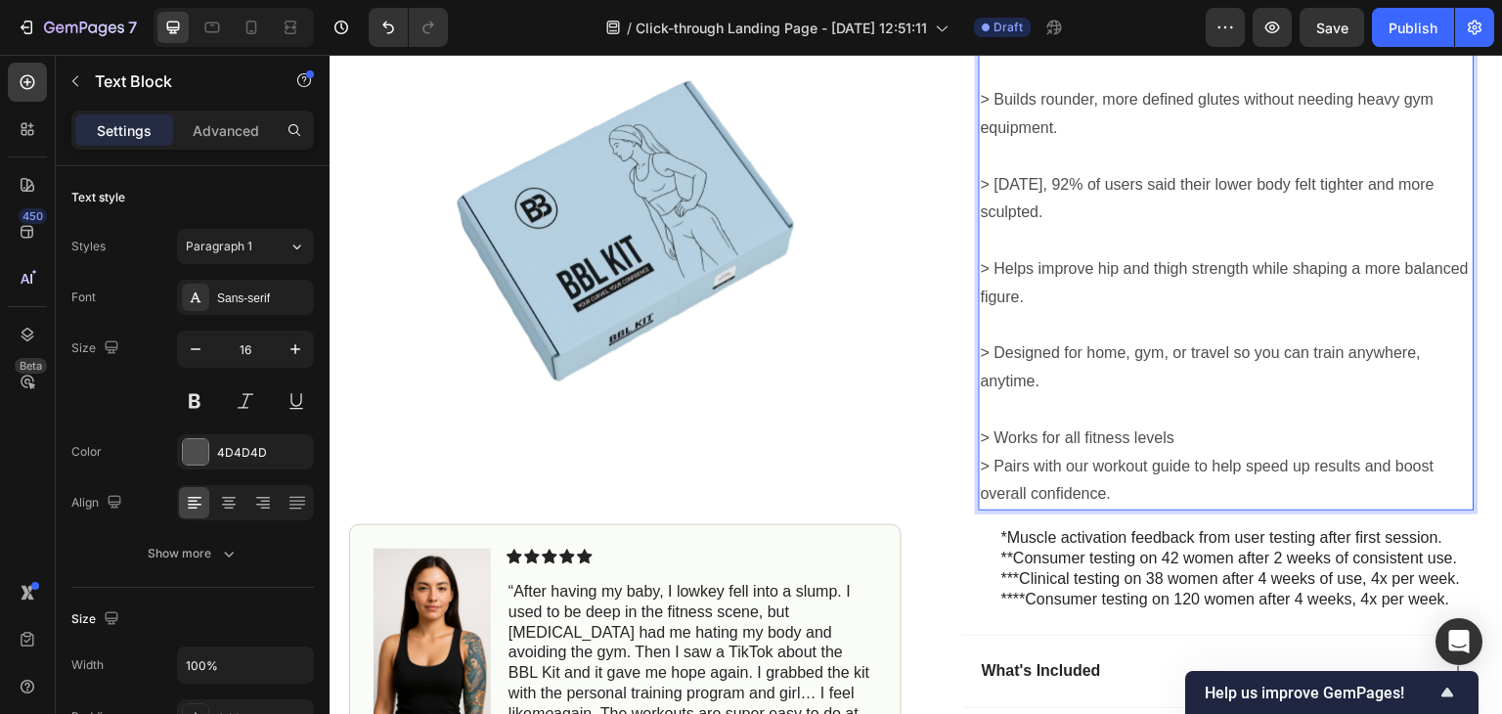
click at [1010, 424] on p "Rich Text Editor. Editing area: main" at bounding box center [1227, 410] width 492 height 28
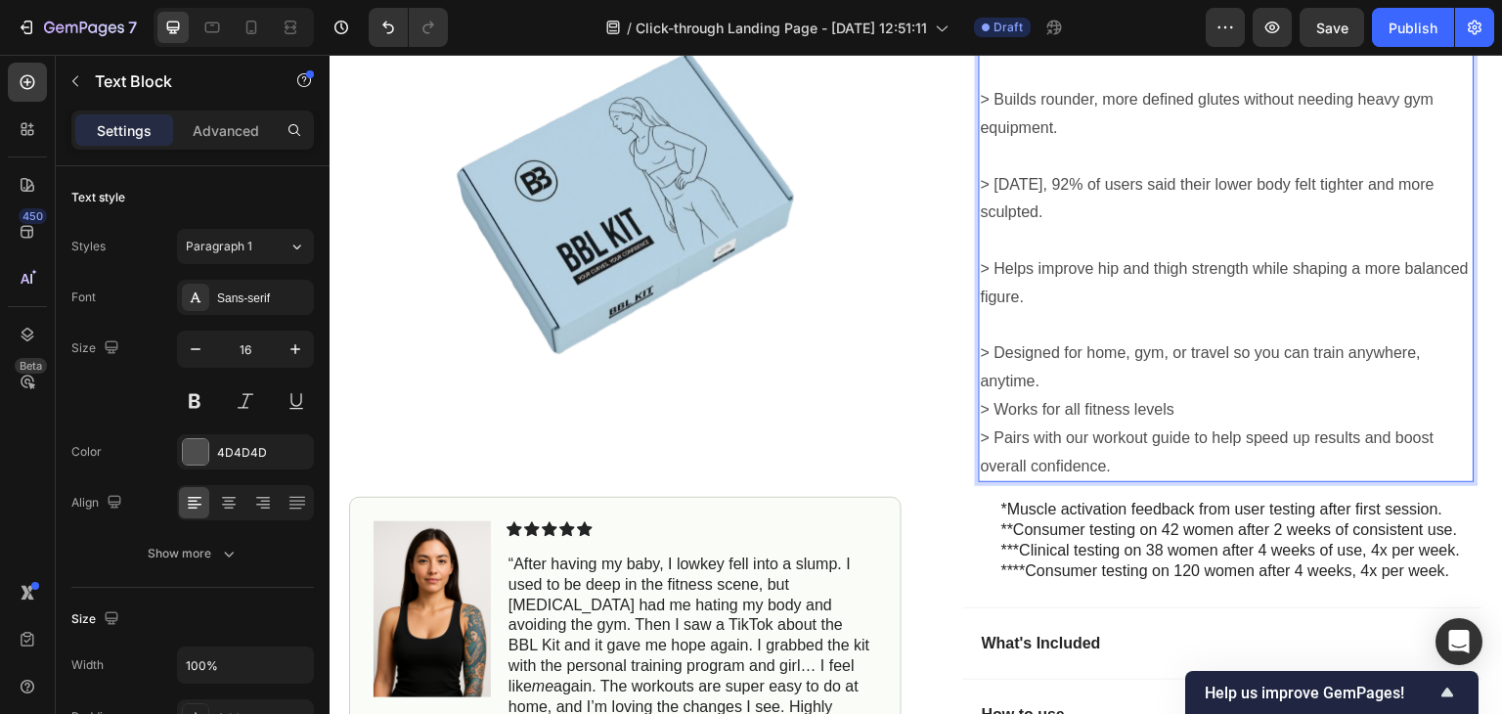
scroll to position [930, 0]
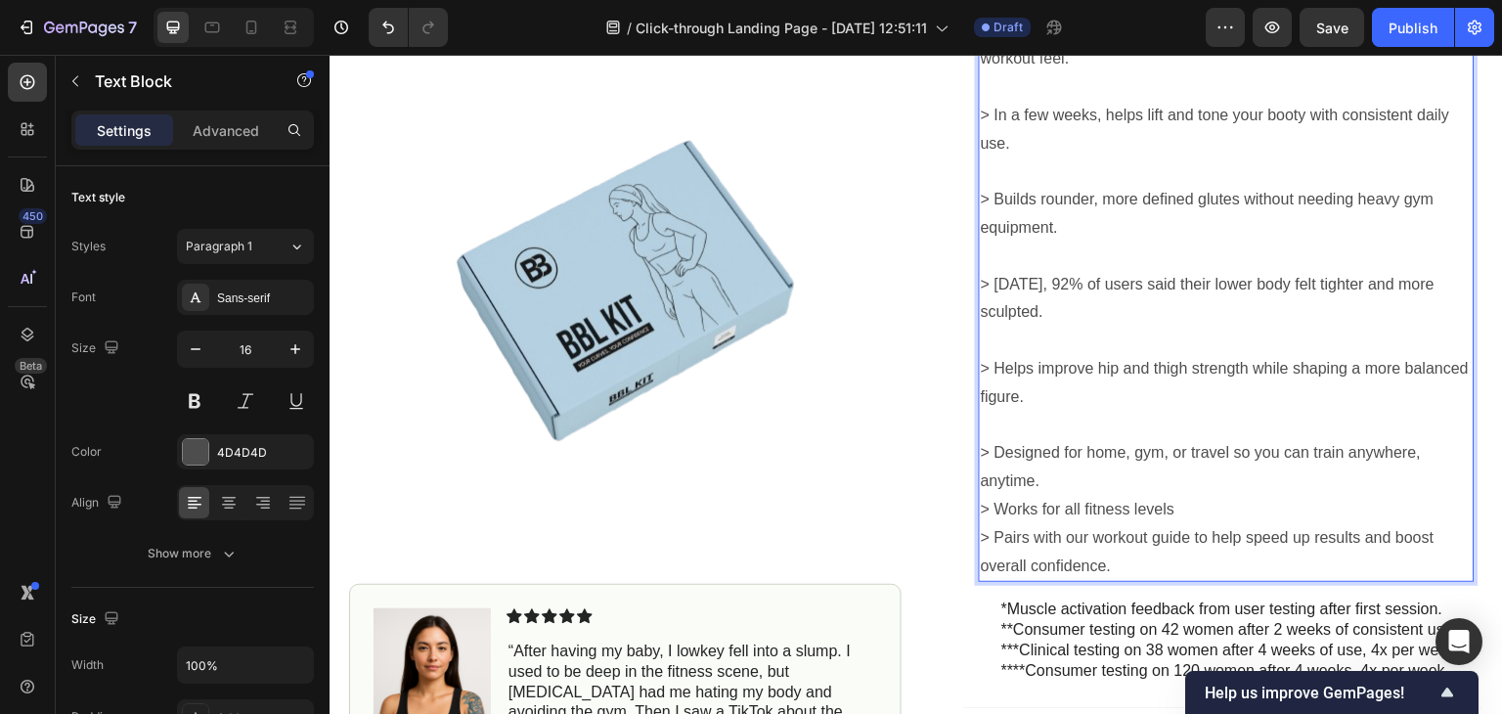
click at [994, 440] on p "Rich Text Editor. Editing area: main" at bounding box center [1227, 426] width 492 height 28
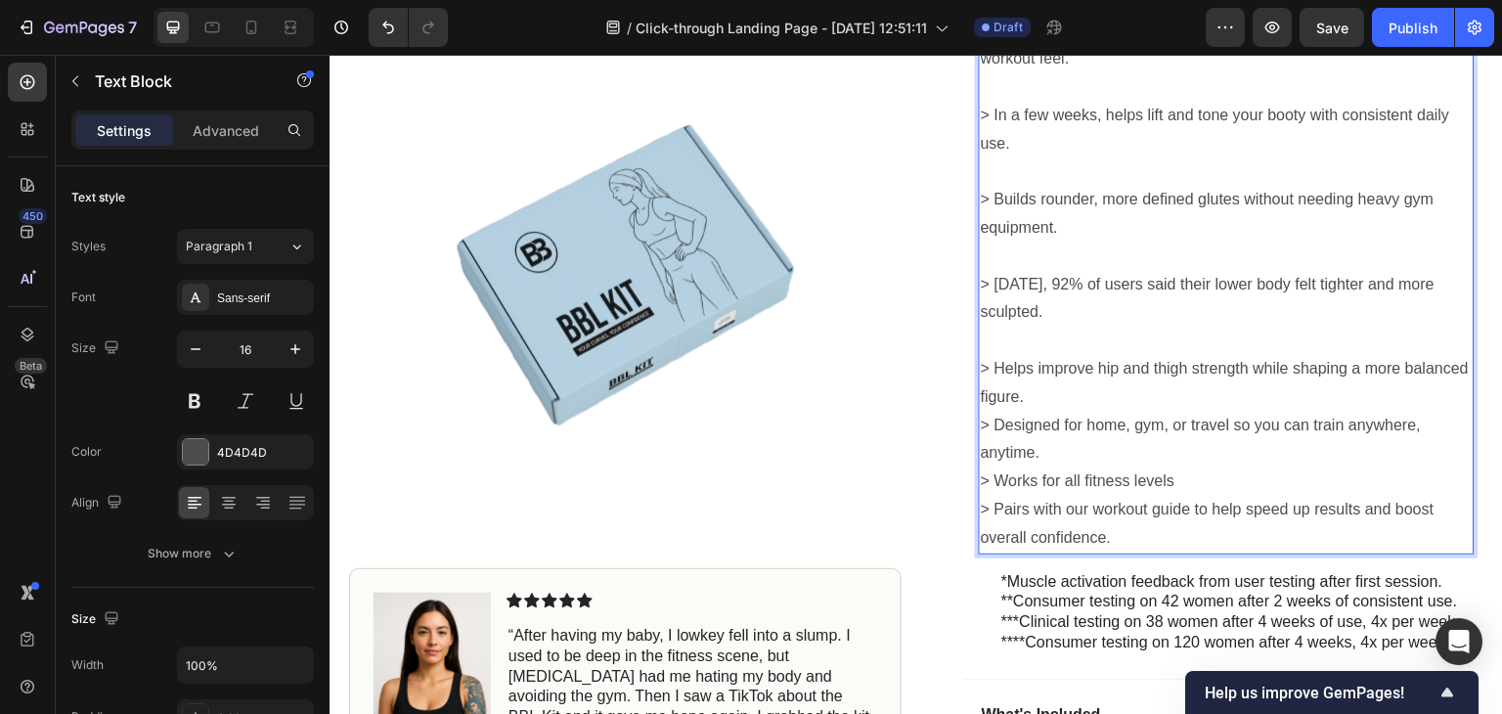
click at [987, 355] on p "Rich Text Editor. Editing area: main" at bounding box center [1227, 341] width 492 height 28
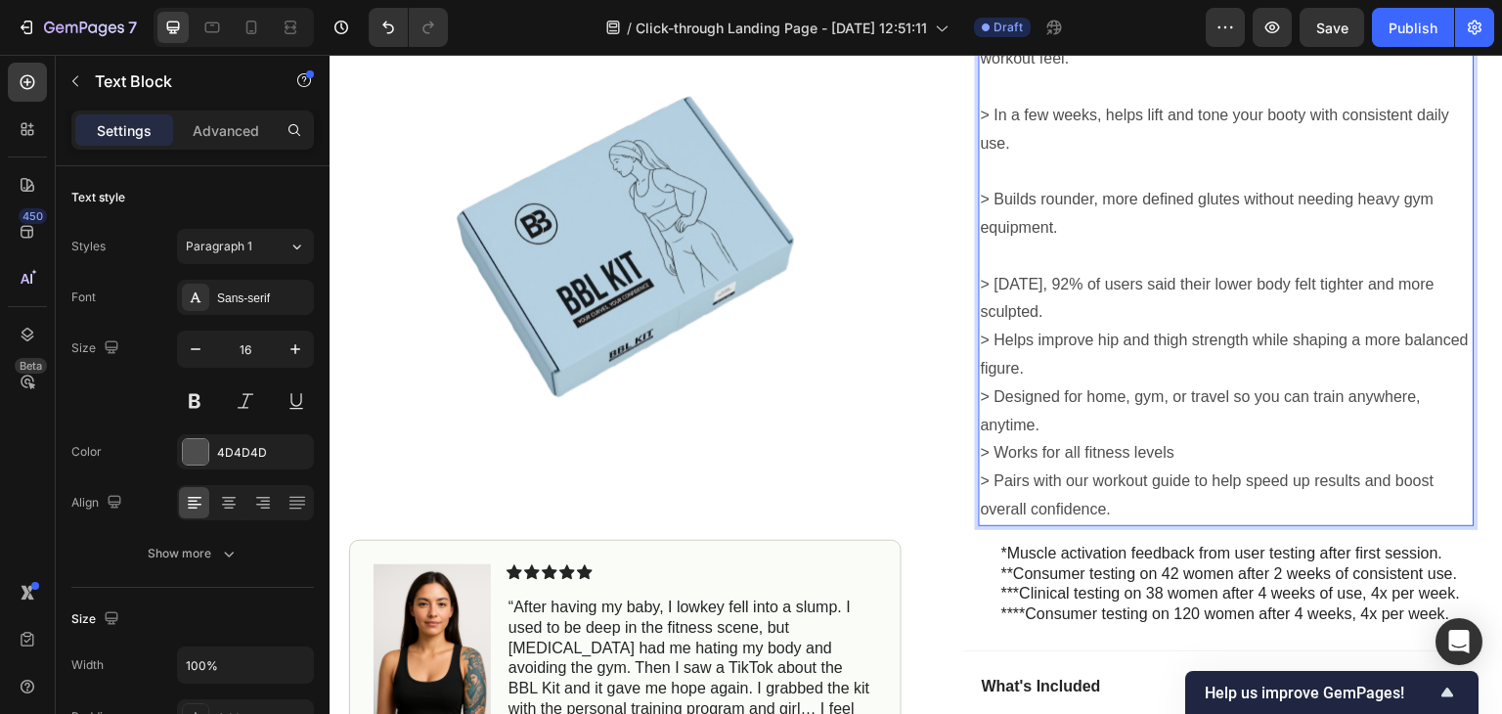
click at [986, 265] on p "Rich Text Editor. Editing area: main" at bounding box center [1227, 256] width 492 height 28
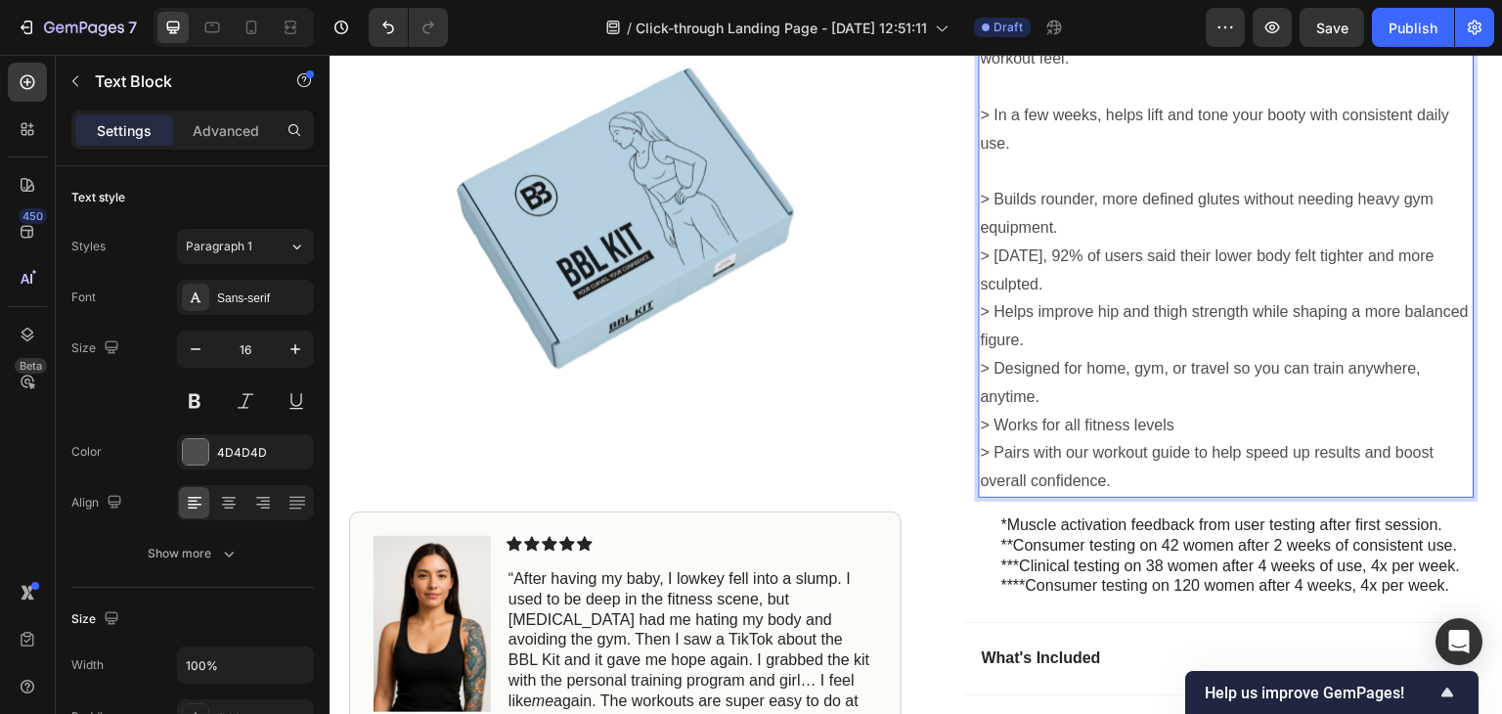
click at [986, 186] on p "Rich Text Editor. Editing area: main" at bounding box center [1227, 171] width 492 height 28
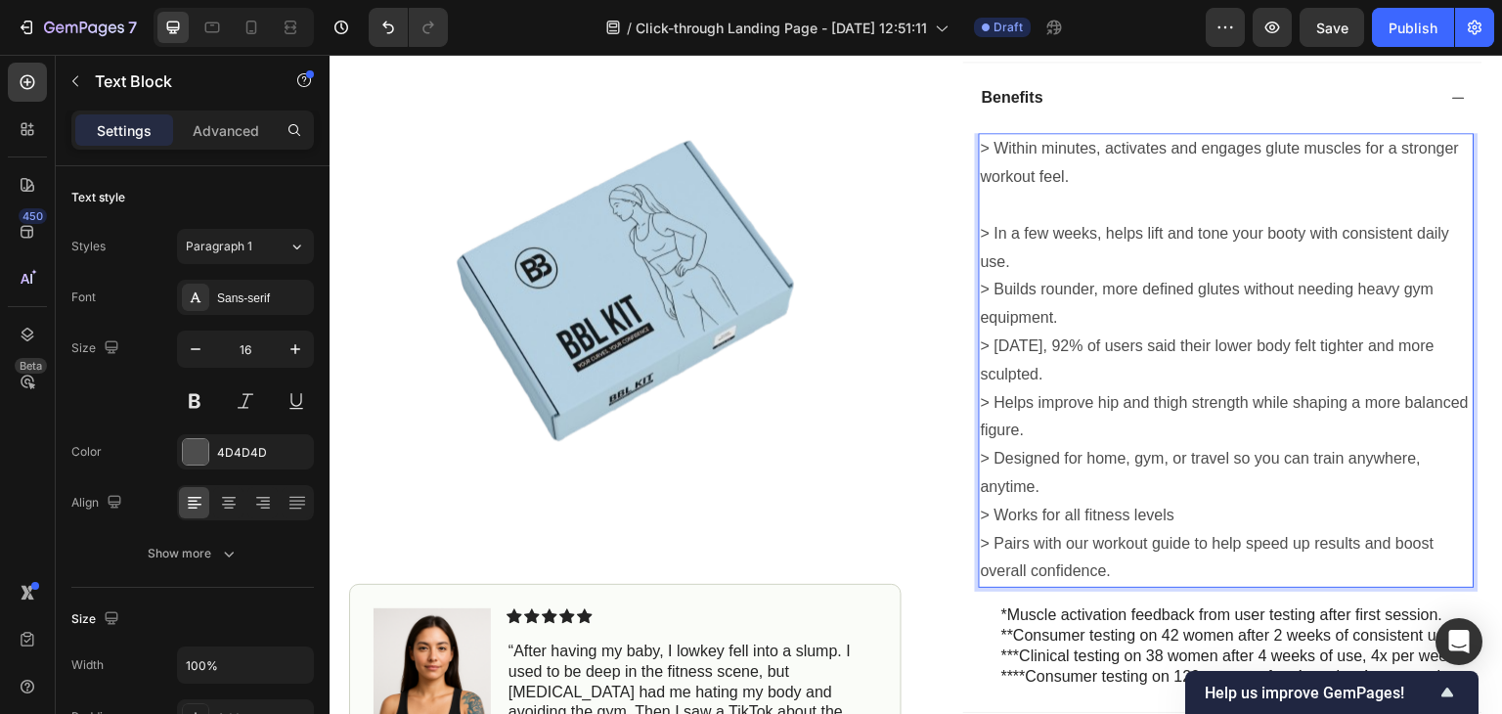
scroll to position [796, 0]
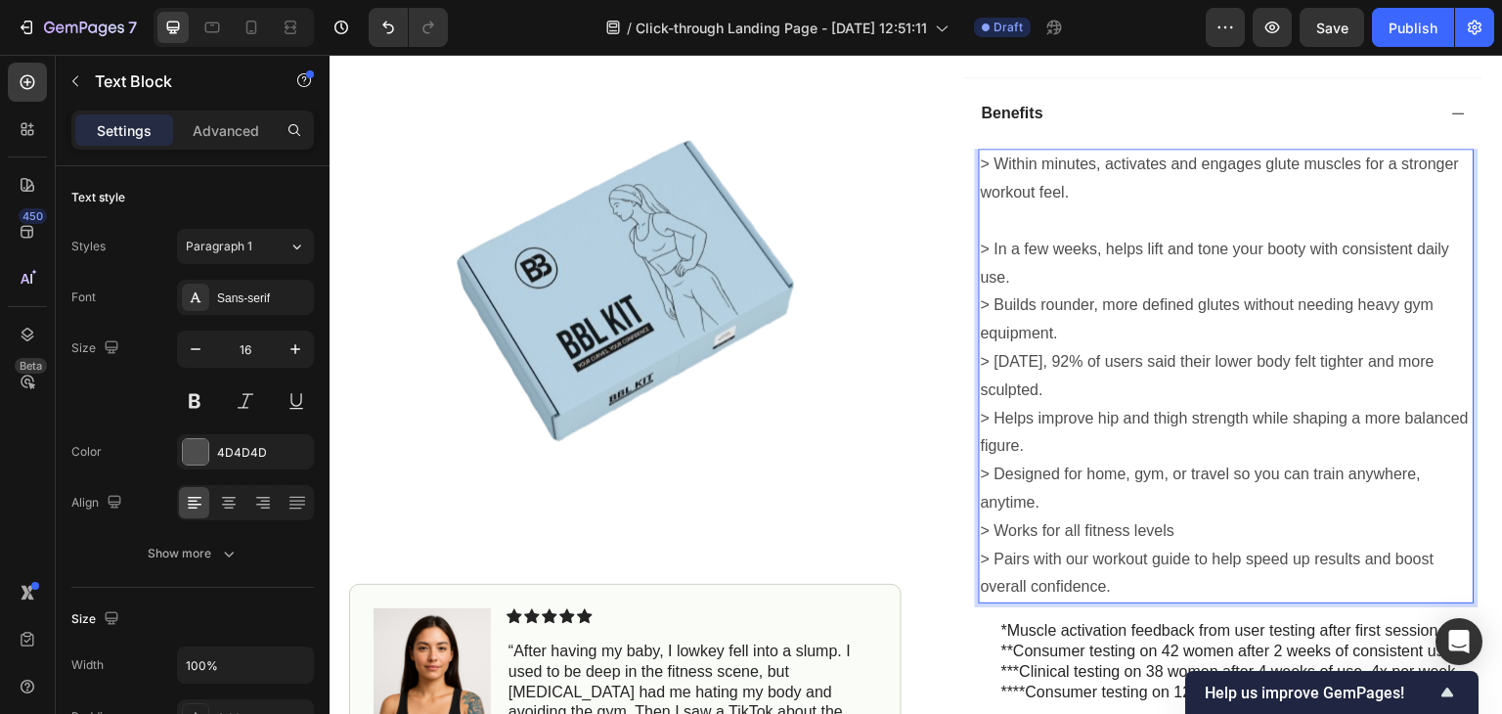
click at [987, 207] on p "> Within minutes, activates and engages glute muscles for a stronger workout fe…" at bounding box center [1227, 179] width 492 height 57
click at [987, 234] on p "Rich Text Editor. Editing area: main" at bounding box center [1227, 221] width 492 height 28
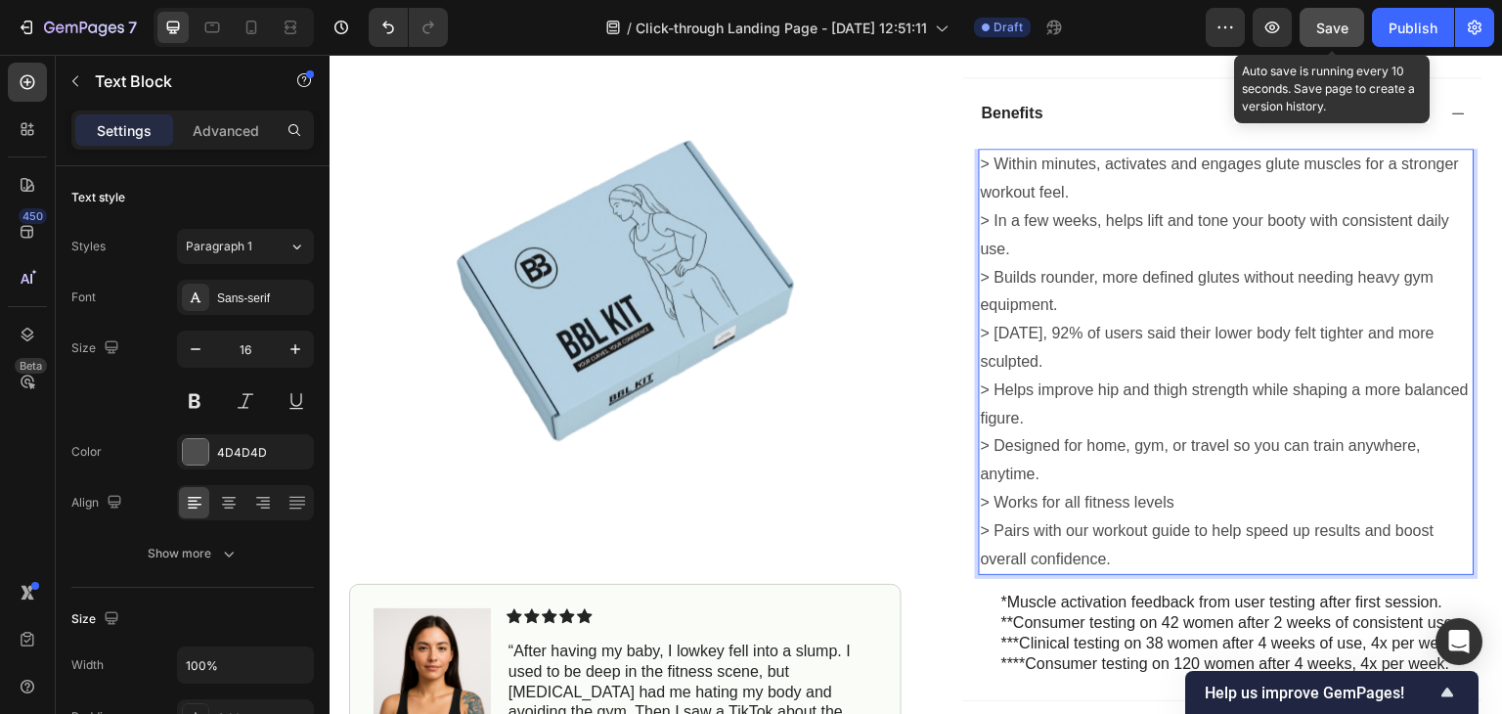
click at [1330, 25] on span "Save" at bounding box center [1332, 28] width 32 height 17
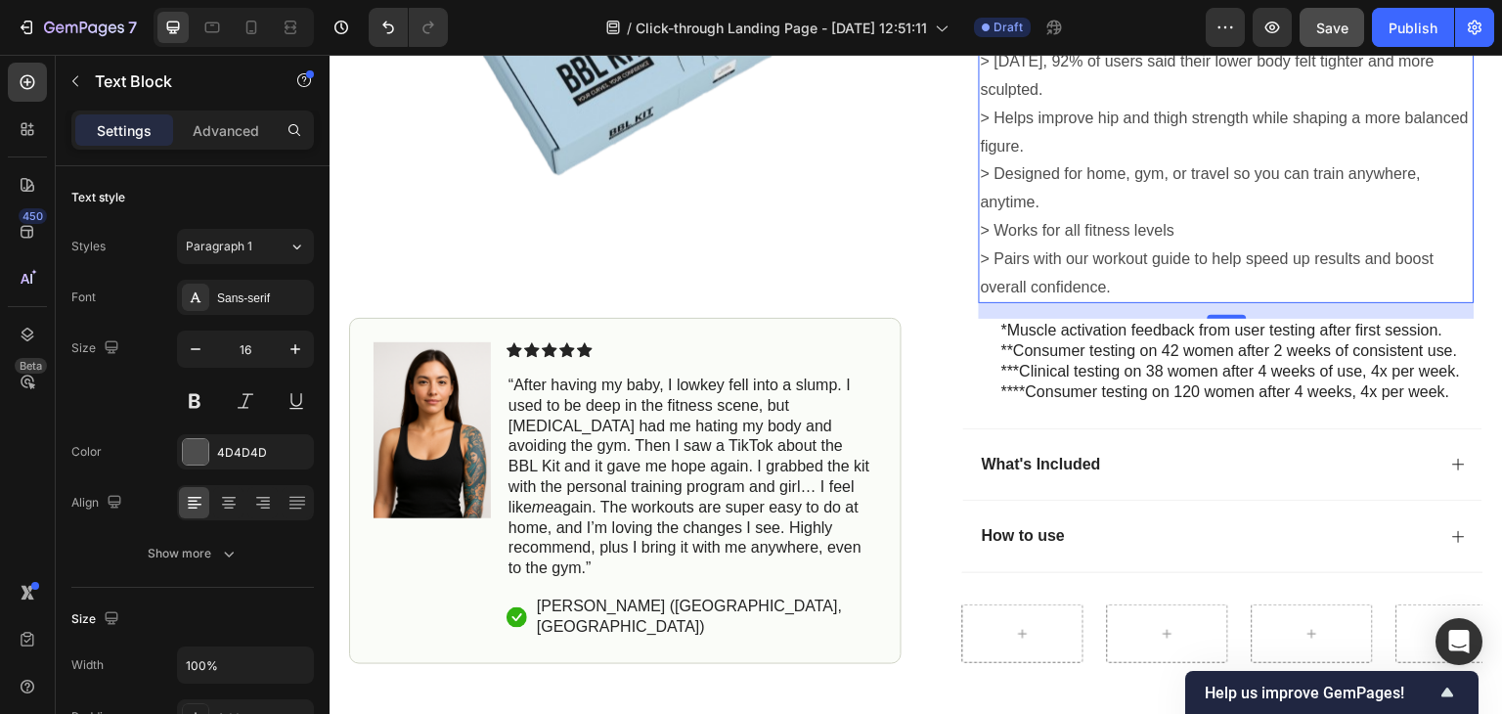
scroll to position [1070, 0]
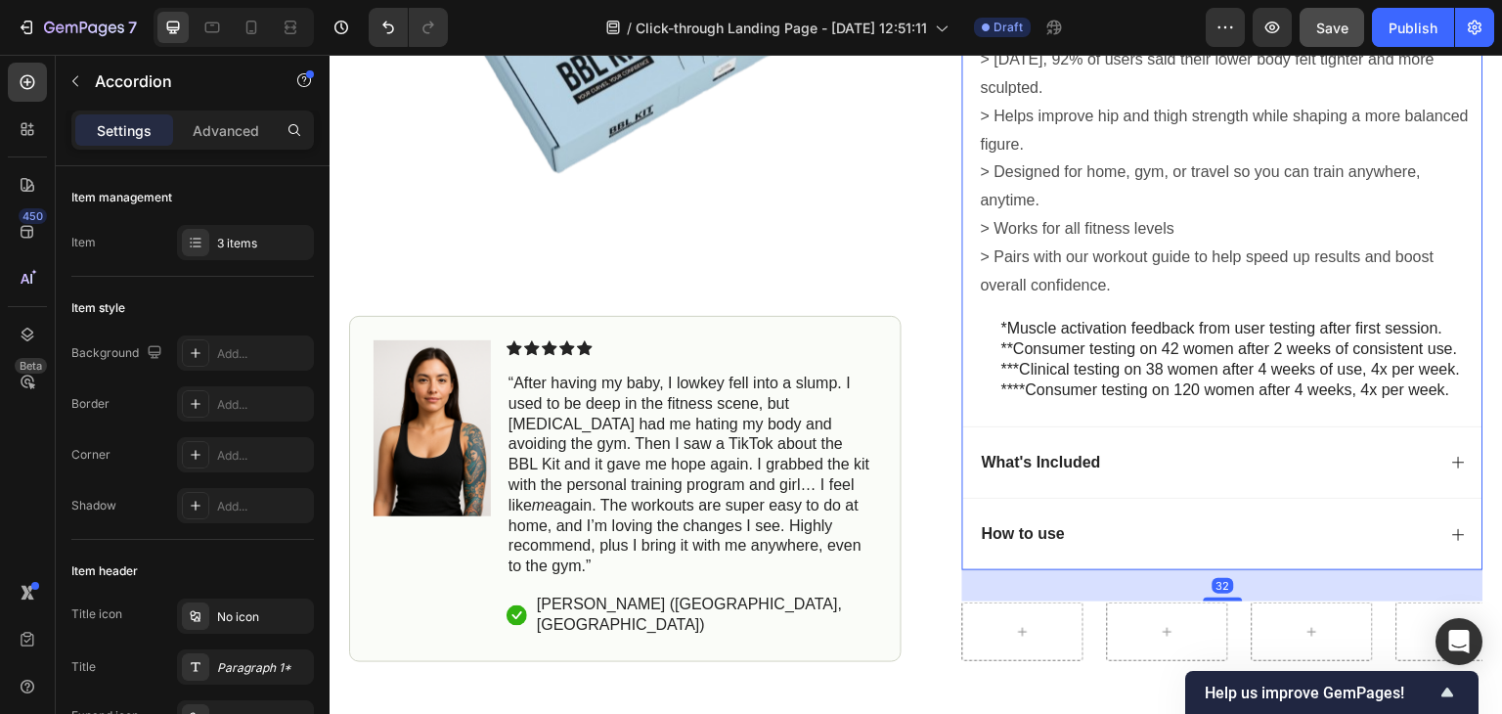
click at [1227, 476] on div "What's Included" at bounding box center [1207, 463] width 457 height 26
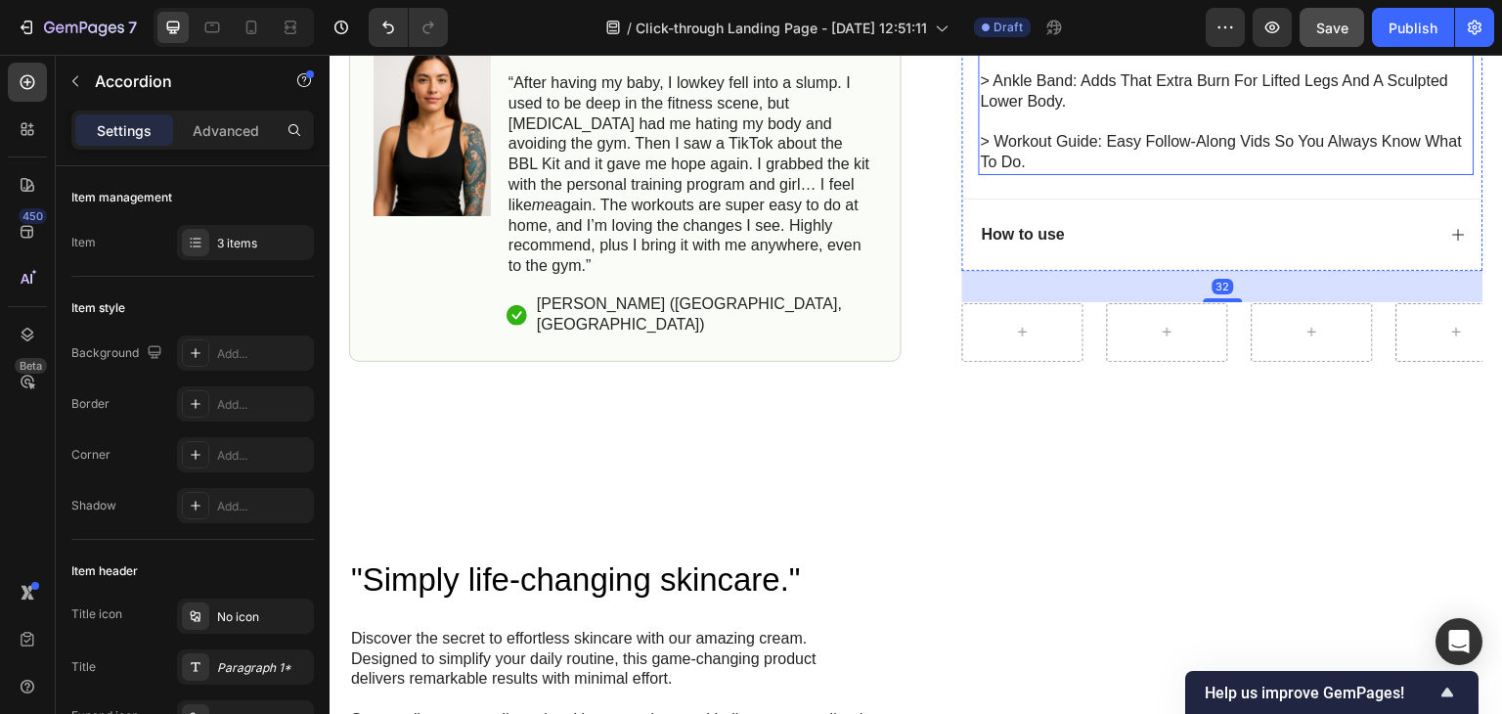
scroll to position [887, 0]
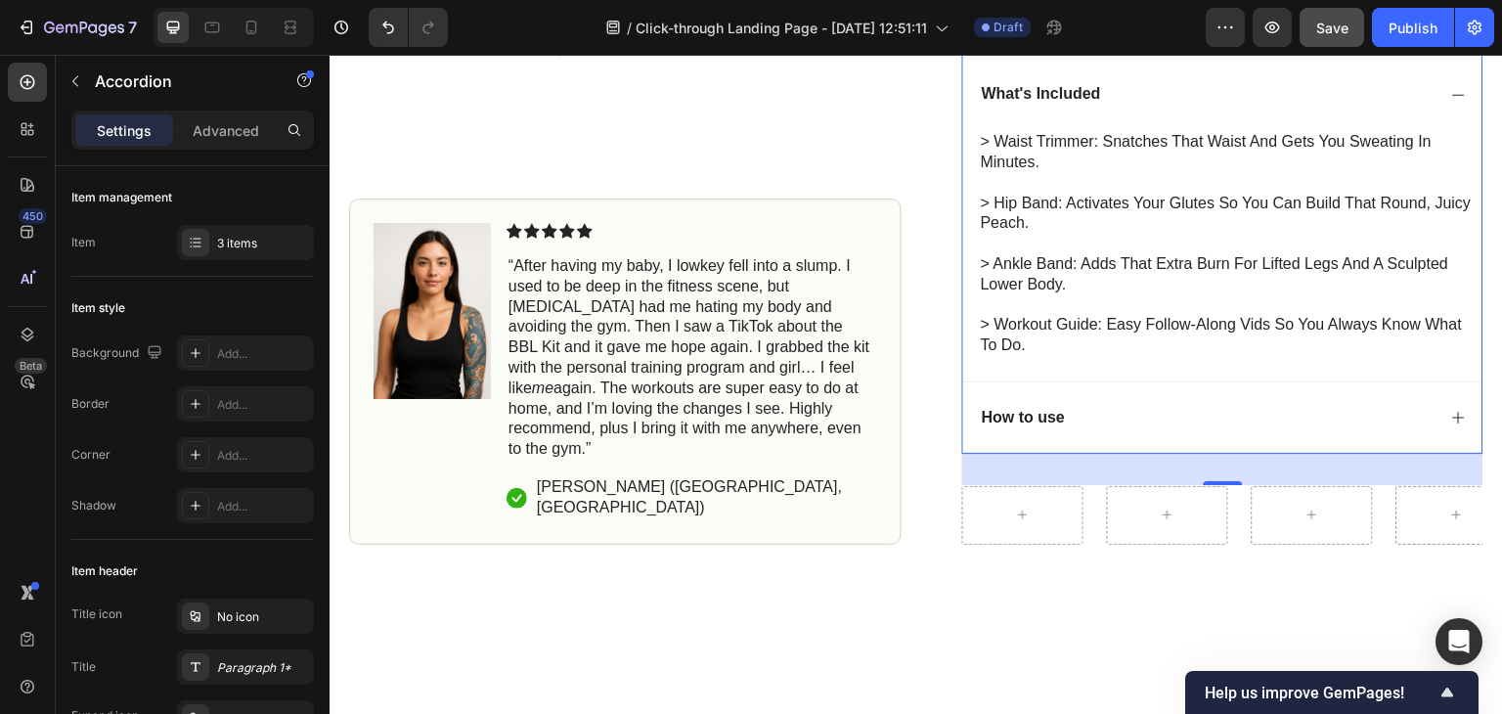
click at [1109, 431] on div "How to use" at bounding box center [1207, 418] width 457 height 26
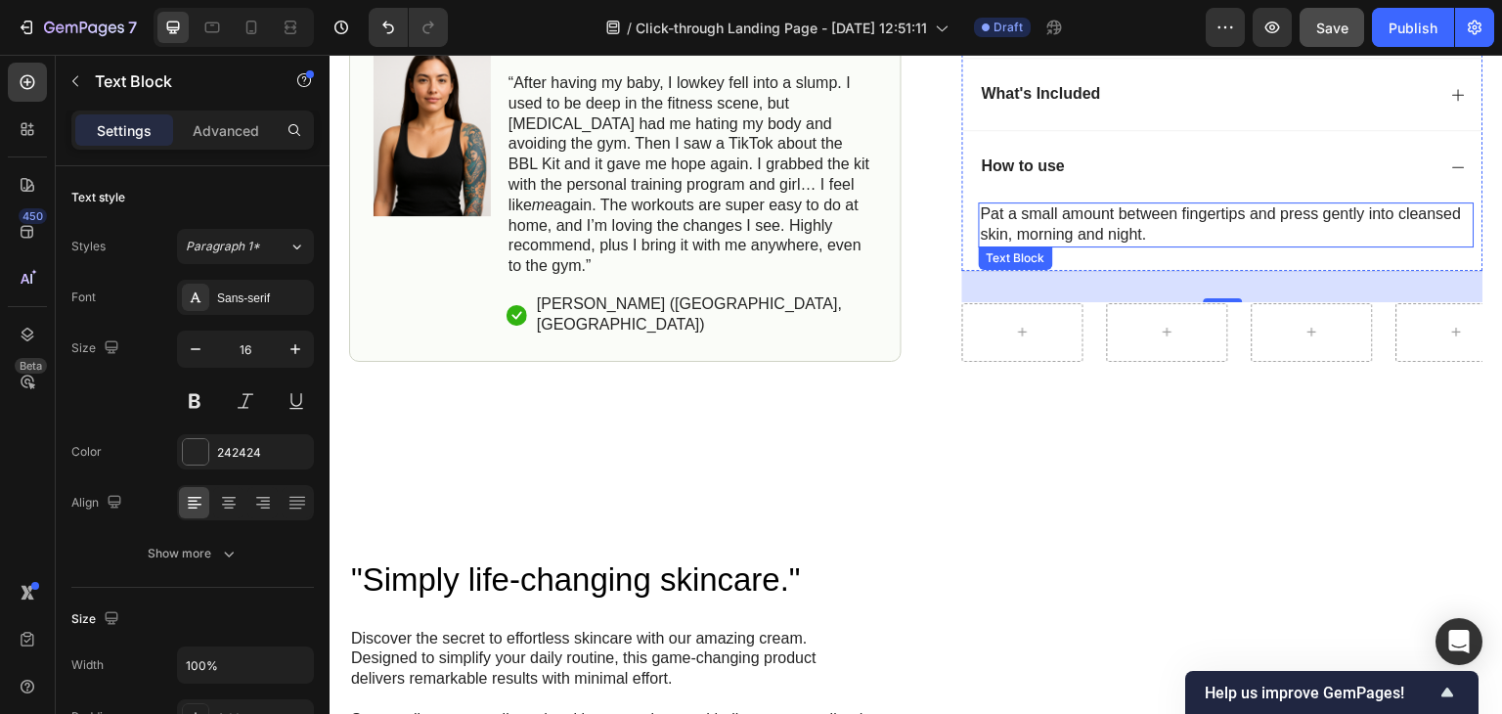
click at [1086, 220] on div "Pat a small amount between fingertips and press gently into cleansed skin, morn…" at bounding box center [1227, 224] width 496 height 45
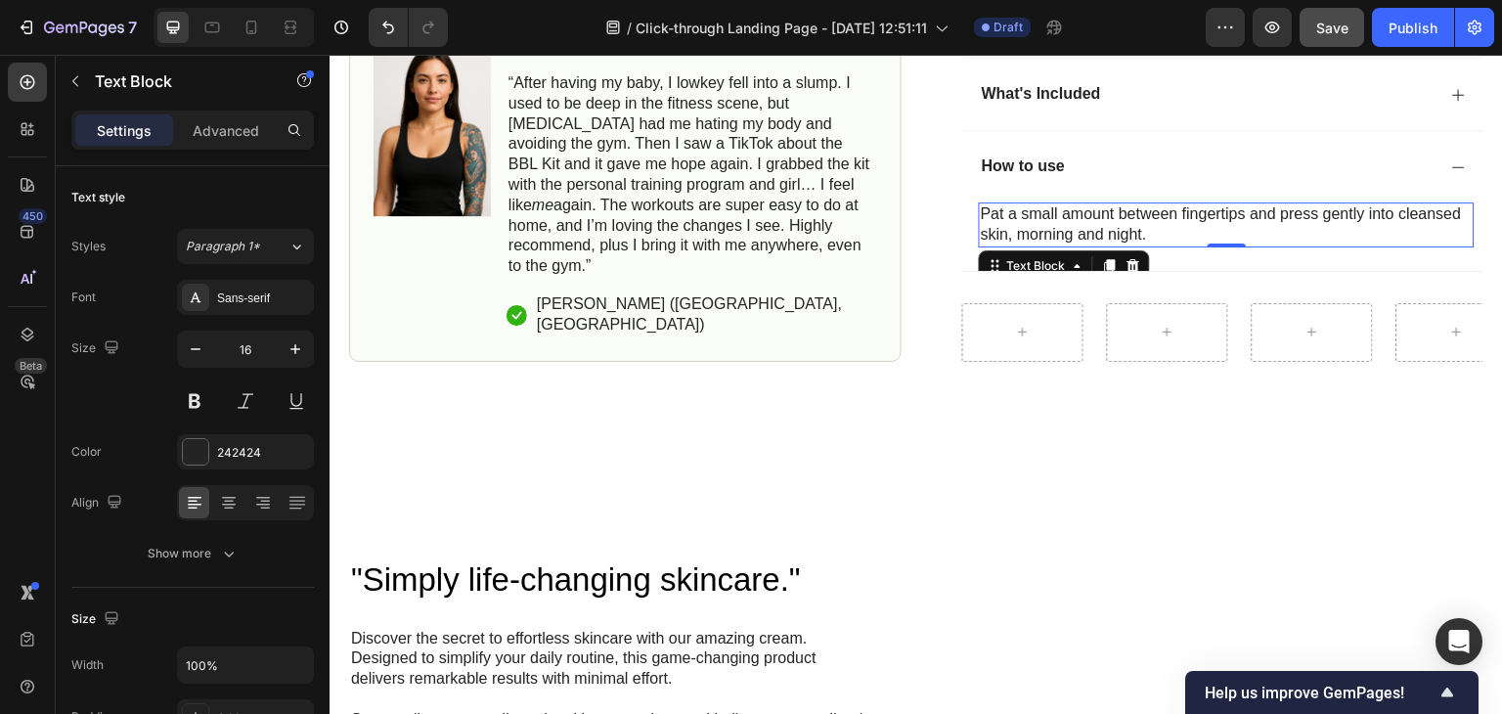
click at [1151, 245] on p "Pat a small amount between fingertips and press gently into cleansed skin, morn…" at bounding box center [1227, 224] width 492 height 41
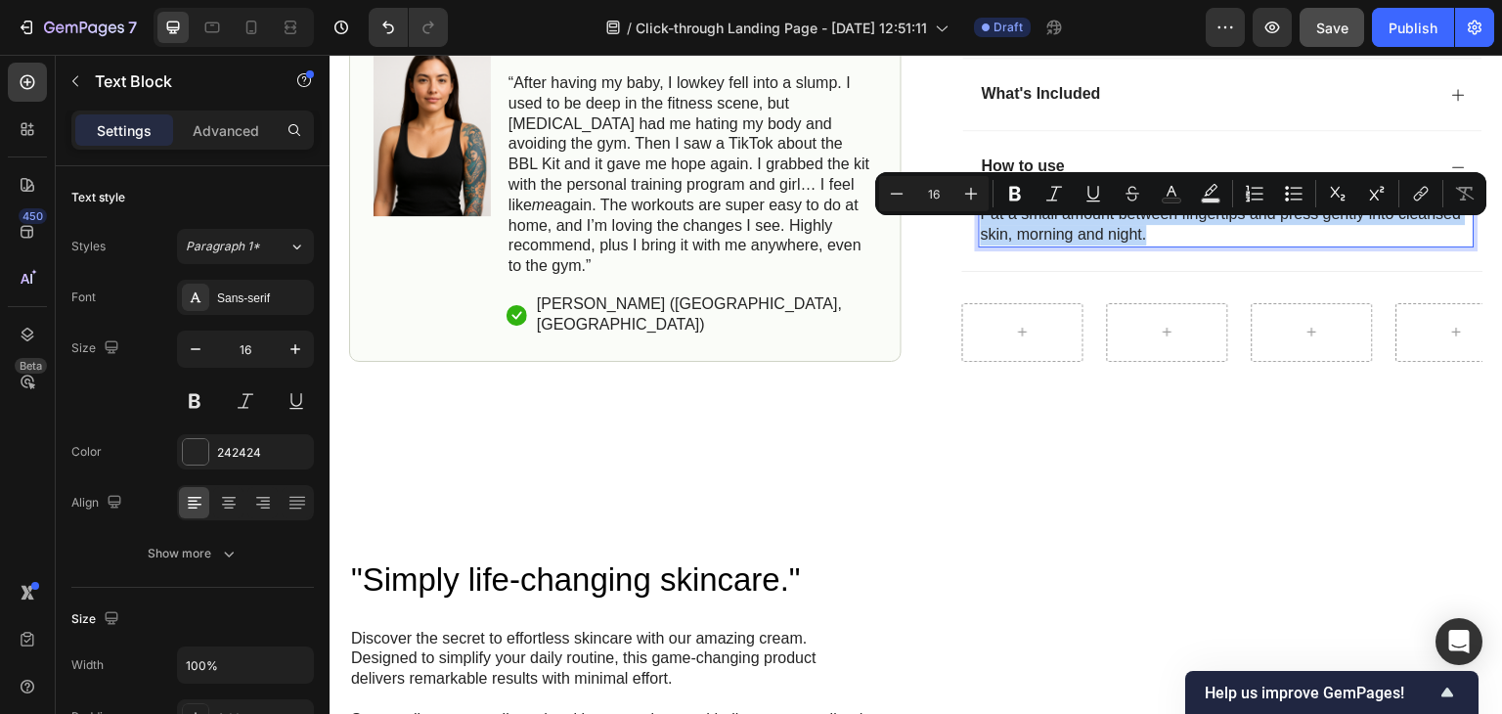
drag, startPoint x: 1151, startPoint y: 251, endPoint x: 976, endPoint y: 238, distance: 175.5
click at [981, 238] on p "Pat a small amount between fingertips and press gently into cleansed skin, morn…" at bounding box center [1227, 224] width 492 height 41
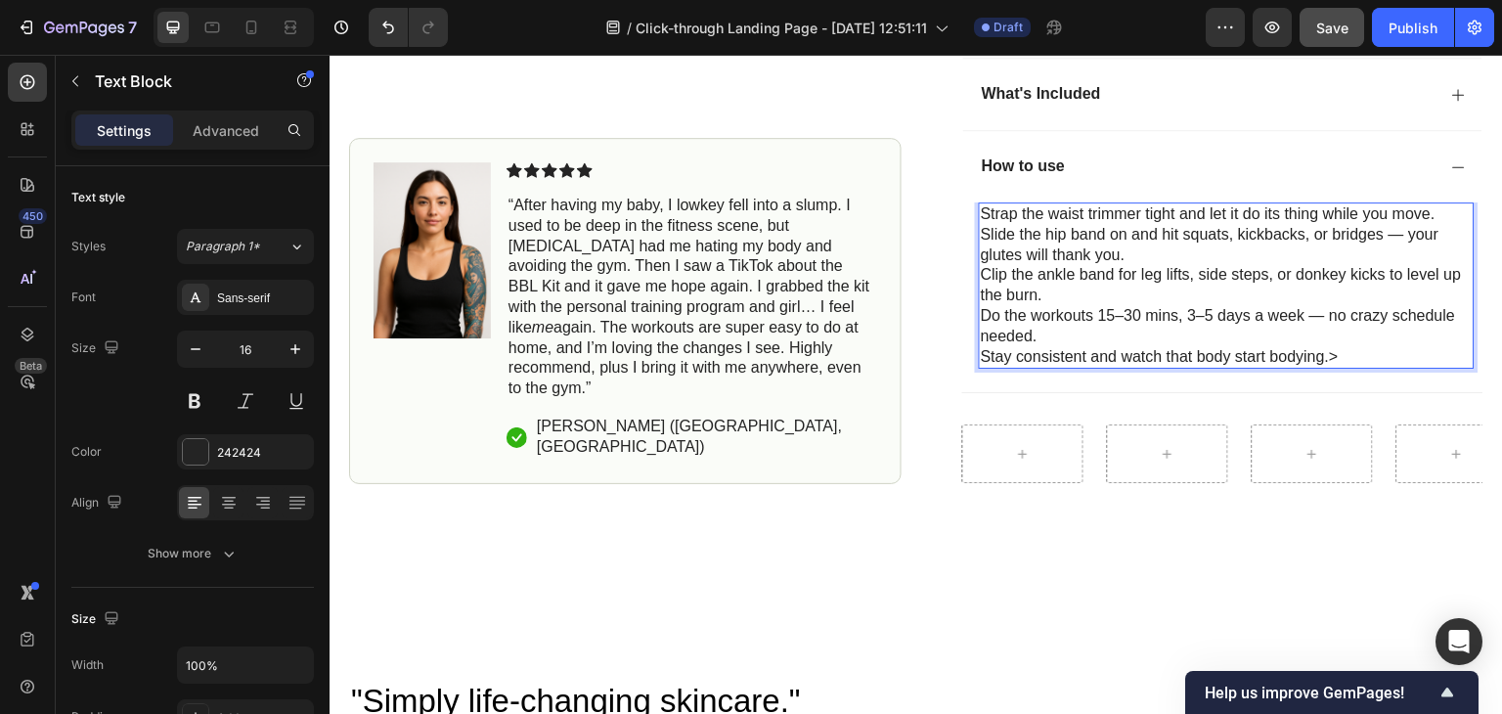
click at [981, 225] on p "Strap the waist trimmer tight and let it do its thing while you move." at bounding box center [1227, 214] width 492 height 21
click at [1439, 225] on p ">Strap the waist trimmer tight and let it do its thing while you move." at bounding box center [1227, 214] width 492 height 21
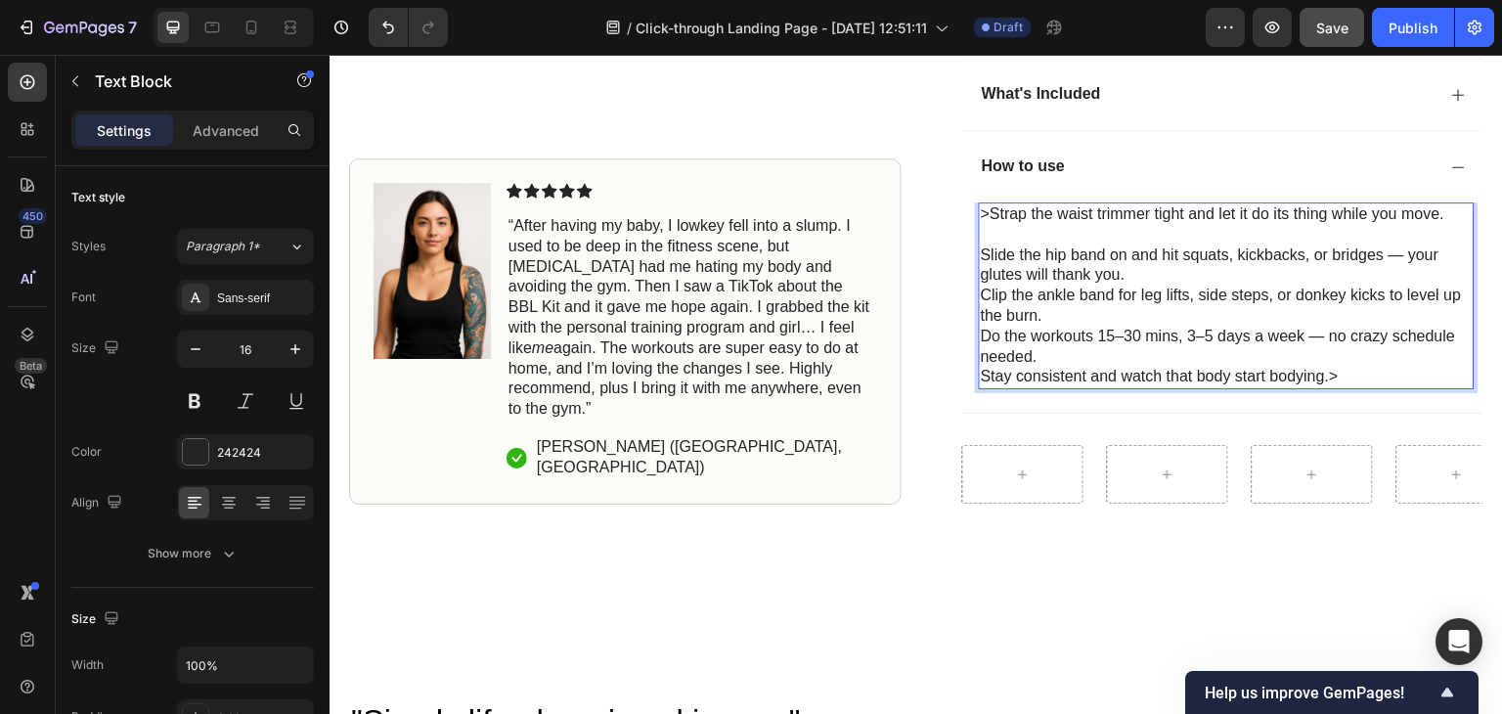
click at [981, 268] on p "Slide the hip band on and hit squats, kickbacks, or bridges — your glutes will …" at bounding box center [1227, 265] width 492 height 41
click at [1412, 275] on p ">Slide the hip band on and hit squats, kickbacks, or bridges — your glutes will…" at bounding box center [1227, 265] width 492 height 41
click at [1165, 286] on p ">Slide the hip band on and hit squats, kickbacks, or bridges your glutes will t…" at bounding box center [1227, 265] width 492 height 41
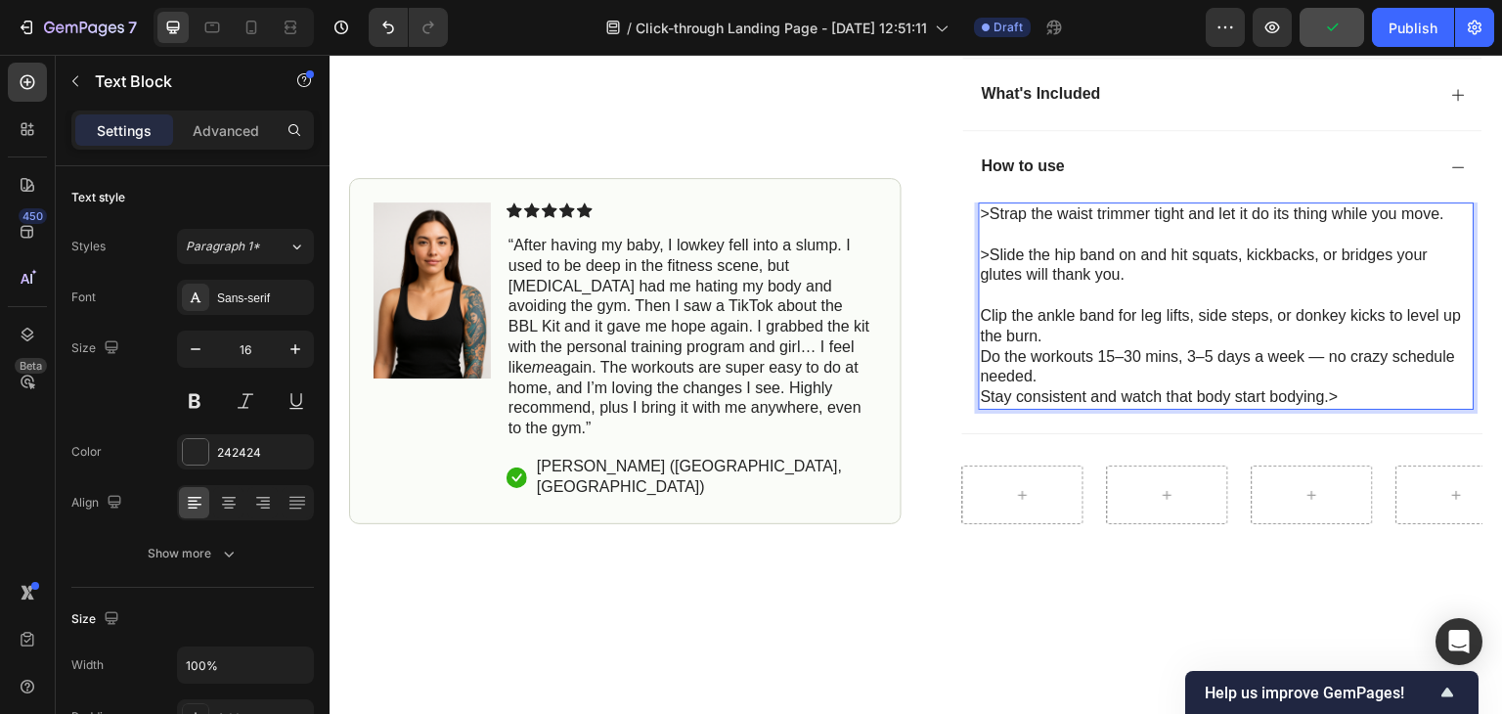
click at [981, 332] on p "Clip the ankle band for leg lifts, side steps, or donkey kicks to level up the …" at bounding box center [1227, 326] width 492 height 41
click at [1069, 347] on p ">Clip the ankle band for leg lifts, side steps, or donkey kicks to level up the…" at bounding box center [1227, 326] width 492 height 41
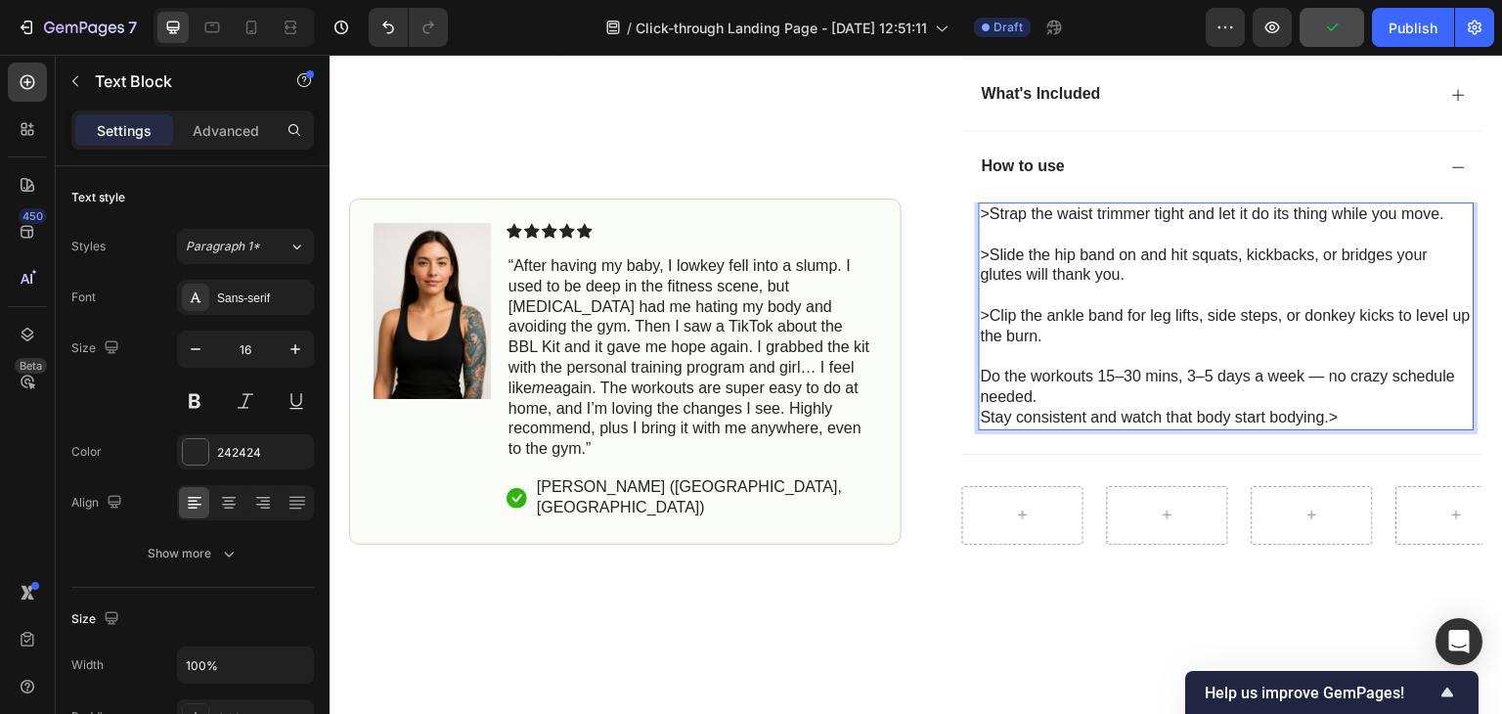
click at [981, 390] on p "Do the workouts 15–30 mins, 3–5 days a week — no crazy schedule needed." at bounding box center [1227, 387] width 492 height 41
click at [1329, 395] on p ">Do the workouts 15–30 mins, 3–5 days a week — no crazy schedule needed." at bounding box center [1227, 387] width 492 height 41
click at [1088, 408] on p ">Do the workouts 15–30 mins, 3–5 days a week, no crazy schedule needed." at bounding box center [1227, 387] width 492 height 41
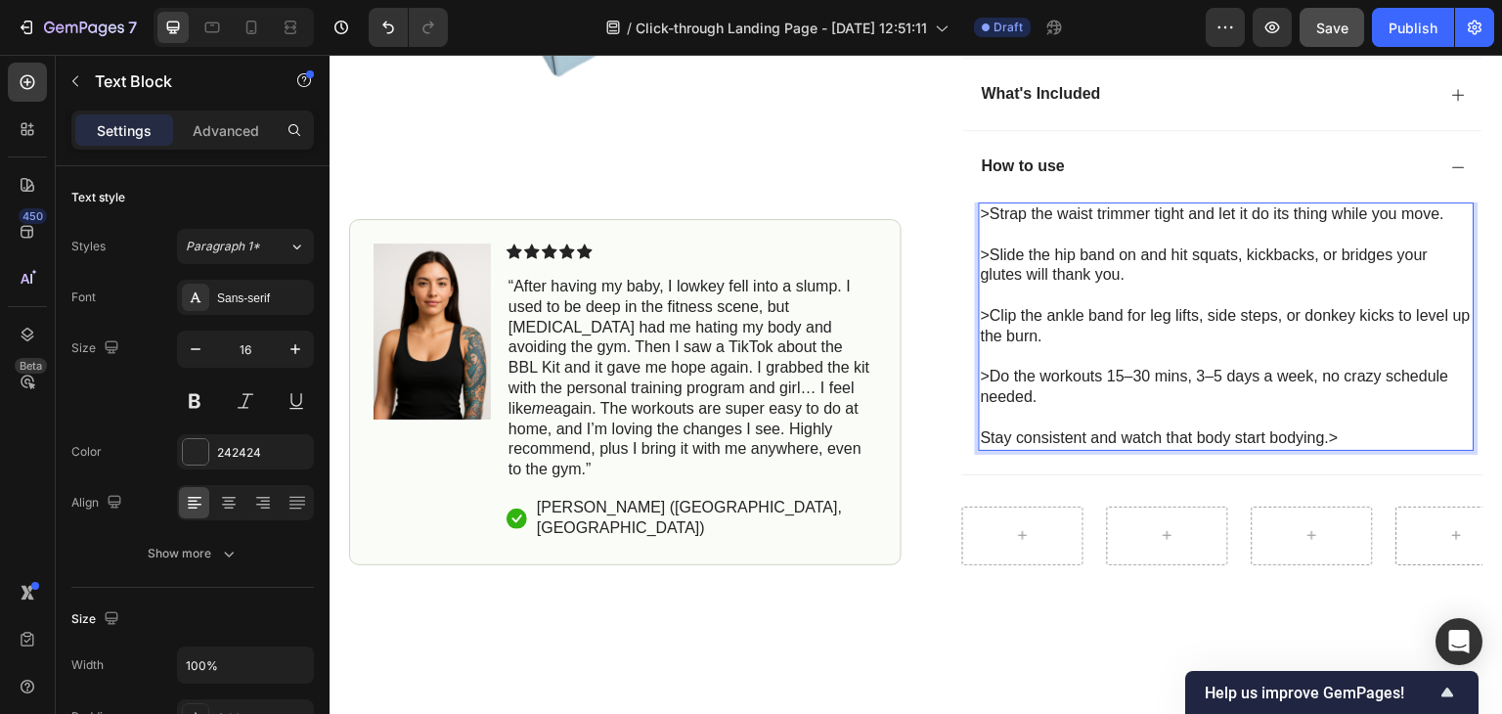
click at [1341, 449] on p "Stay consistent and watch that body start bodying.>" at bounding box center [1227, 438] width 492 height 21
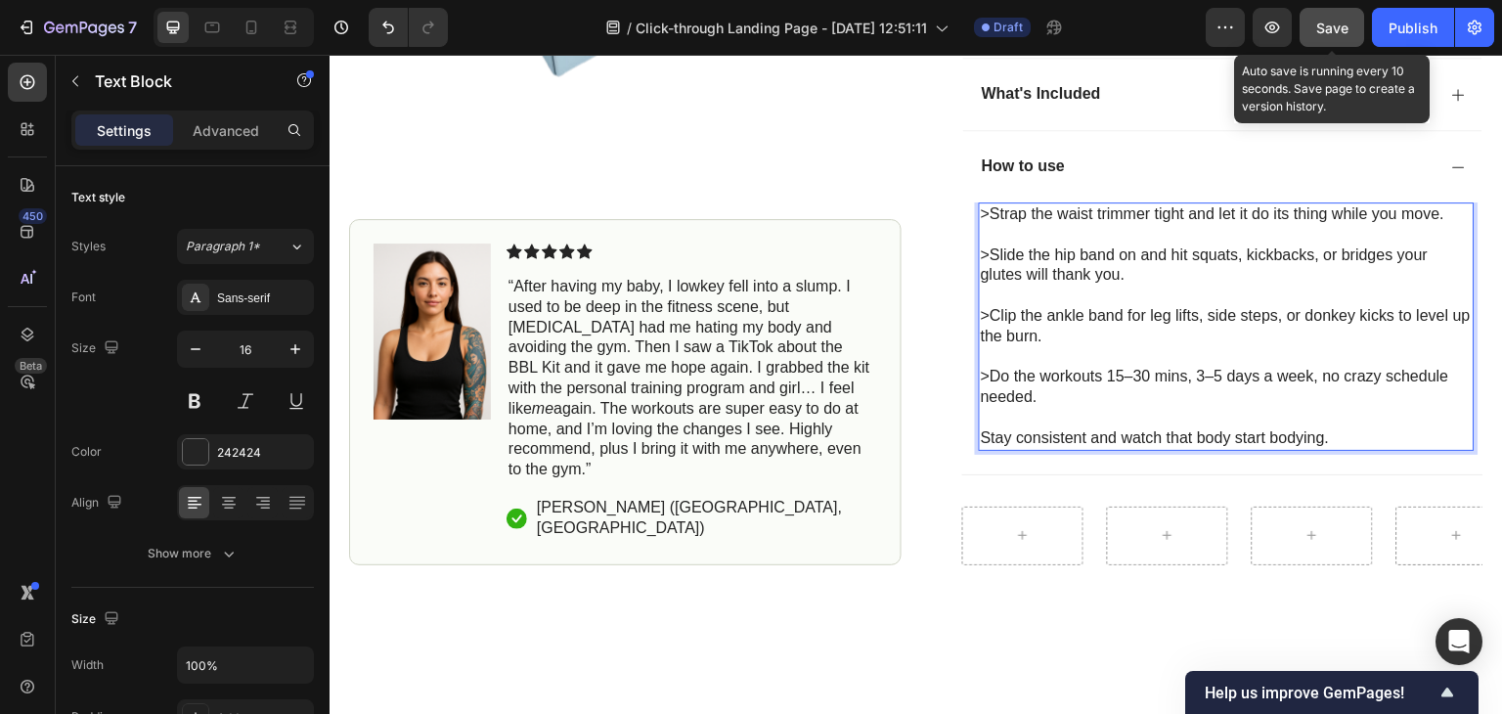
click at [1326, 32] on span "Save" at bounding box center [1332, 28] width 32 height 17
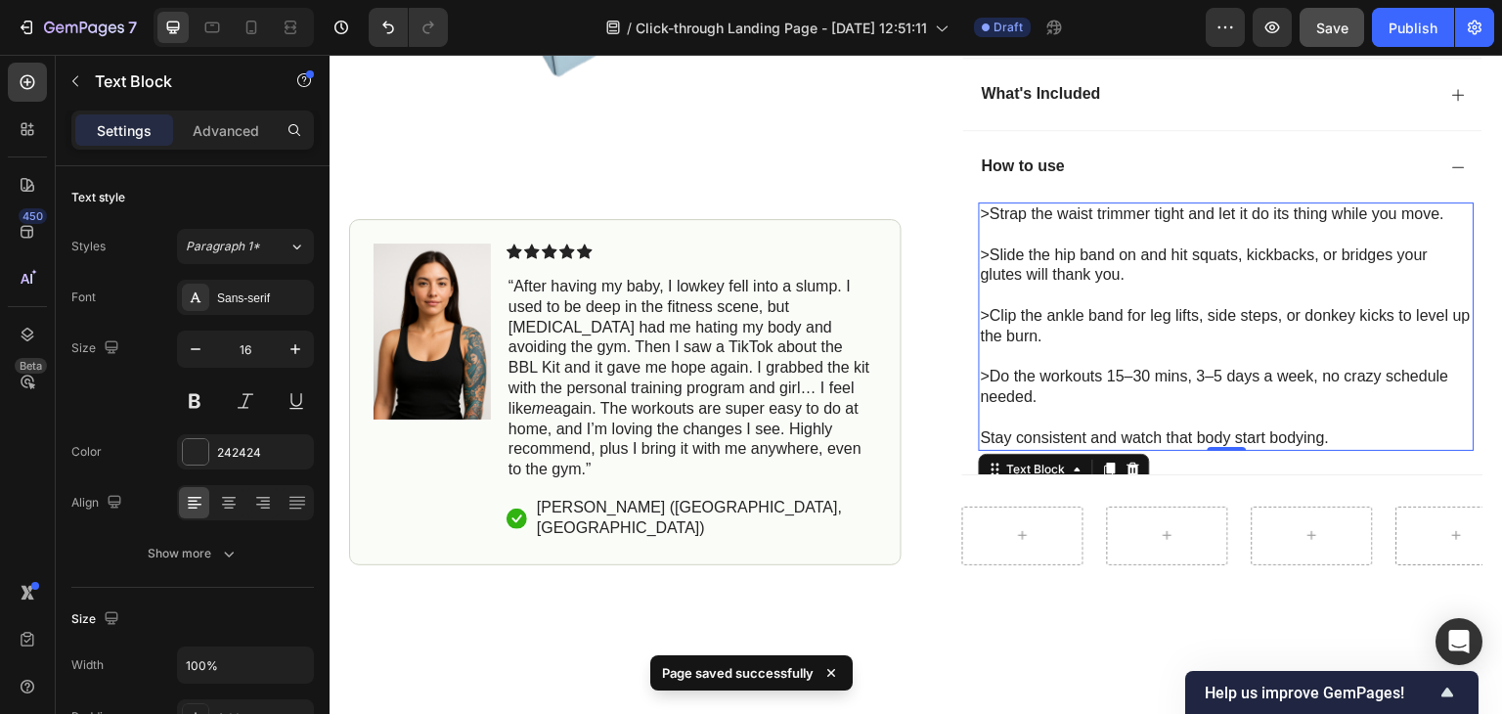
scroll to position [1185, 0]
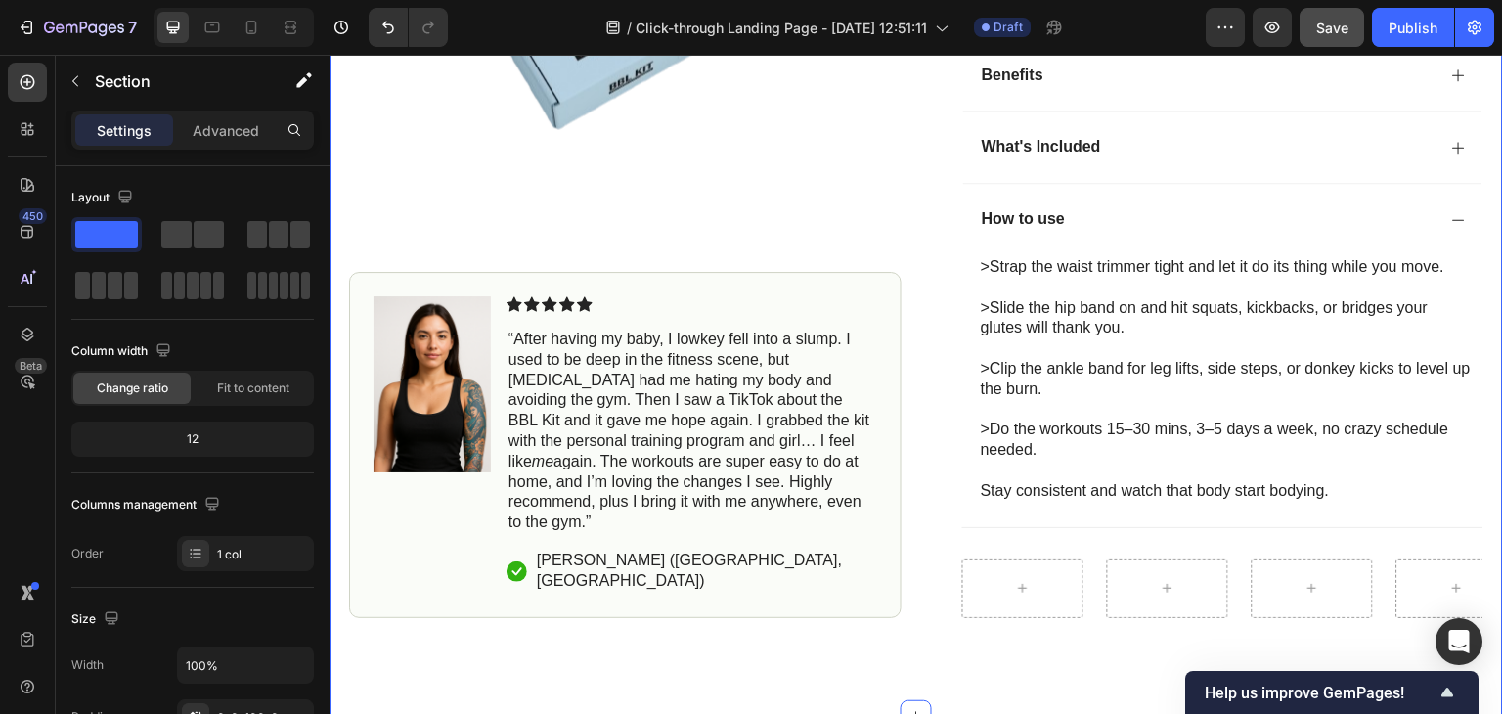
scroll to position [673, 0]
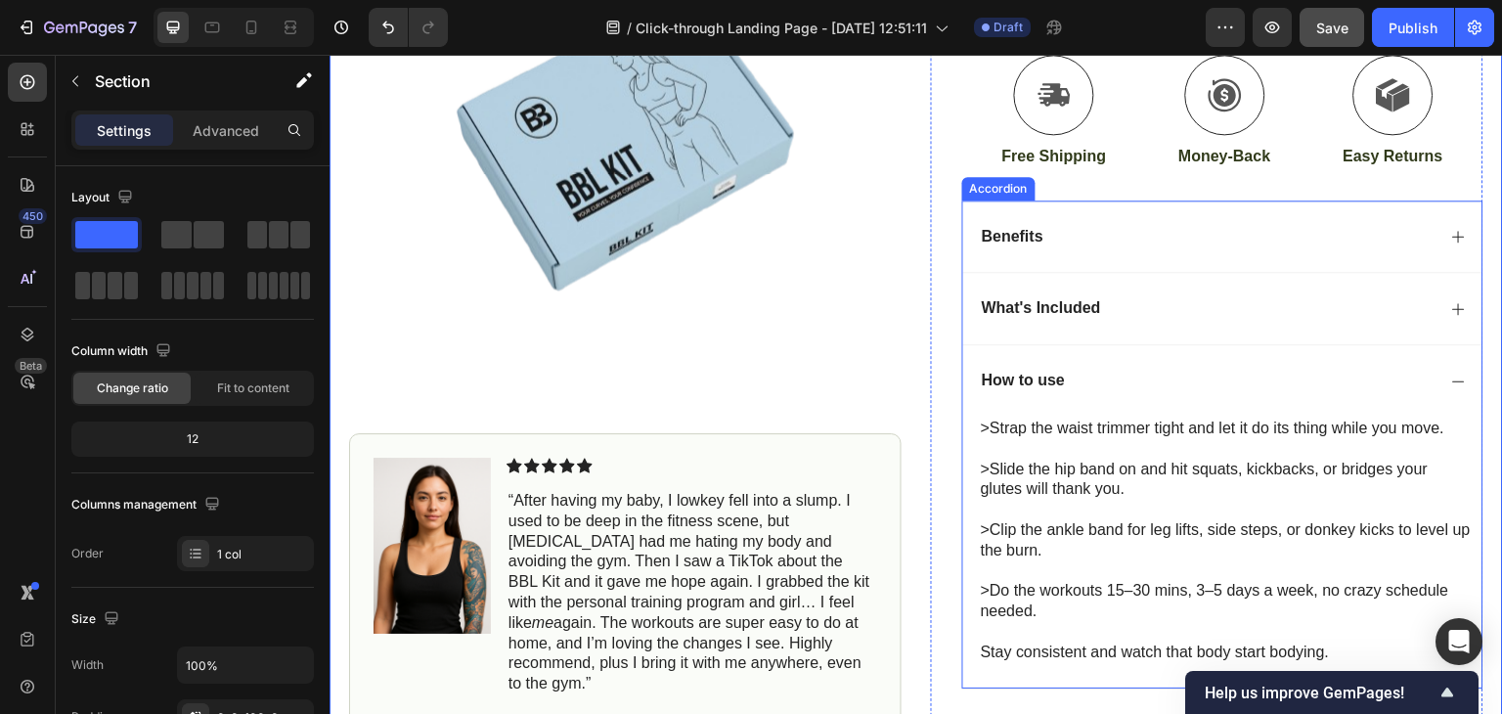
click at [1451, 389] on icon at bounding box center [1459, 381] width 16 height 16
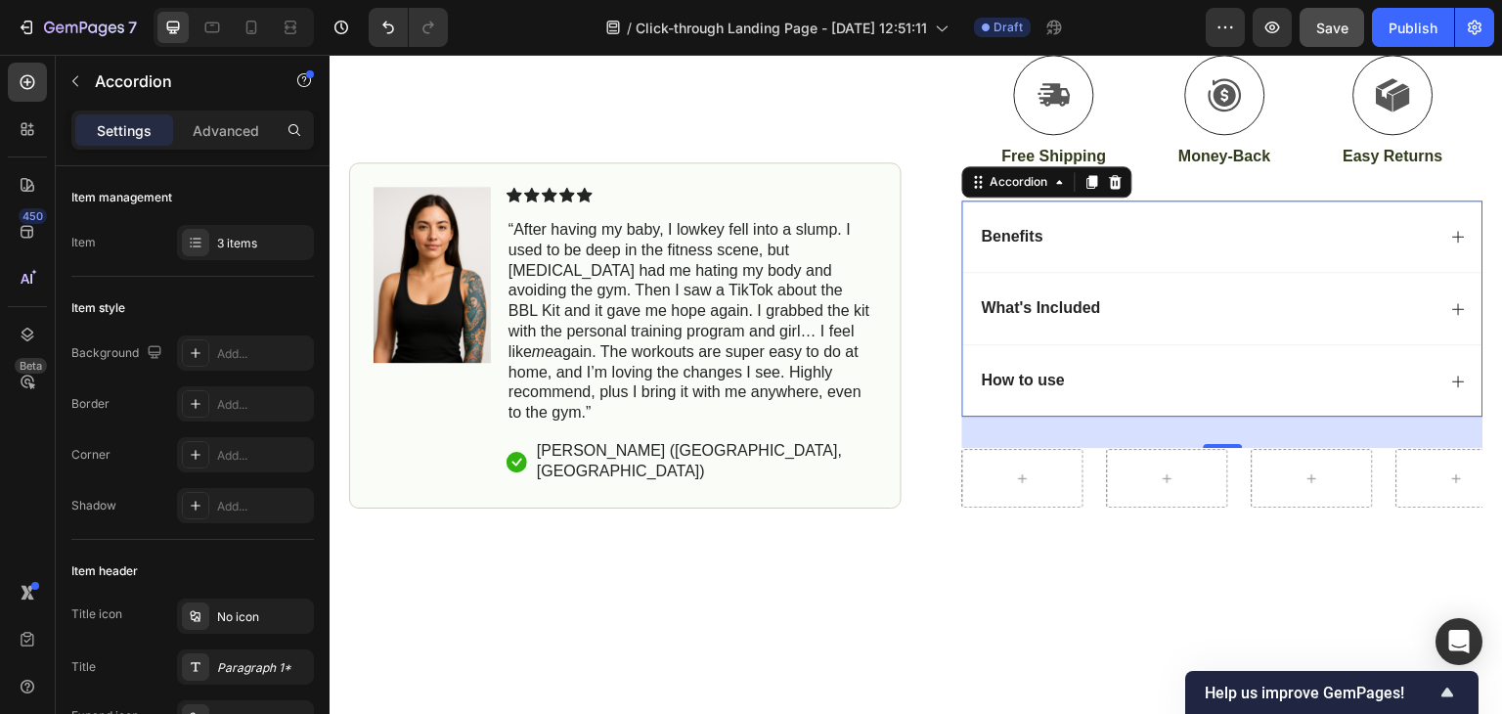
click at [1451, 317] on icon at bounding box center [1459, 309] width 16 height 16
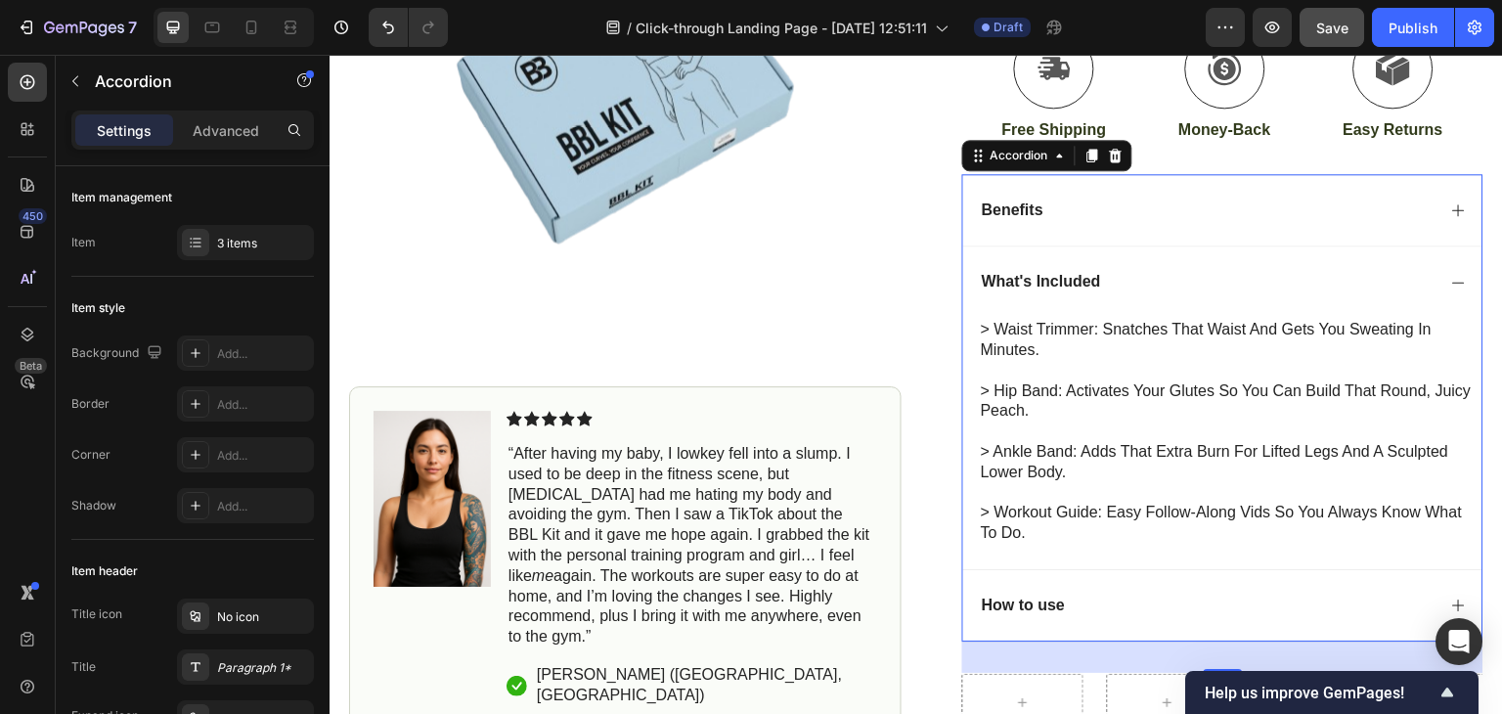
scroll to position [703, 0]
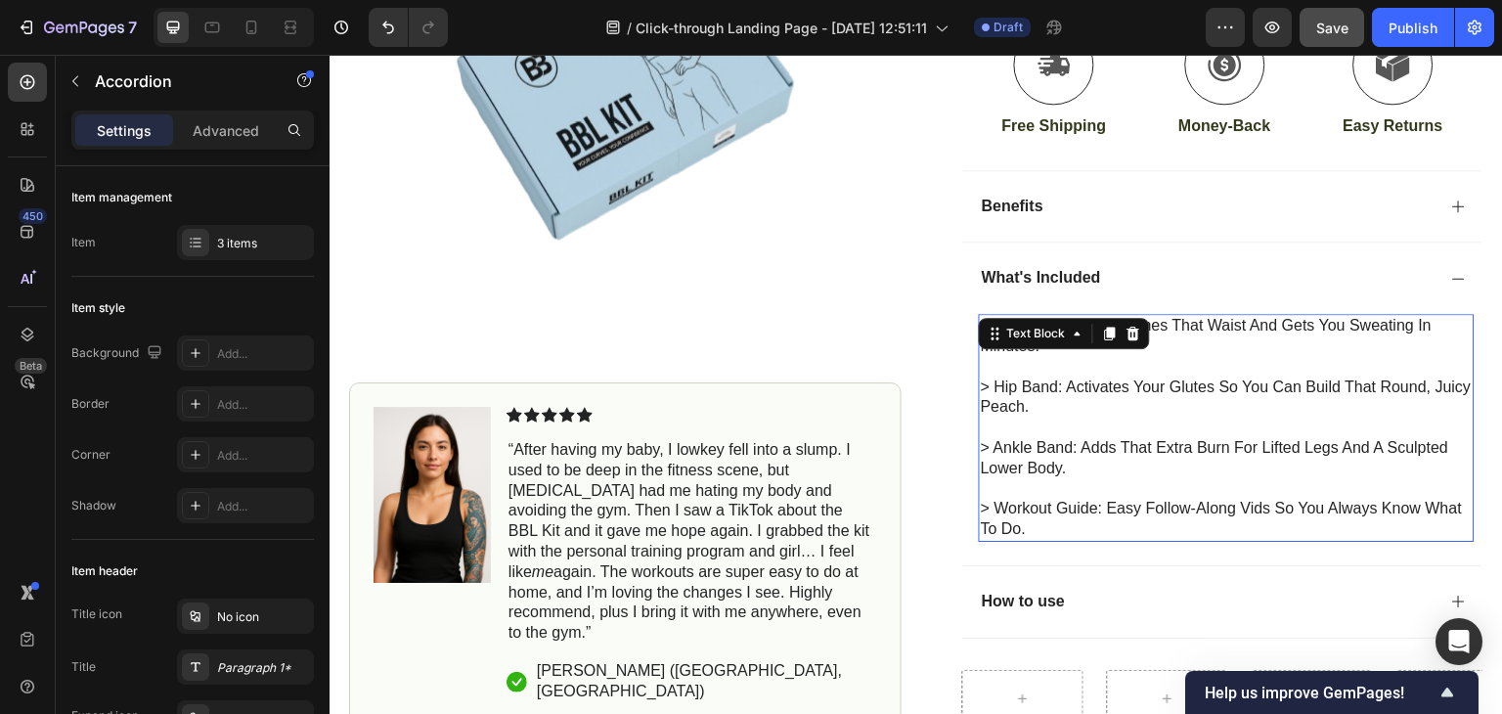
click at [1190, 526] on p "> workout guide: easy follow-along vids so you always know what to do." at bounding box center [1227, 519] width 492 height 41
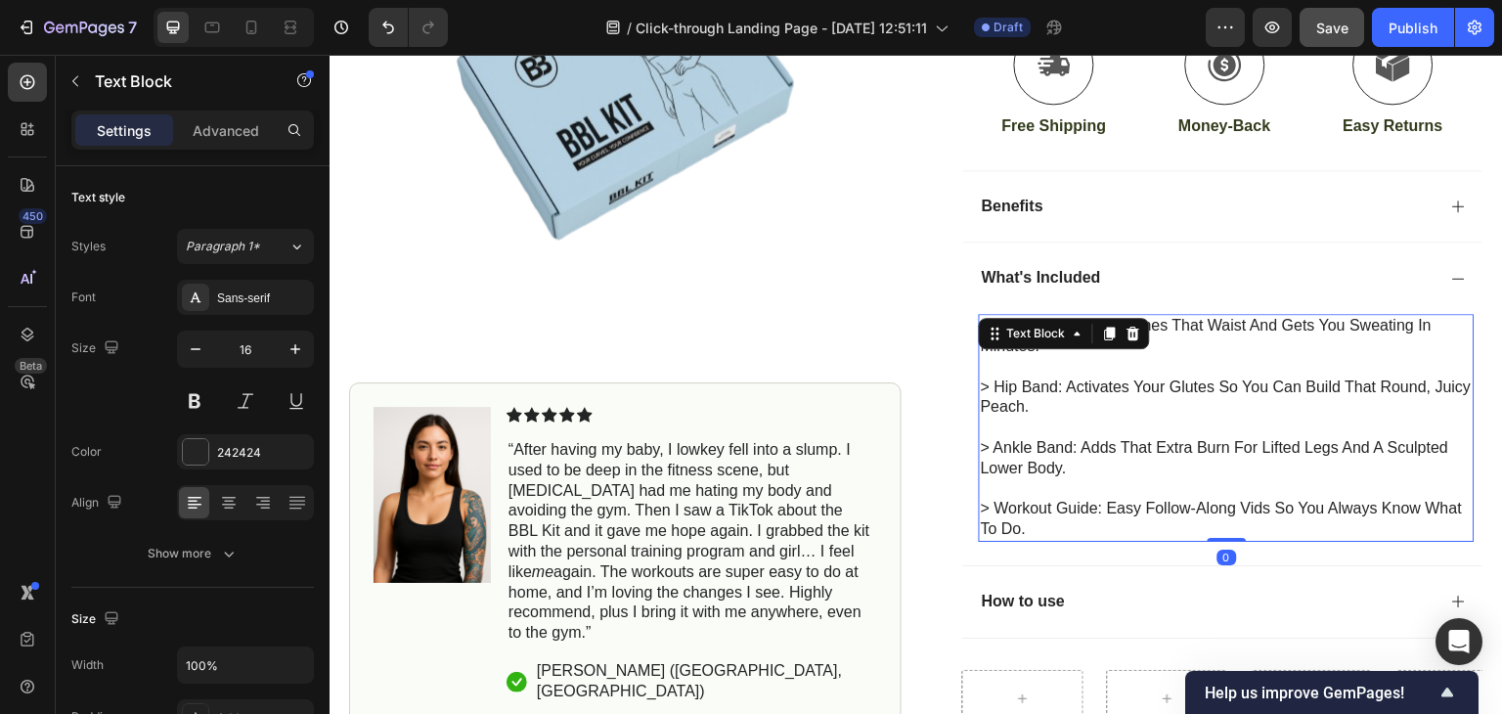
click at [1190, 526] on p "> workout guide: easy follow-along vids so you always know what to do." at bounding box center [1227, 519] width 492 height 41
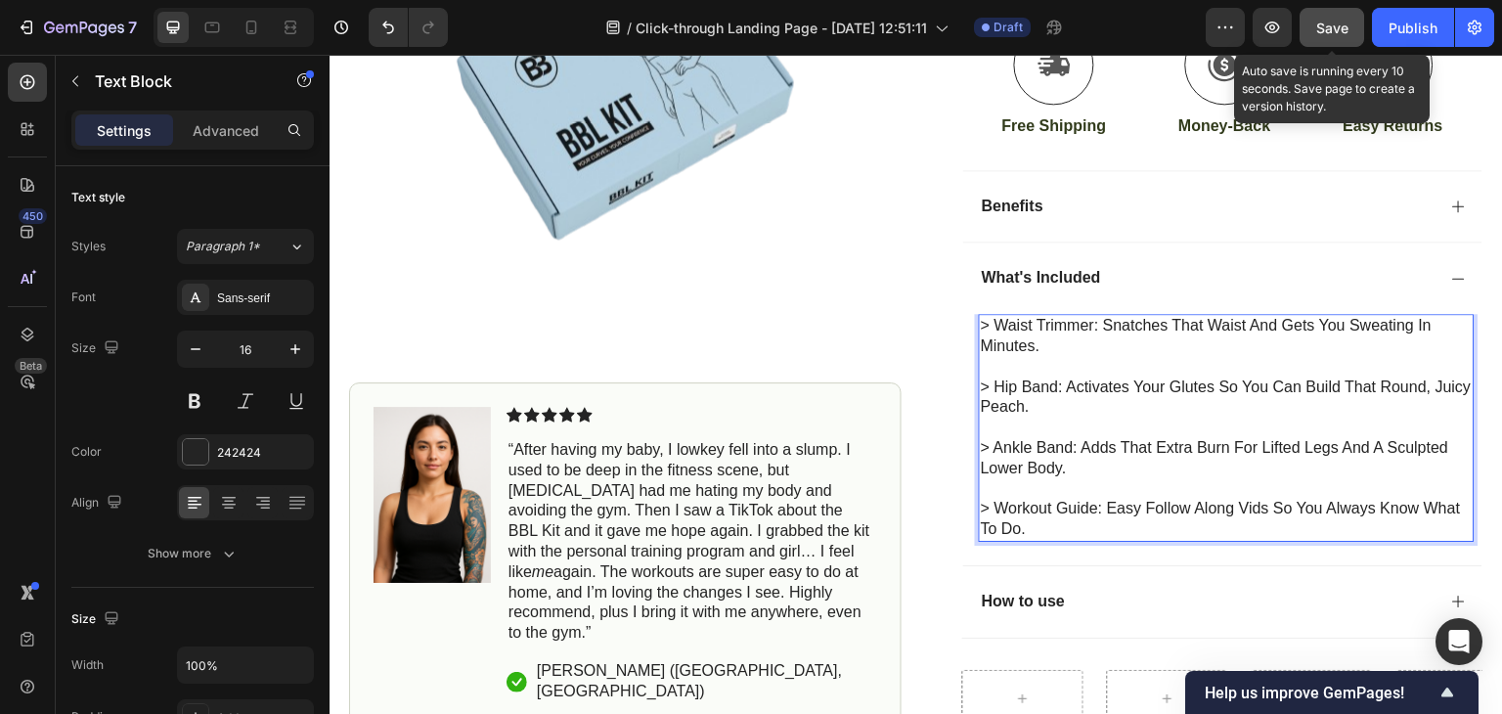
click at [1330, 28] on span "Save" at bounding box center [1332, 28] width 32 height 17
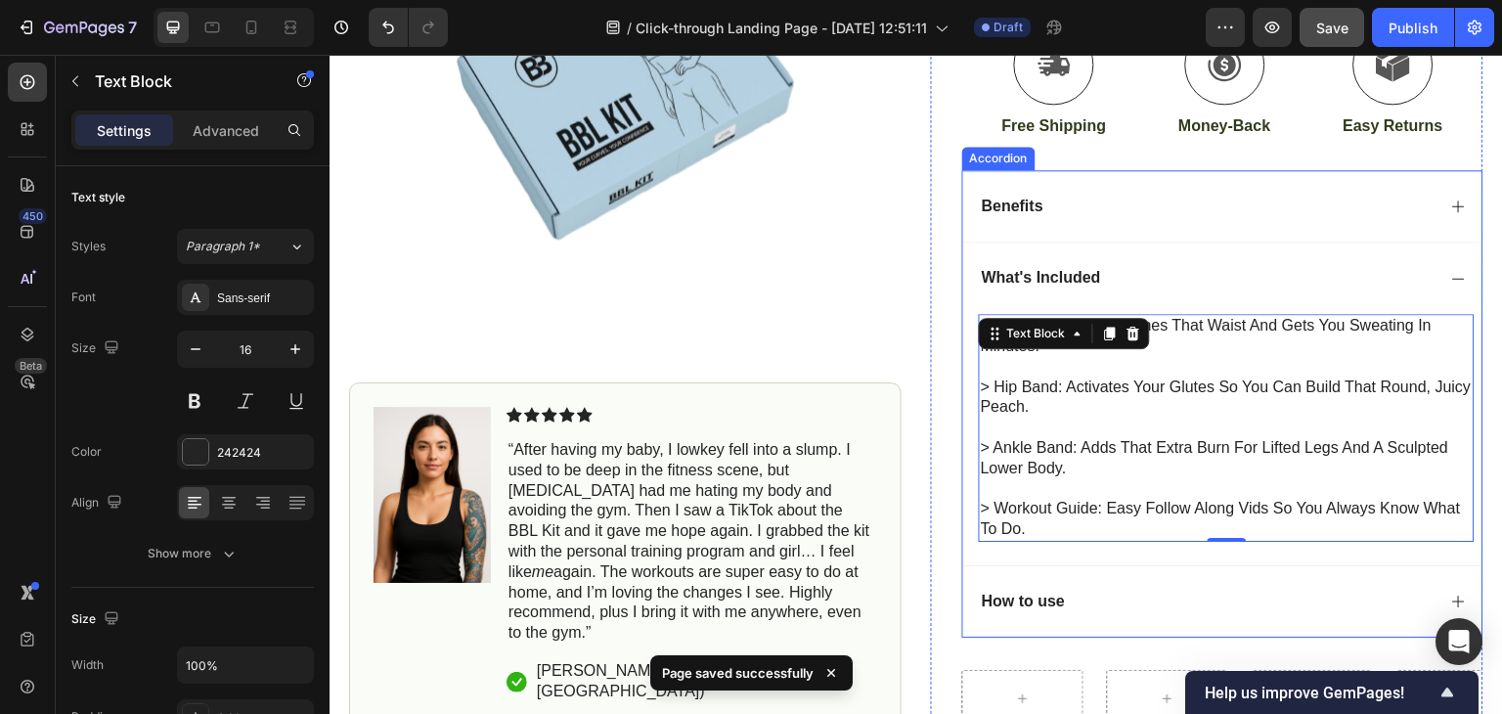
click at [1434, 303] on div "What's Included" at bounding box center [1222, 277] width 519 height 72
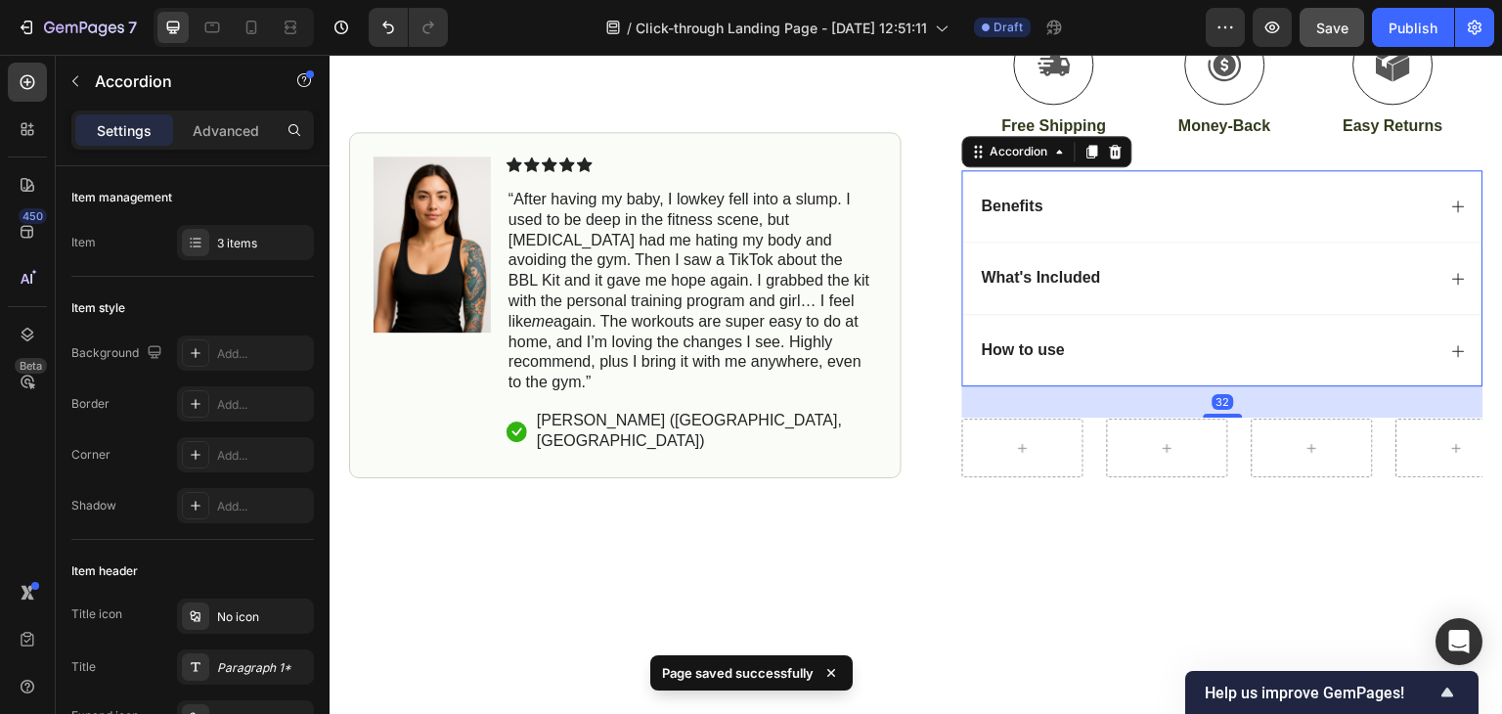
click at [1451, 214] on icon at bounding box center [1459, 206] width 16 height 16
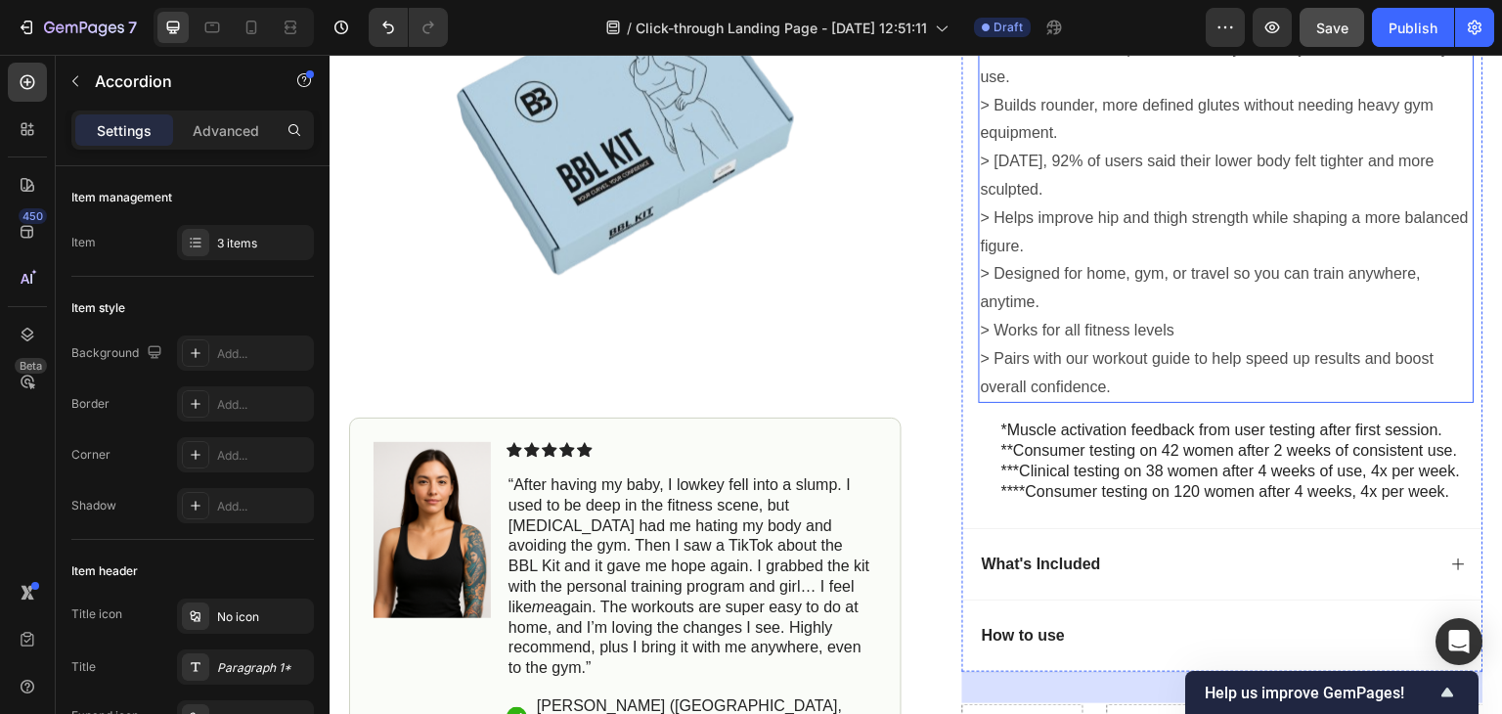
scroll to position [852, 0]
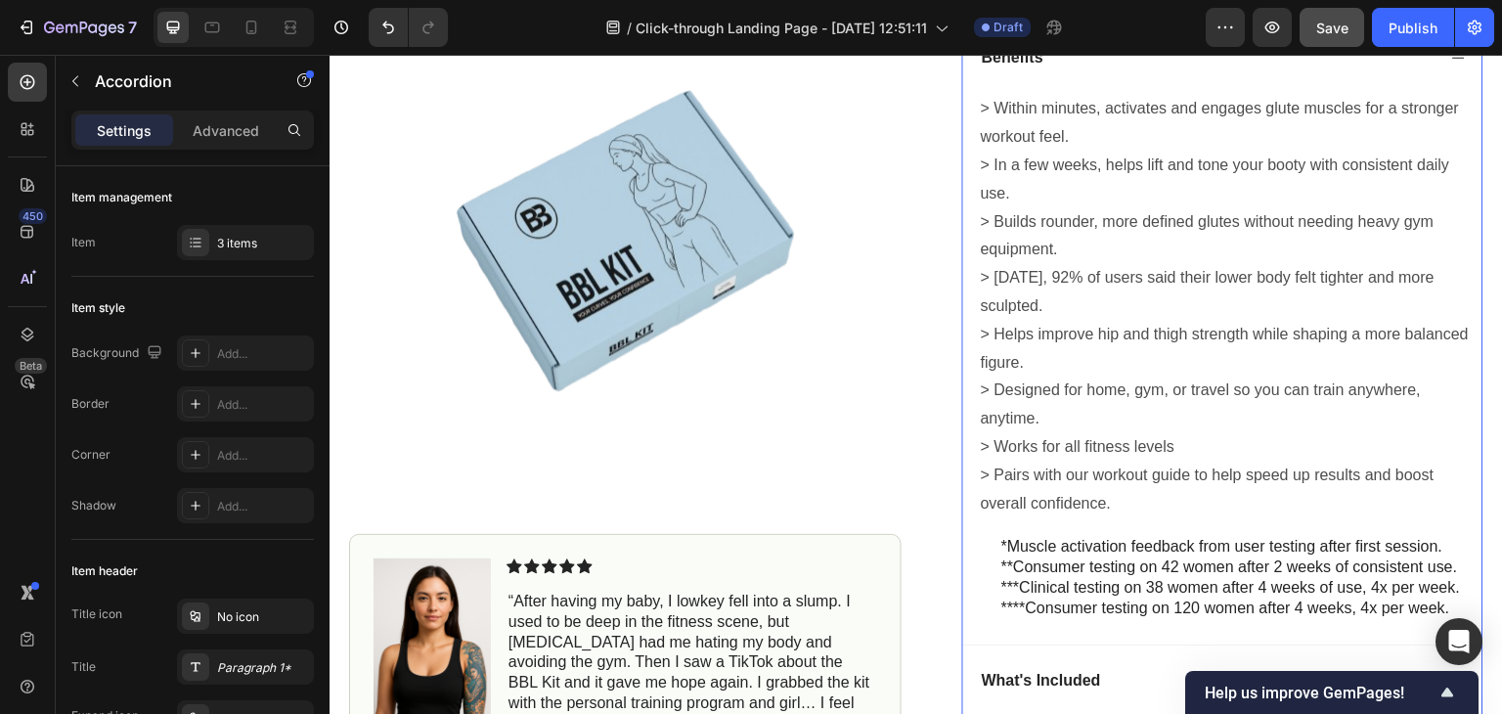
click at [1451, 66] on icon at bounding box center [1459, 58] width 16 height 16
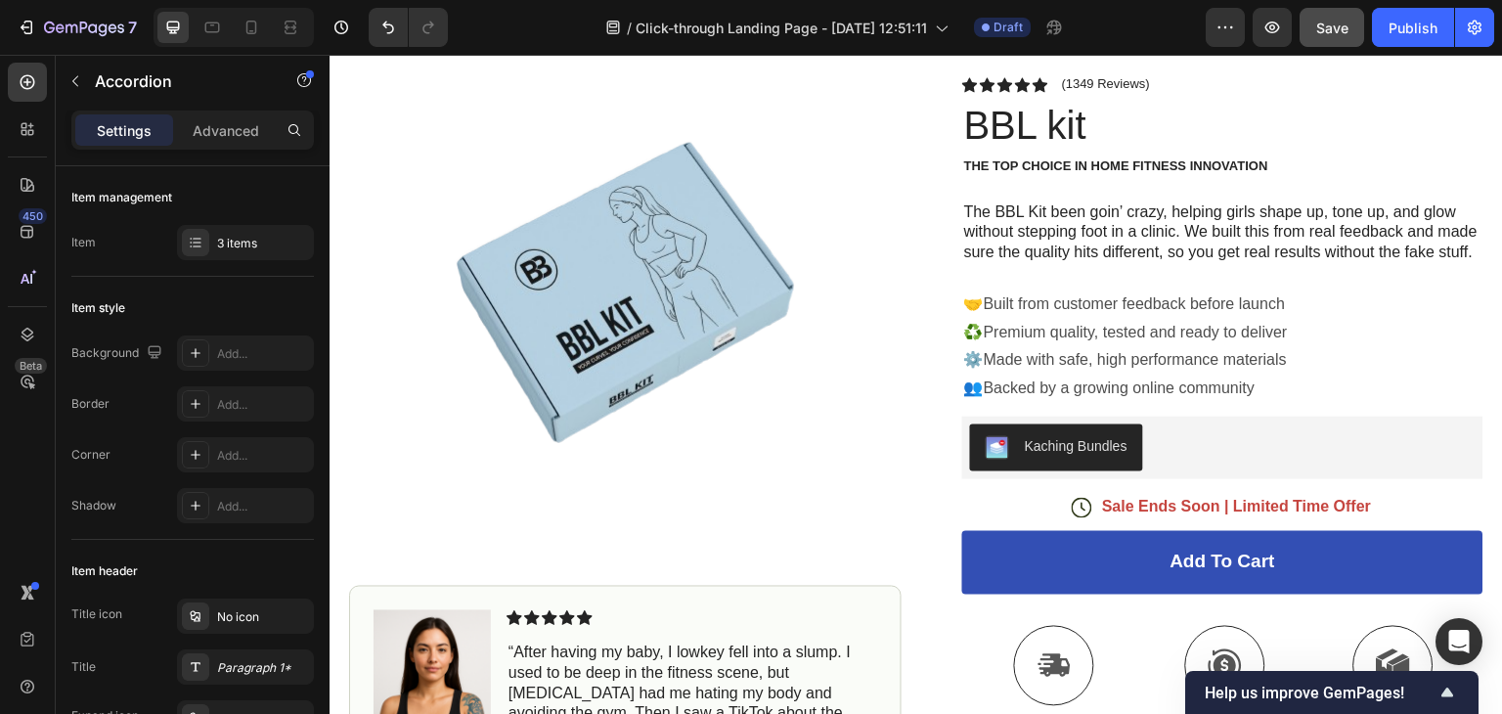
scroll to position [0, 0]
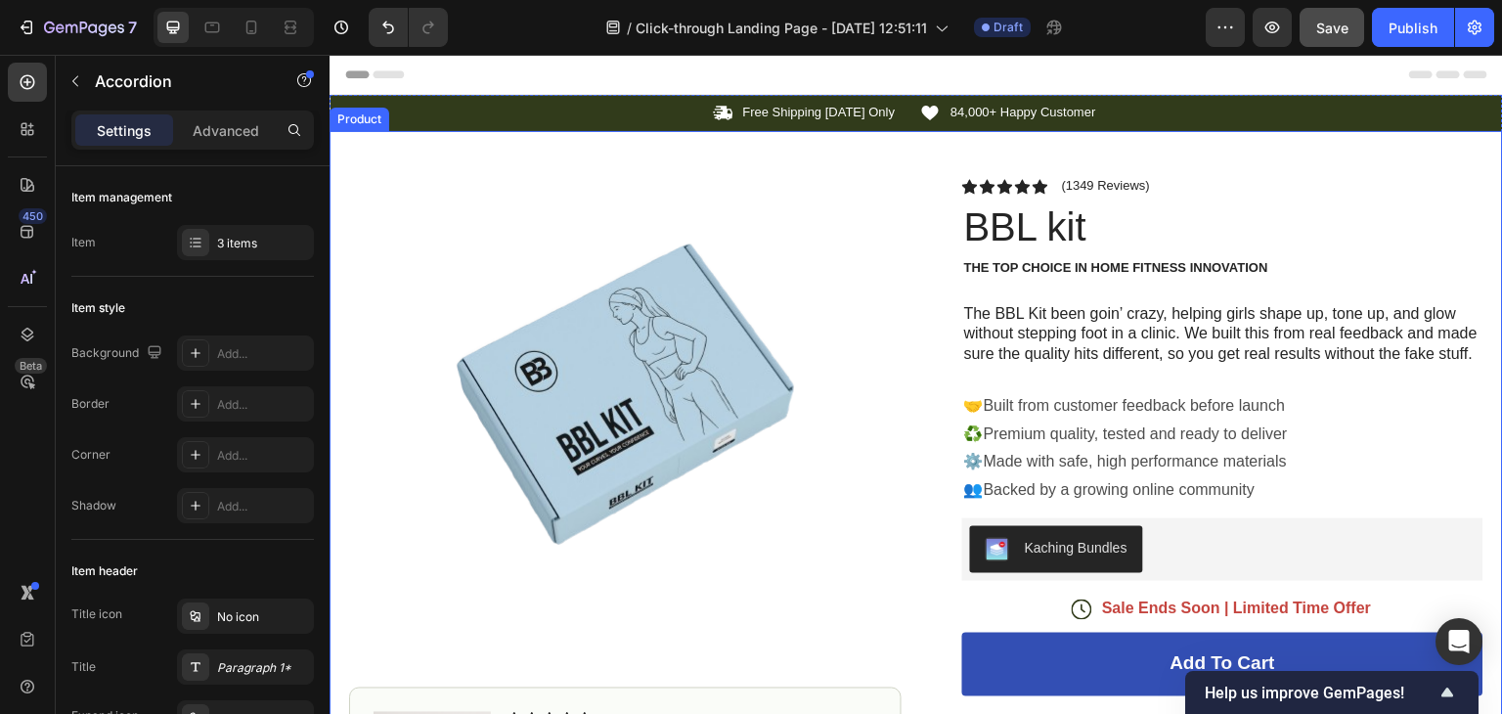
click at [1172, 131] on div "Product Images Image Icon Icon Icon Icon Icon Icon List “After having my baby, …" at bounding box center [915, 655] width 1173 height 1049
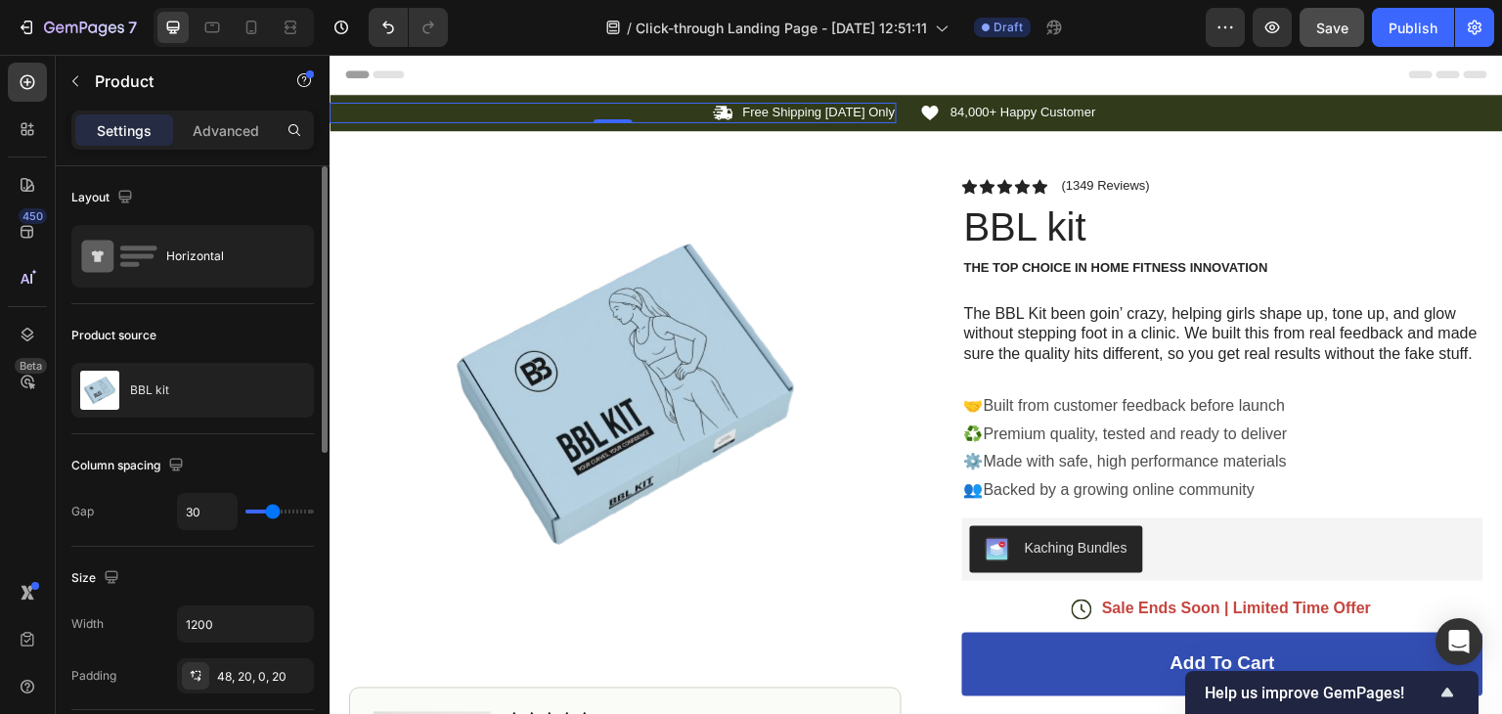
click at [671, 114] on div "Icon Free Shipping [DATE] Only Text Block Row 0" at bounding box center [612, 113] width 567 height 21
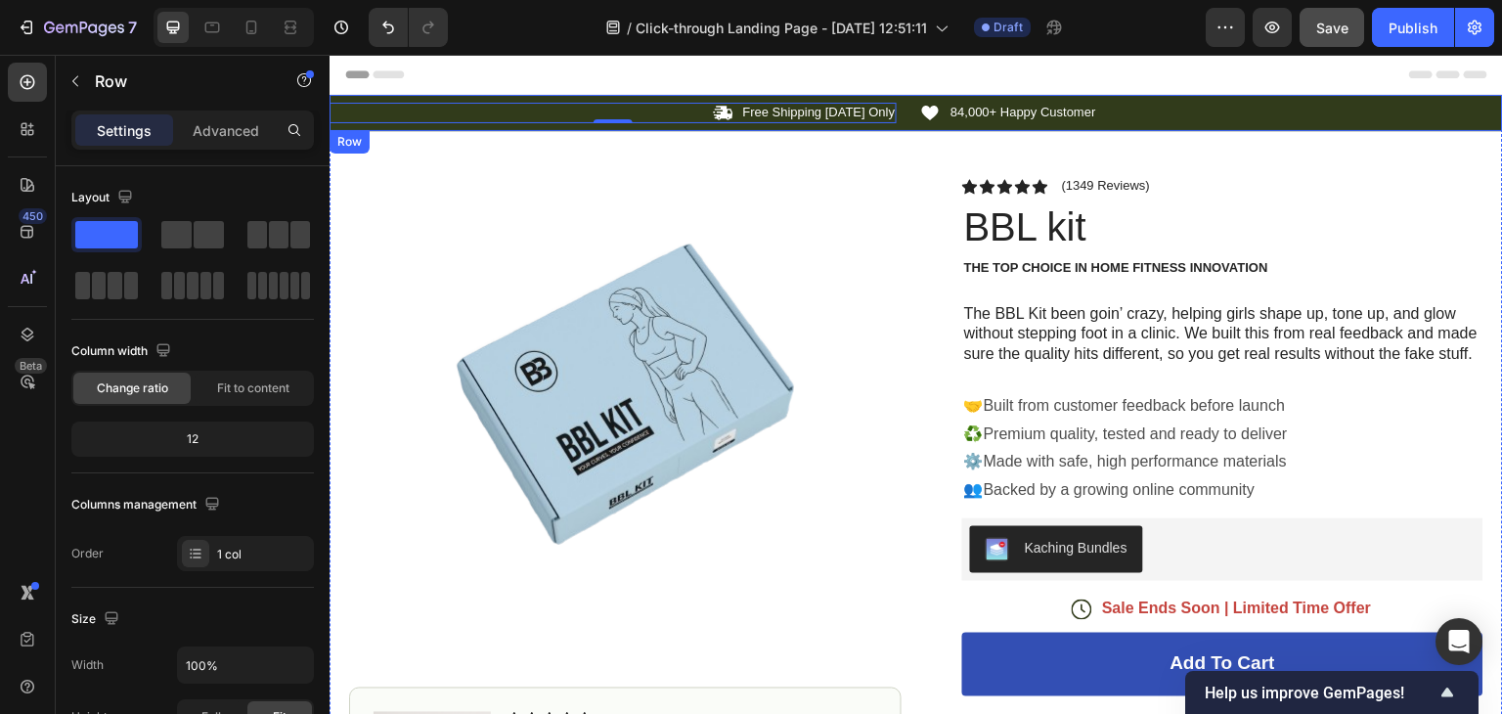
click at [551, 128] on div "Icon Free Shipping [DATE] Only Text Block Row 0 Icon 84,000+ Happy Customer Tex…" at bounding box center [915, 113] width 1173 height 36
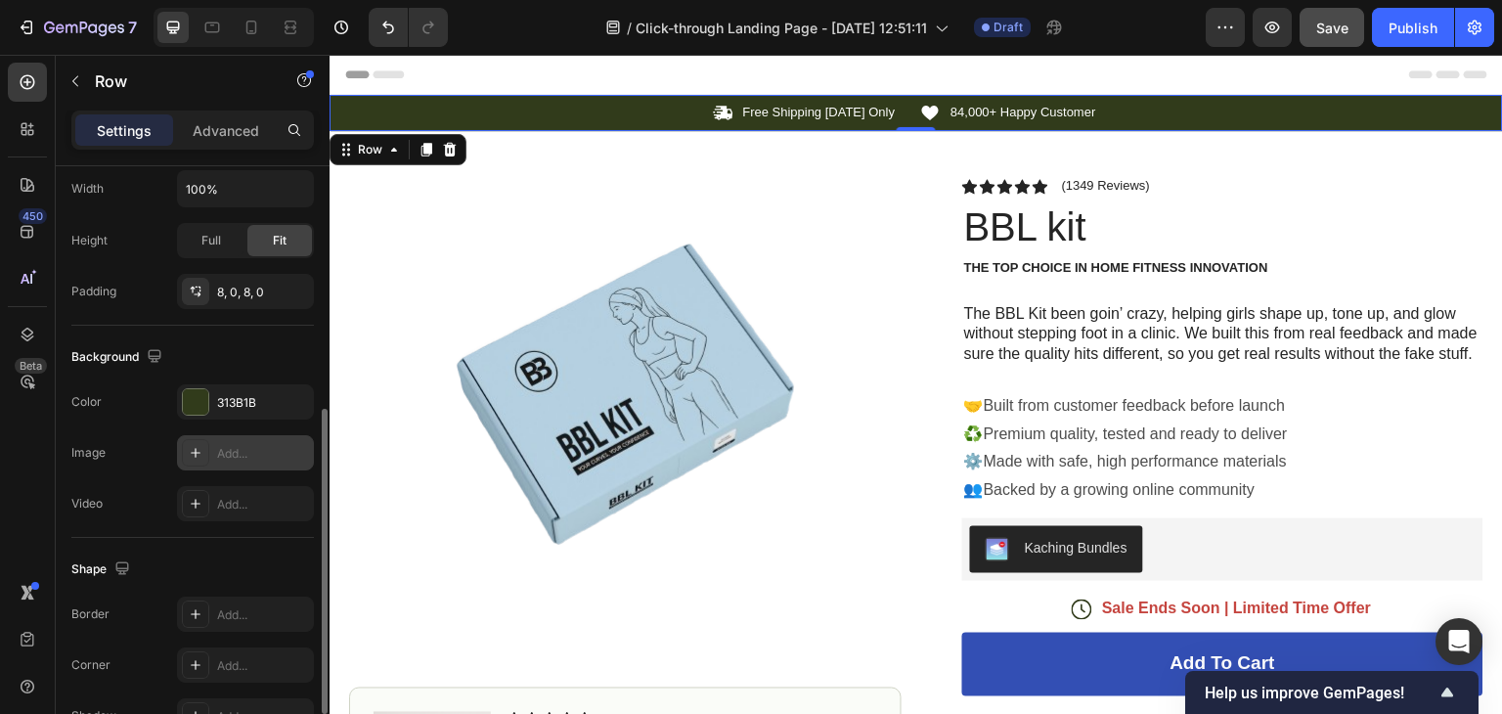
scroll to position [477, 0]
click at [197, 407] on div at bounding box center [195, 400] width 25 height 25
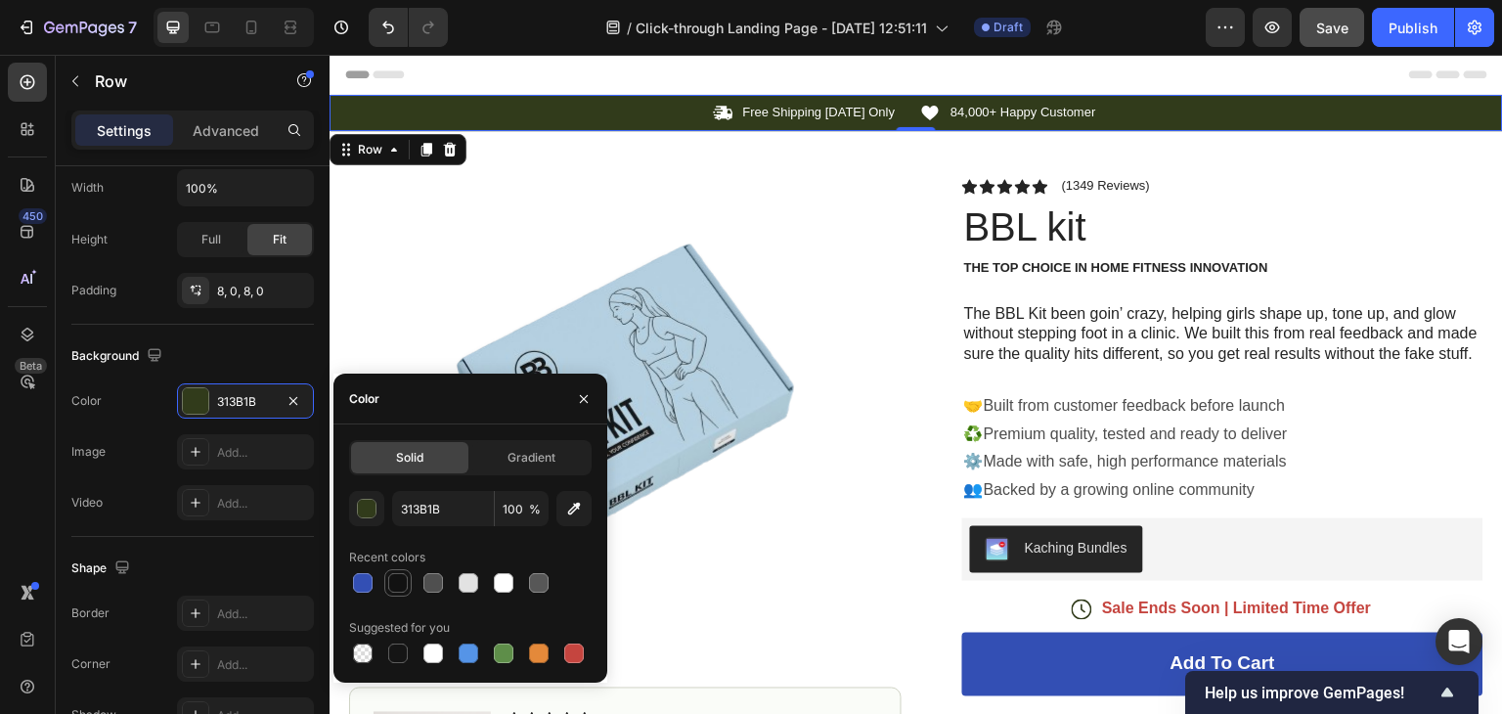
click at [399, 586] on div at bounding box center [398, 583] width 20 height 20
type input "121212"
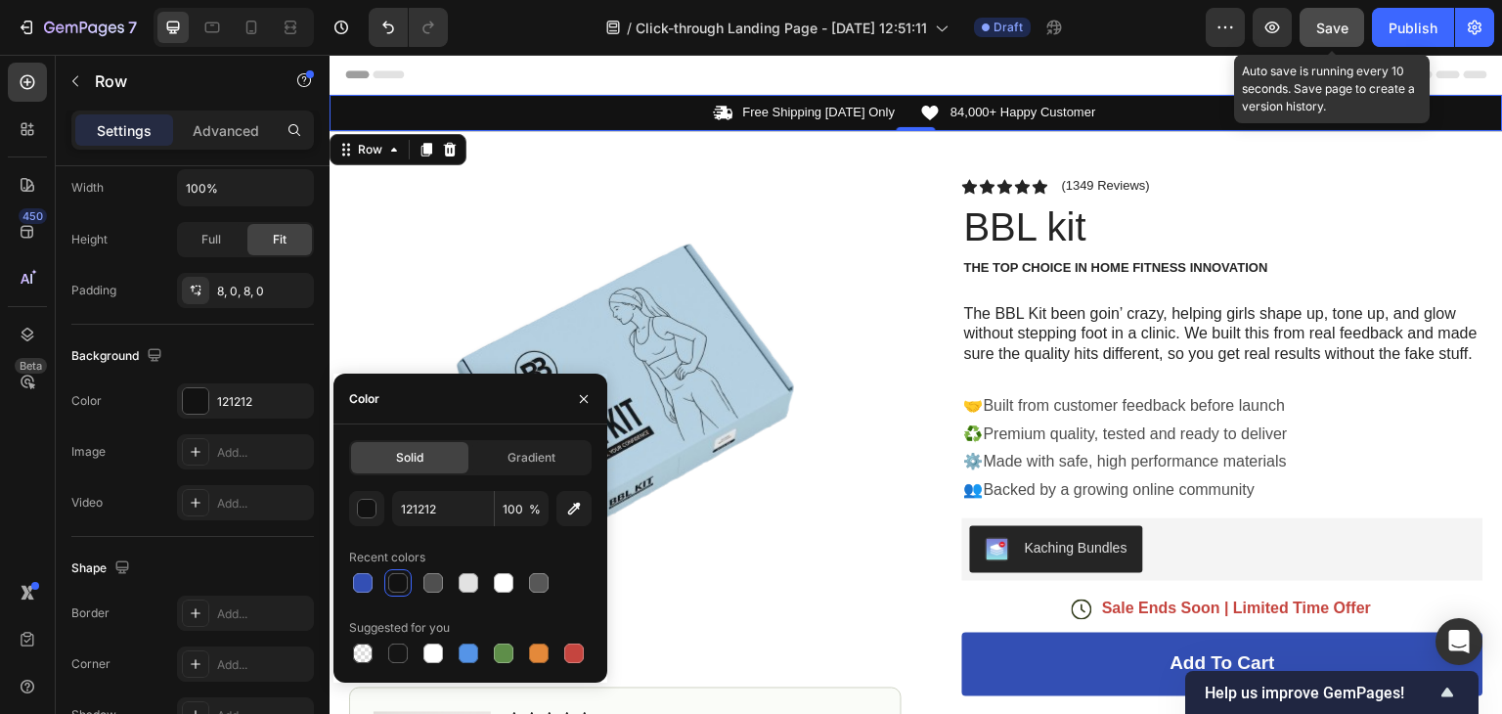
click at [1330, 32] on span "Save" at bounding box center [1332, 28] width 32 height 17
